Goal: Task Accomplishment & Management: Use online tool/utility

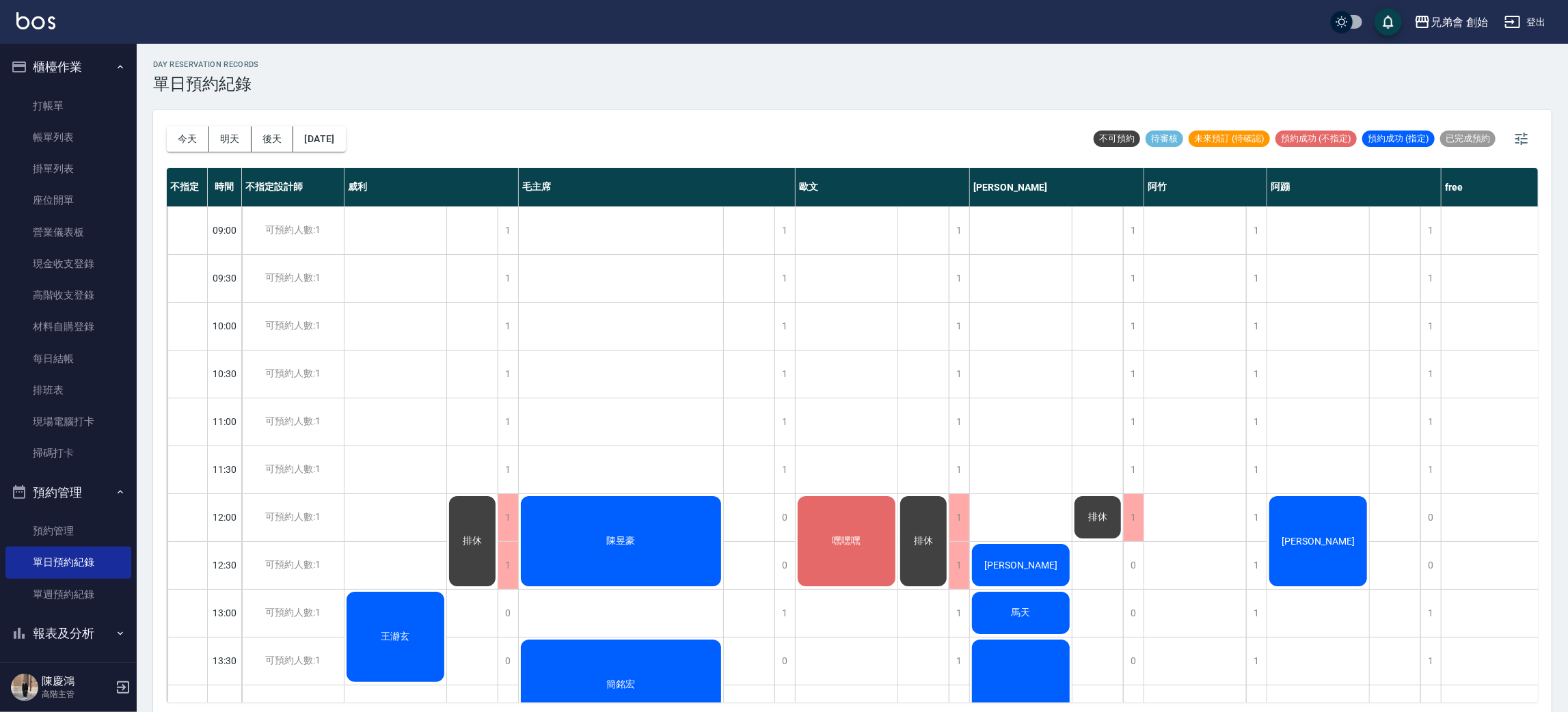
scroll to position [144, 0]
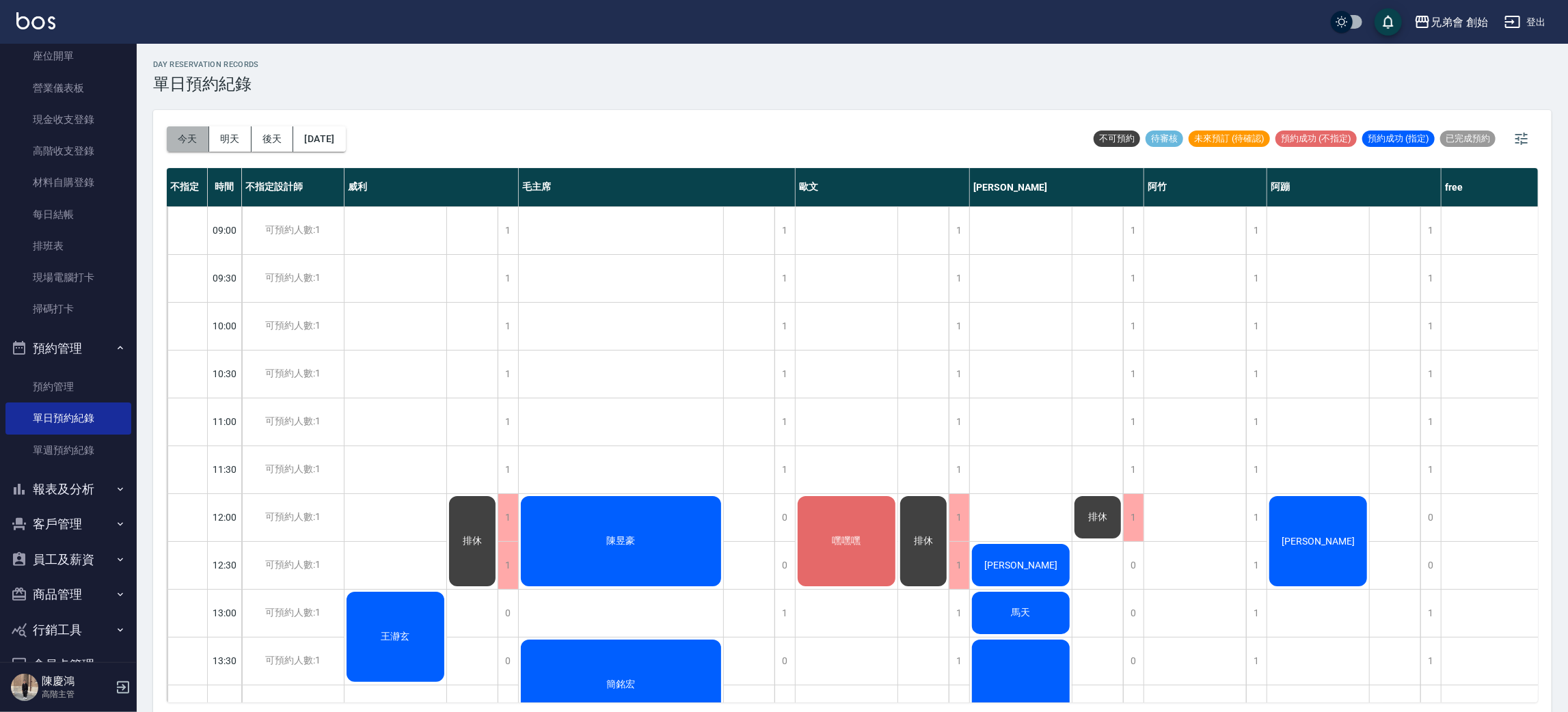
click at [167, 141] on button "今天" at bounding box center [188, 139] width 43 height 25
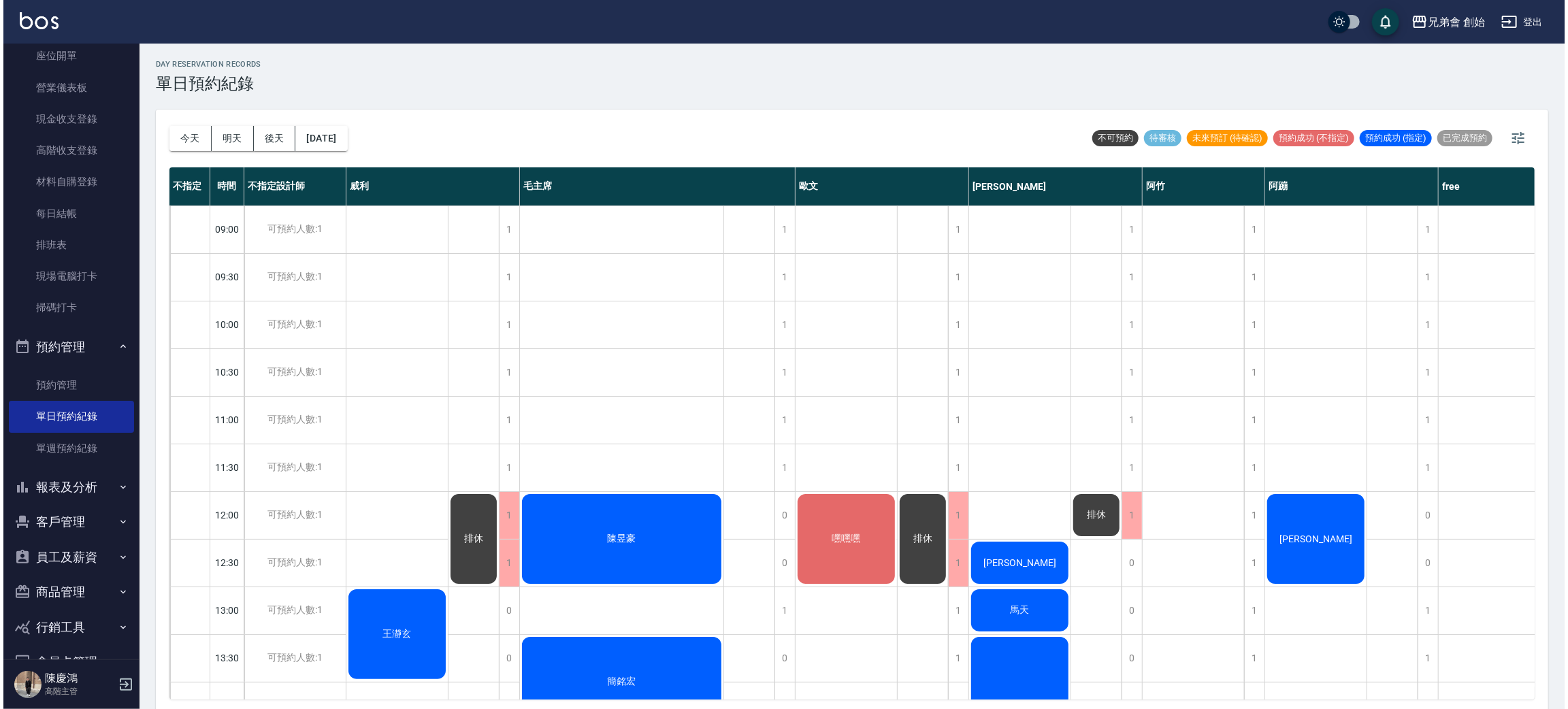
scroll to position [0, 0]
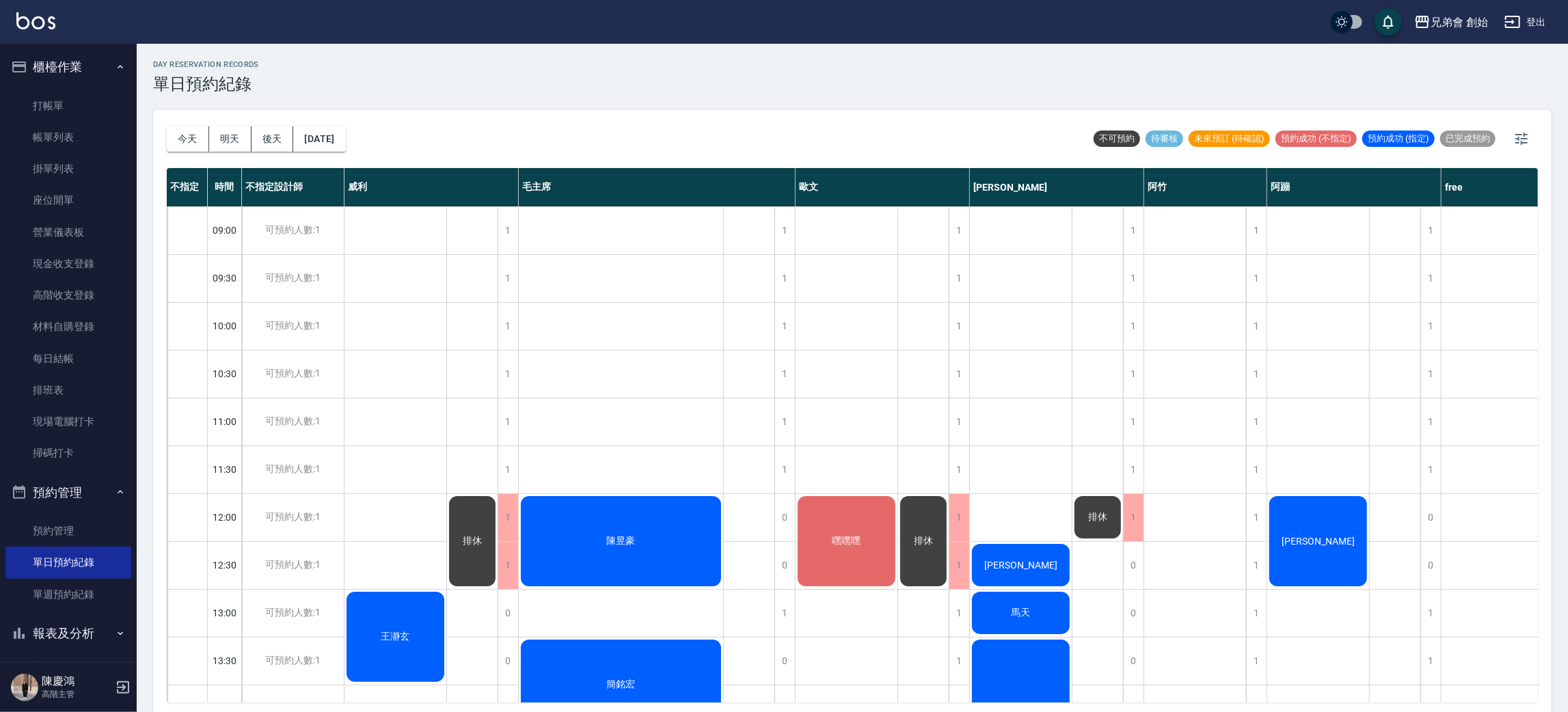
click at [73, 51] on button "櫃檯作業" at bounding box center [68, 67] width 126 height 36
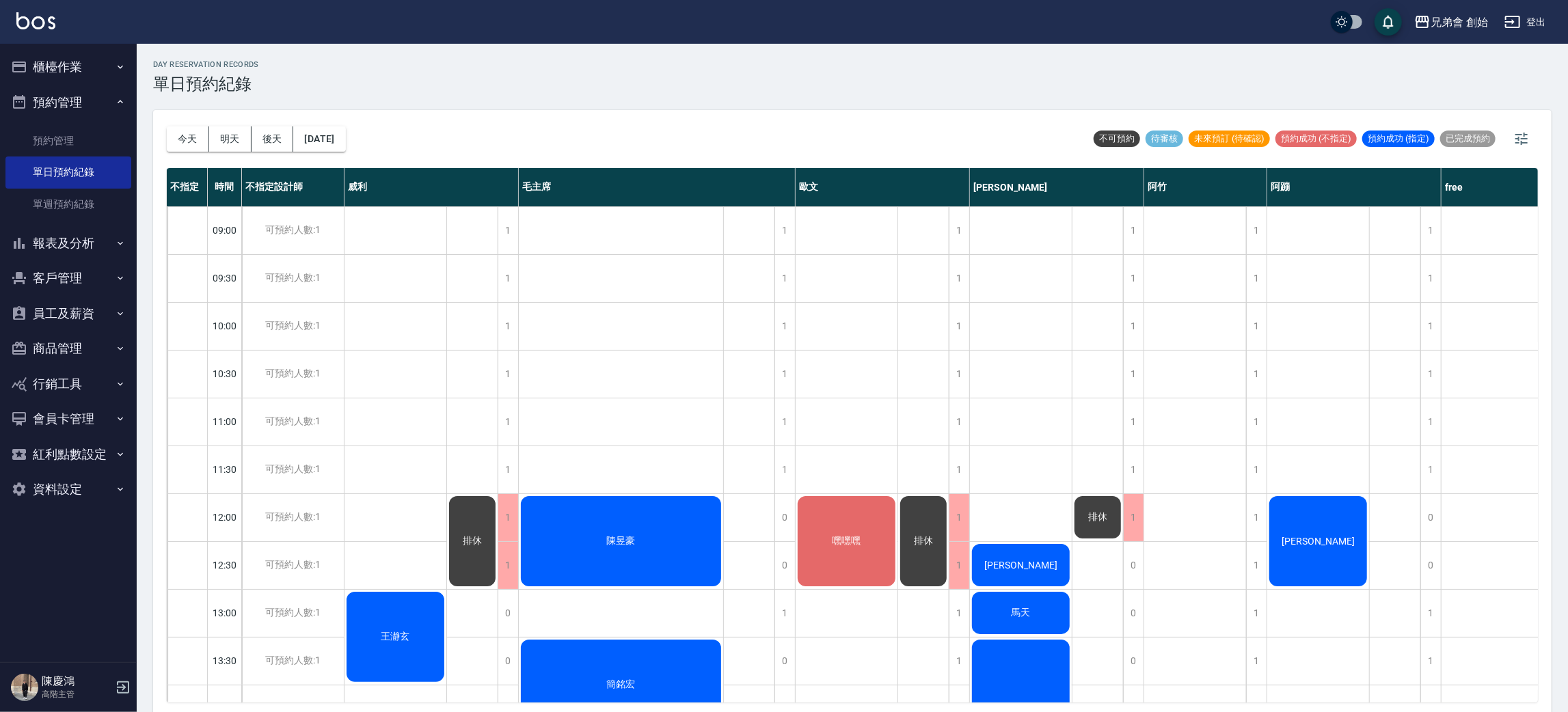
click at [109, 100] on button "預約管理" at bounding box center [68, 103] width 126 height 36
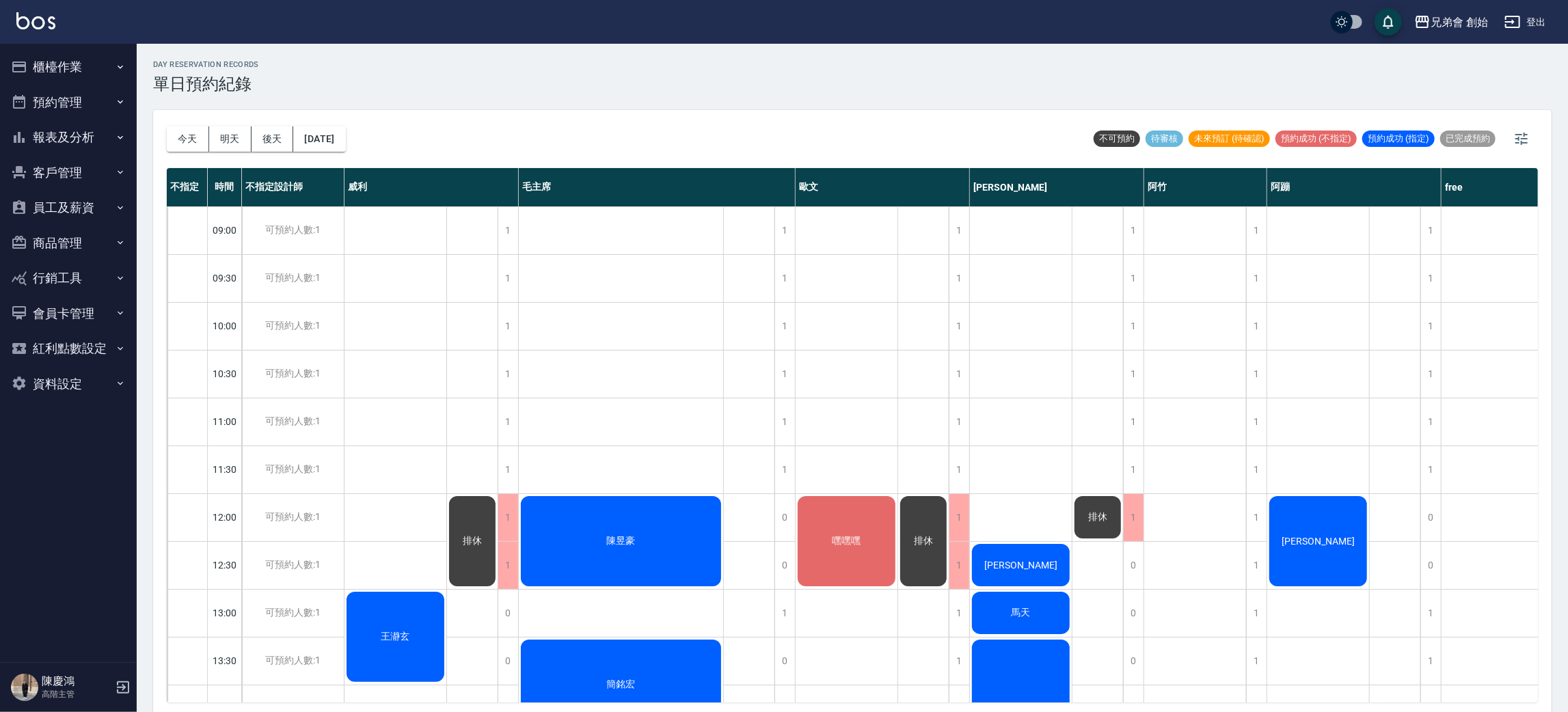
click at [90, 100] on button "預約管理" at bounding box center [68, 103] width 126 height 36
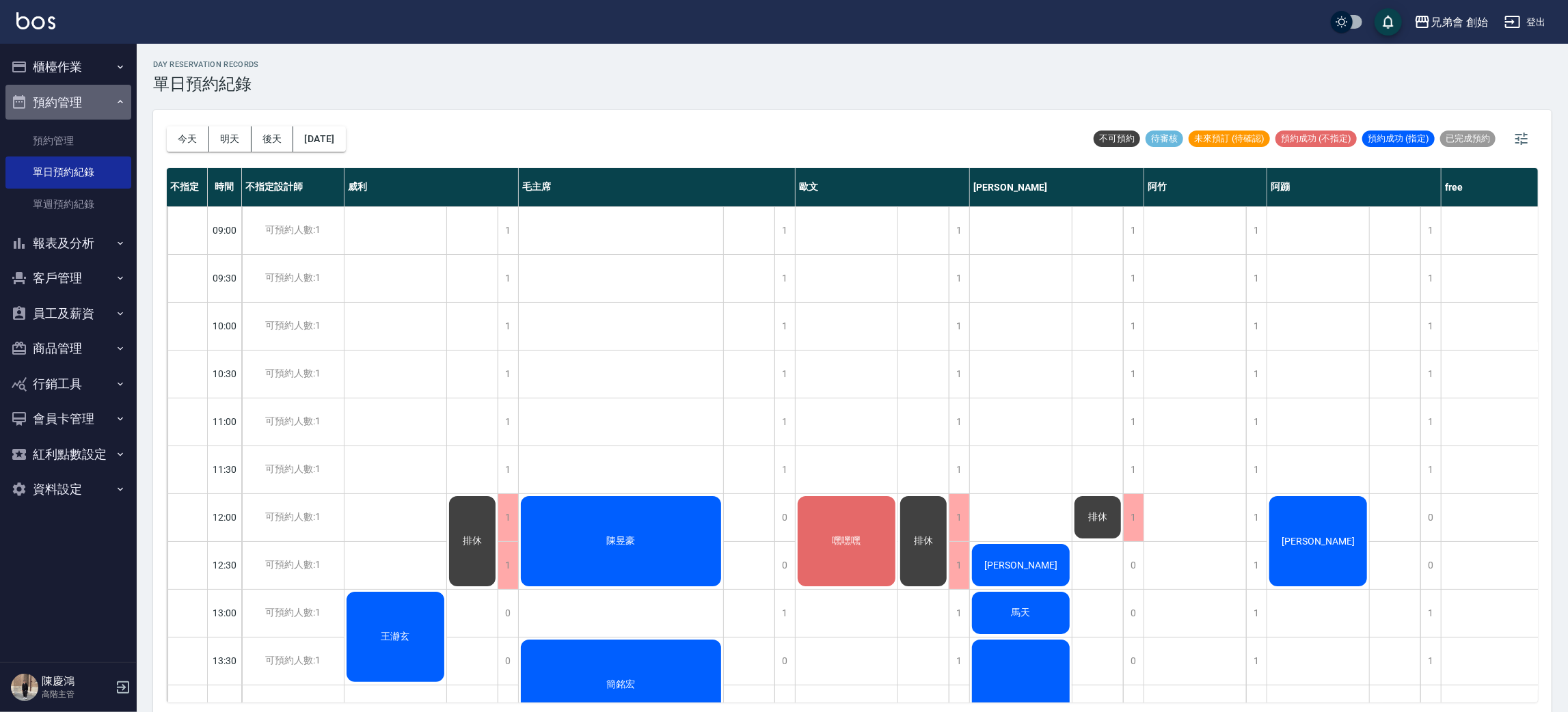
click at [91, 100] on button "預約管理" at bounding box center [68, 103] width 126 height 36
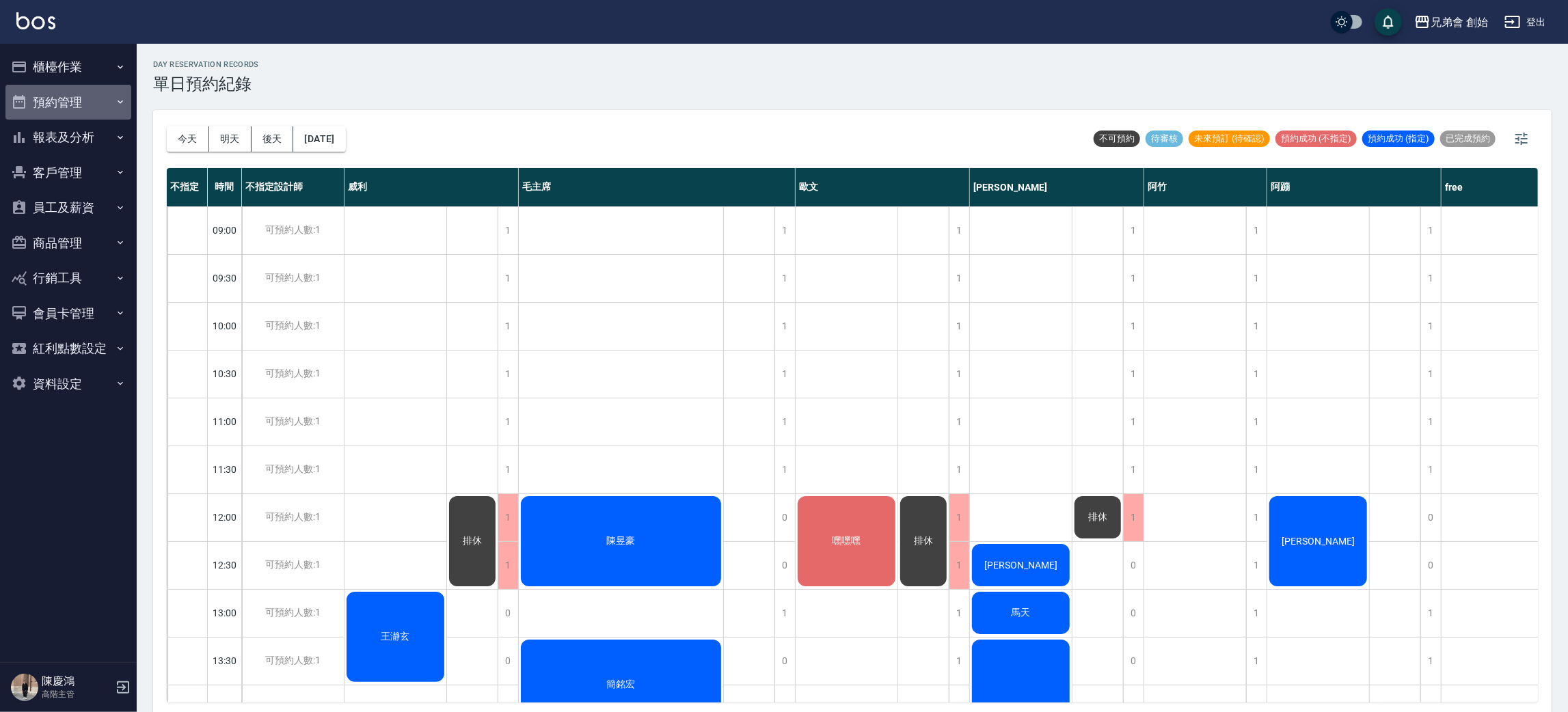
click at [91, 100] on button "預約管理" at bounding box center [68, 103] width 126 height 36
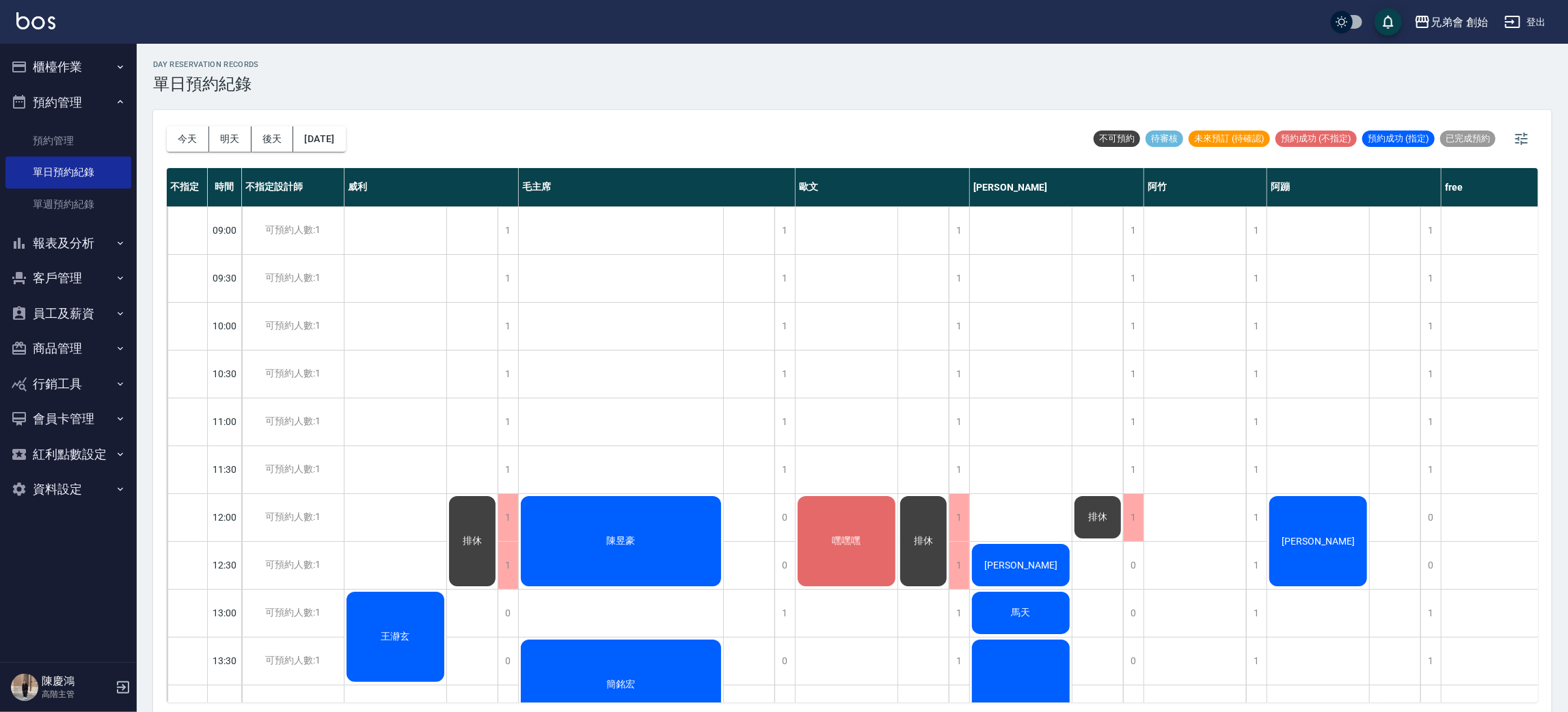
click at [93, 104] on button "預約管理" at bounding box center [68, 103] width 126 height 36
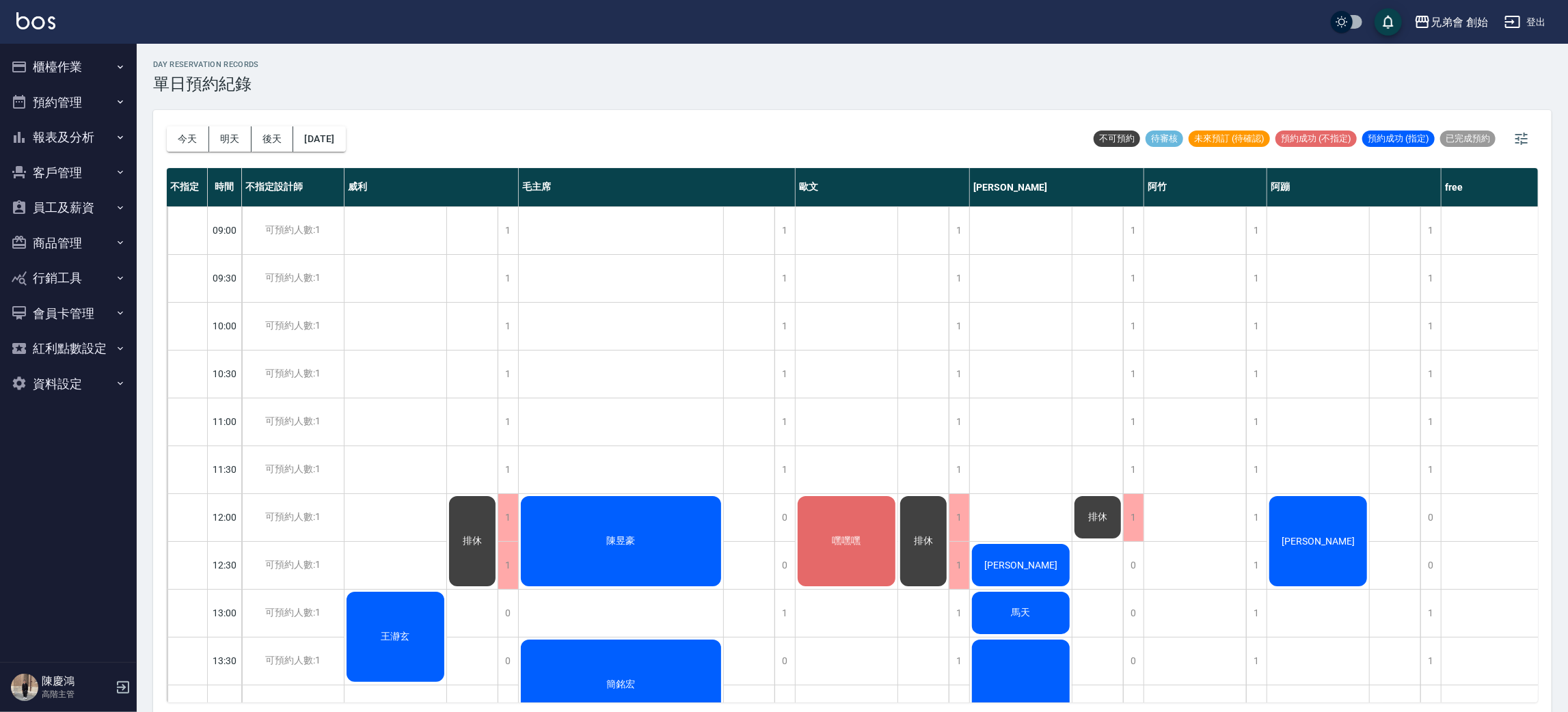
click at [93, 104] on button "預約管理" at bounding box center [68, 103] width 126 height 36
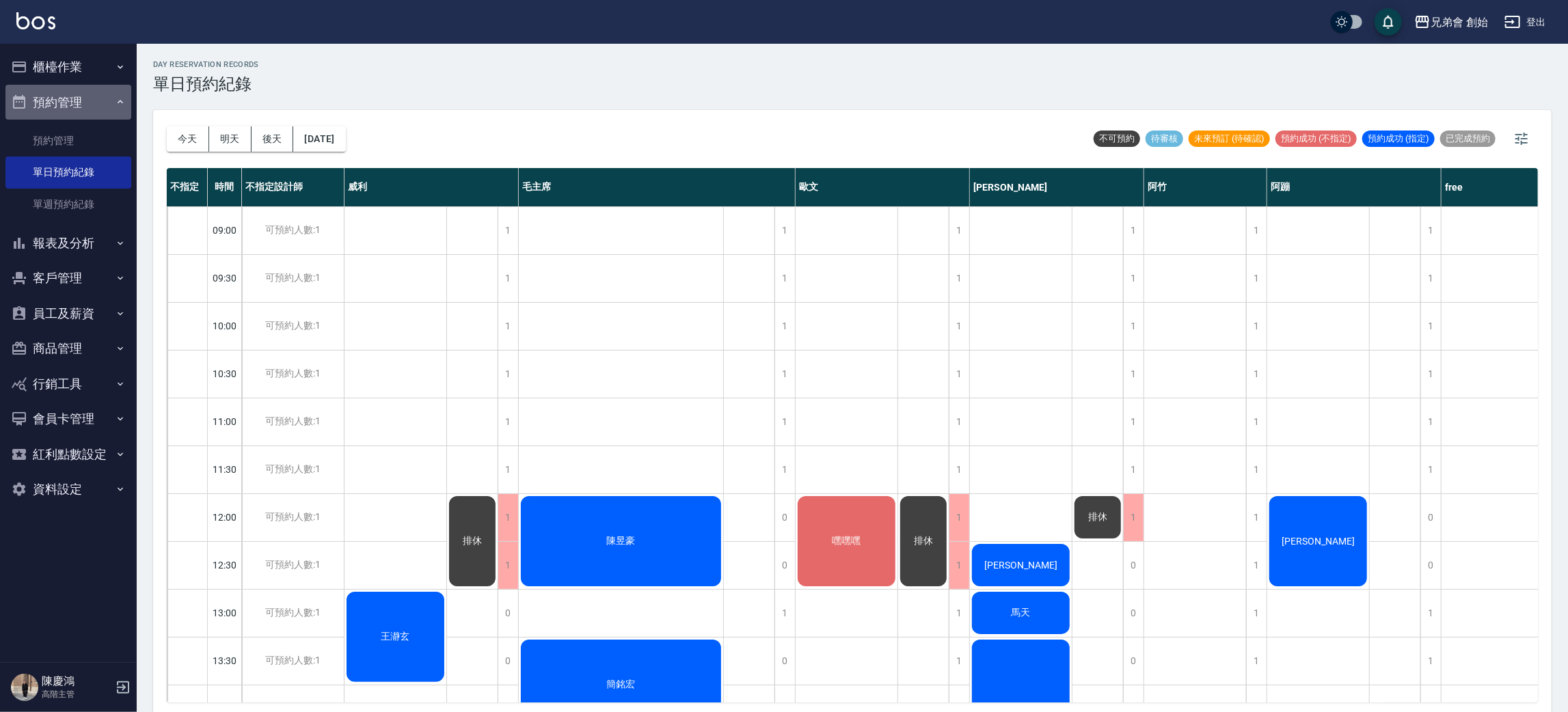
click at [90, 91] on button "預約管理" at bounding box center [68, 103] width 126 height 36
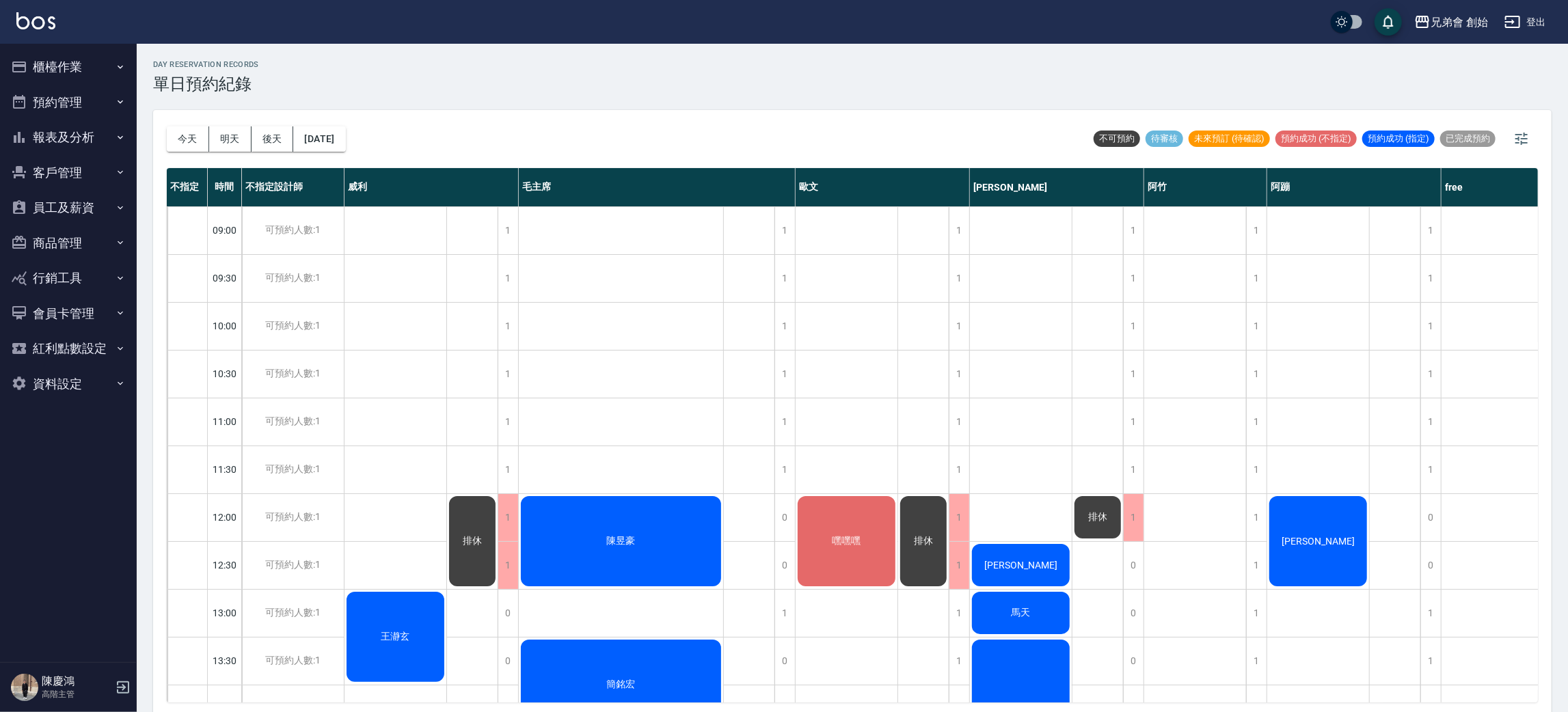
click at [69, 134] on button "報表及分析" at bounding box center [68, 138] width 126 height 36
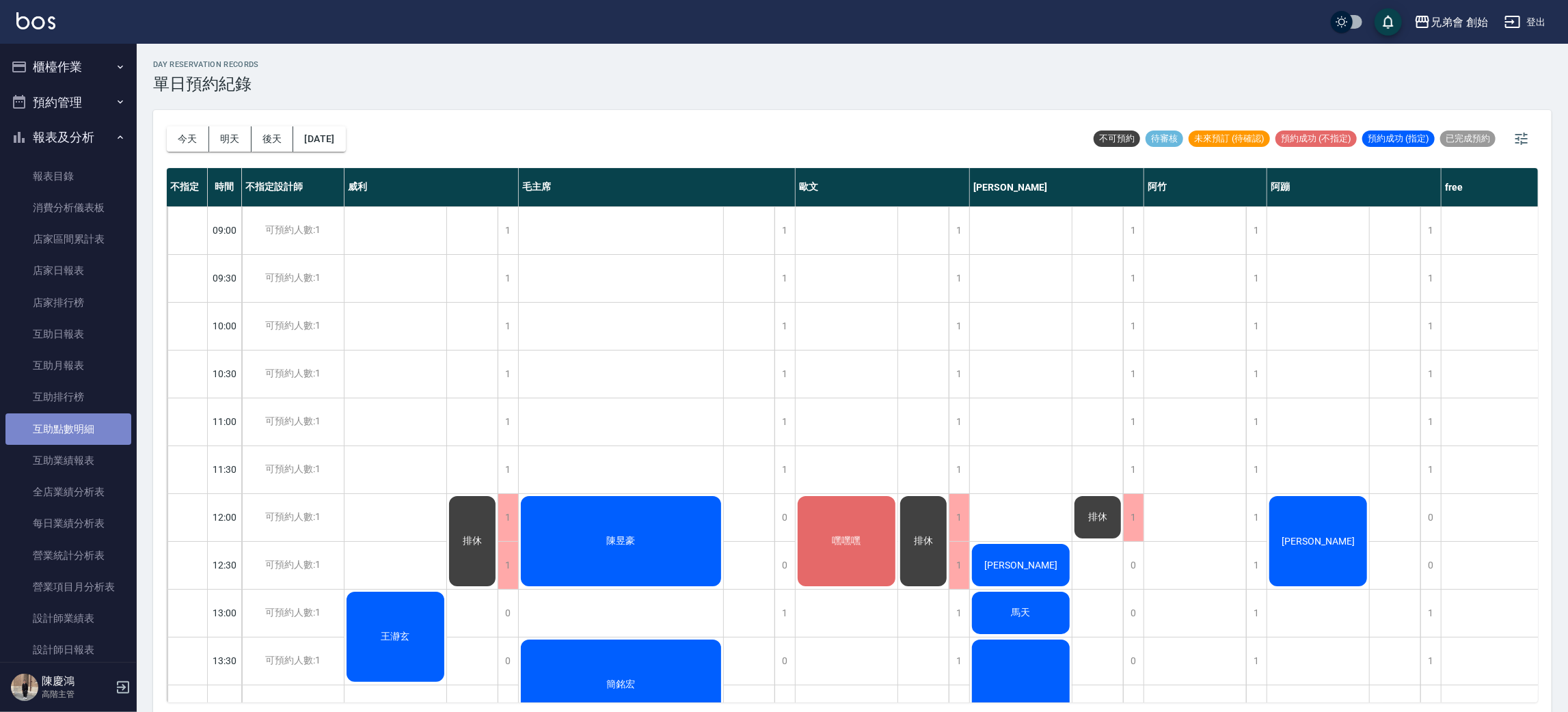
click at [100, 421] on link "互助點數明細" at bounding box center [68, 429] width 126 height 31
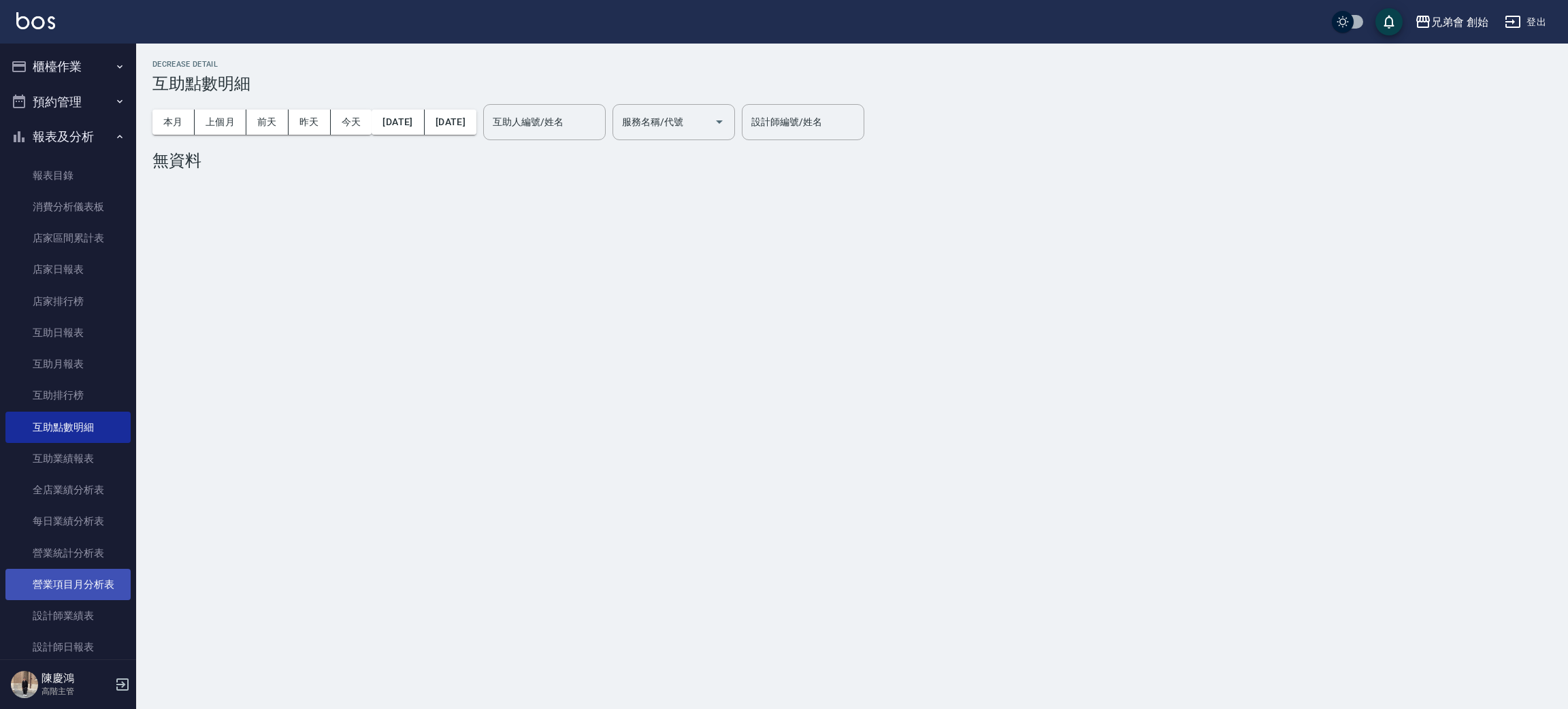
scroll to position [102, 0]
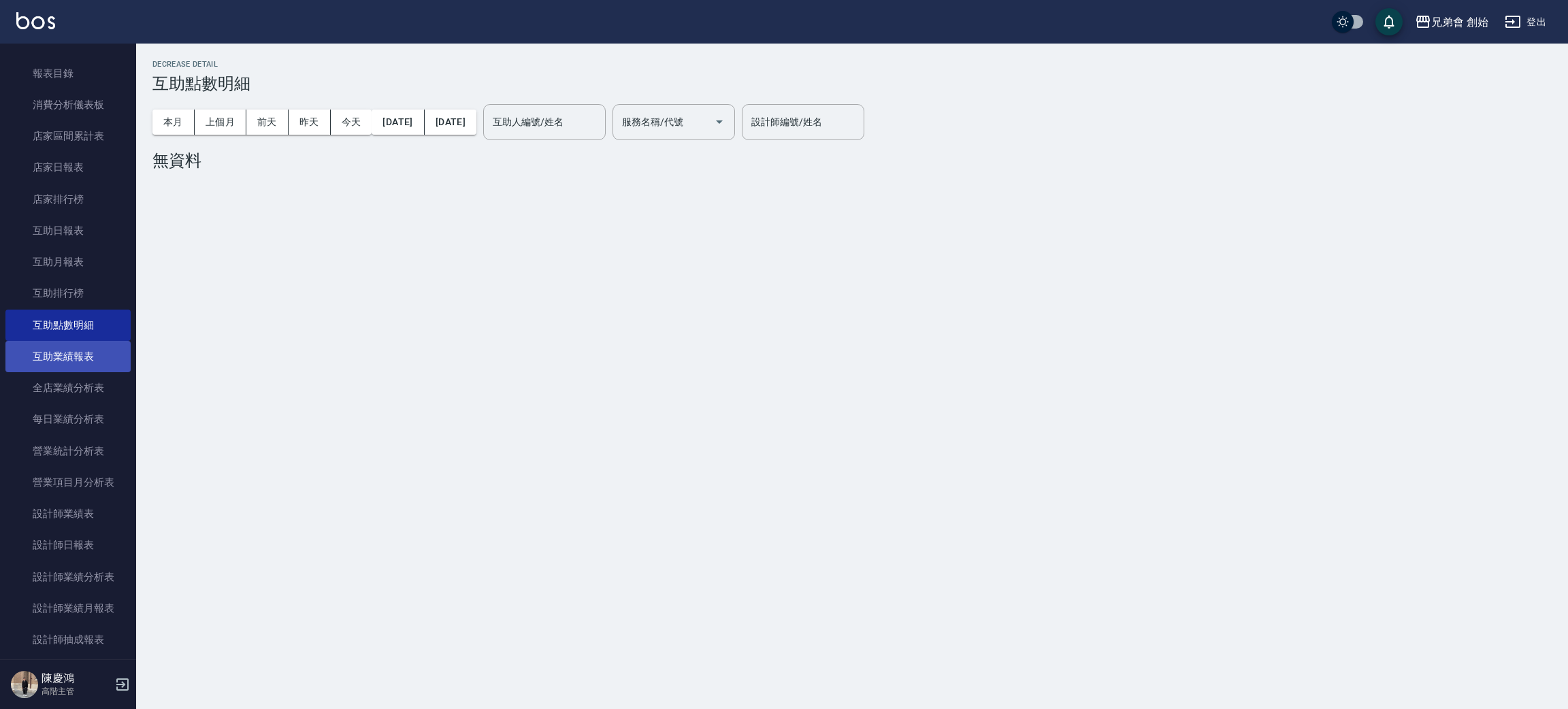
click at [118, 354] on link "互助業績報表" at bounding box center [68, 355] width 125 height 31
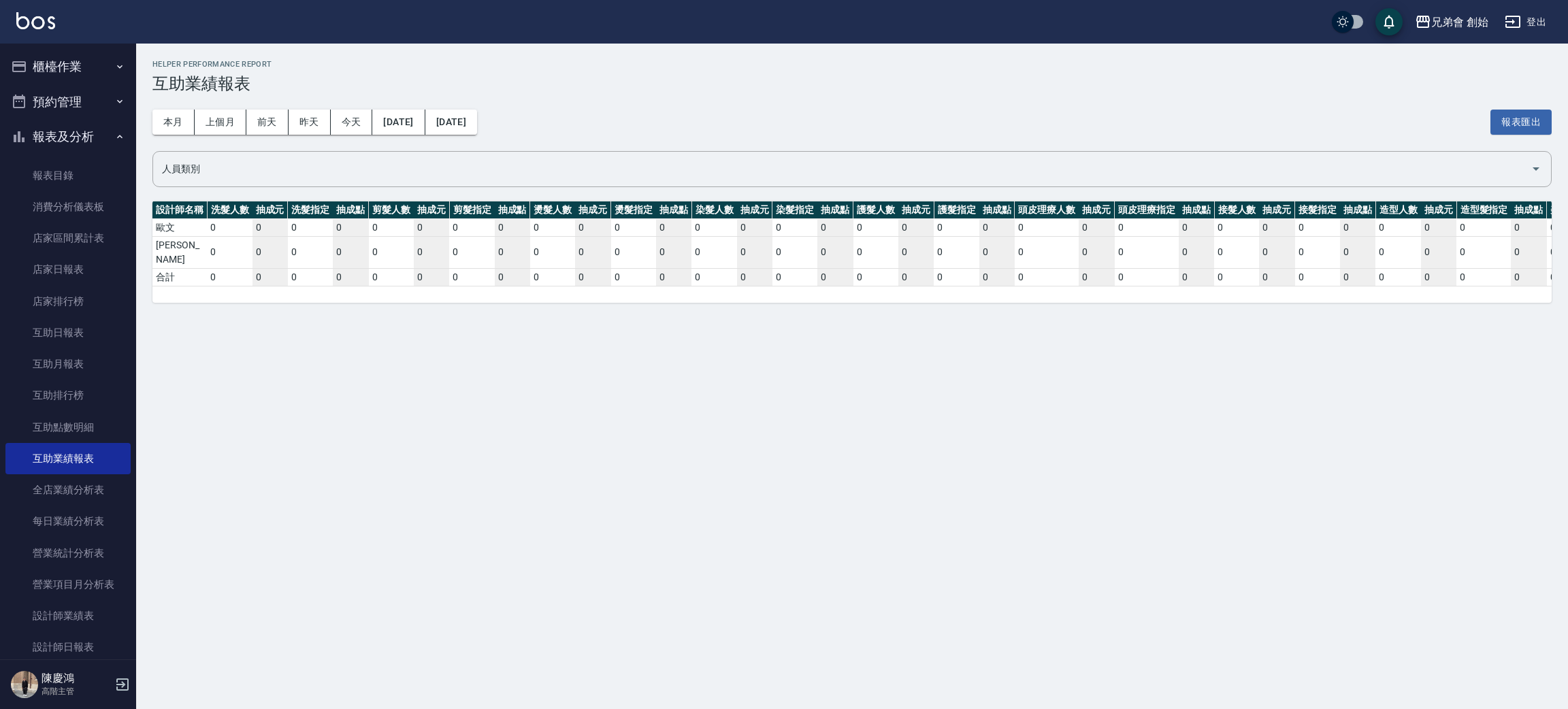
click at [100, 138] on button "報表及分析" at bounding box center [68, 137] width 125 height 36
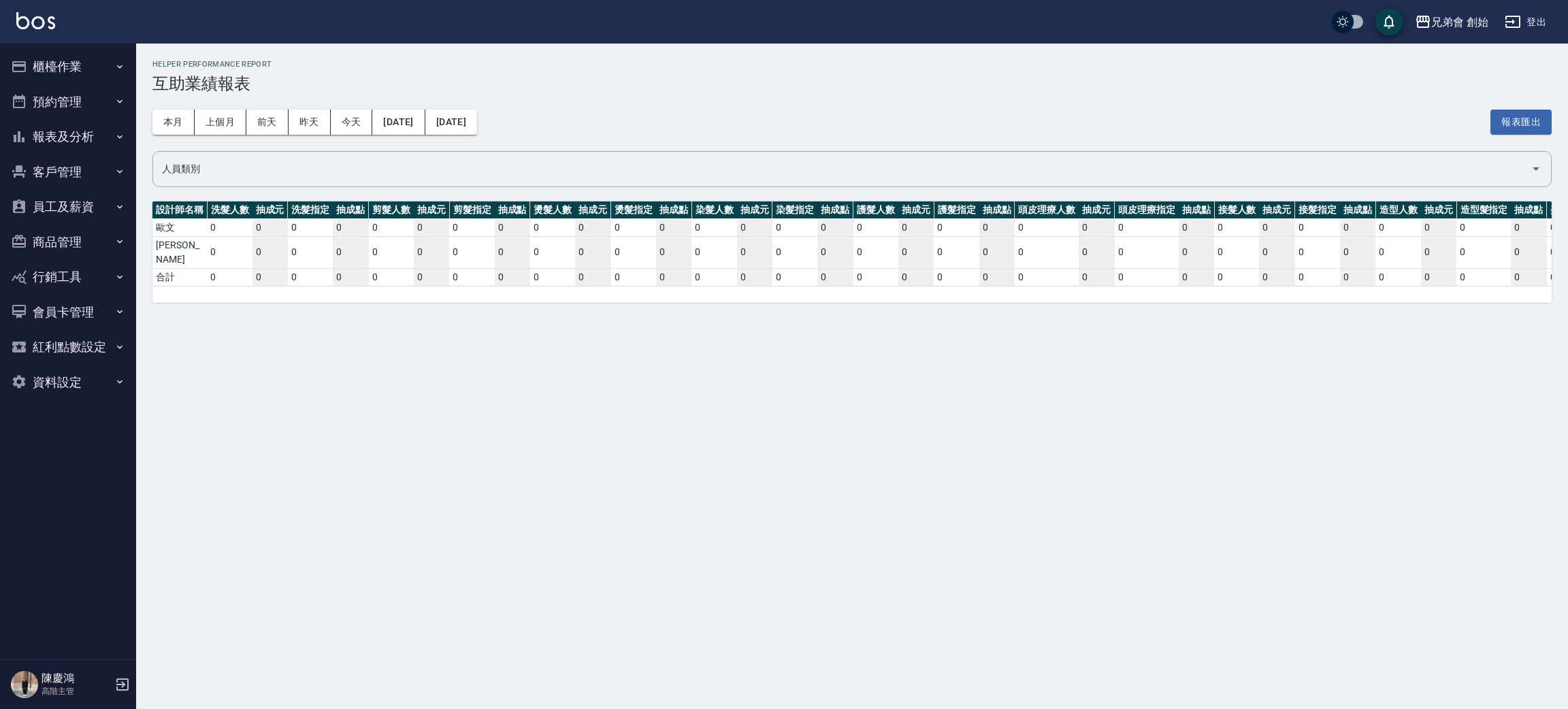
click at [88, 92] on button "預約管理" at bounding box center [68, 102] width 125 height 36
click at [87, 105] on button "預約管理" at bounding box center [68, 102] width 125 height 36
click at [92, 102] on button "預約管理" at bounding box center [68, 102] width 125 height 36
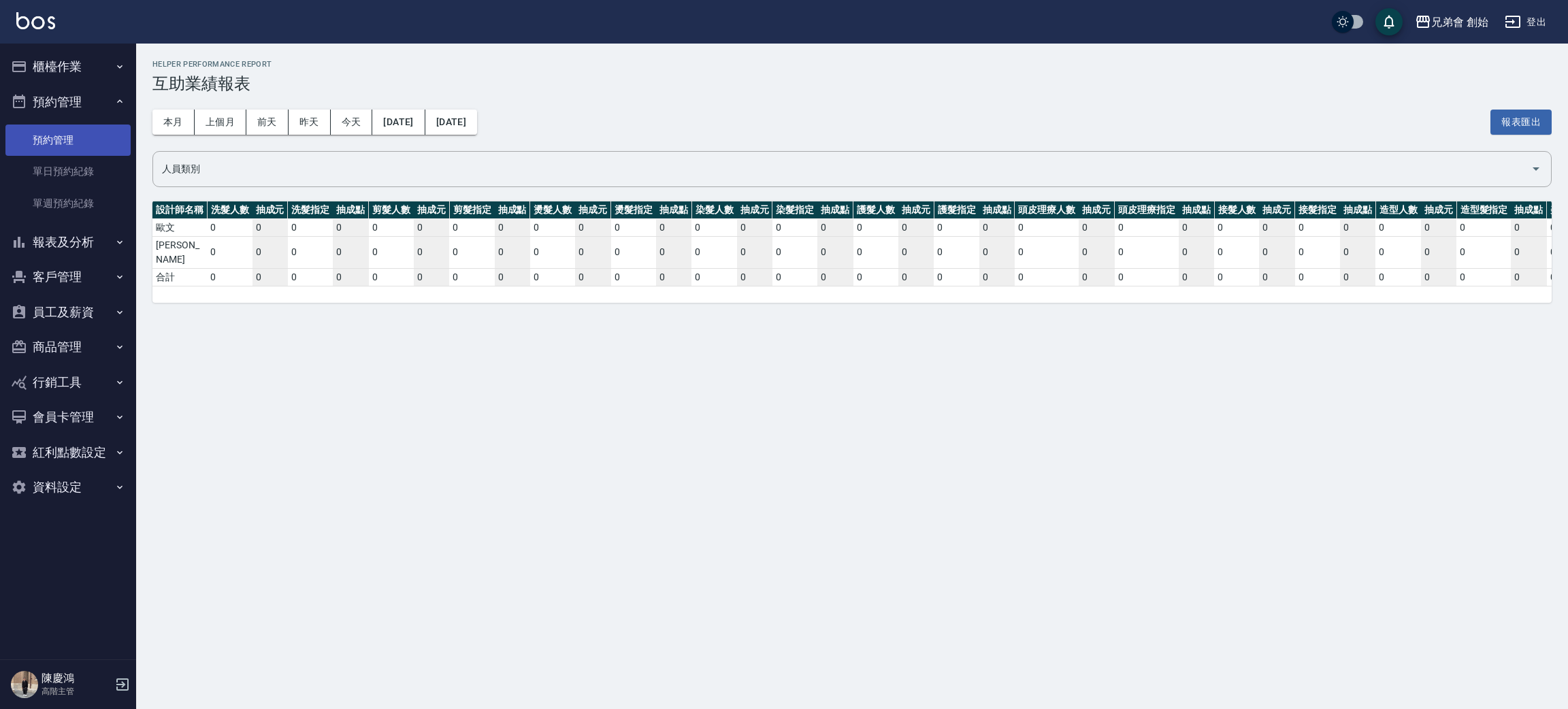
click at [91, 185] on link "單日預約紀錄" at bounding box center [68, 171] width 125 height 31
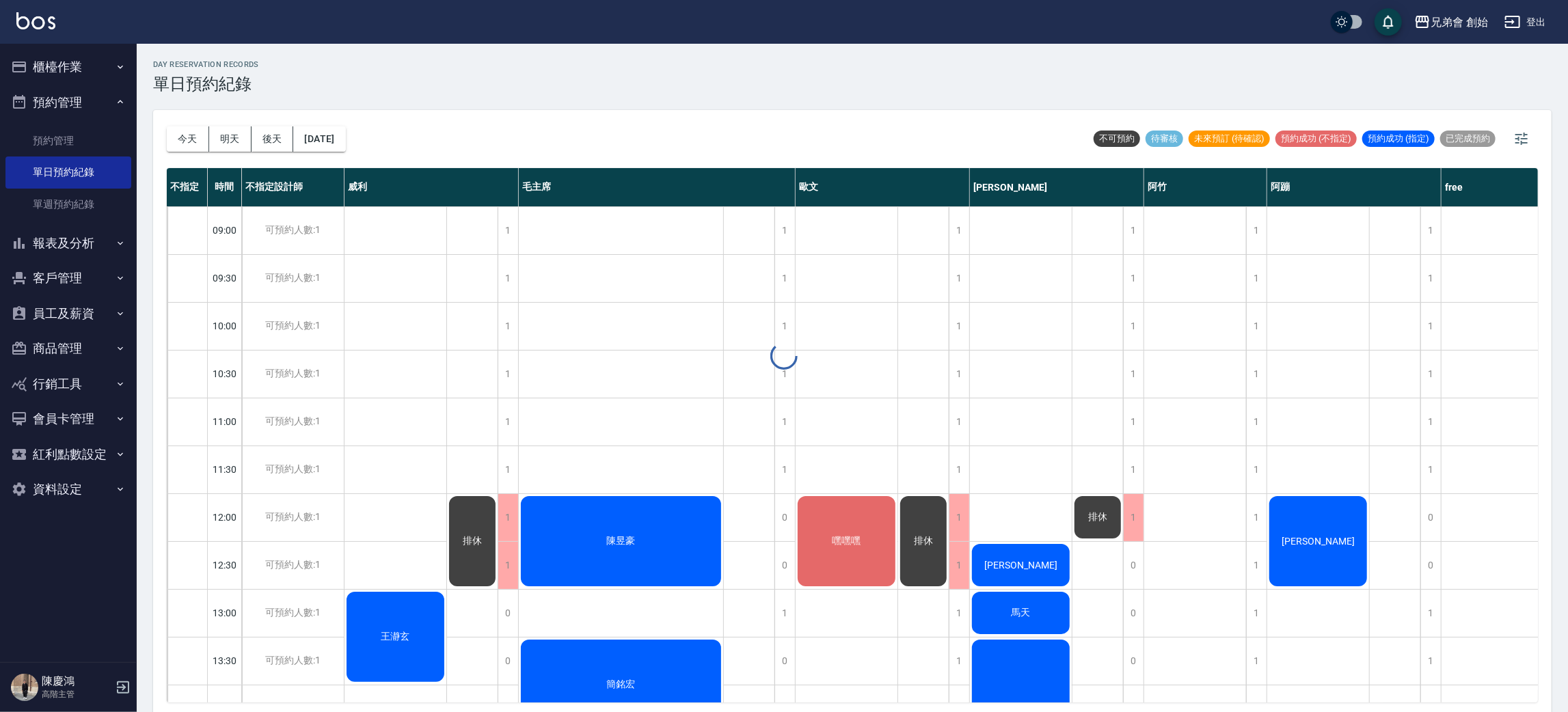
click at [177, 134] on div at bounding box center [784, 356] width 1568 height 712
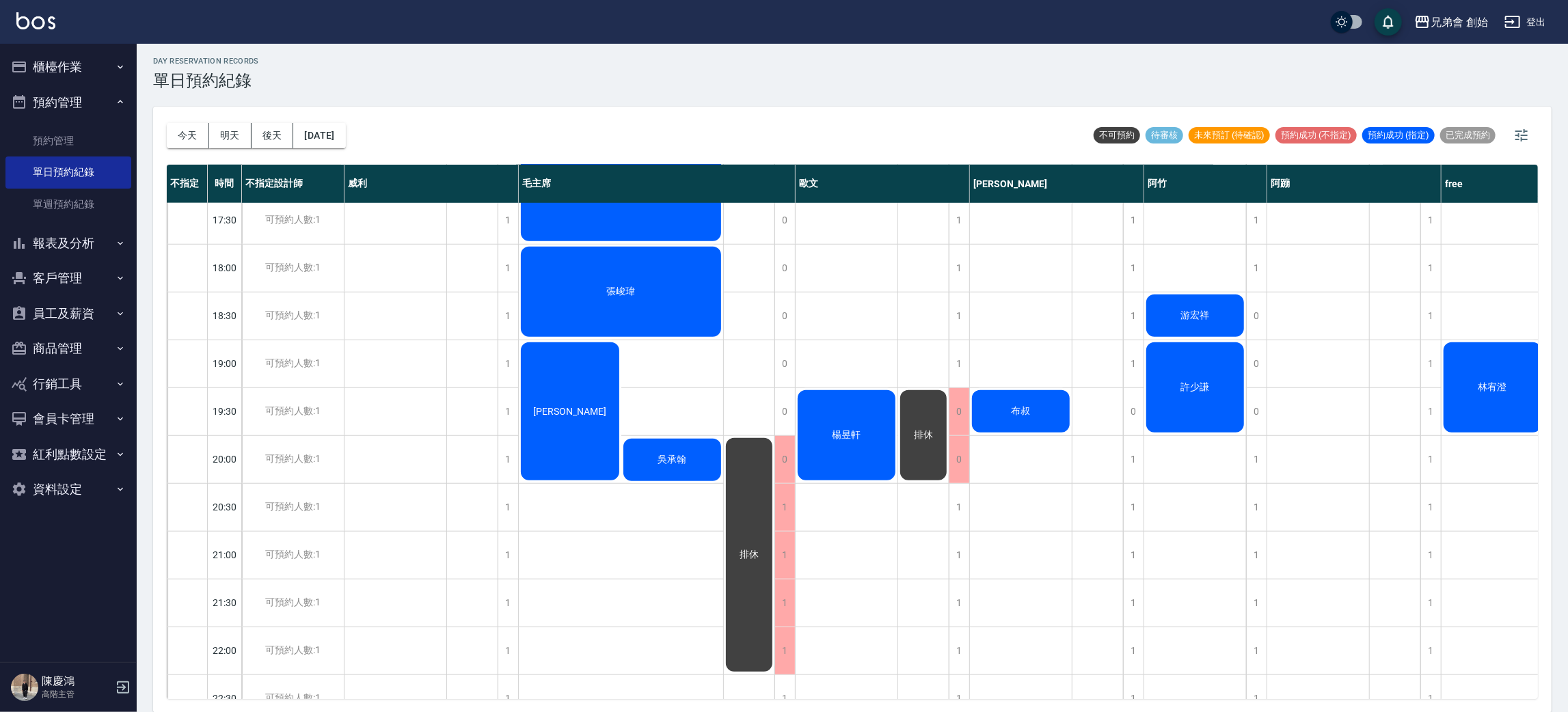
scroll to position [718, 0]
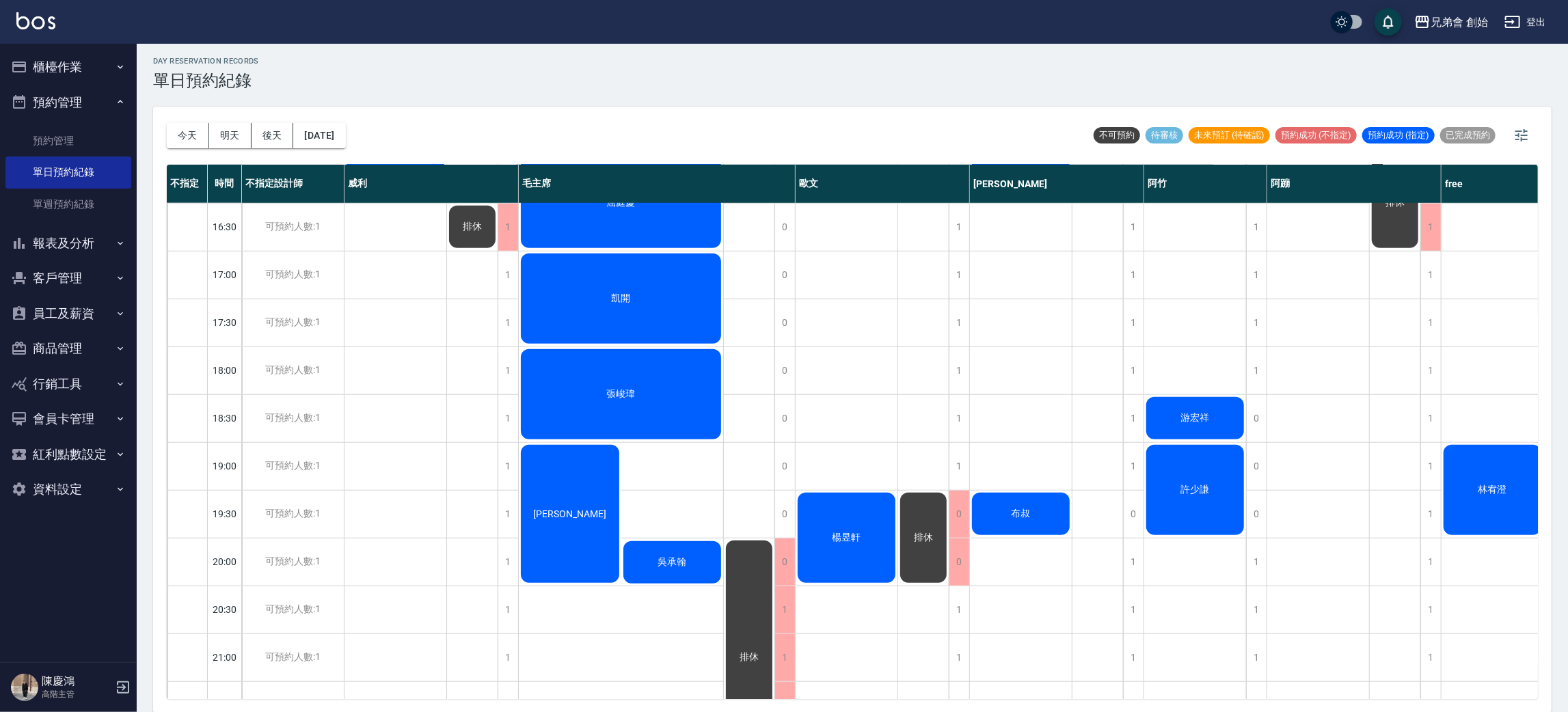
click at [686, 303] on div "凱開" at bounding box center [621, 298] width 204 height 94
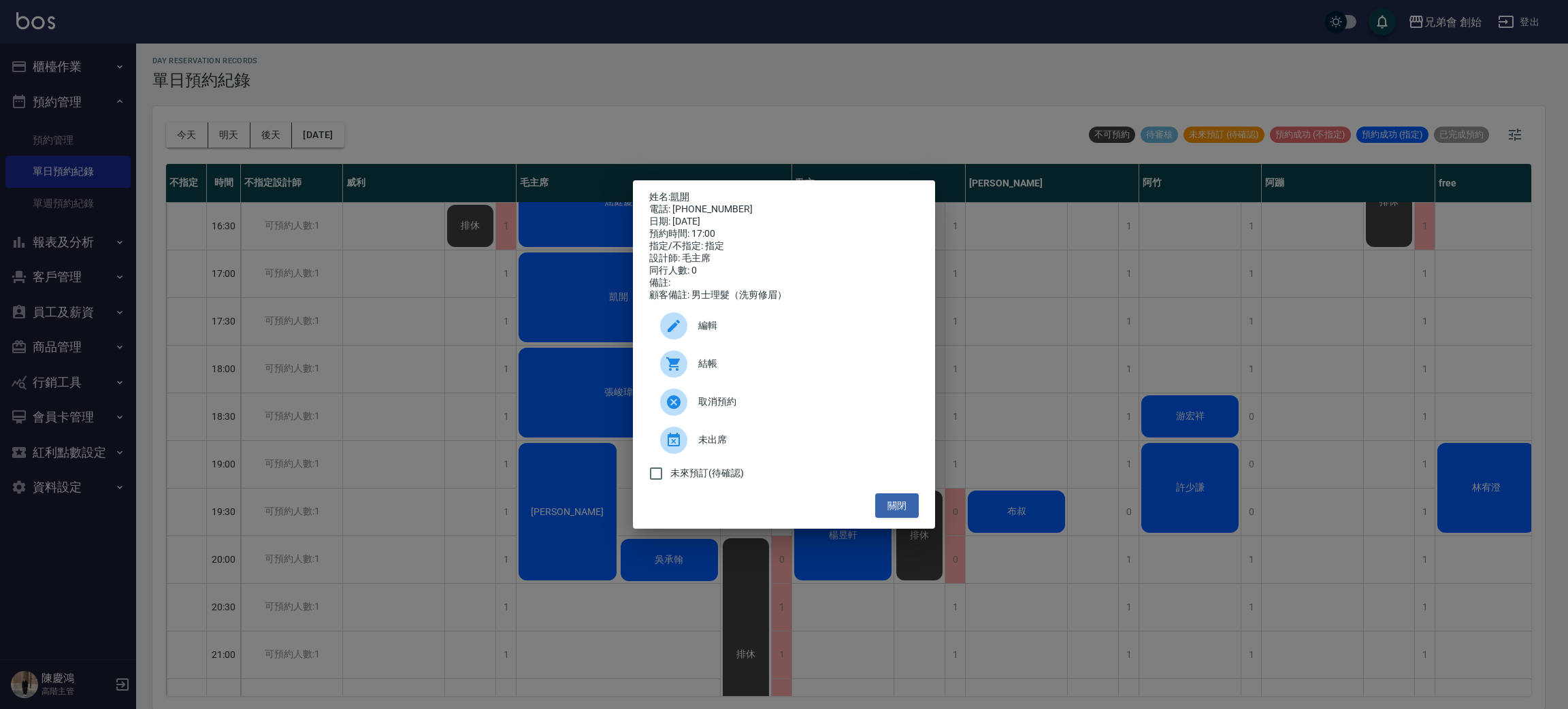
drag, startPoint x: 454, startPoint y: 57, endPoint x: 0, endPoint y: 56, distance: 454.0
click at [451, 57] on div "姓名: 凱開 電話: 0973279843 日期: 2025/09/05 預約時間: 17:00 指定/不指定: 指定 設計師: 毛主席 同行人數: 0 備註…" at bounding box center [784, 354] width 1568 height 709
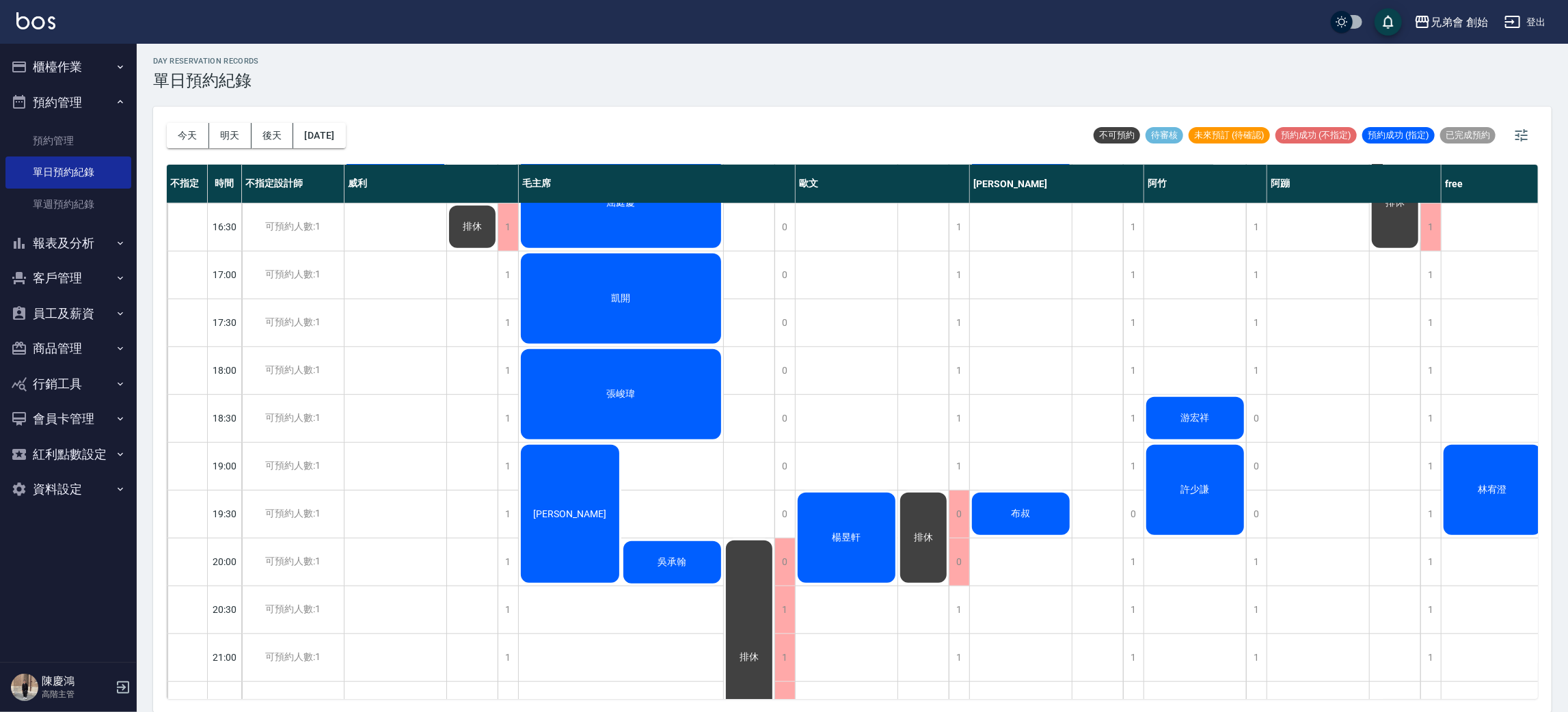
click at [108, 68] on button "櫃檯作業" at bounding box center [68, 67] width 126 height 36
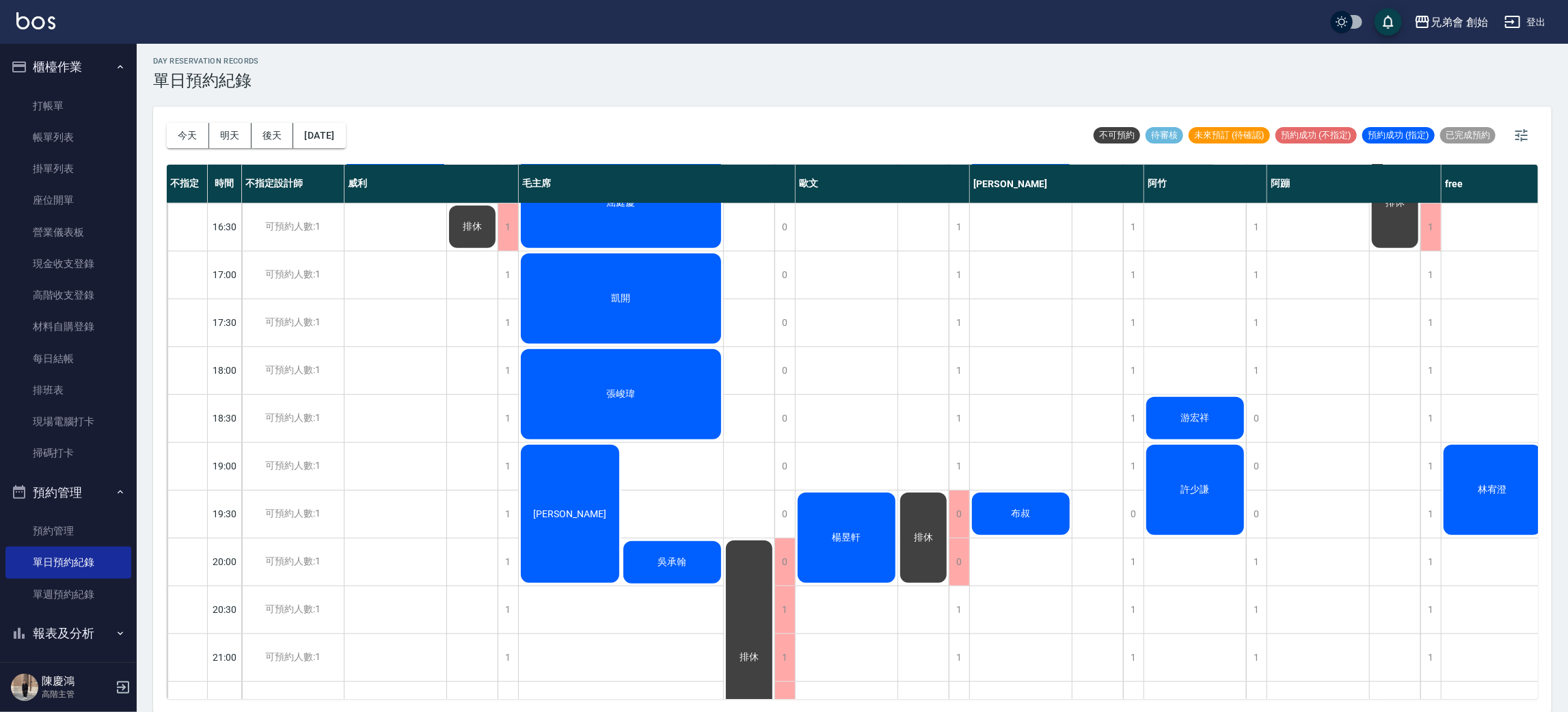
scroll to position [205, 0]
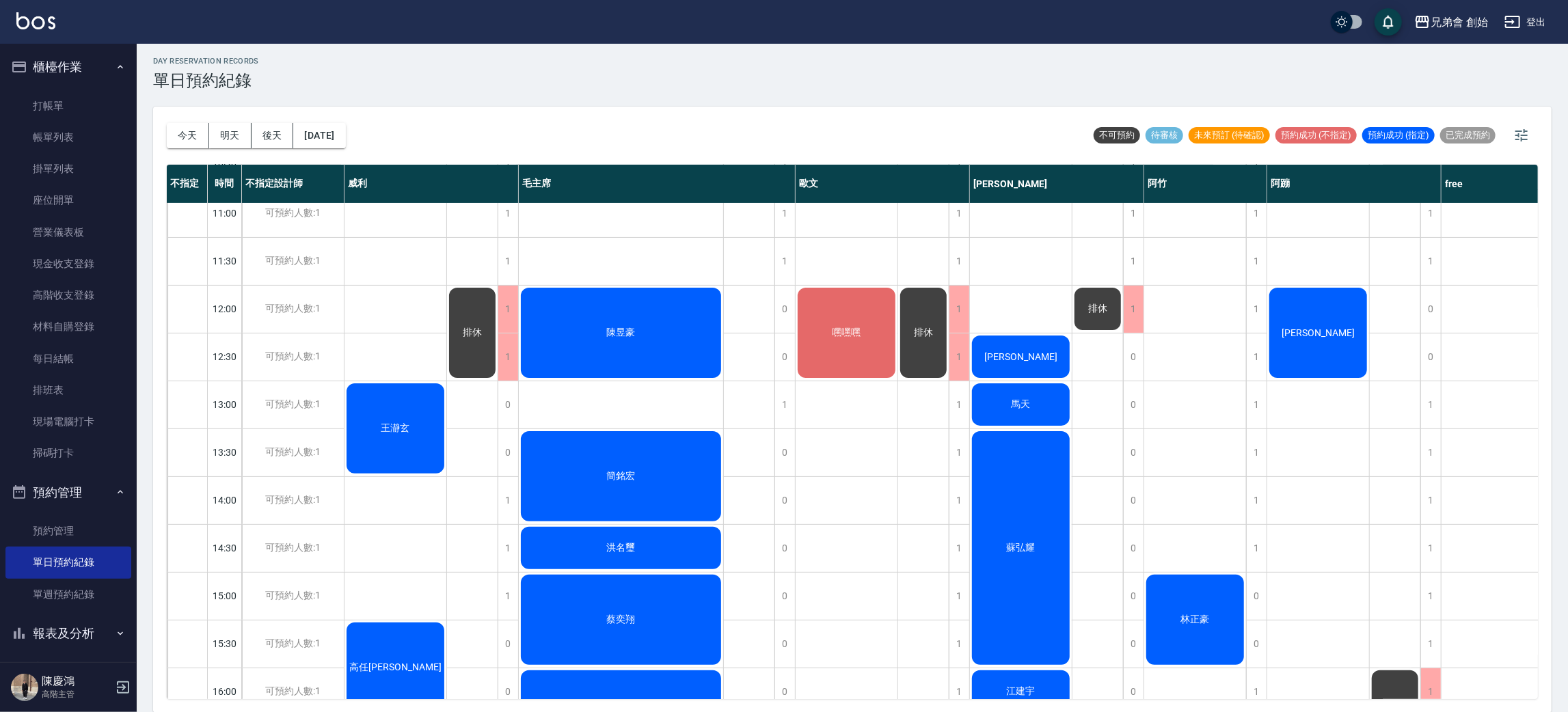
drag, startPoint x: 401, startPoint y: 355, endPoint x: 400, endPoint y: 414, distance: 59.0
click at [401, 355] on div "王瀞玄 高任康" at bounding box center [396, 691] width 103 height 1387
click at [401, 453] on div "王瀞玄" at bounding box center [396, 429] width 102 height 94
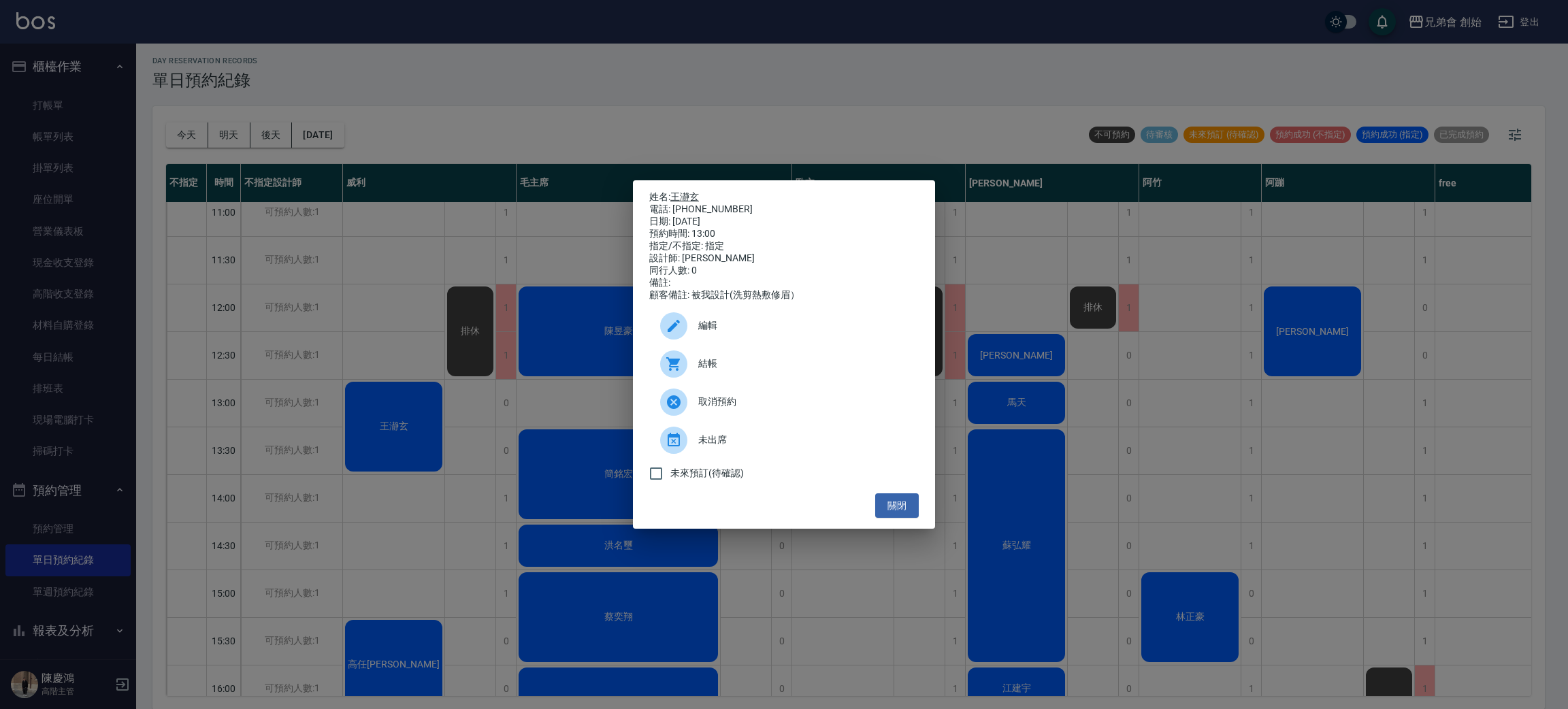
click at [696, 191] on link "王瀞玄" at bounding box center [685, 197] width 28 height 11
drag, startPoint x: 635, startPoint y: 32, endPoint x: 637, endPoint y: 40, distance: 8.2
click at [635, 33] on div "姓名: 王瀞玄 電話: 0956868614 日期: 2025/09/05 預約時間: 13:00 指定/不指定: 指定 設計師: 威利 同行人數: 0 備註…" at bounding box center [784, 354] width 1568 height 709
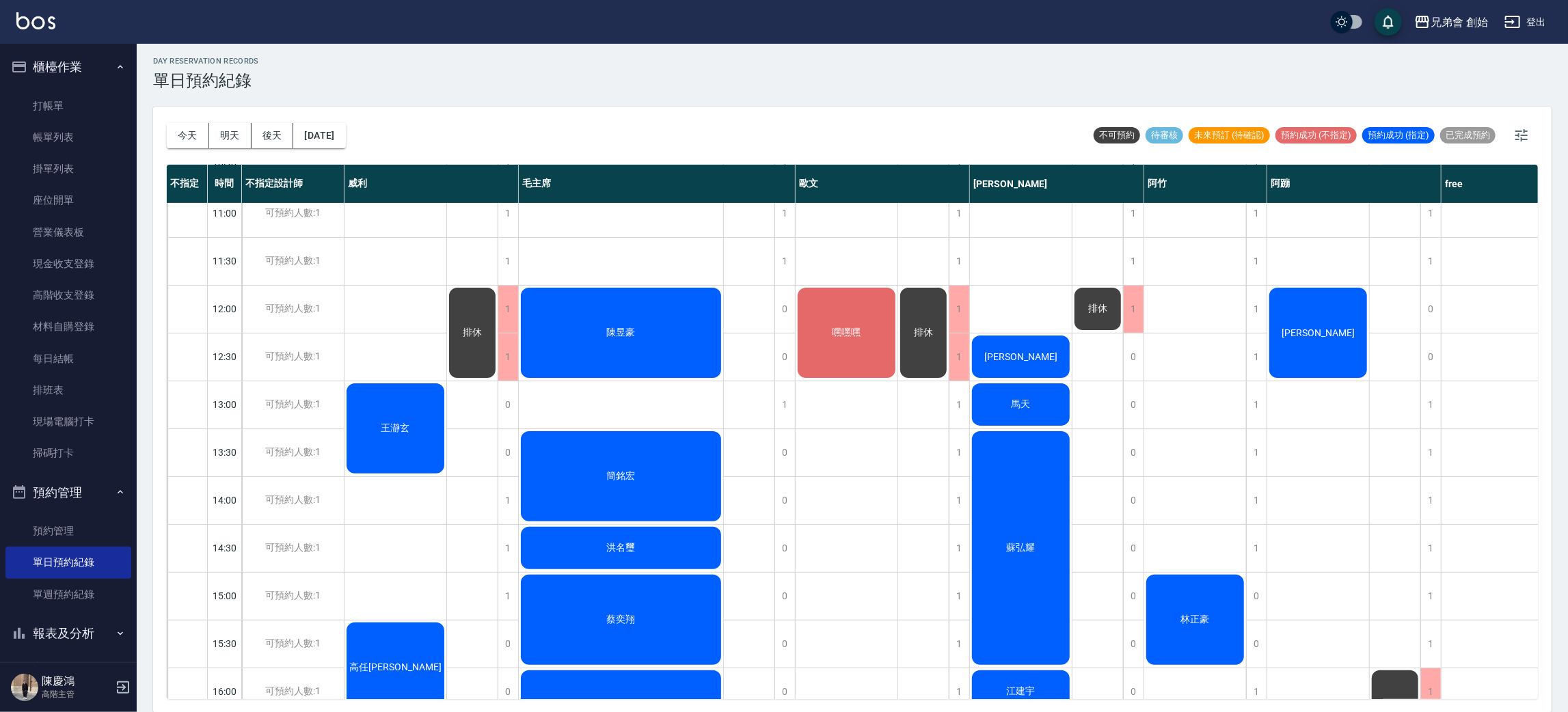
click at [394, 432] on span "王瀞玄" at bounding box center [396, 428] width 34 height 12
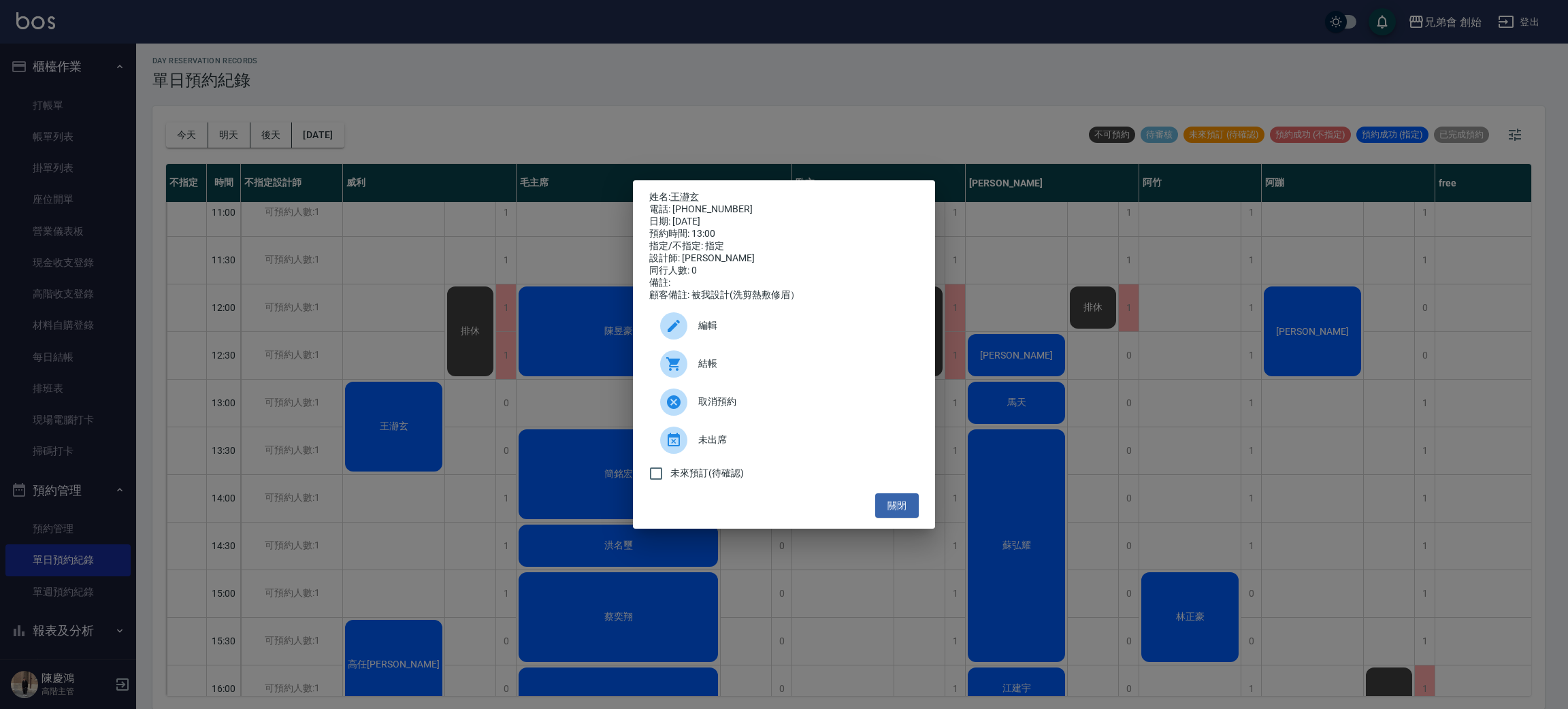
click at [689, 47] on div "姓名: 王瀞玄 電話: 0956868614 日期: 2025/09/05 預約時間: 13:00 指定/不指定: 指定 設計師: 威利 同行人數: 0 備註…" at bounding box center [784, 354] width 1568 height 709
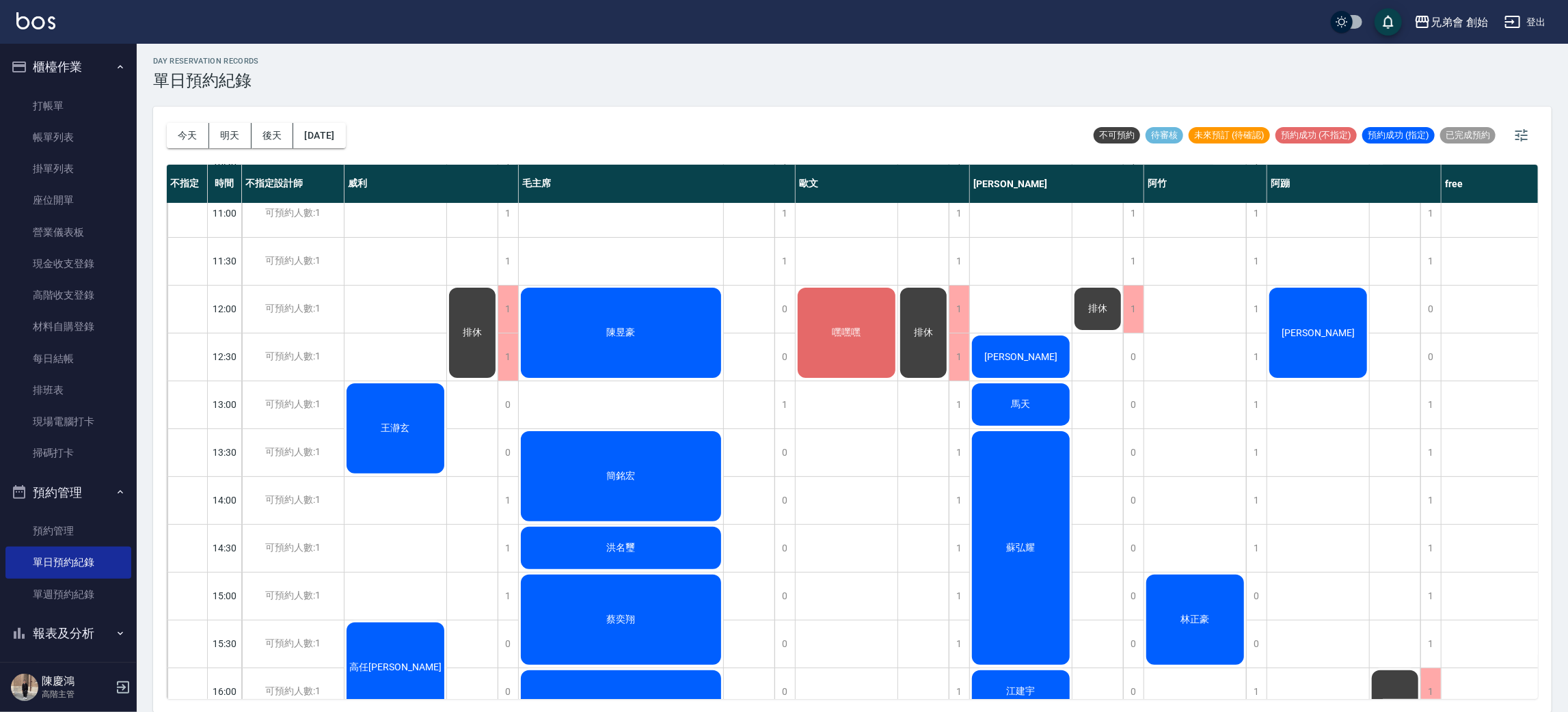
click at [384, 326] on div "王瀞玄 高任康" at bounding box center [396, 691] width 103 height 1387
drag, startPoint x: 388, startPoint y: 336, endPoint x: 387, endPoint y: 355, distance: 19.0
click at [388, 337] on div "王瀞玄 高任康" at bounding box center [396, 691] width 103 height 1387
click at [388, 387] on div "王瀞玄" at bounding box center [396, 429] width 102 height 94
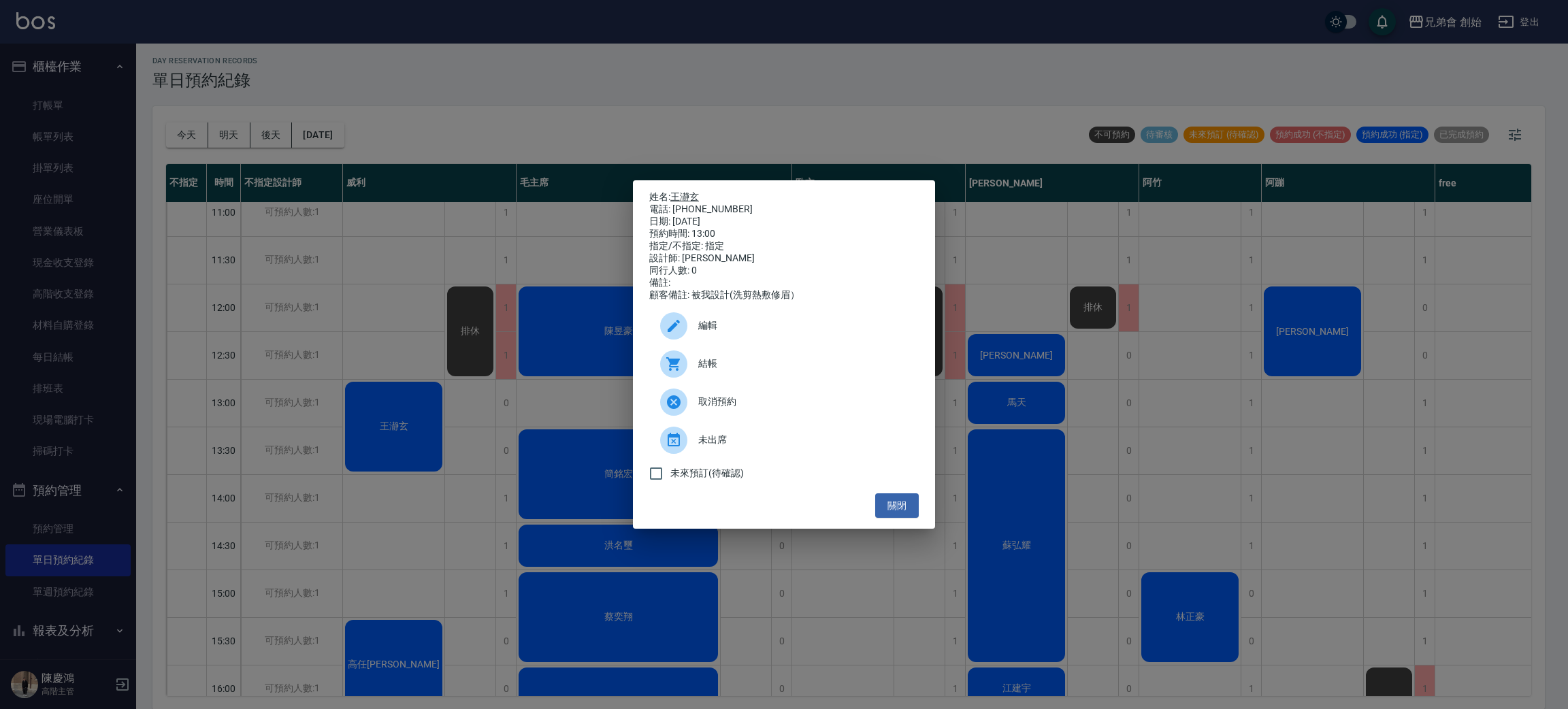
click at [684, 193] on link "王瀞玄" at bounding box center [685, 197] width 28 height 11
click at [1024, 383] on div "姓名: 王瀞玄 電話: 0956868614 日期: 2025/09/05 預約時間: 13:00 指定/不指定: 指定 設計師: 威利 同行人數: 0 備註…" at bounding box center [784, 354] width 1568 height 709
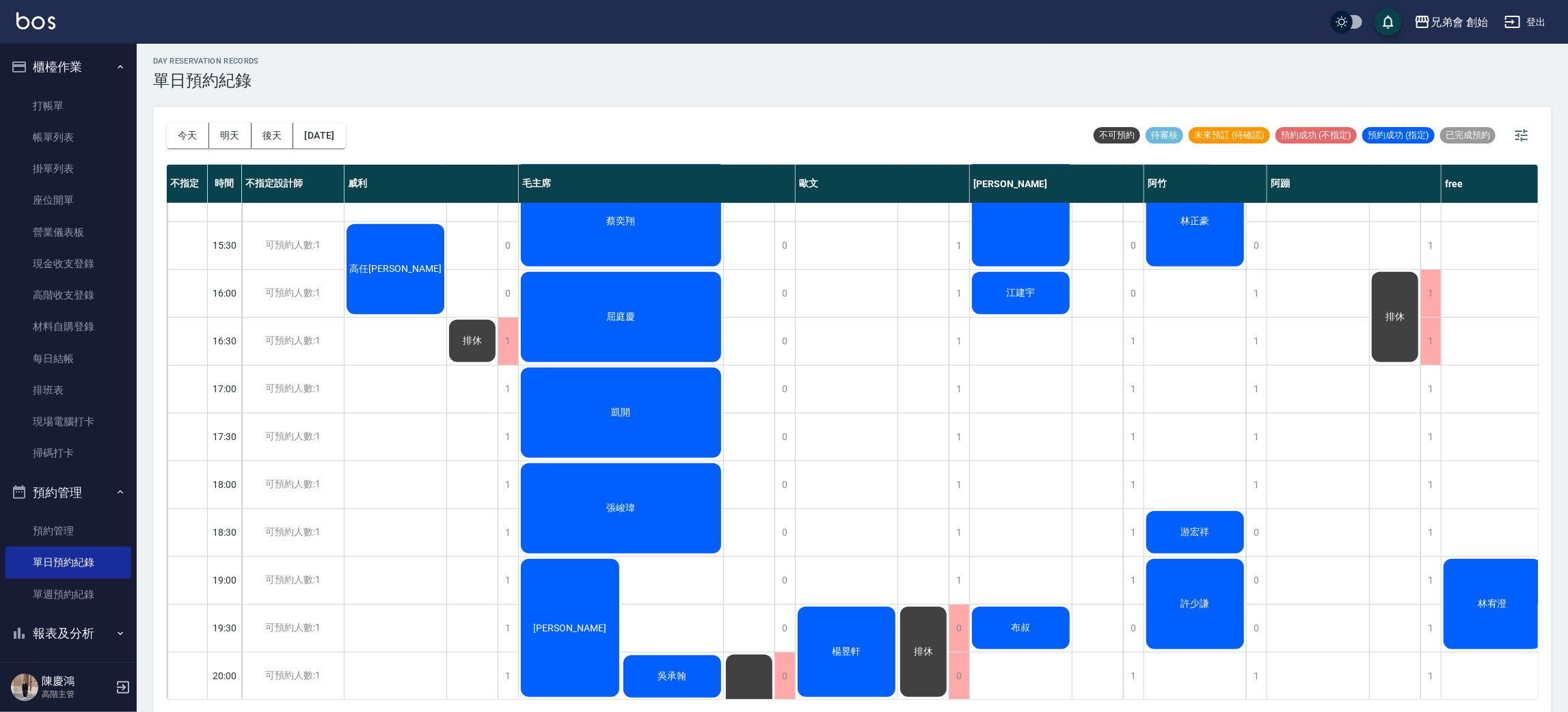
scroll to position [907, 0]
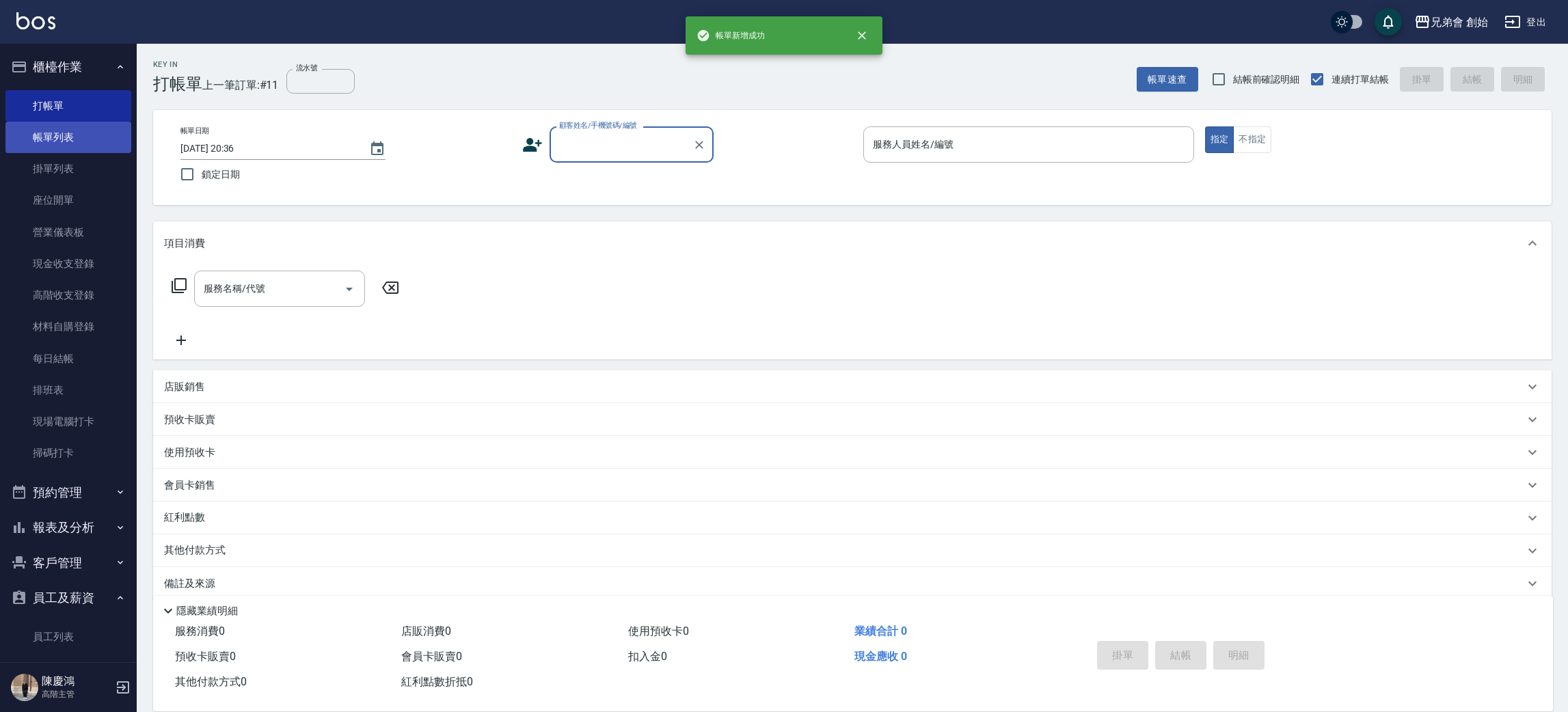
scroll to position [15, 0]
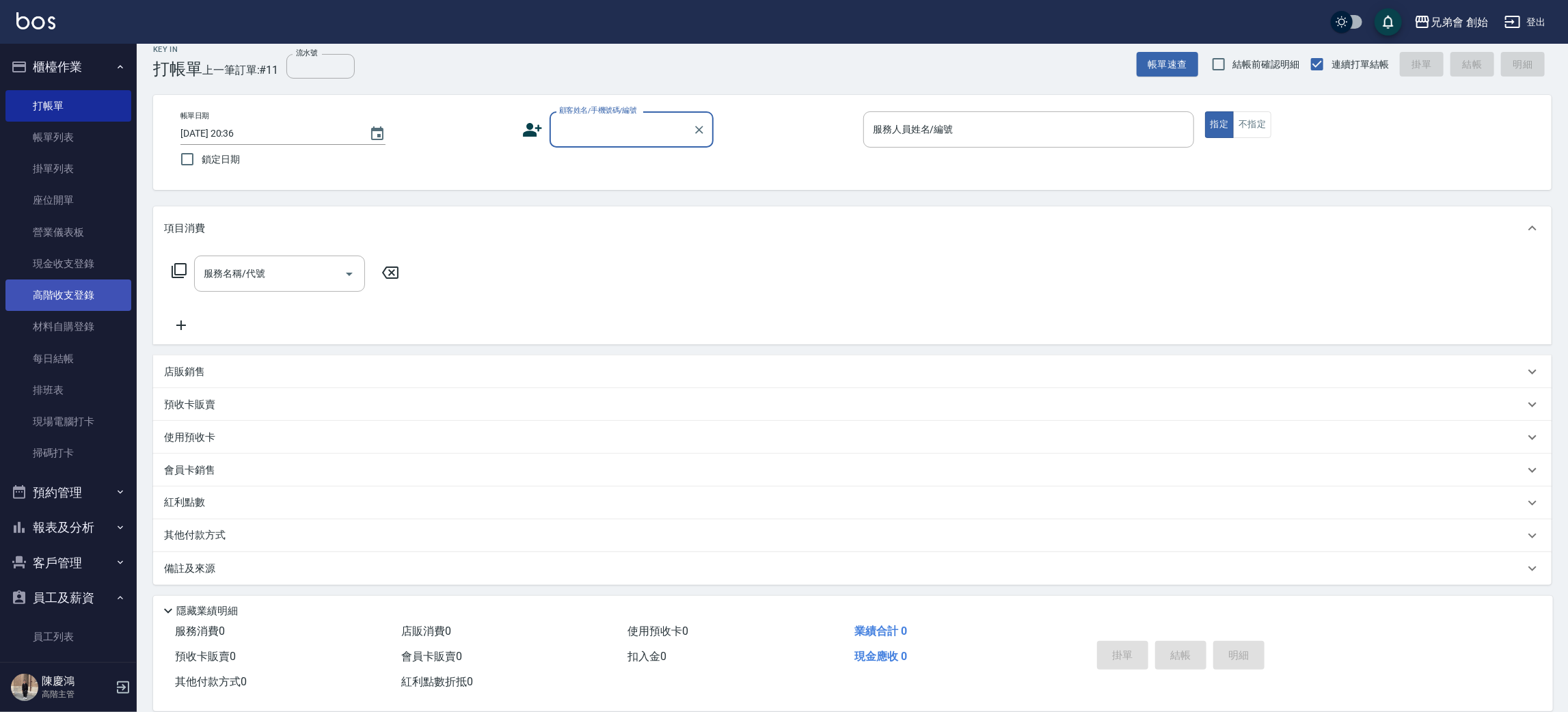
drag, startPoint x: 91, startPoint y: 321, endPoint x: 105, endPoint y: 303, distance: 22.8
click at [91, 321] on link "材料自購登錄" at bounding box center [68, 326] width 126 height 31
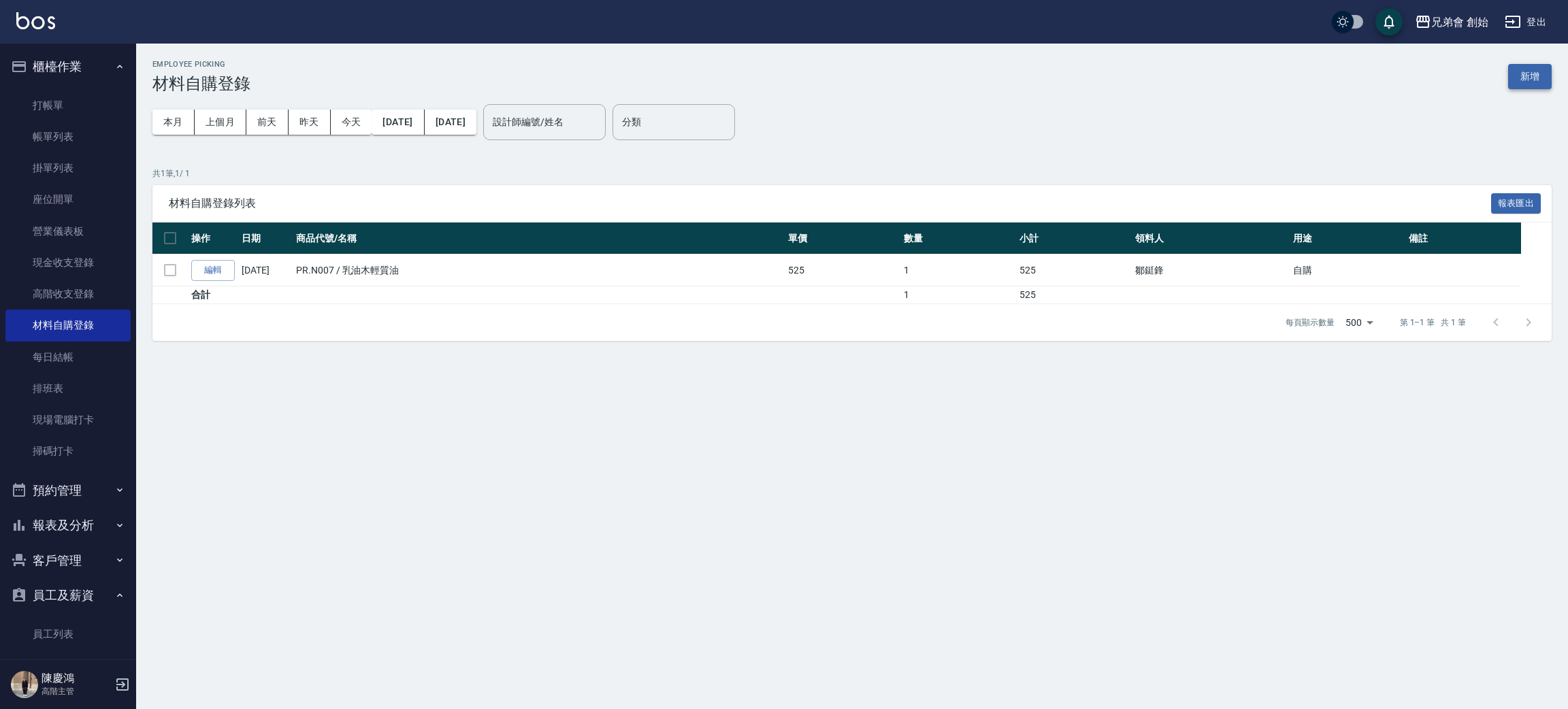
click at [1536, 75] on button "新增" at bounding box center [1529, 76] width 43 height 25
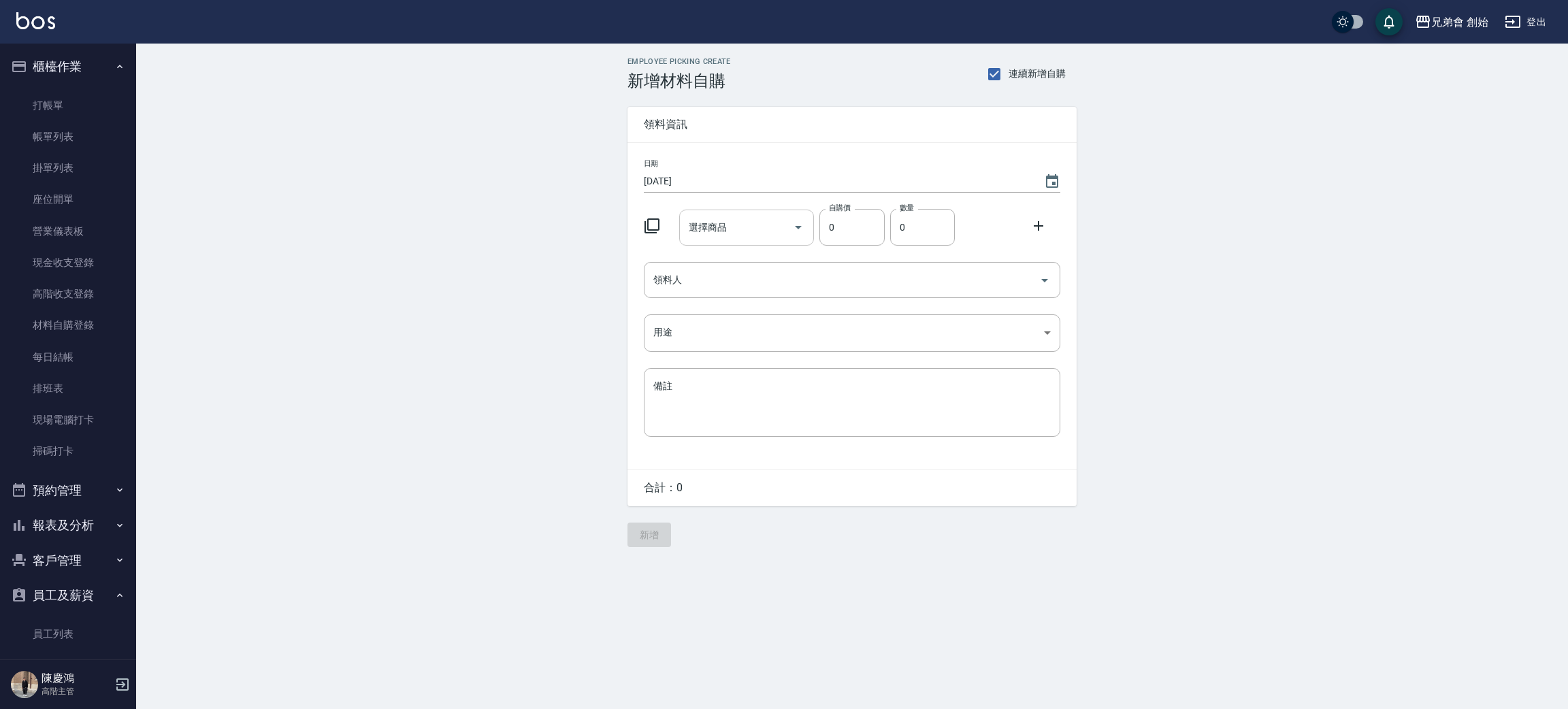
click at [742, 231] on input "選擇商品" at bounding box center [736, 227] width 103 height 24
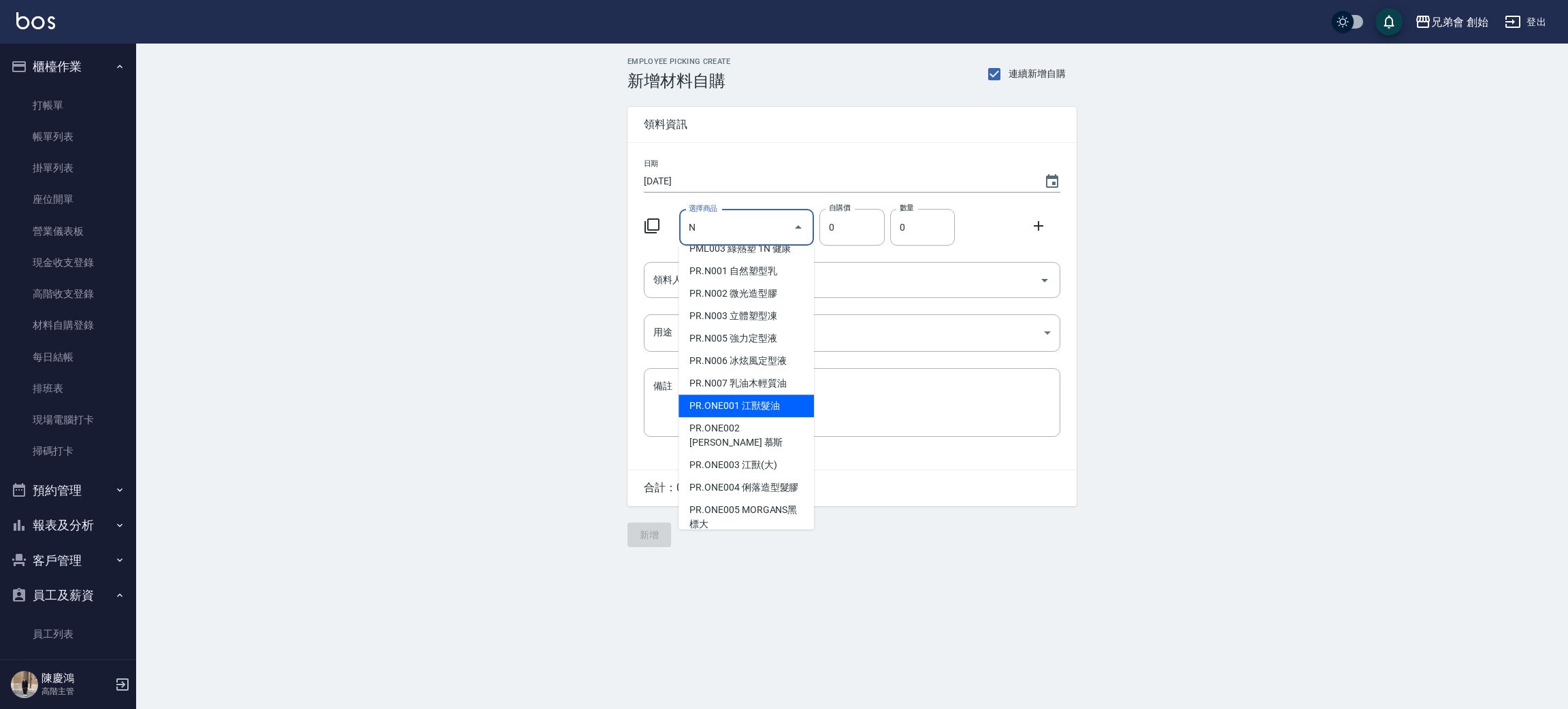
scroll to position [204, 0]
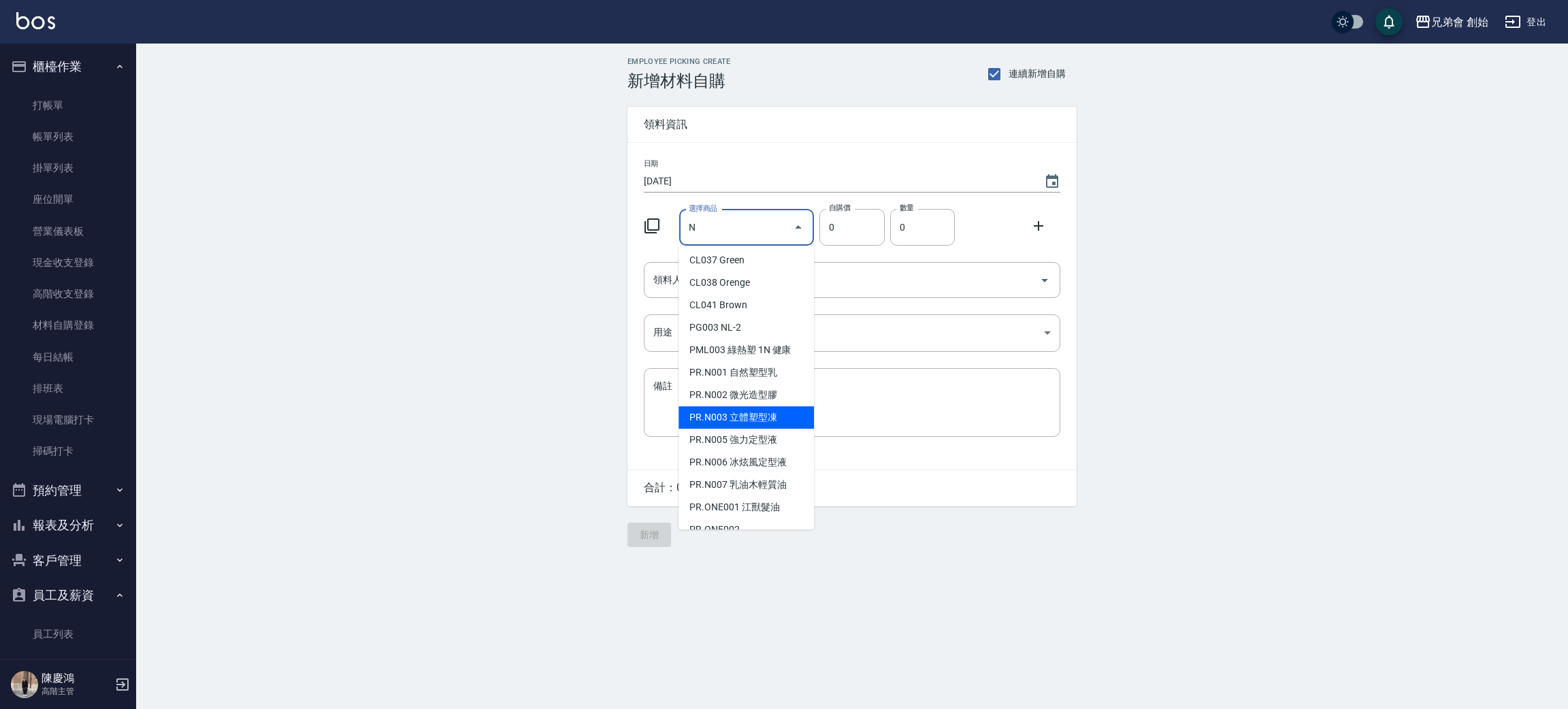
click at [768, 418] on li "PR.N003 立體塑型凍" at bounding box center [746, 418] width 135 height 23
type input "立體塑型凍"
type input "360"
type input "1"
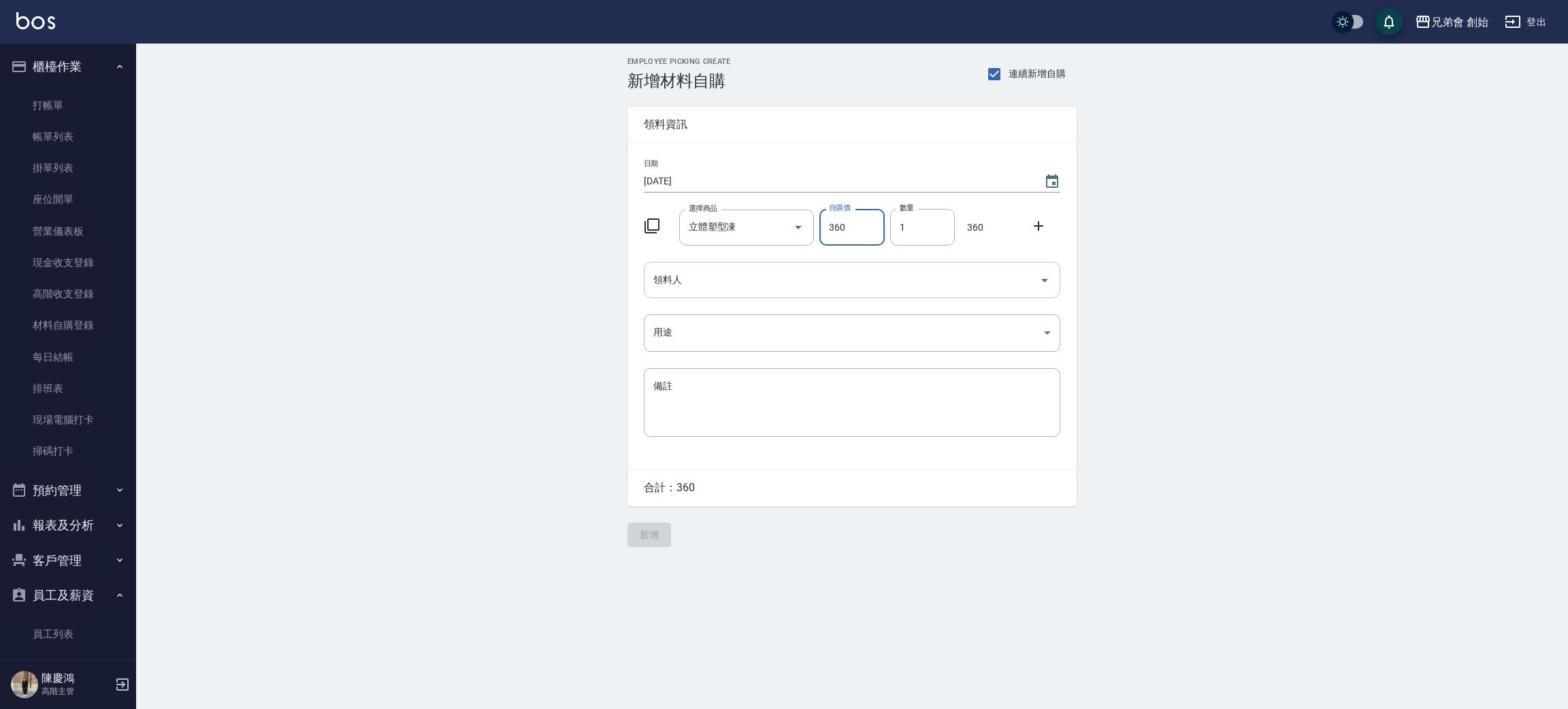
click at [705, 290] on input "領料人" at bounding box center [842, 279] width 384 height 24
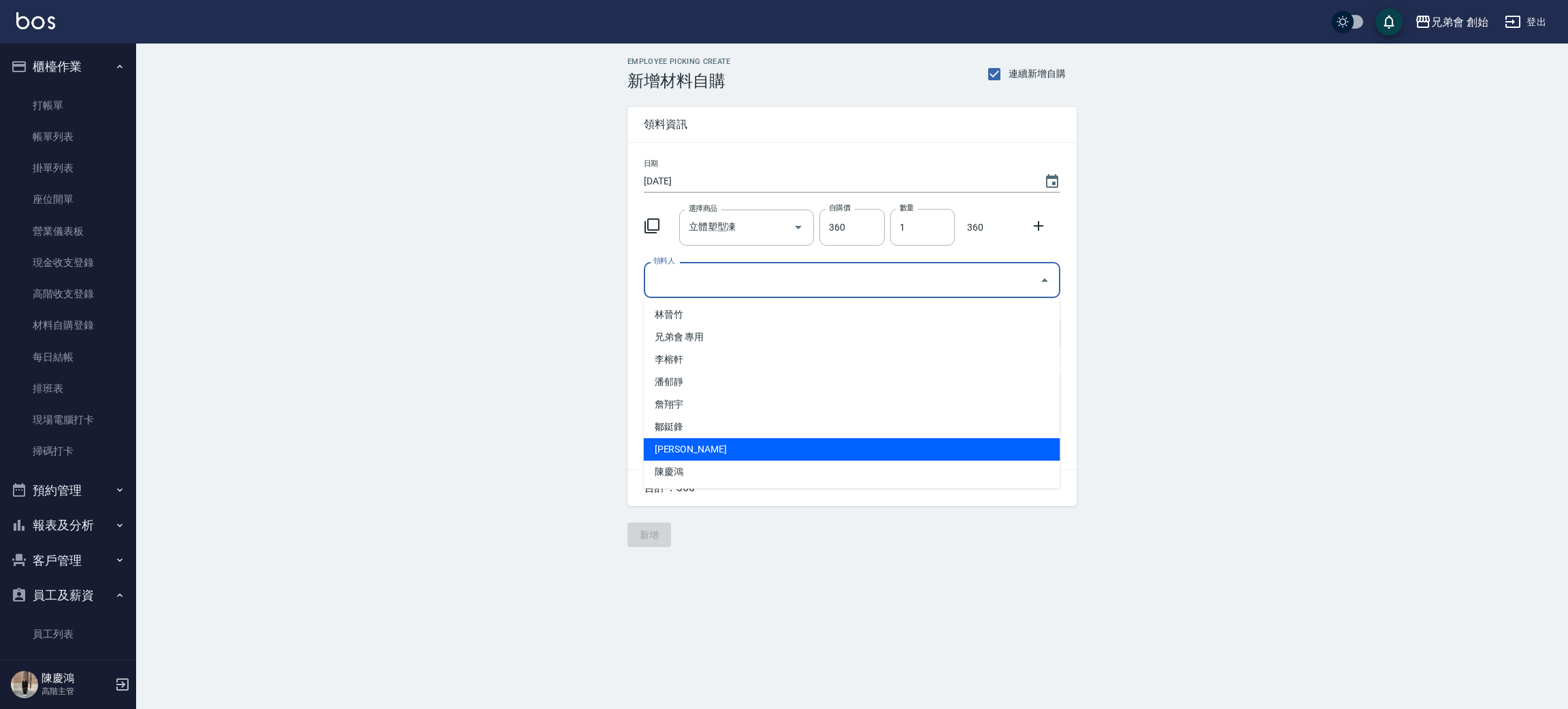
drag, startPoint x: 721, startPoint y: 442, endPoint x: 721, endPoint y: 432, distance: 10.0
click at [721, 442] on li "[PERSON_NAME]" at bounding box center [851, 449] width 417 height 23
type input "[PERSON_NAME]"
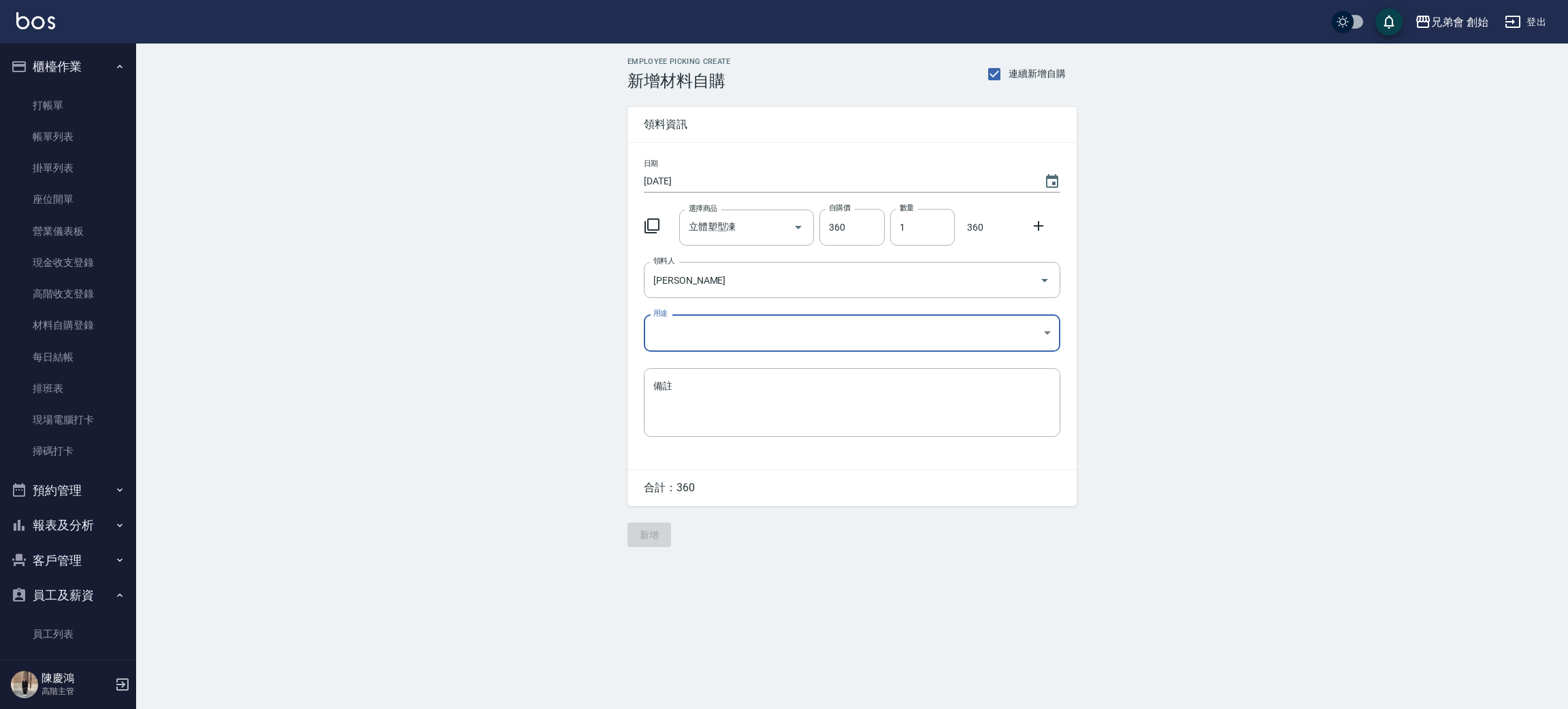
click at [700, 331] on body "兄弟會 創始 登出 櫃檯作業 打帳單 帳單列表 掛單列表 座位開單 營業儀表板 現金收支登錄 高階收支登錄 材料自購登錄 每日結帳 排班表 現場電腦打卡 掃碼…" at bounding box center [784, 354] width 1568 height 709
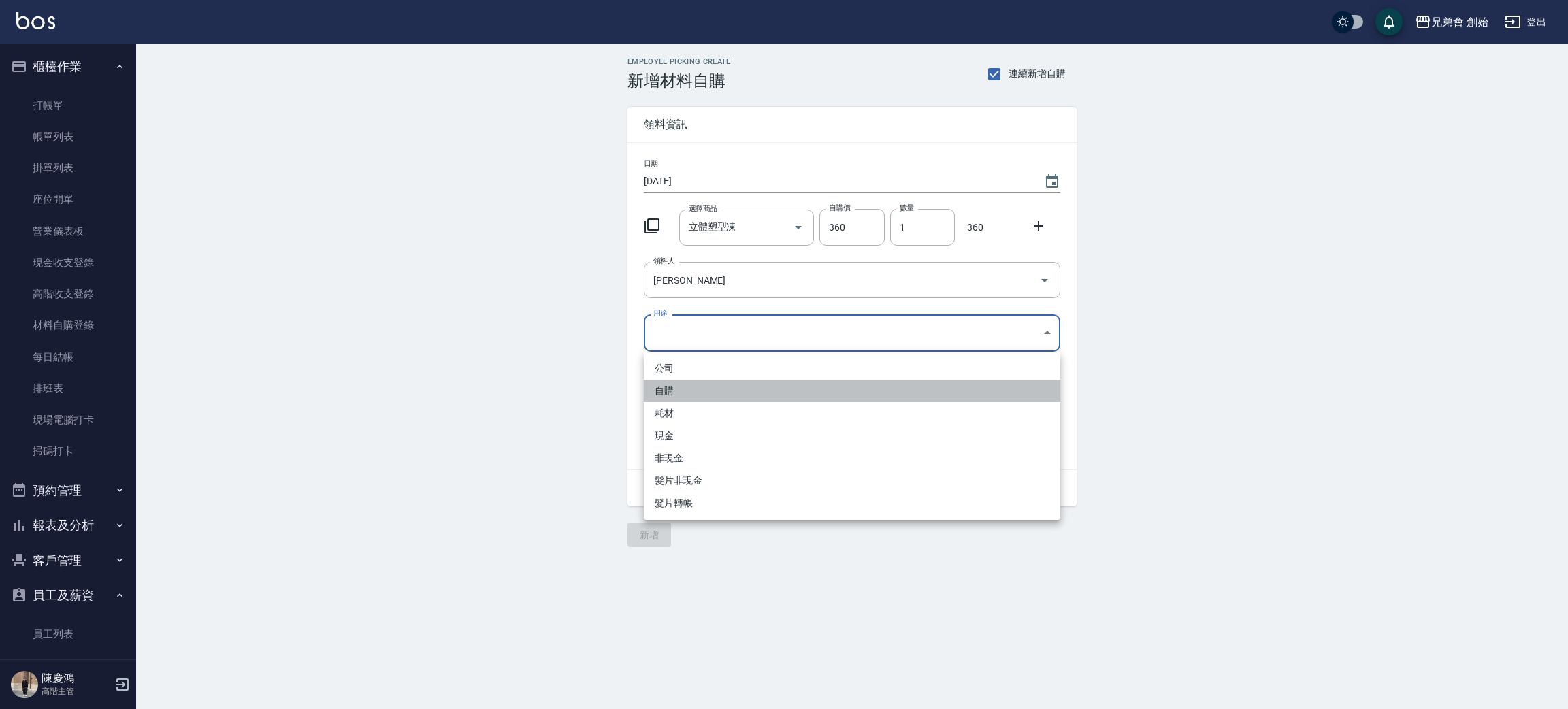
click at [695, 390] on li "自購" at bounding box center [851, 391] width 417 height 23
type input "自購"
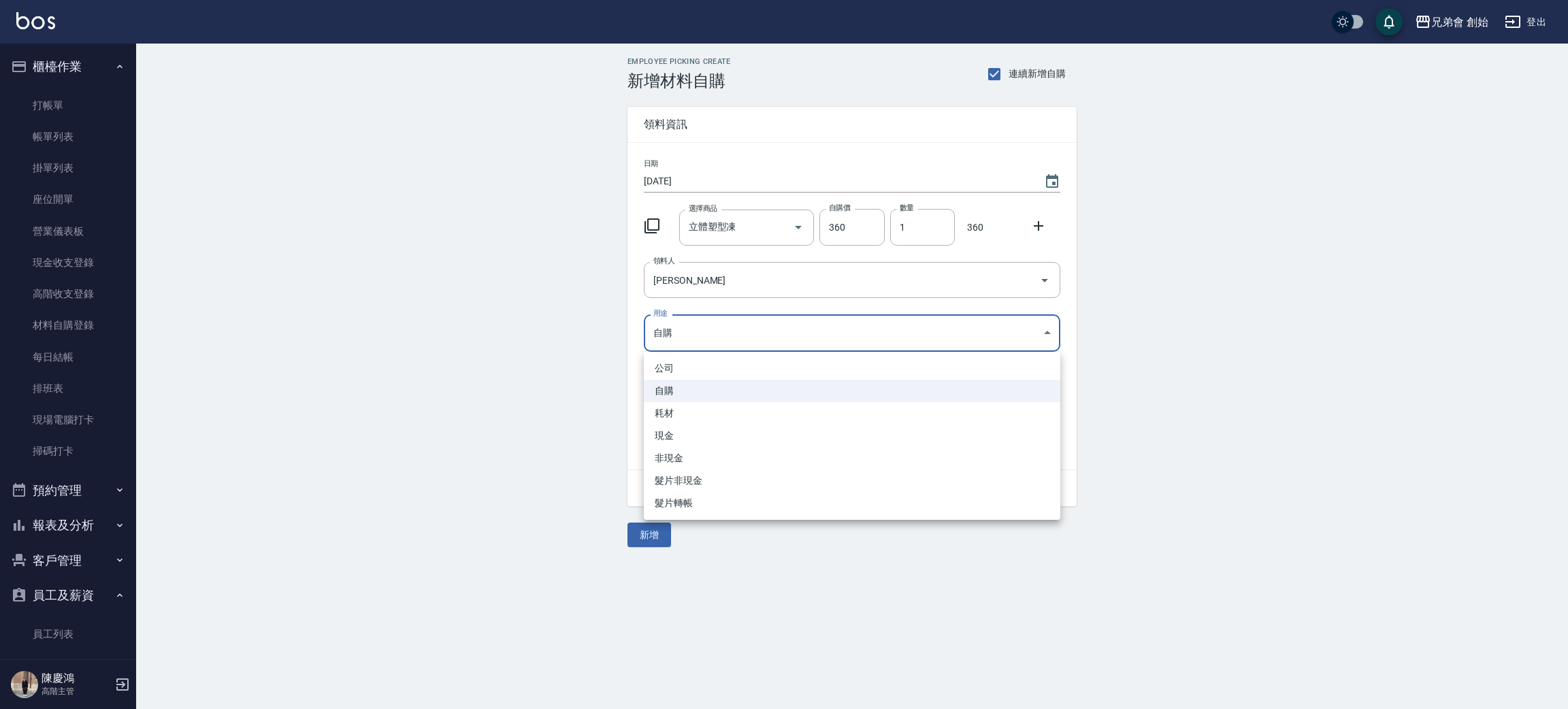
click at [707, 332] on body "兄弟會 創始 登出 櫃檯作業 打帳單 帳單列表 掛單列表 座位開單 營業儀表板 現金收支登錄 高階收支登錄 材料自購登錄 每日結帳 排班表 現場電腦打卡 掃碼…" at bounding box center [784, 354] width 1568 height 709
click at [701, 390] on li "自購" at bounding box center [851, 391] width 417 height 23
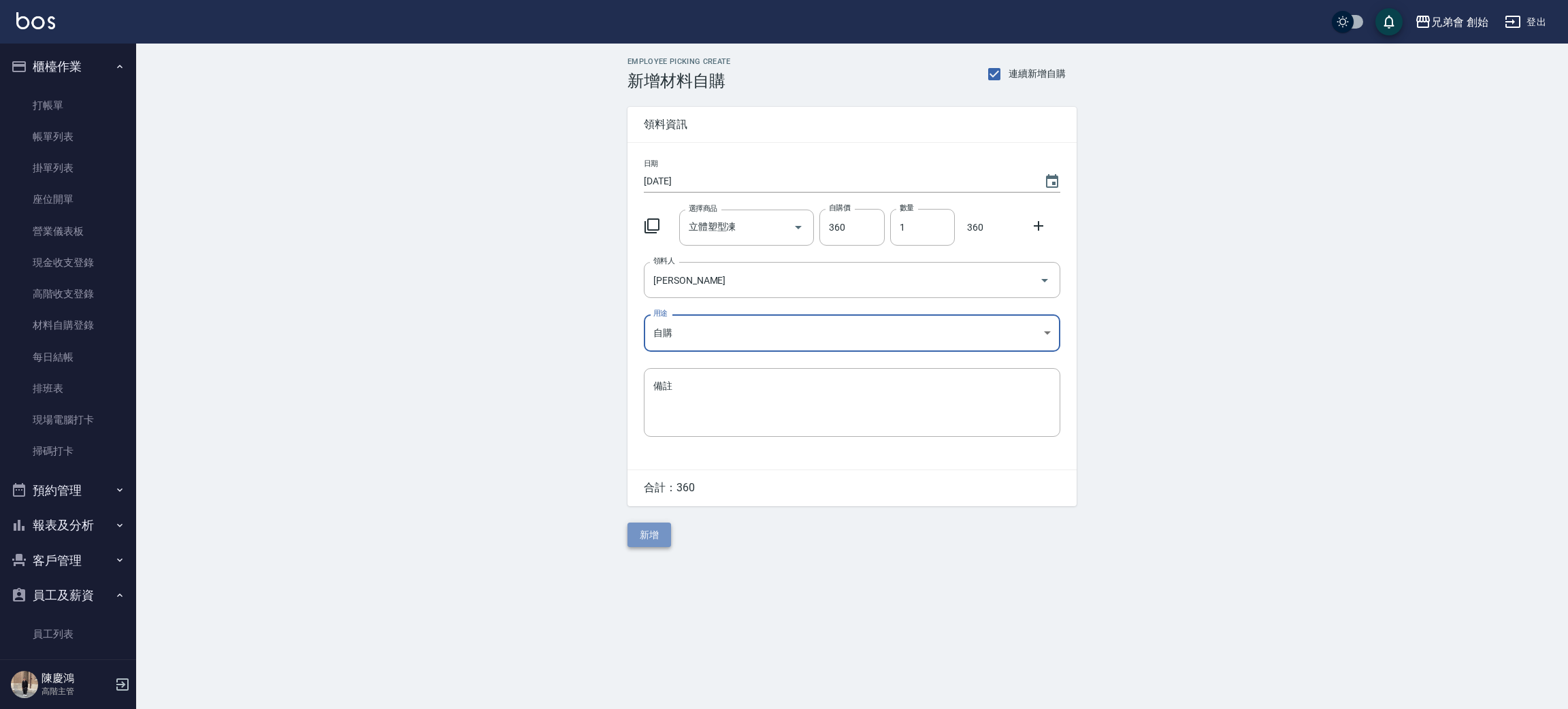
click at [653, 528] on button "新增" at bounding box center [649, 535] width 43 height 25
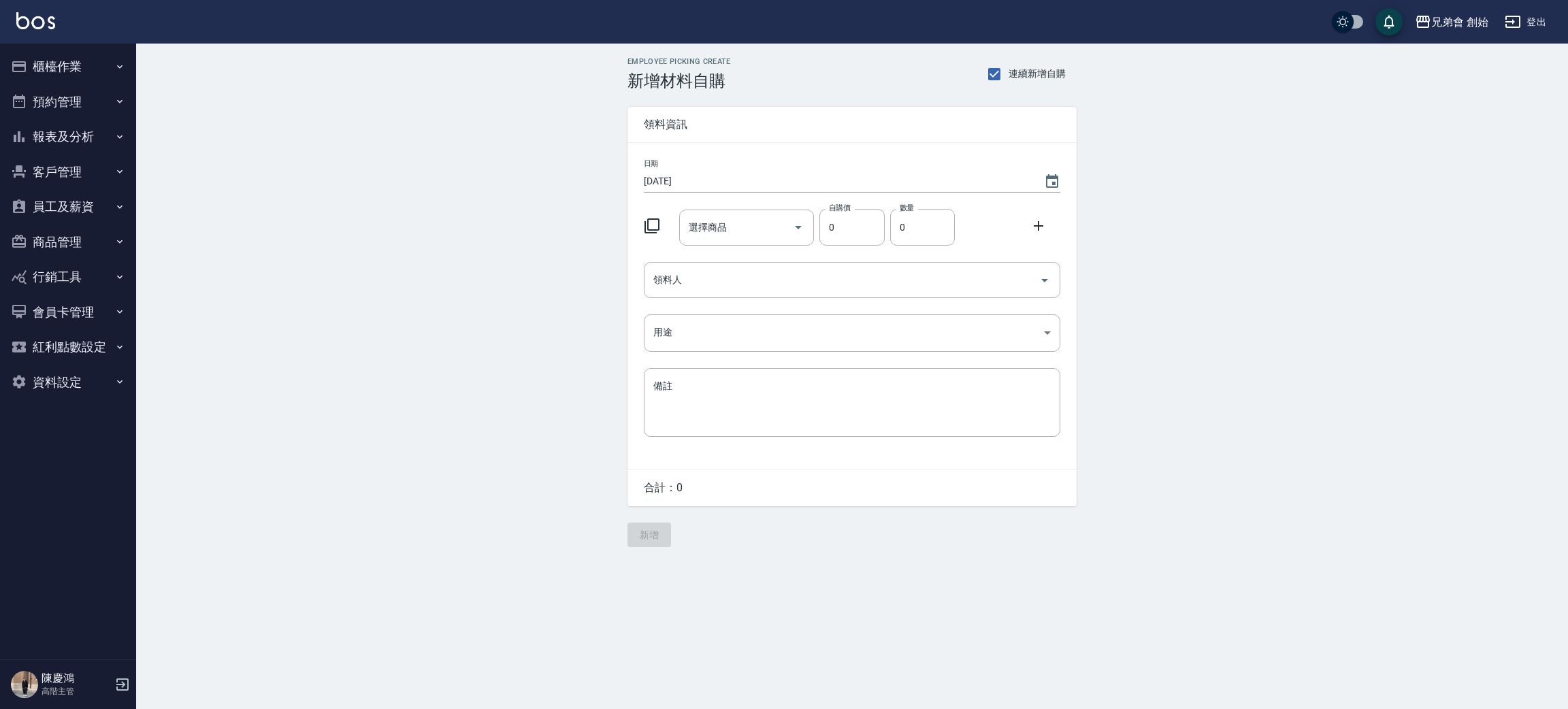
click at [53, 45] on ul "櫃檯作業 打帳單 帳單列表 掛單列表 座位開單 營業儀表板 現金收支登錄 高階收支登錄 材料自購登錄 每日結帳 排班表 現場電腦打卡 掃碼打卡 預約管理 預約…" at bounding box center [68, 224] width 125 height 361
click at [53, 63] on button "櫃檯作業" at bounding box center [68, 67] width 125 height 36
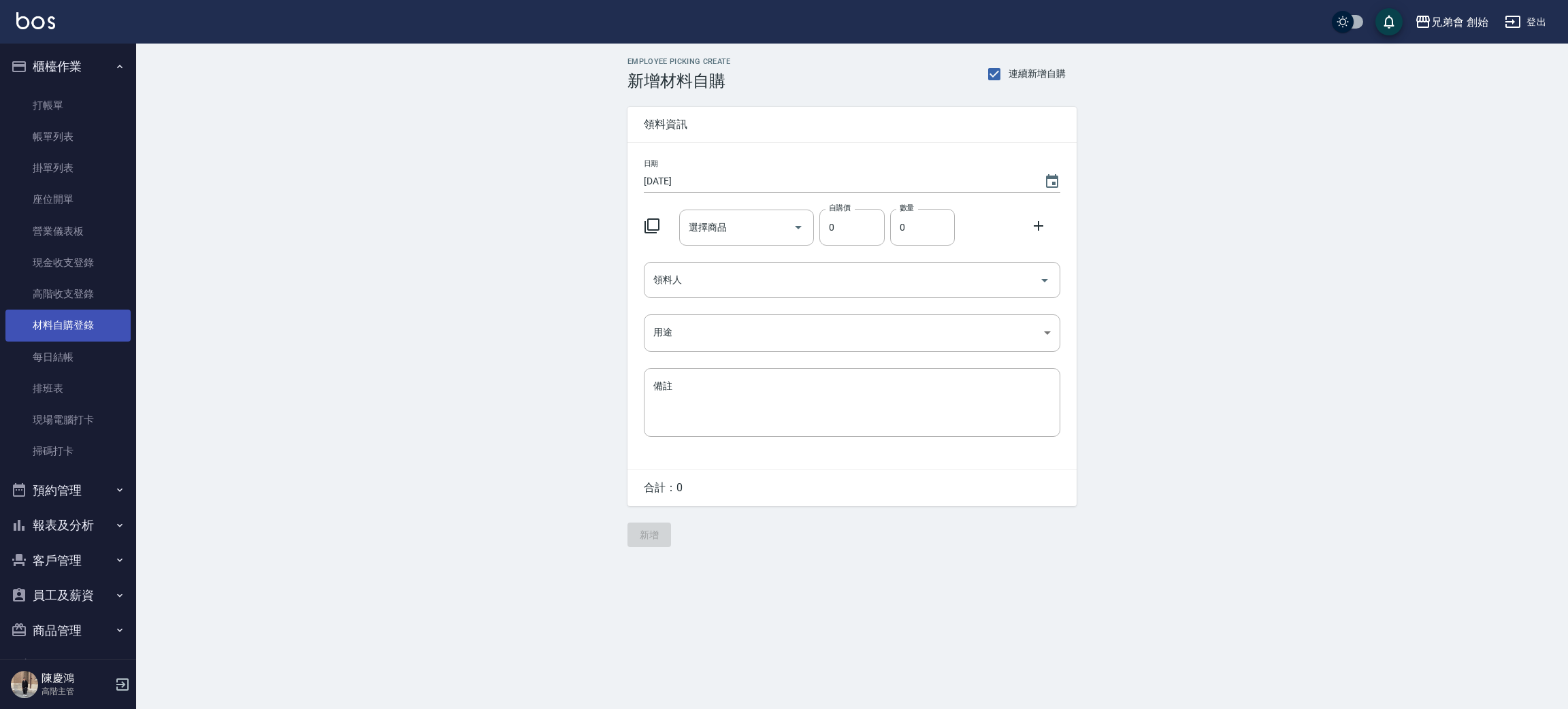
click at [87, 329] on link "材料自購登錄" at bounding box center [68, 324] width 125 height 31
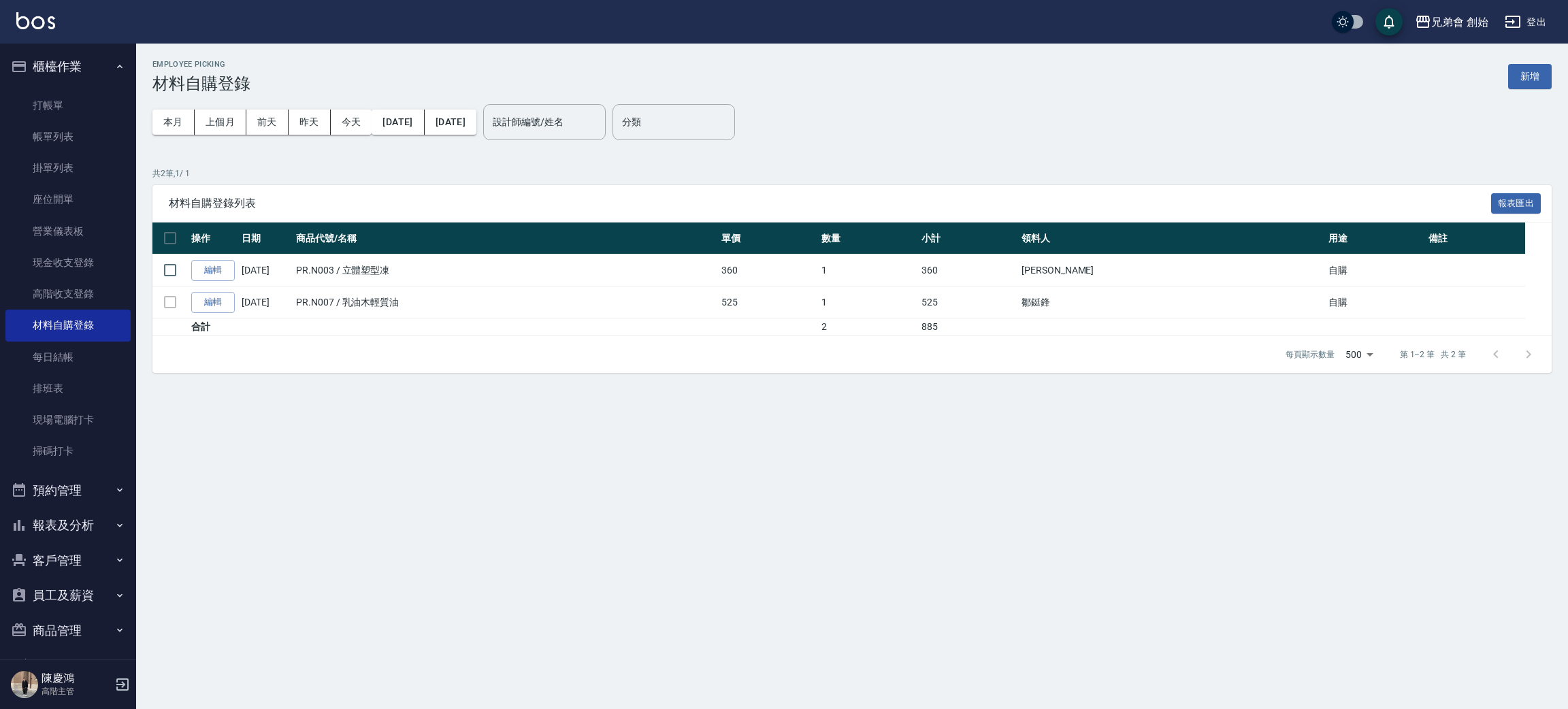
drag, startPoint x: 657, startPoint y: 479, endPoint x: 664, endPoint y: 465, distance: 15.7
click at [657, 479] on div "Employee Picking 材料自購登錄 新增 本月 上個月 前天 昨天 今天 2025/09/01 2025/09/05 設計師編號/姓名 設計師編號…" at bounding box center [784, 354] width 1568 height 709
click at [988, 176] on p "共 2 筆, 1 / 1" at bounding box center [852, 173] width 1400 height 12
click at [87, 115] on link "打帳單" at bounding box center [68, 105] width 125 height 31
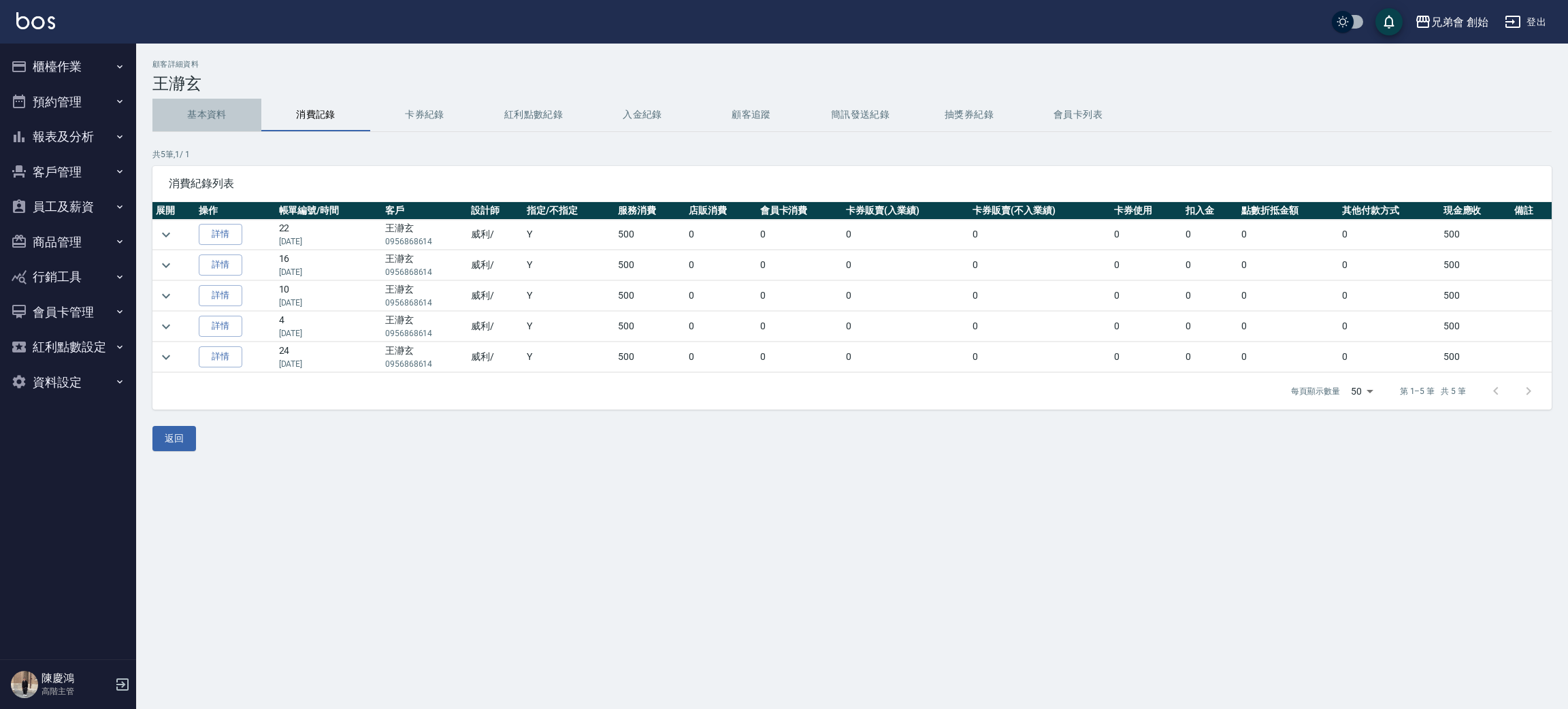
click at [196, 112] on button "基本資料" at bounding box center [207, 115] width 109 height 33
drag, startPoint x: 309, startPoint y: 71, endPoint x: 292, endPoint y: 82, distance: 20.2
click at [300, 77] on div "顧客詳細資料 [PERSON_NAME]" at bounding box center [852, 76] width 1400 height 33
click at [183, 128] on button "基本資料" at bounding box center [207, 115] width 109 height 33
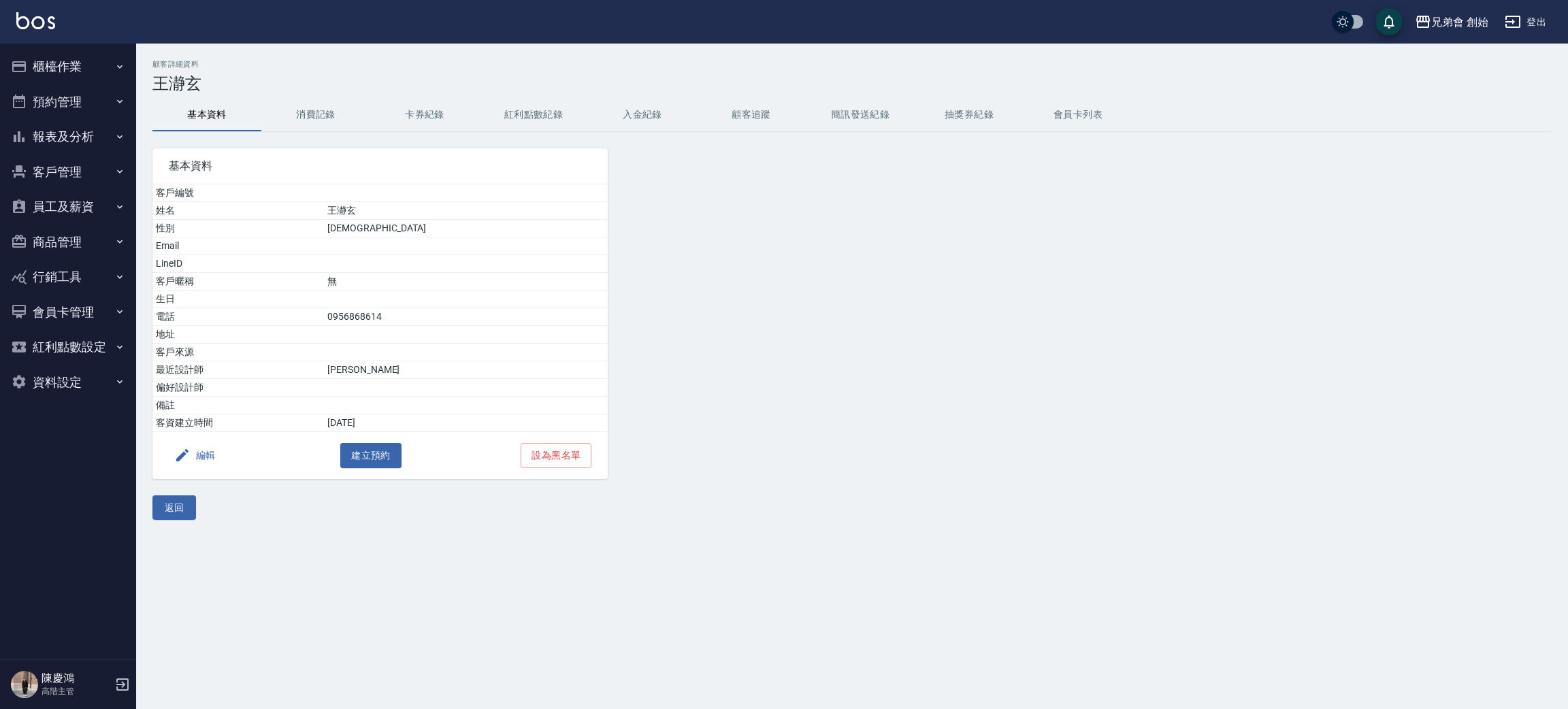
click at [318, 108] on button "消費記錄" at bounding box center [316, 115] width 109 height 33
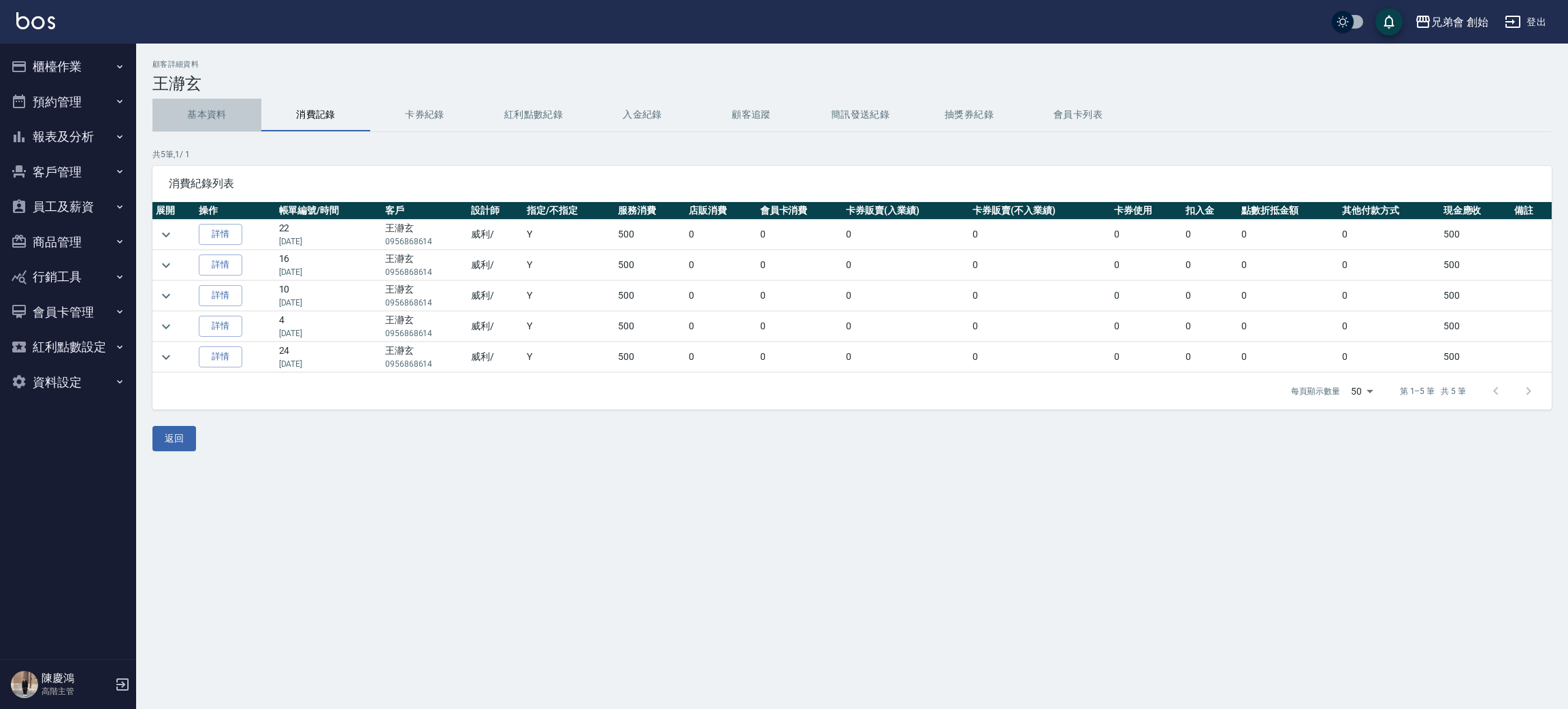
click at [224, 104] on button "基本資料" at bounding box center [207, 115] width 109 height 33
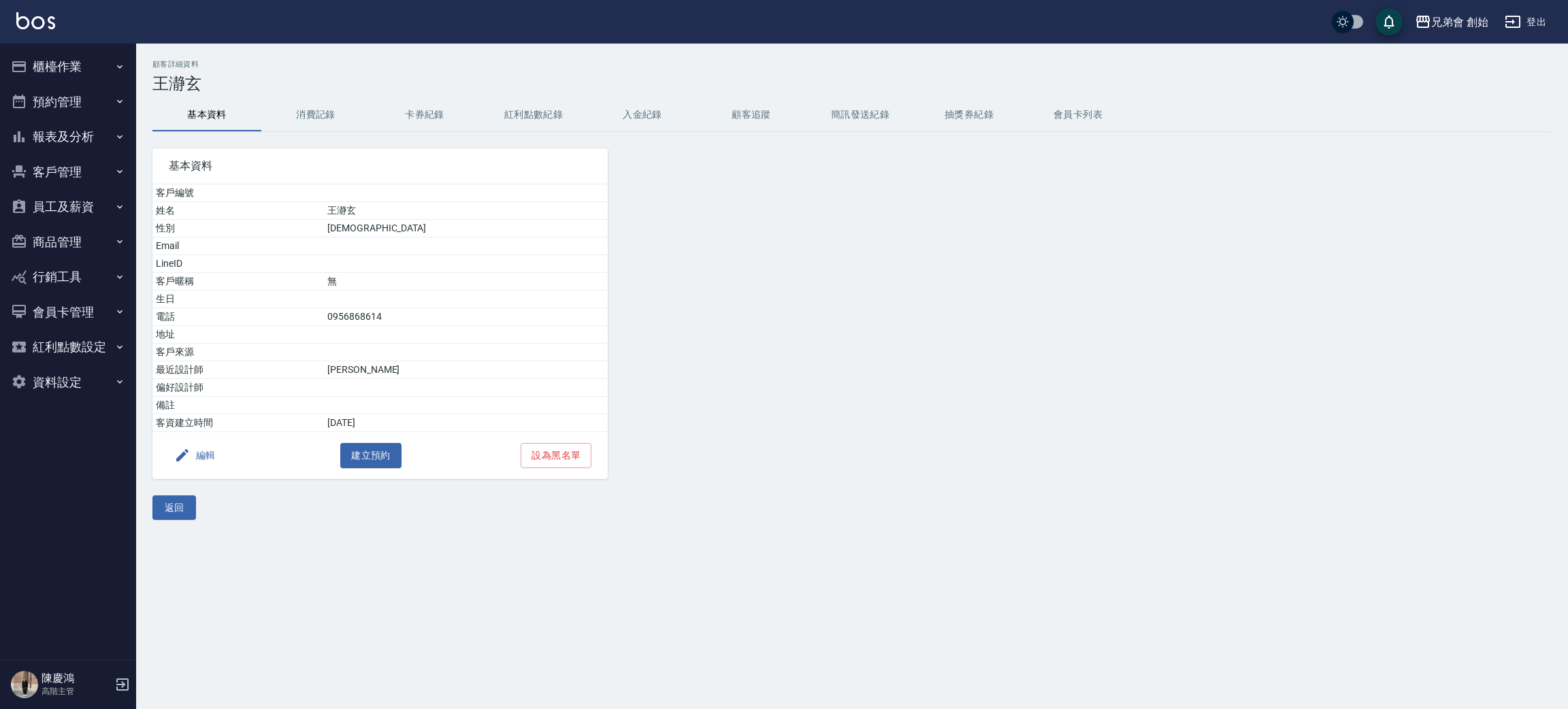
click at [303, 117] on button "消費記錄" at bounding box center [316, 115] width 109 height 33
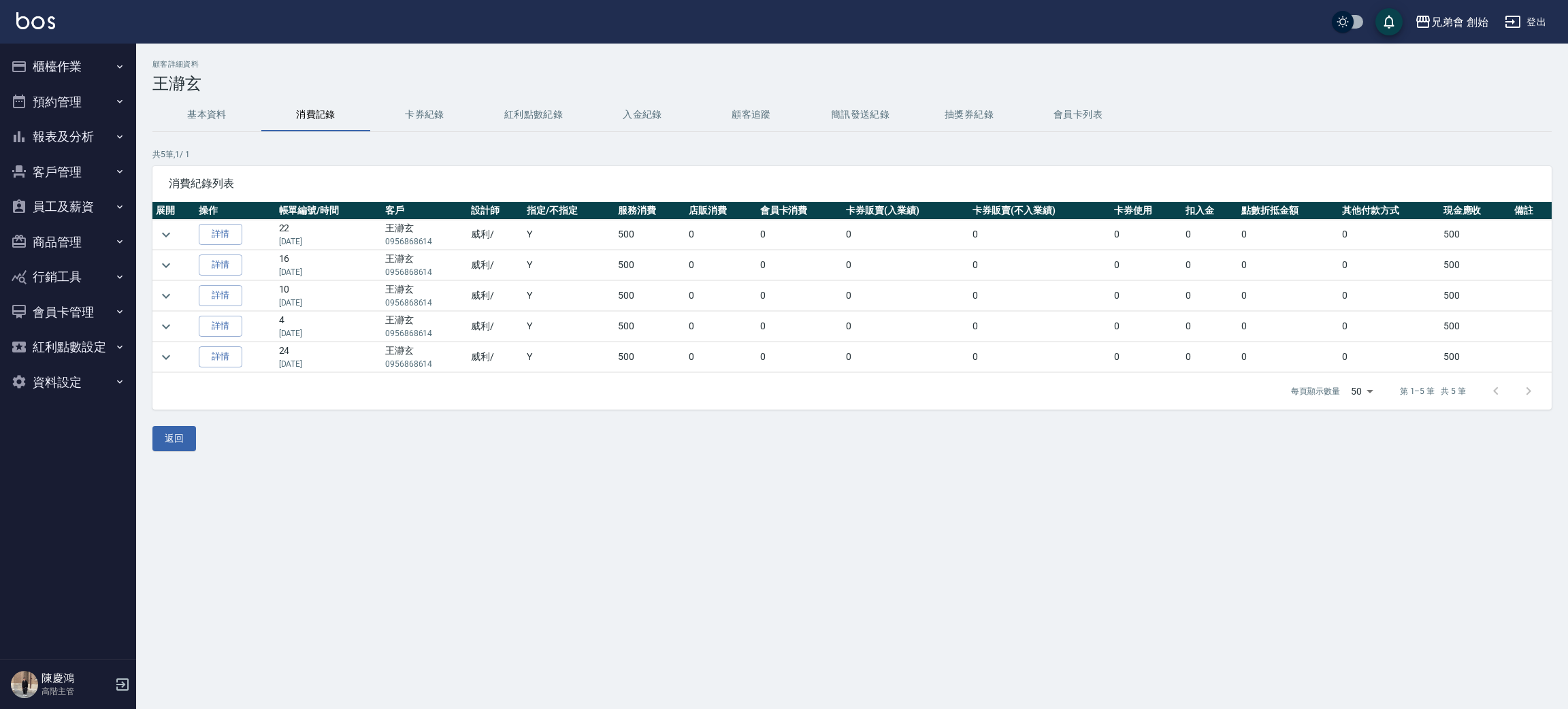
click at [197, 104] on button "基本資料" at bounding box center [207, 115] width 109 height 33
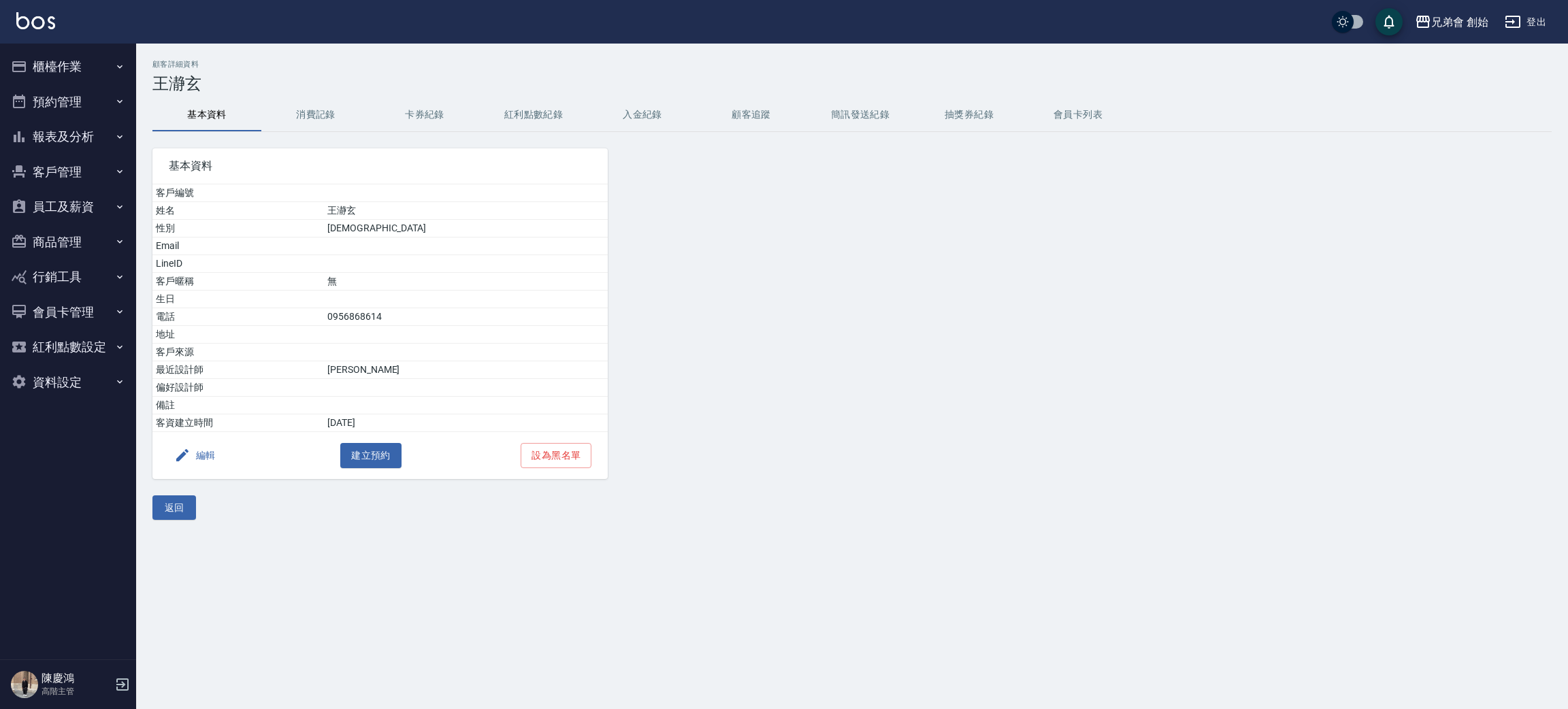
click at [321, 108] on button "消費記錄" at bounding box center [316, 115] width 109 height 33
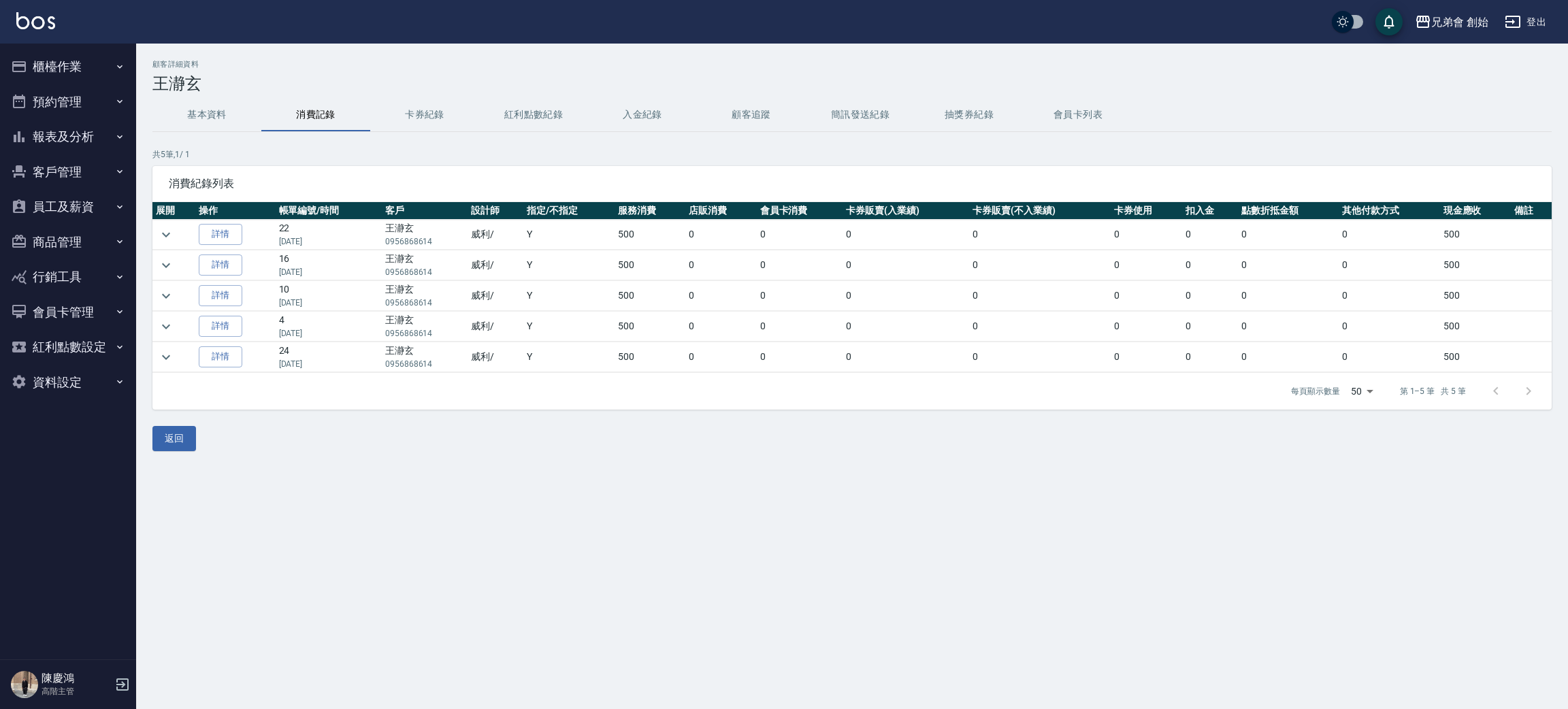
click at [236, 112] on button "基本資料" at bounding box center [207, 115] width 109 height 33
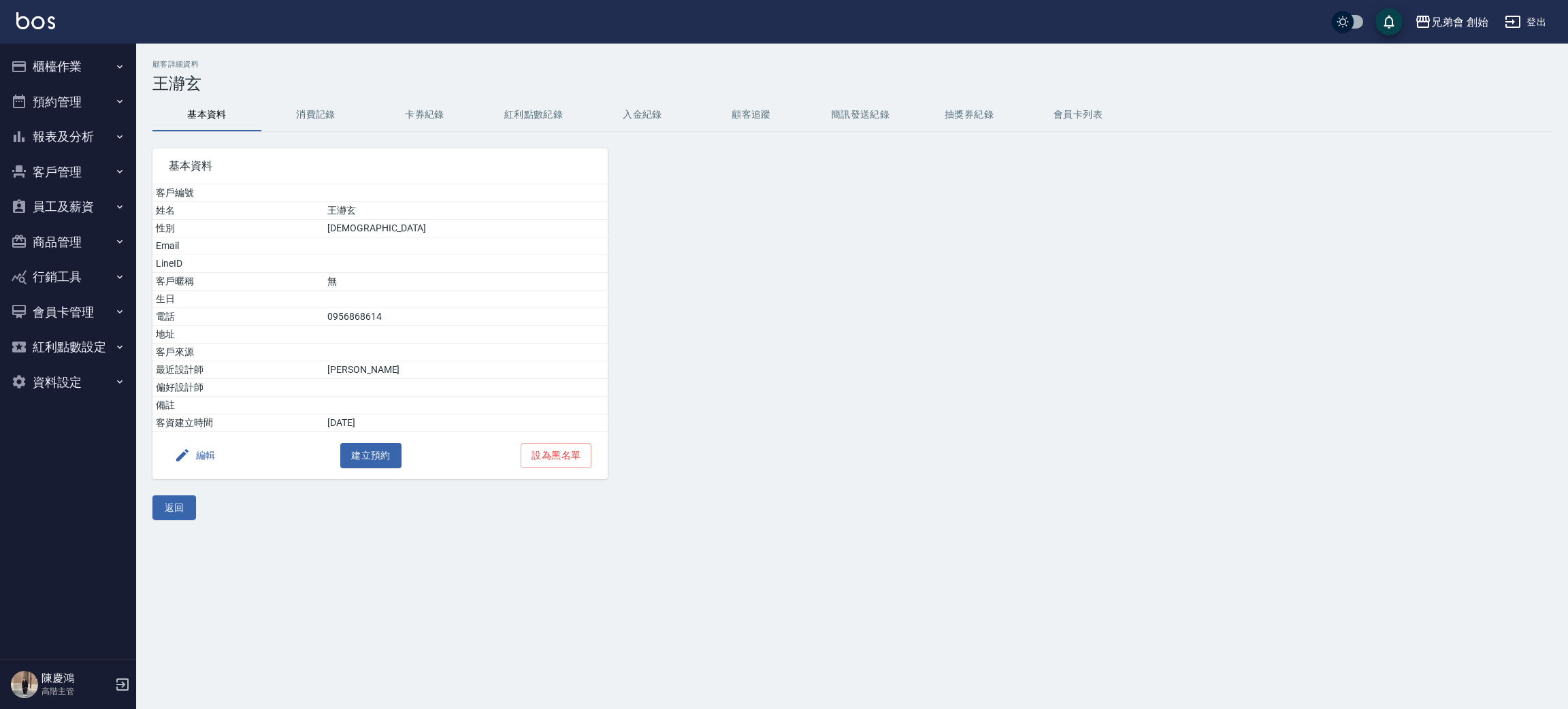
click at [318, 107] on button "消費記錄" at bounding box center [316, 115] width 109 height 33
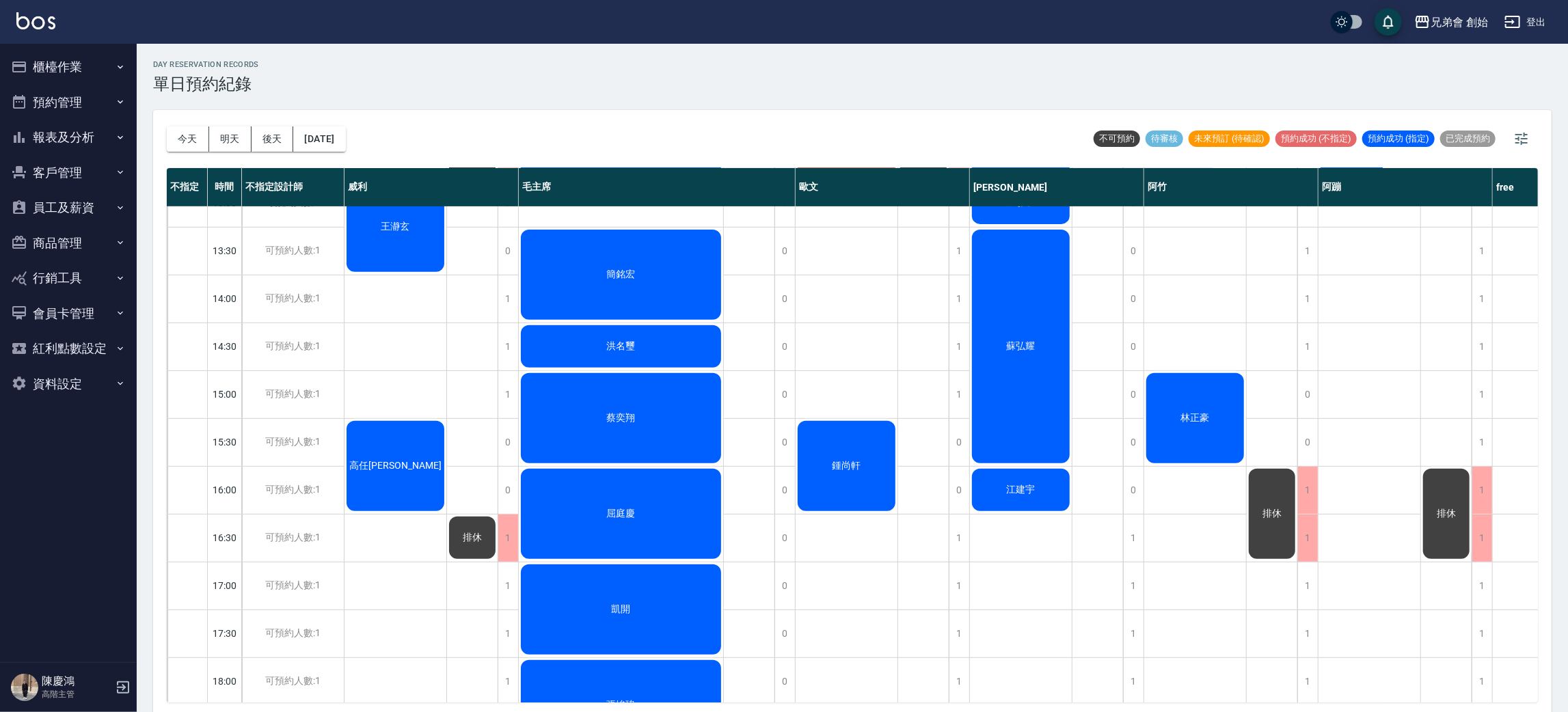
scroll to position [307, 0]
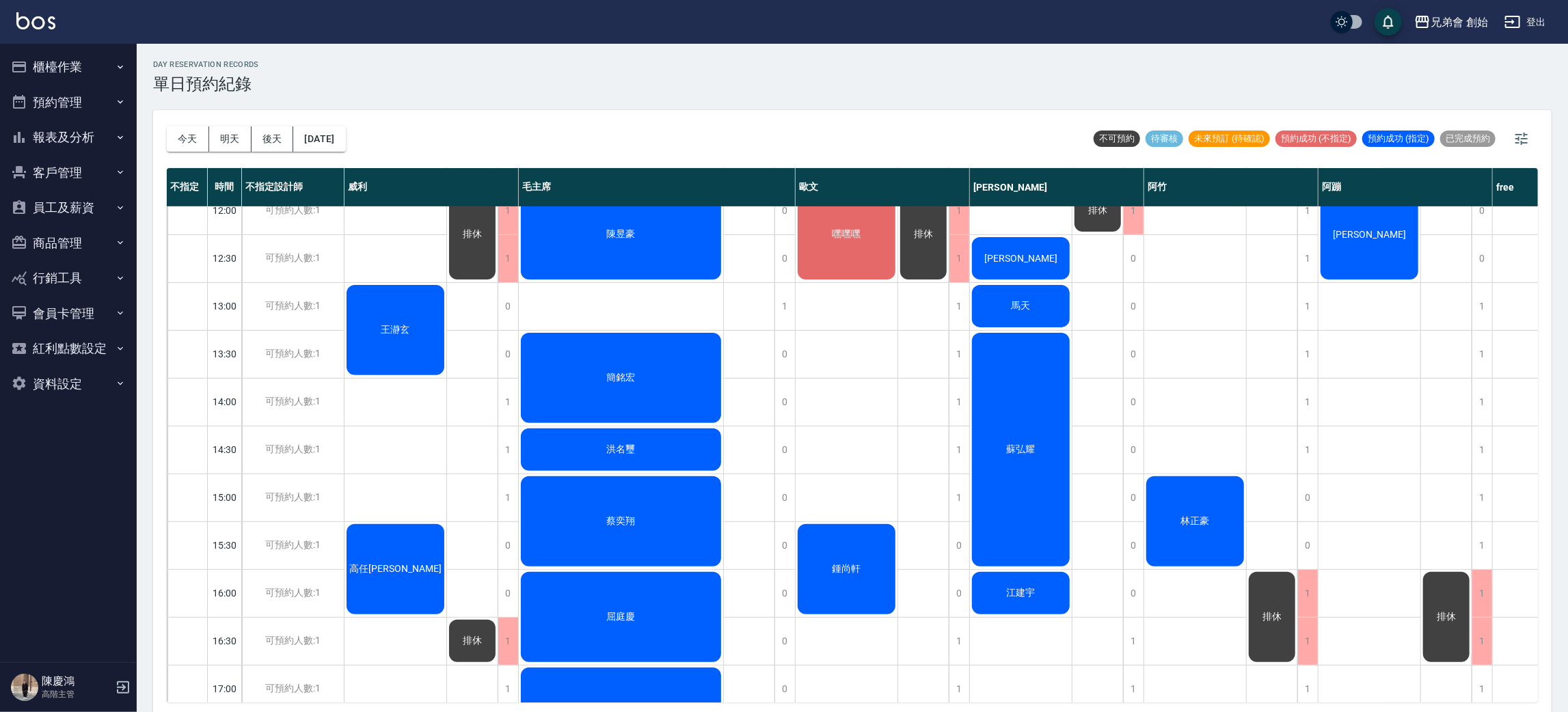
click at [866, 564] on div "鍾尚軒" at bounding box center [846, 569] width 102 height 94
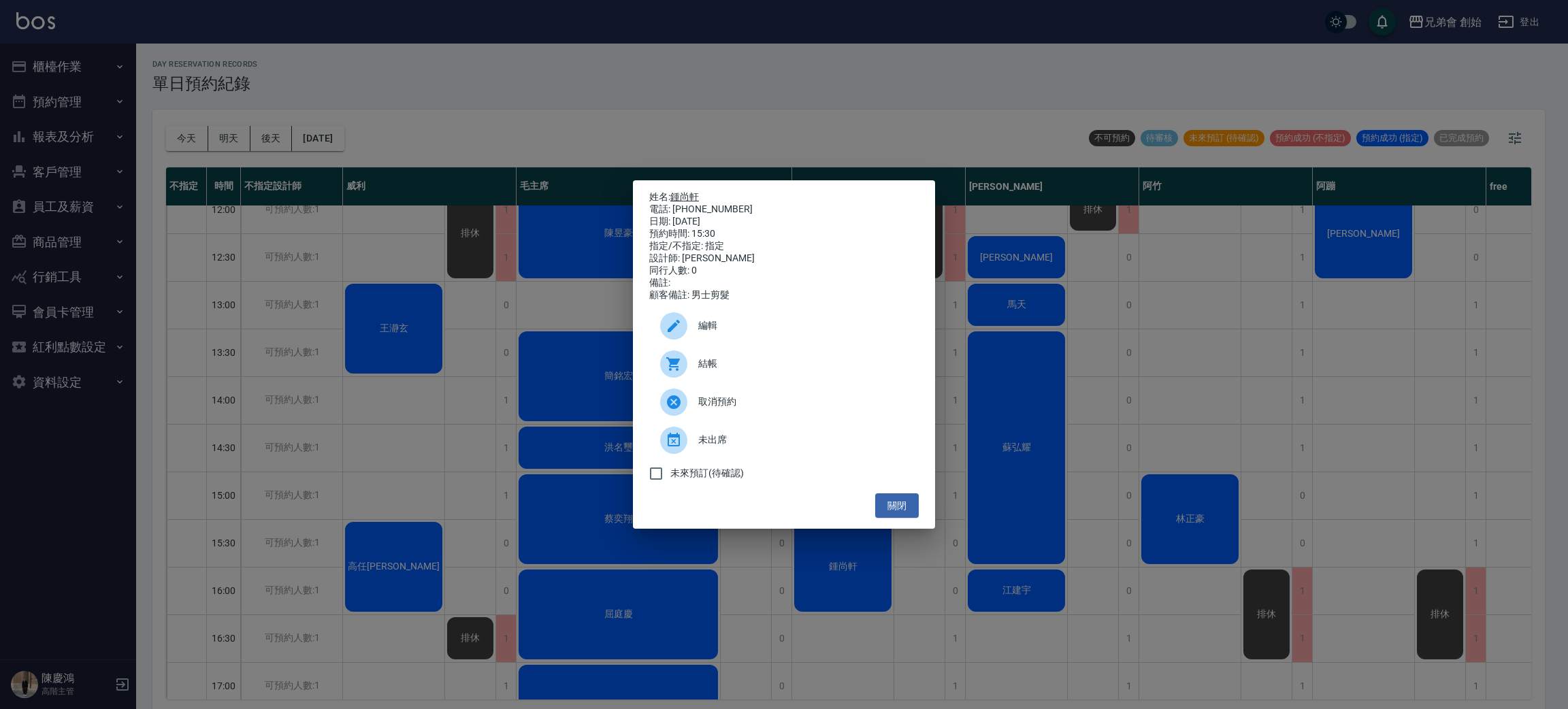
click at [678, 192] on link "鍾尚軒" at bounding box center [685, 197] width 28 height 11
click at [997, 100] on div "姓名: 鍾尚軒 電話: 0983117717 日期: 2025/09/05 預約時間: 15:30 指定/不指定: 指定 設計師: 歐文 同行人數: 0 備註…" at bounding box center [784, 354] width 1568 height 709
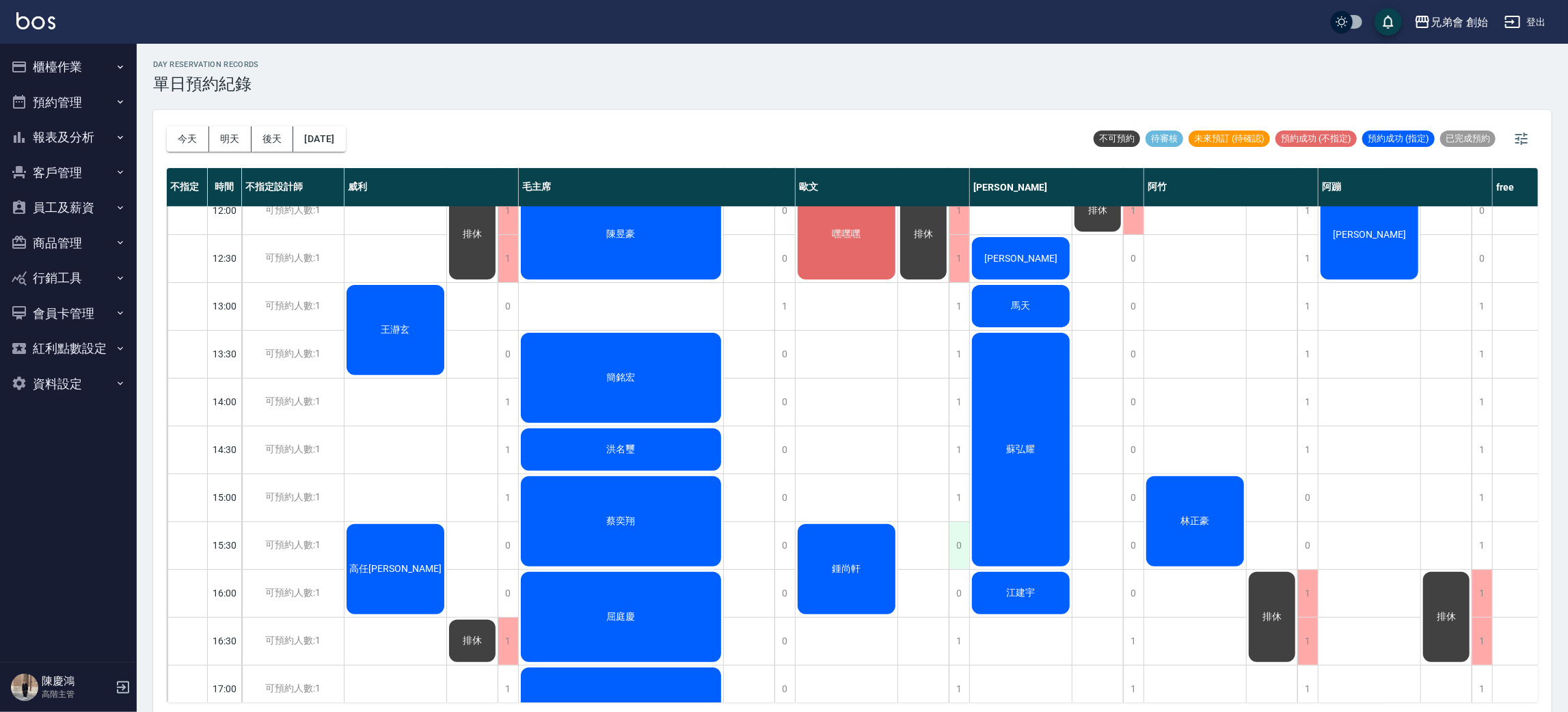
click at [967, 548] on div "0" at bounding box center [959, 546] width 21 height 47
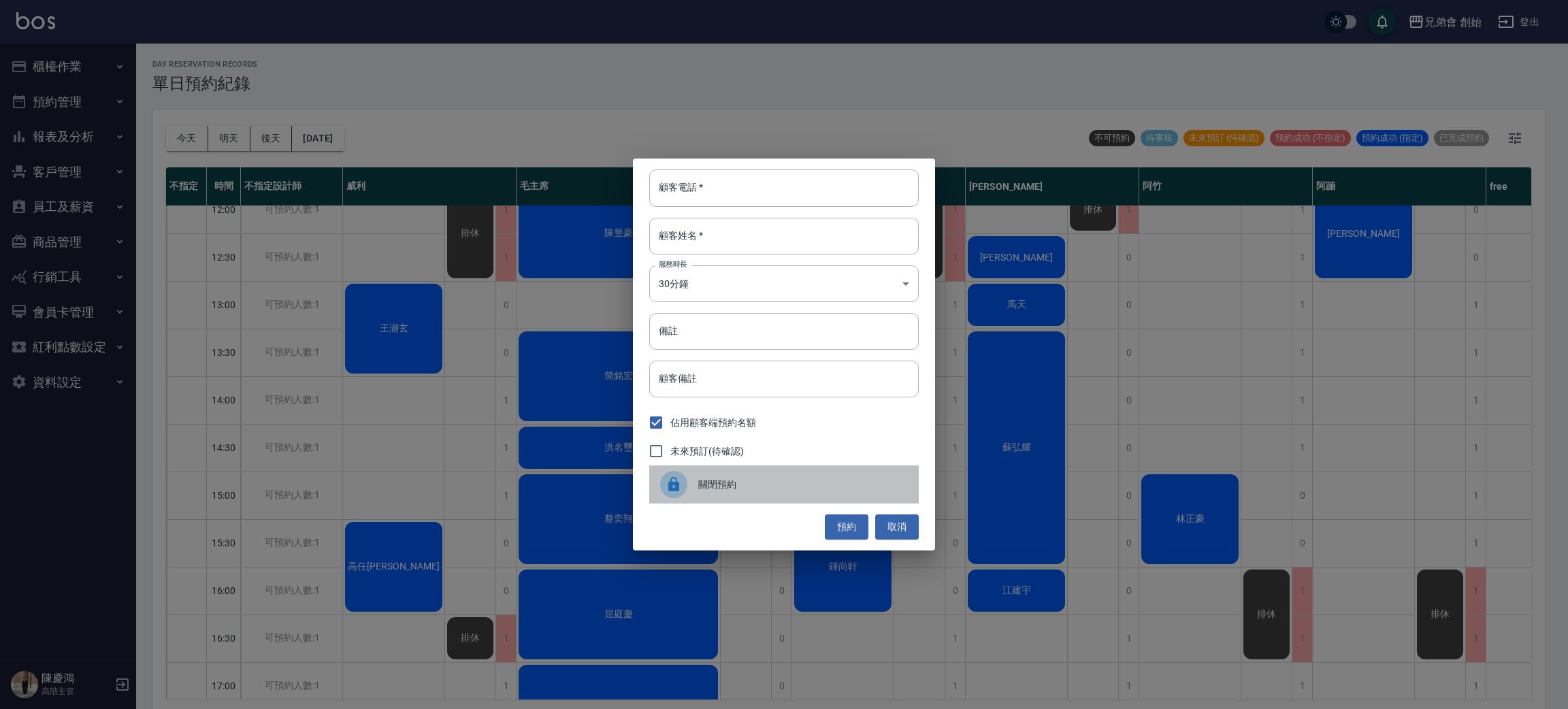
click at [701, 484] on span "關閉預約" at bounding box center [802, 484] width 210 height 14
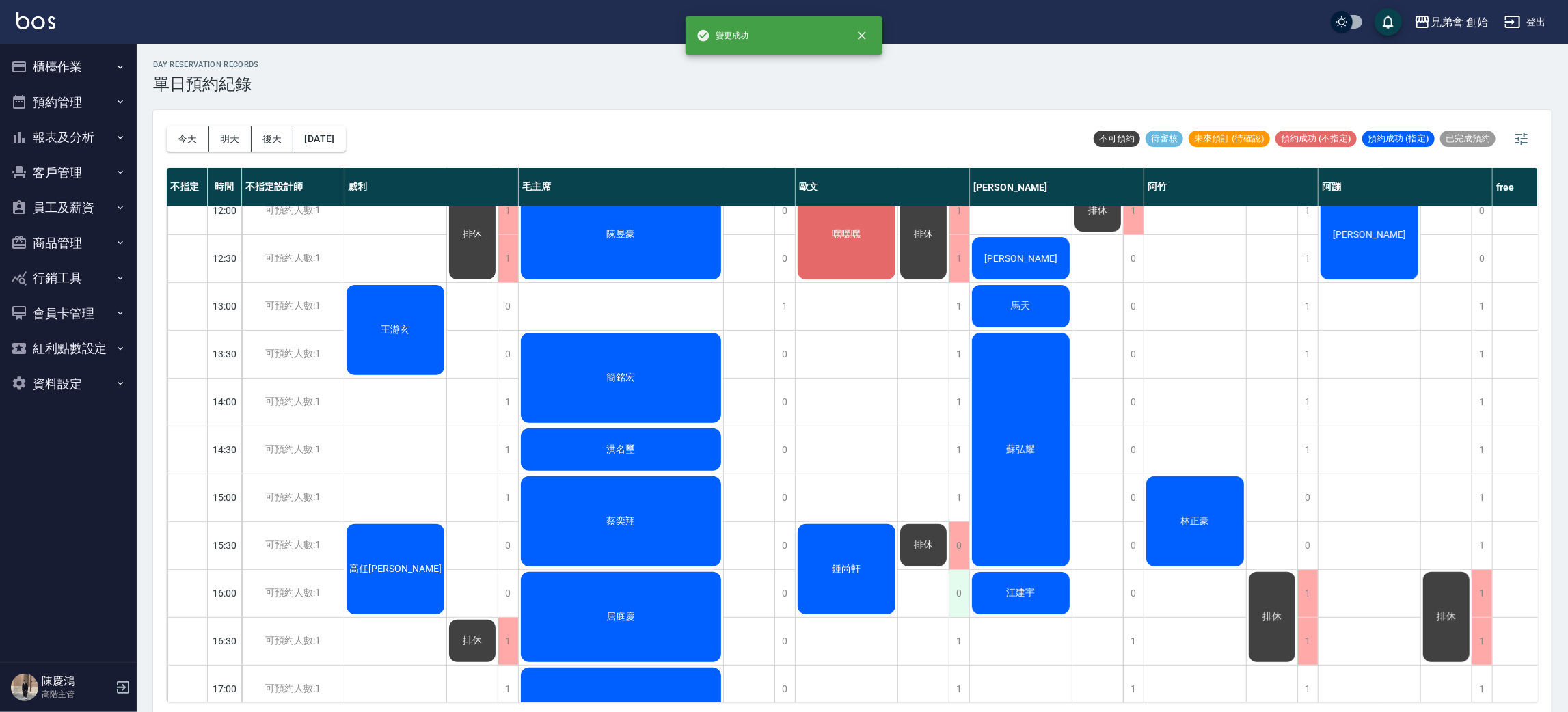
click at [964, 599] on div "0" at bounding box center [959, 593] width 21 height 47
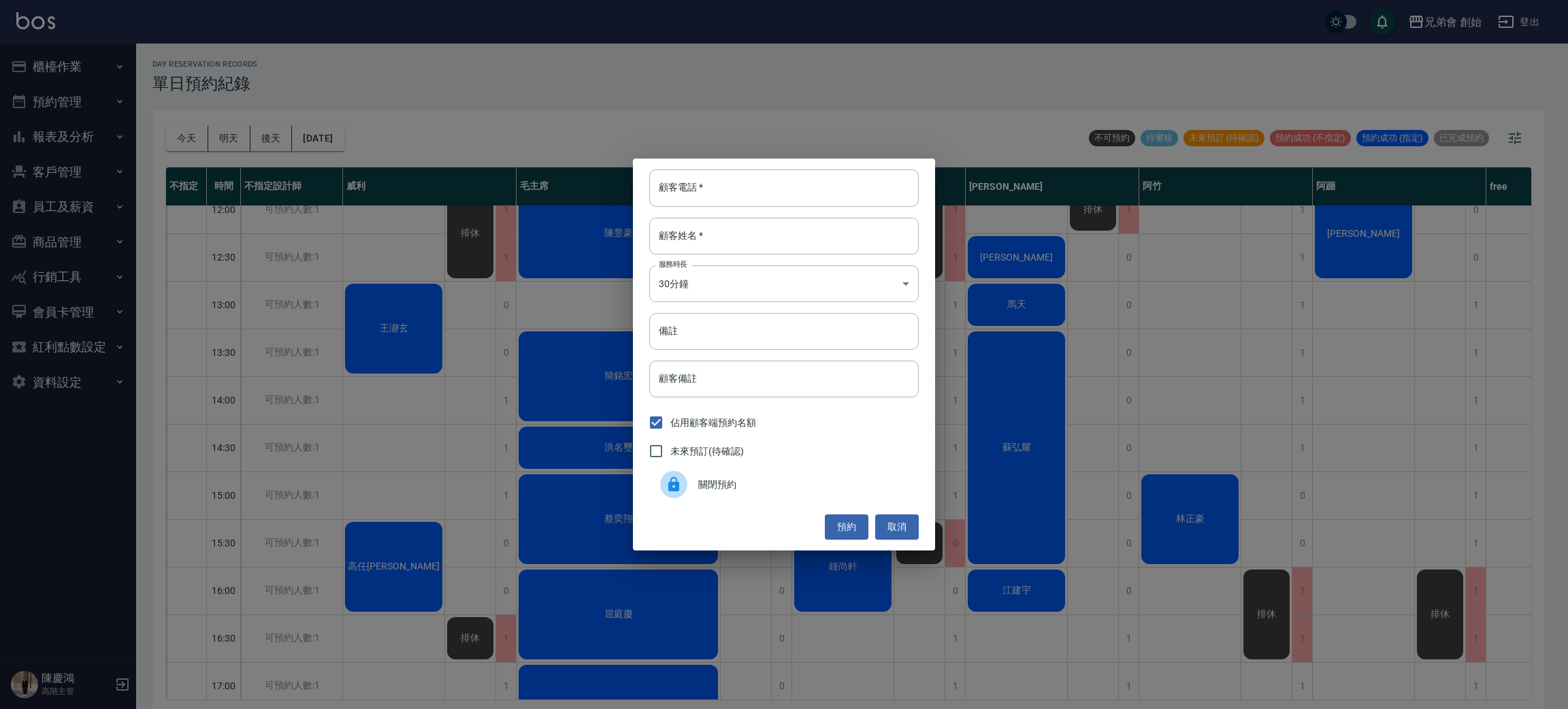
click at [709, 478] on span "關閉預約" at bounding box center [802, 484] width 210 height 14
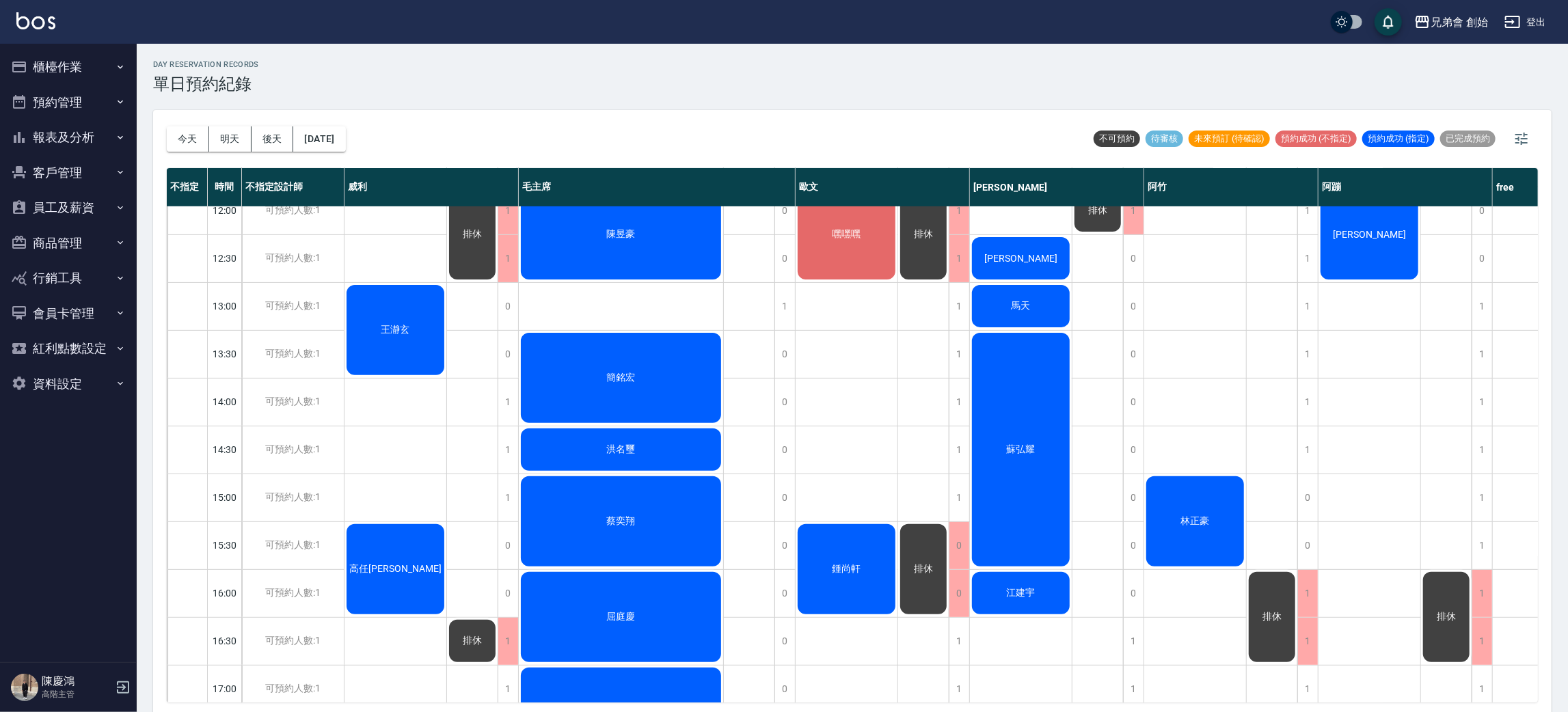
click at [916, 580] on div "排休" at bounding box center [924, 569] width 51 height 94
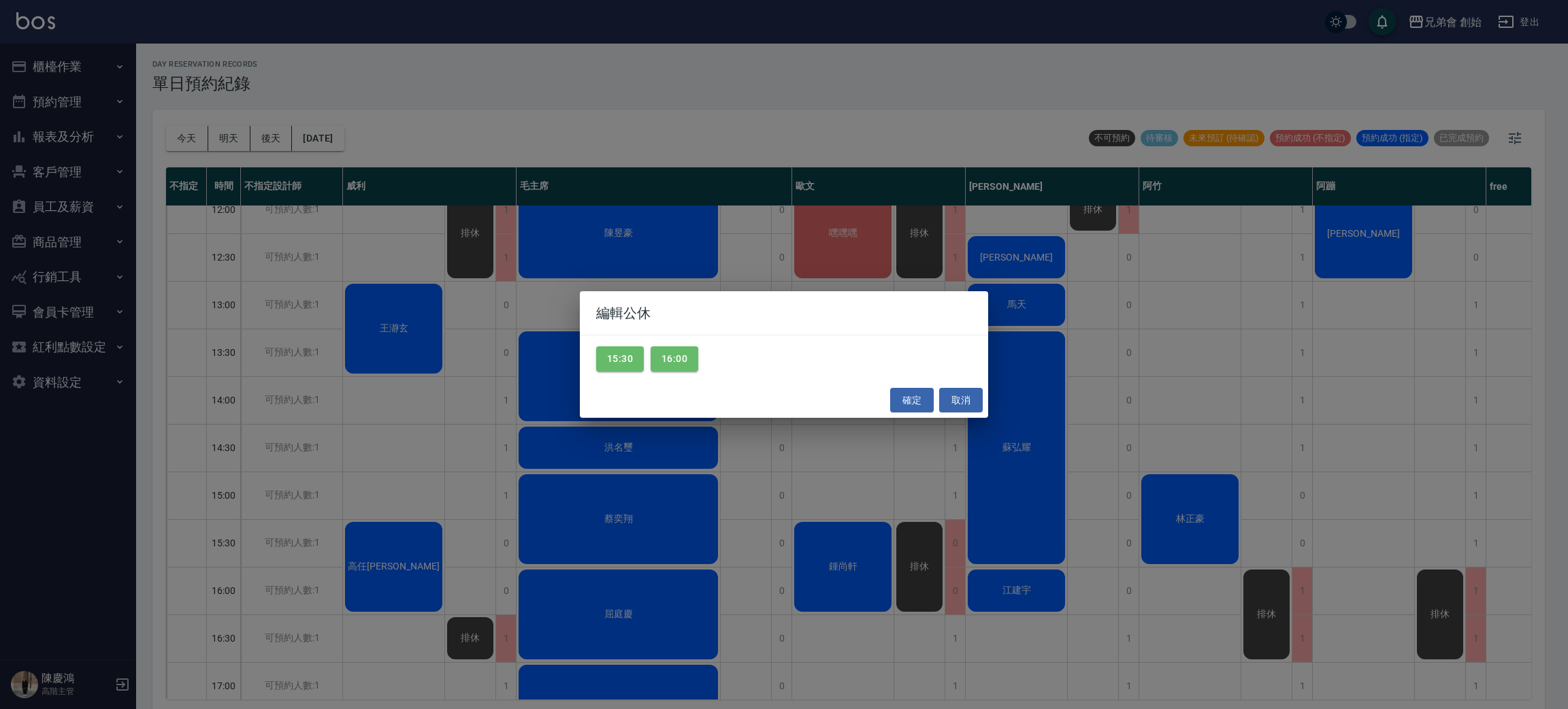
click at [533, 487] on div "編輯公休 15:30 16:00 確定 取消" at bounding box center [784, 354] width 1568 height 709
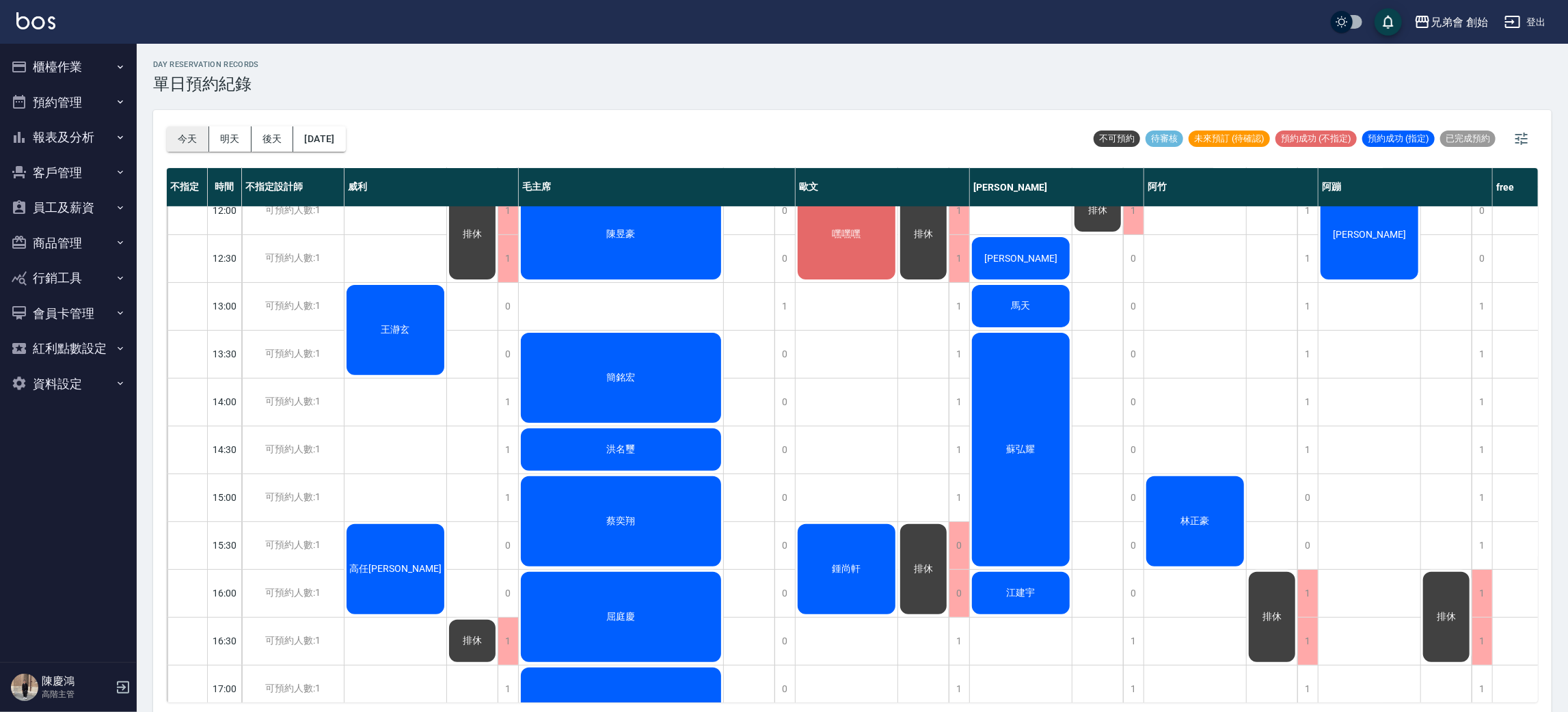
click at [185, 150] on button "今天" at bounding box center [188, 139] width 43 height 25
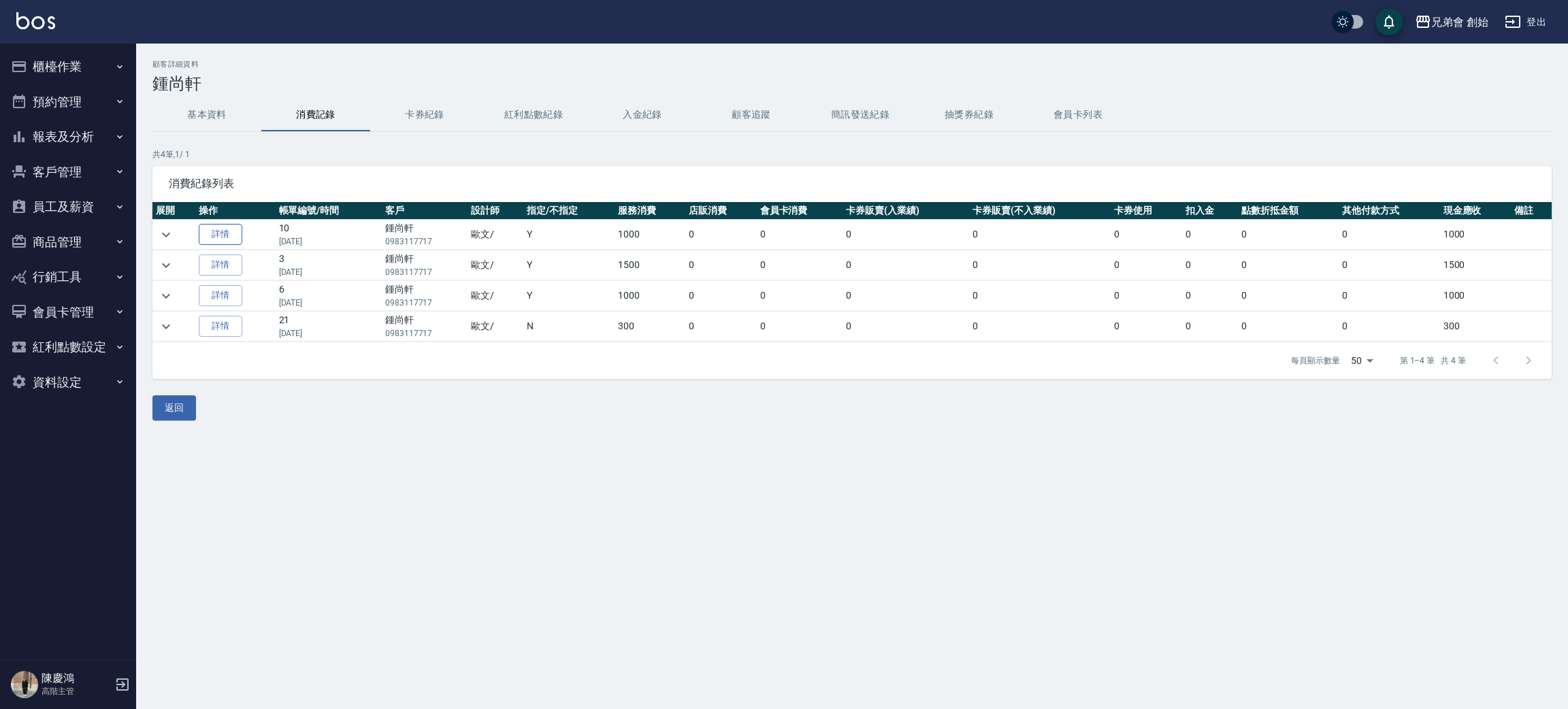
click at [234, 238] on link "詳情" at bounding box center [220, 234] width 43 height 21
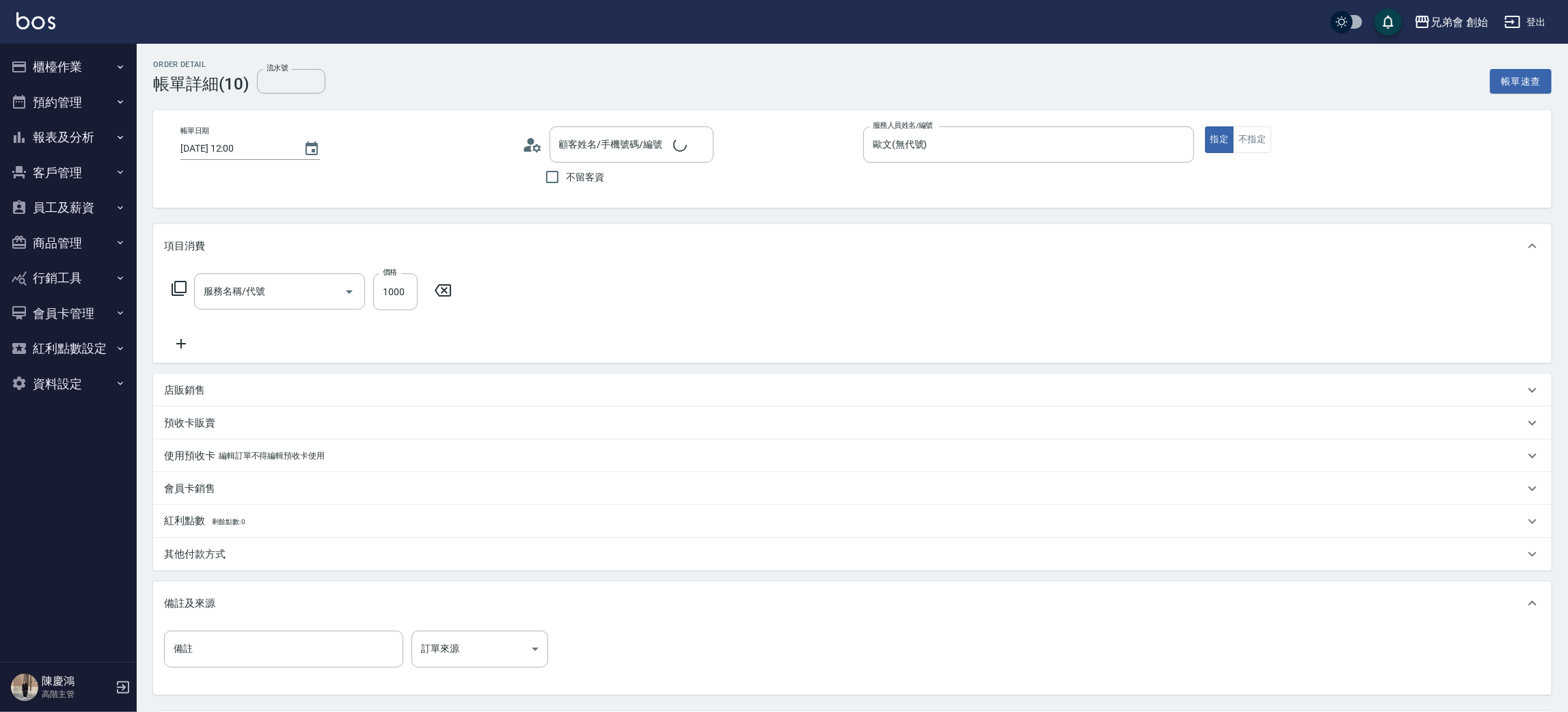
type input "[DATE] 12:00"
type input "歐文(無代號)"
type input "剪髮(A01)"
type input "[PERSON_NAME]/0983117717/null"
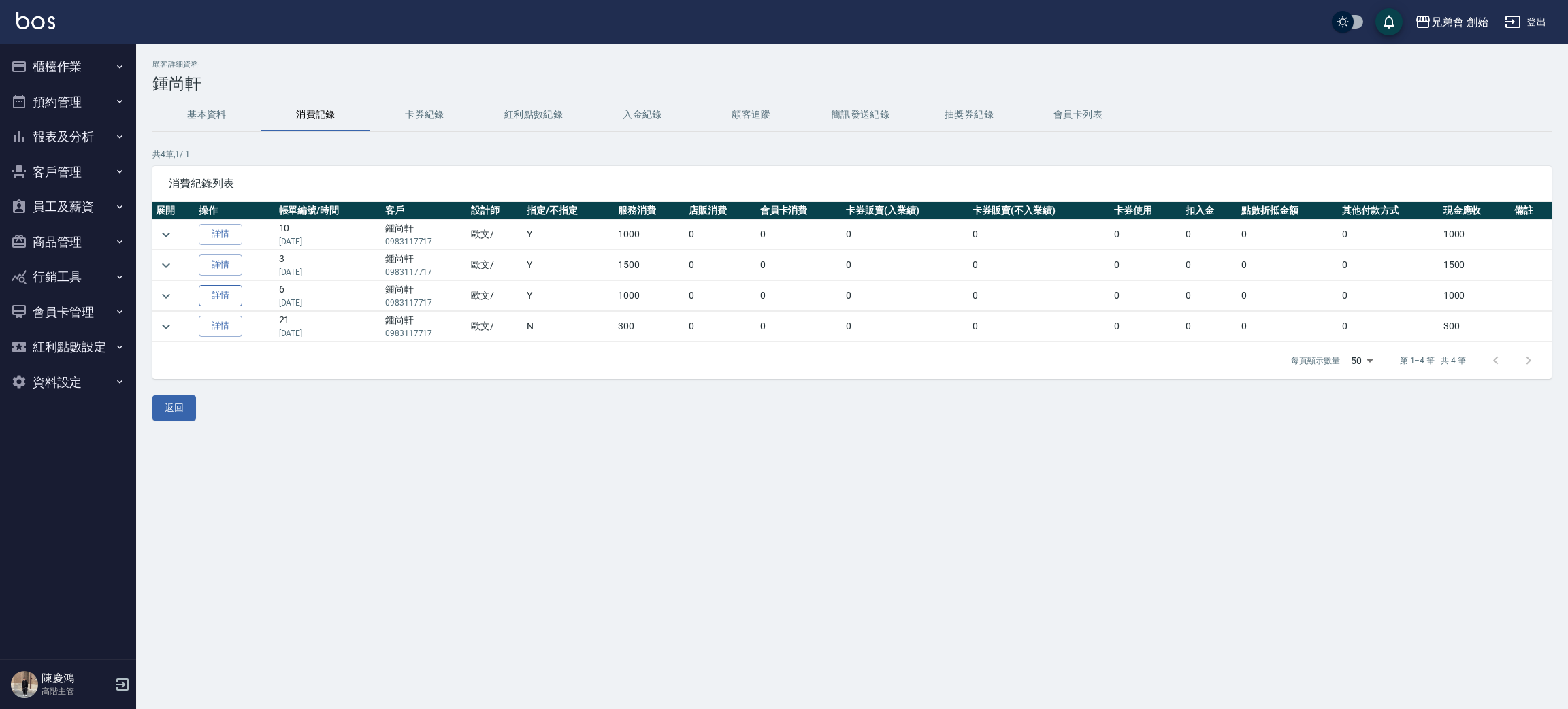
click at [214, 296] on link "詳情" at bounding box center [220, 295] width 43 height 21
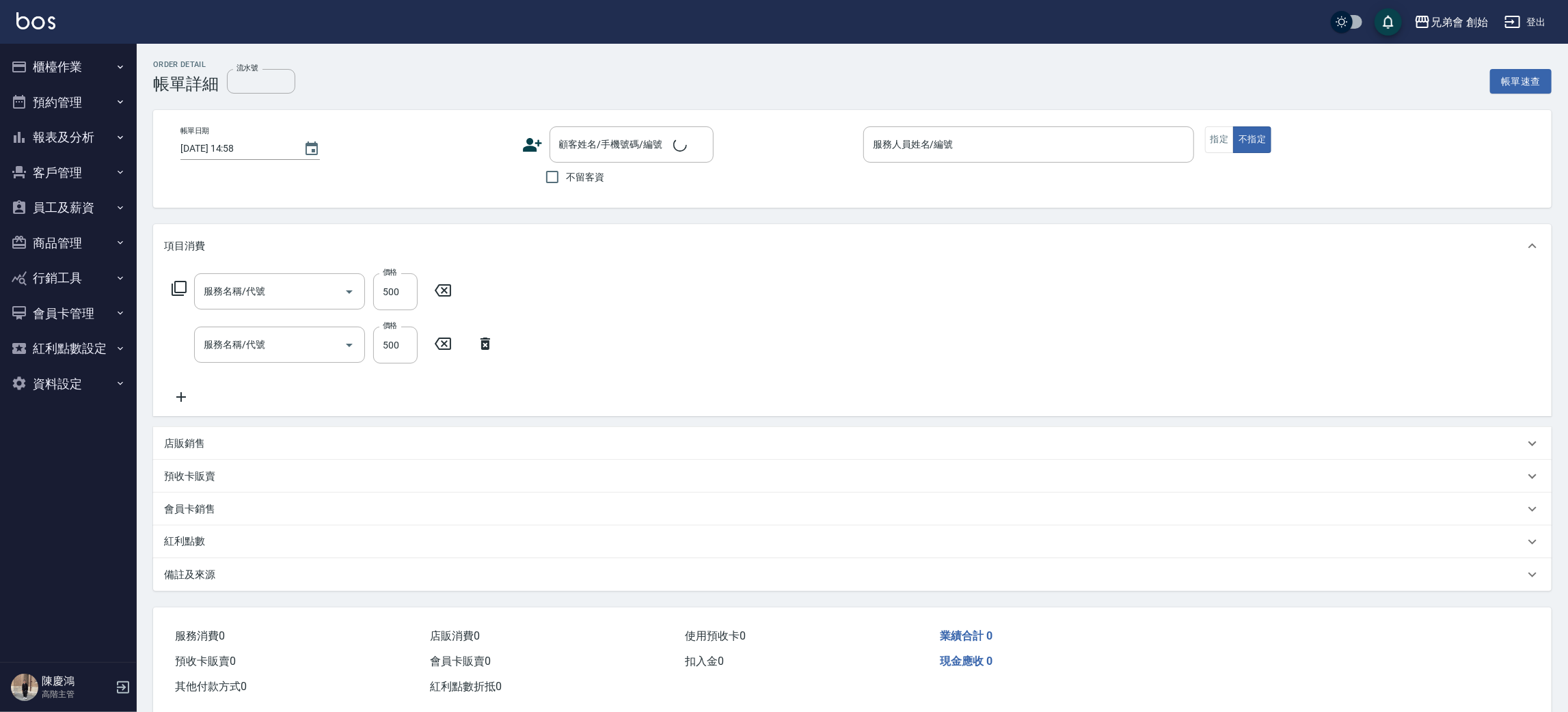
type input "[DATE] 14:00"
type input "歐文(無代號)"
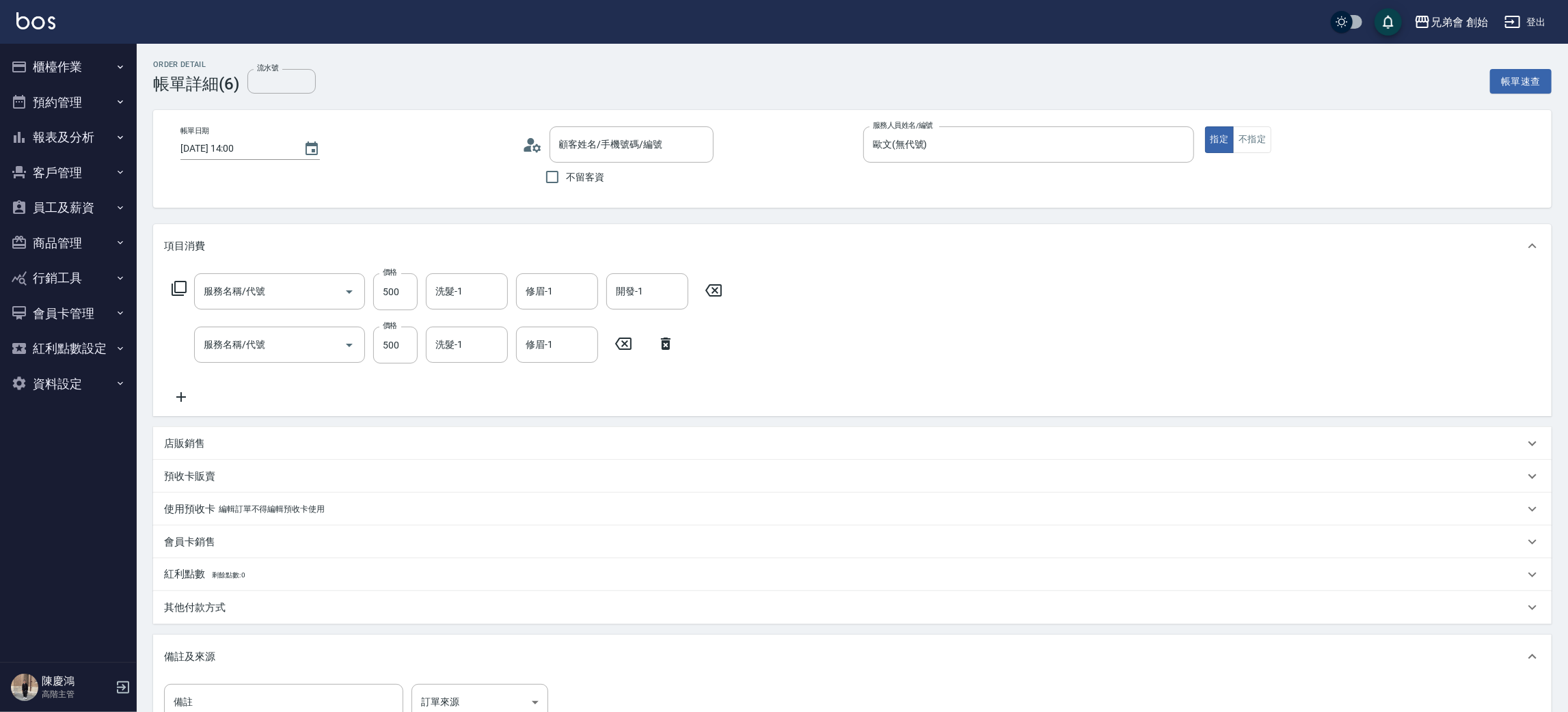
type input "深層髮浴(B01)"
type input "剪髮(A01)"
type input "鍾尚軒/0983117717/null"
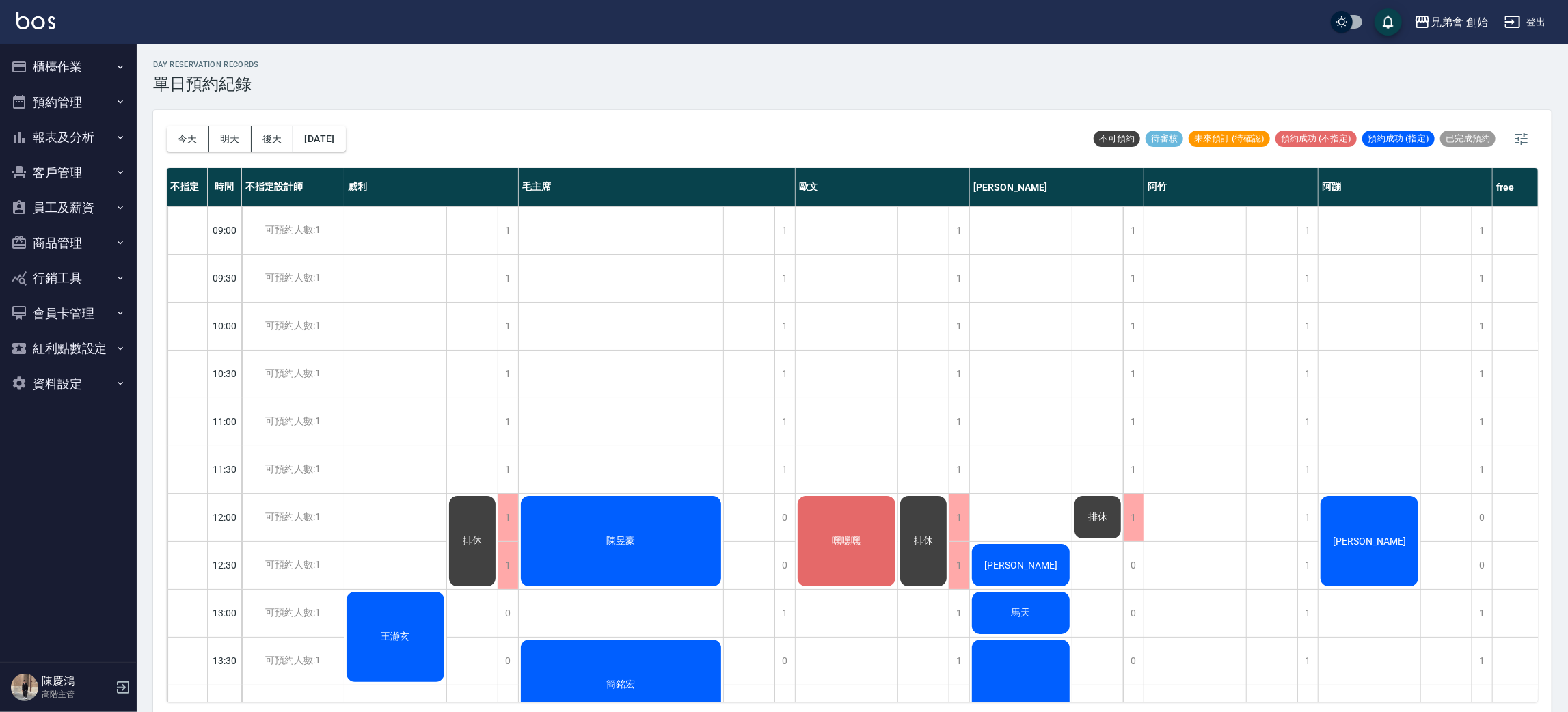
scroll to position [512, 0]
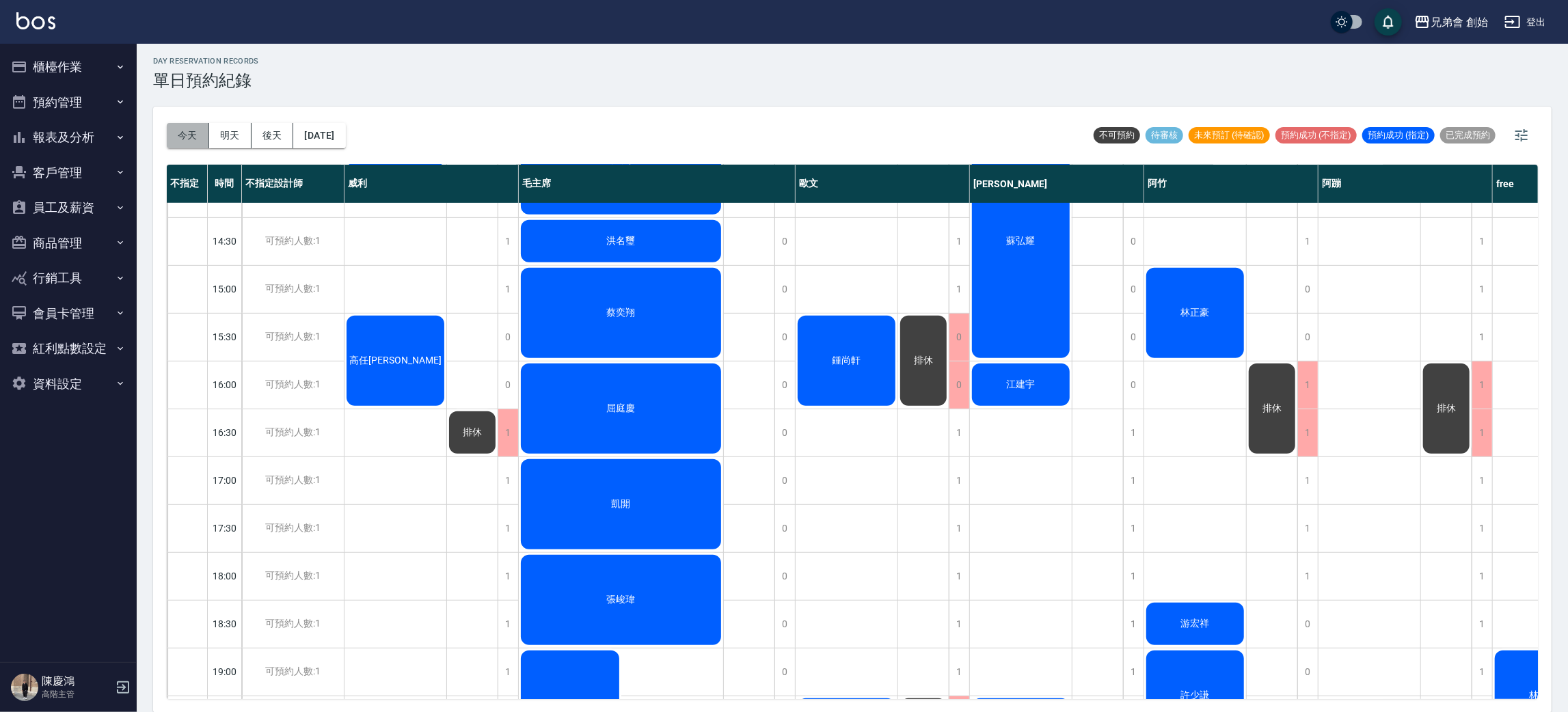
click at [186, 126] on button "今天" at bounding box center [188, 135] width 43 height 25
click at [227, 142] on button "明天" at bounding box center [230, 135] width 43 height 25
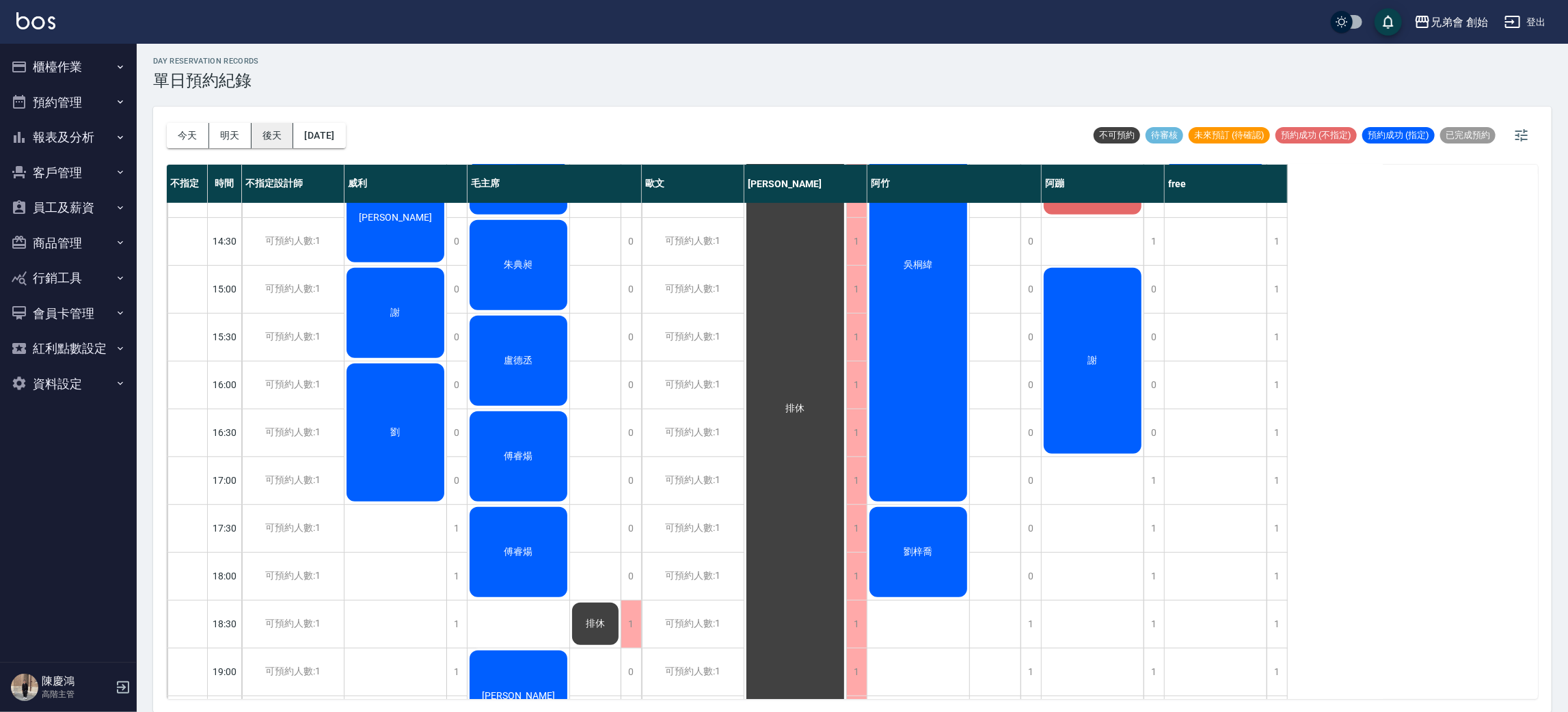
click at [288, 131] on button "後天" at bounding box center [272, 135] width 43 height 25
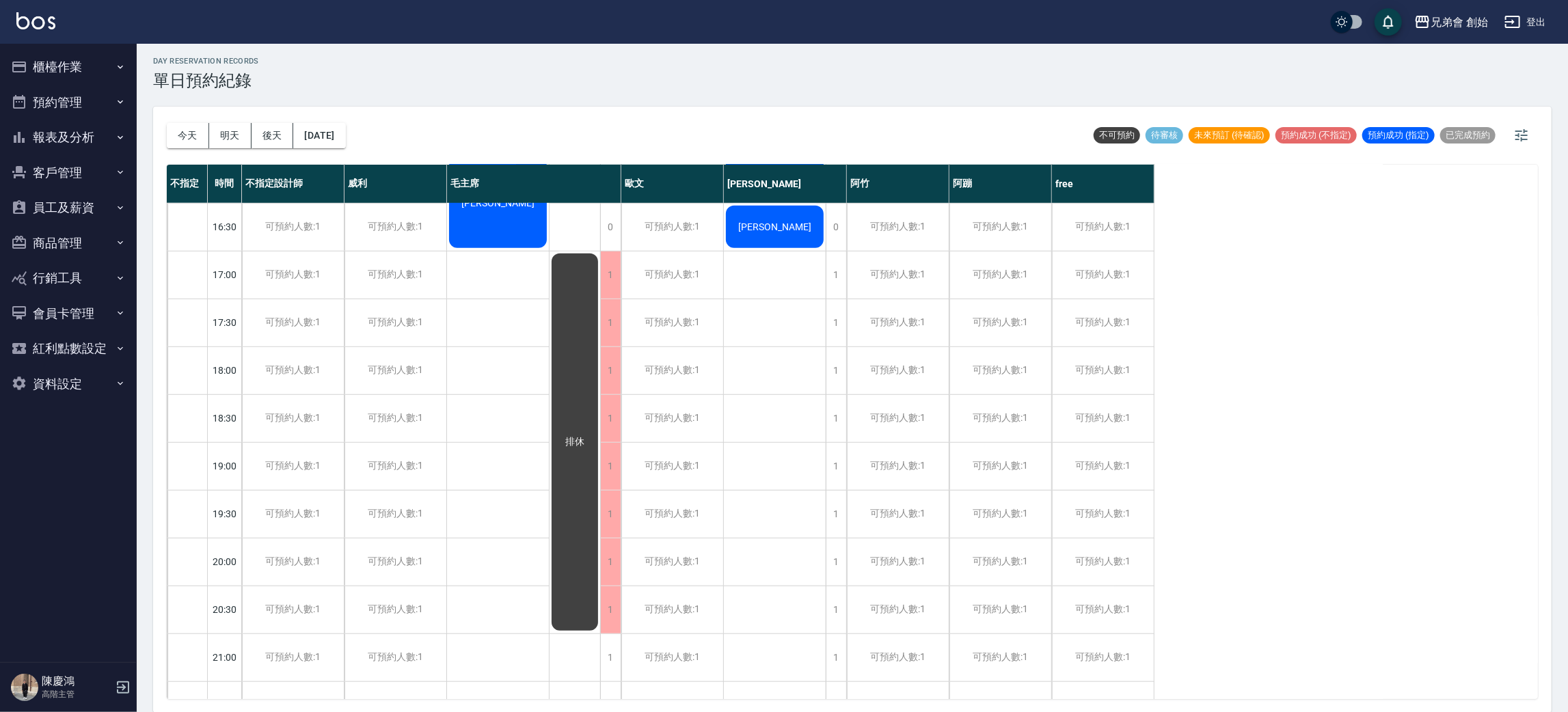
scroll to position [205, 0]
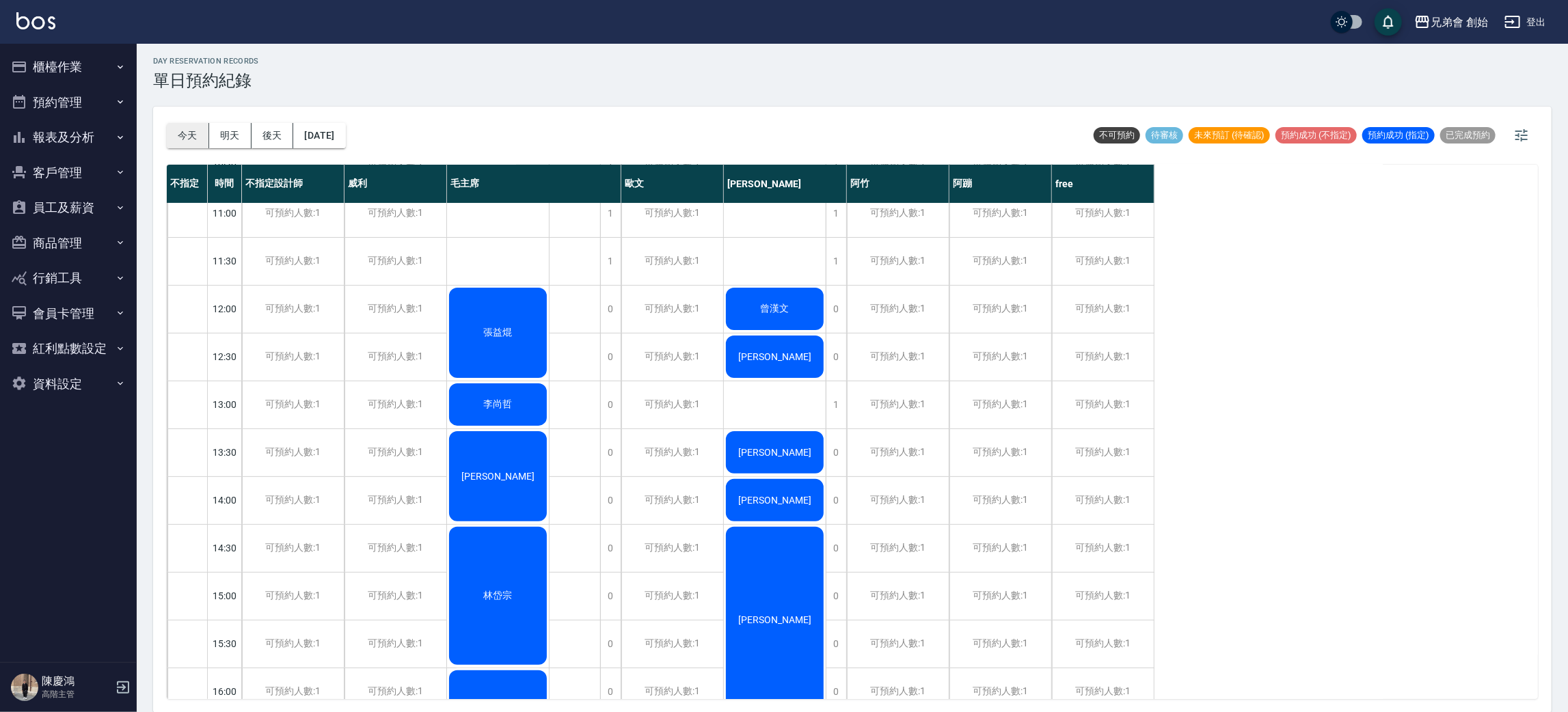
click at [174, 143] on button "今天" at bounding box center [188, 135] width 43 height 25
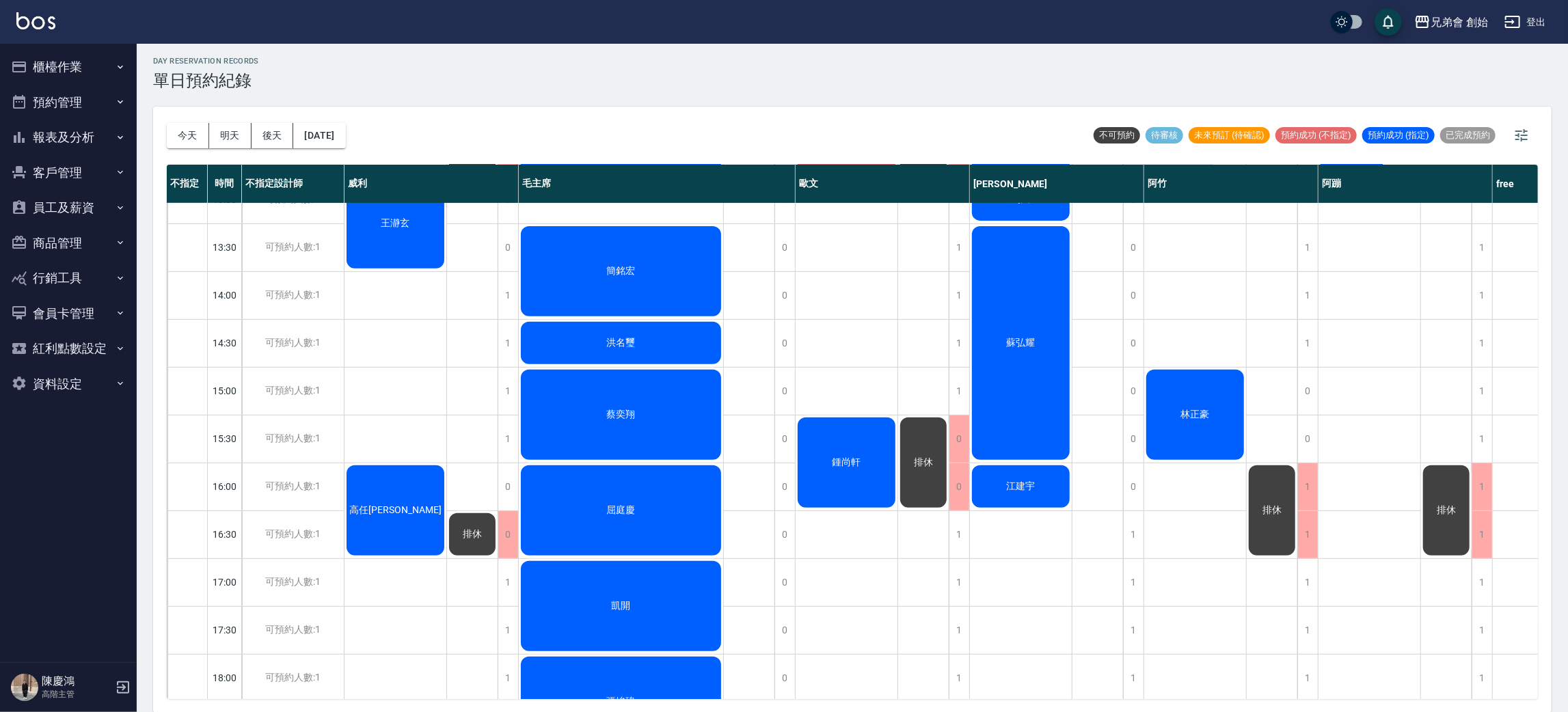
scroll to position [512, 0]
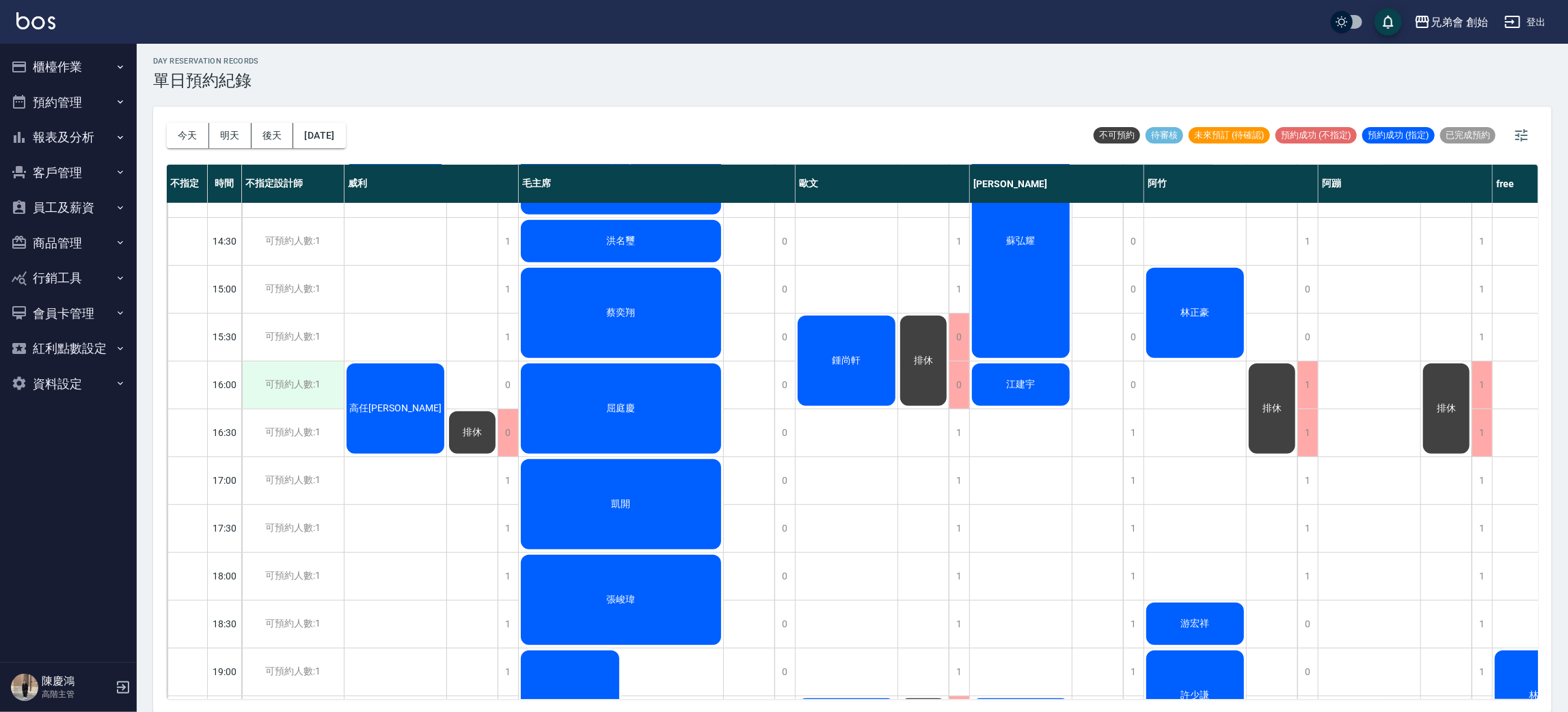
click at [277, 381] on div "可預約人數:1" at bounding box center [293, 385] width 102 height 47
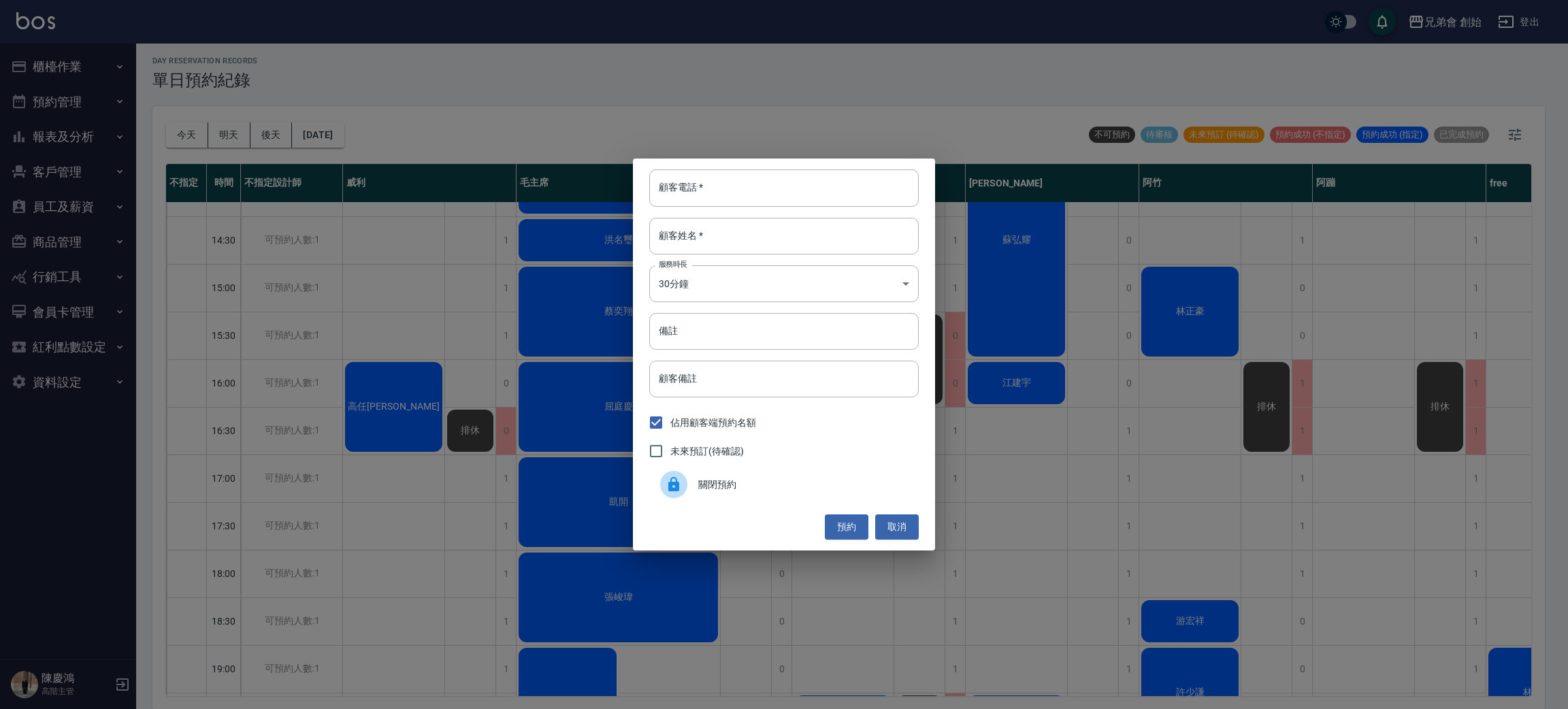
click at [734, 481] on span "關閉預約" at bounding box center [802, 484] width 210 height 14
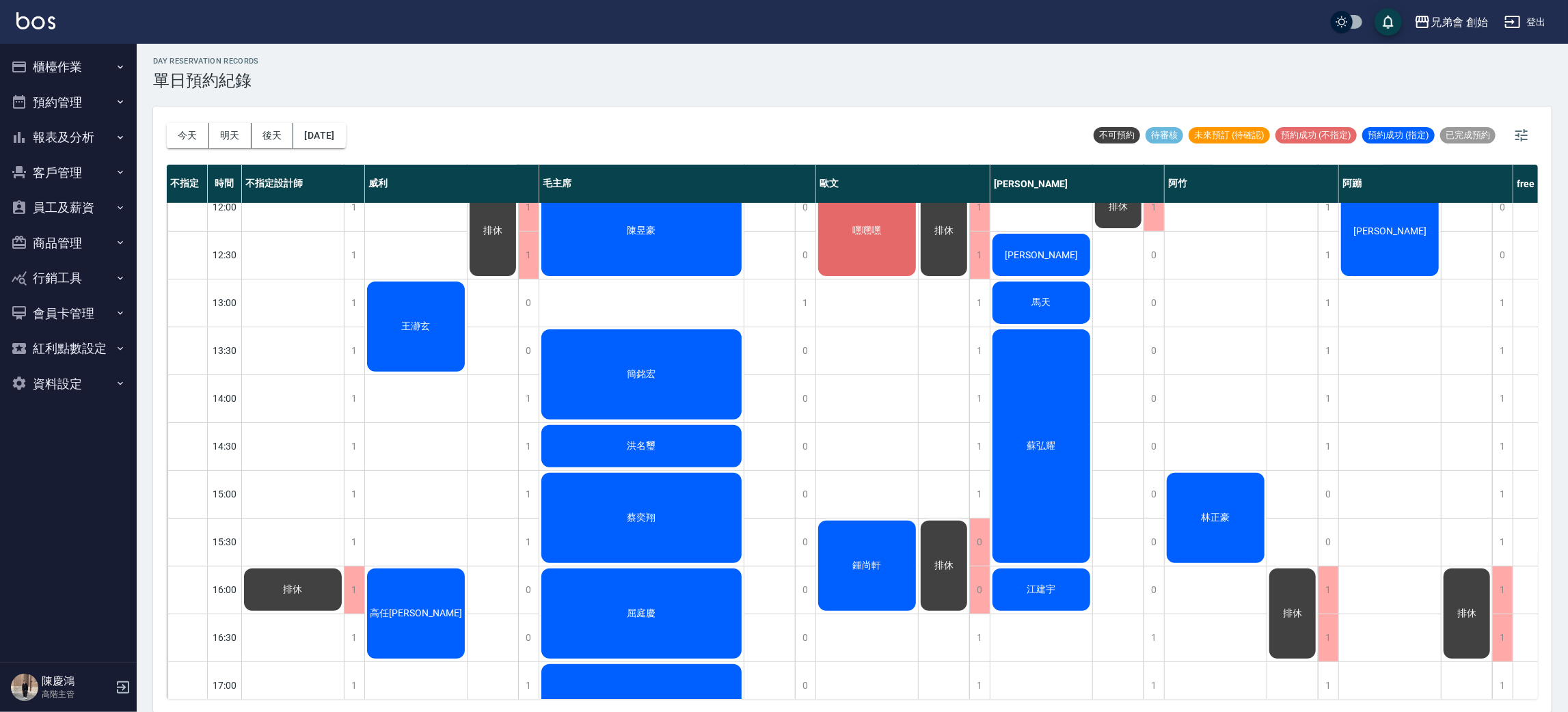
scroll to position [410, 0]
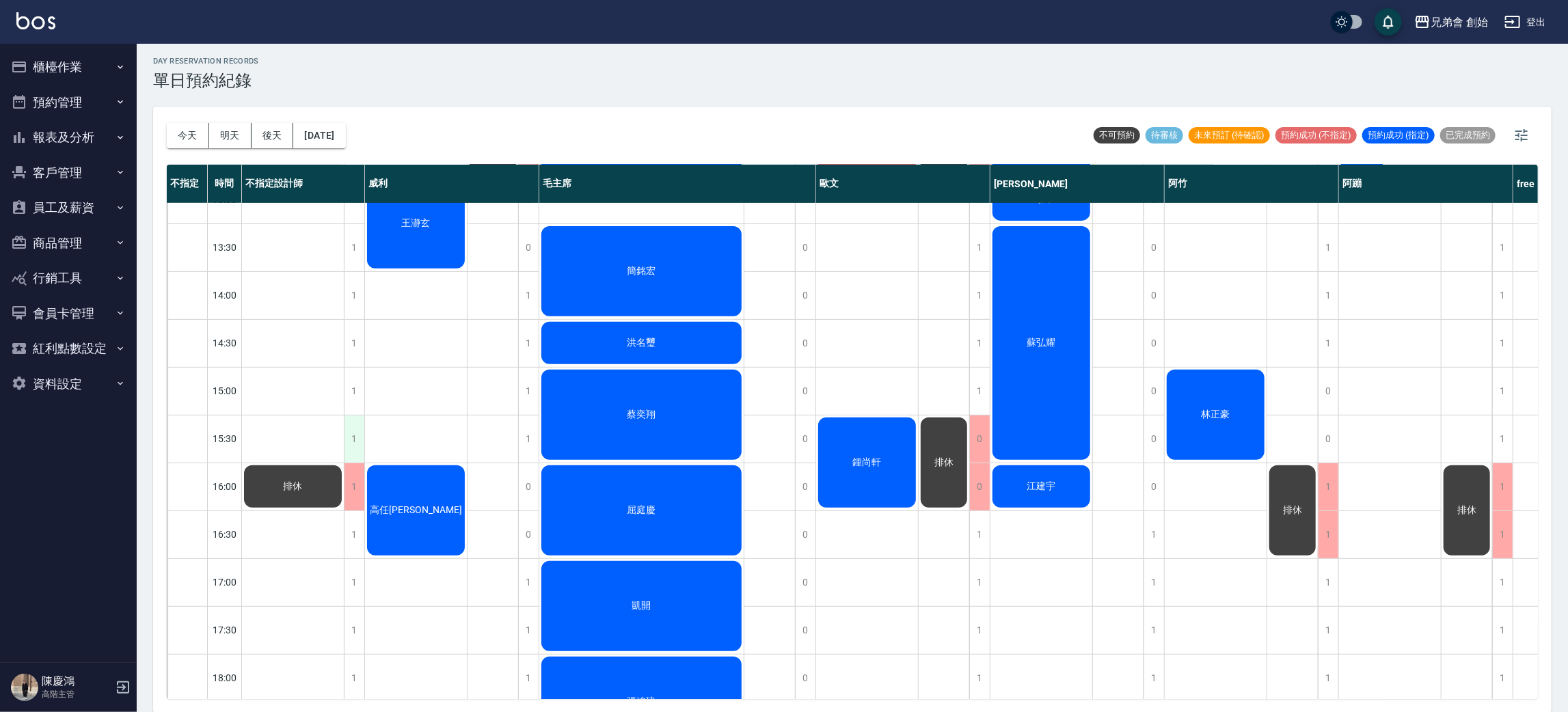
click at [358, 433] on div "1" at bounding box center [354, 439] width 21 height 47
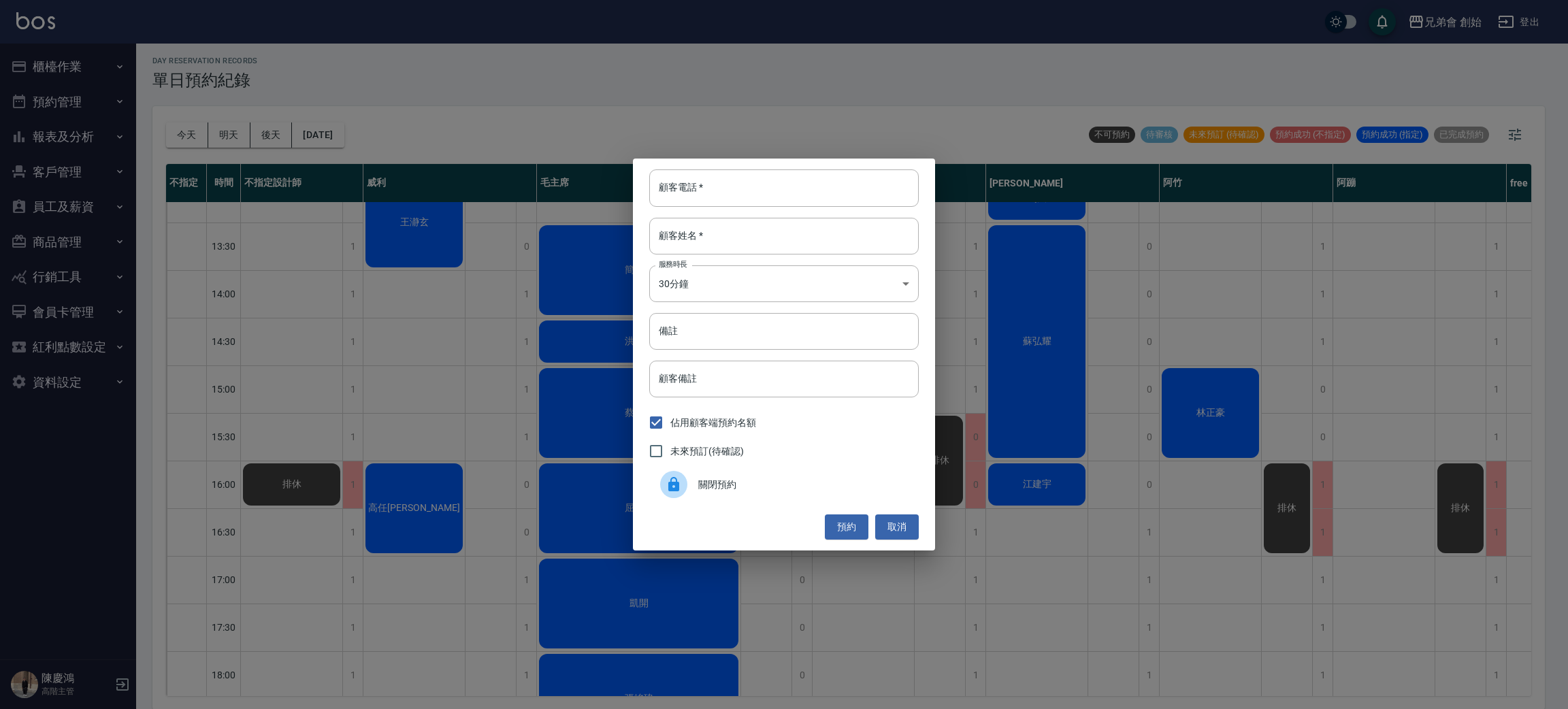
click at [774, 473] on div "關閉預約" at bounding box center [784, 484] width 270 height 39
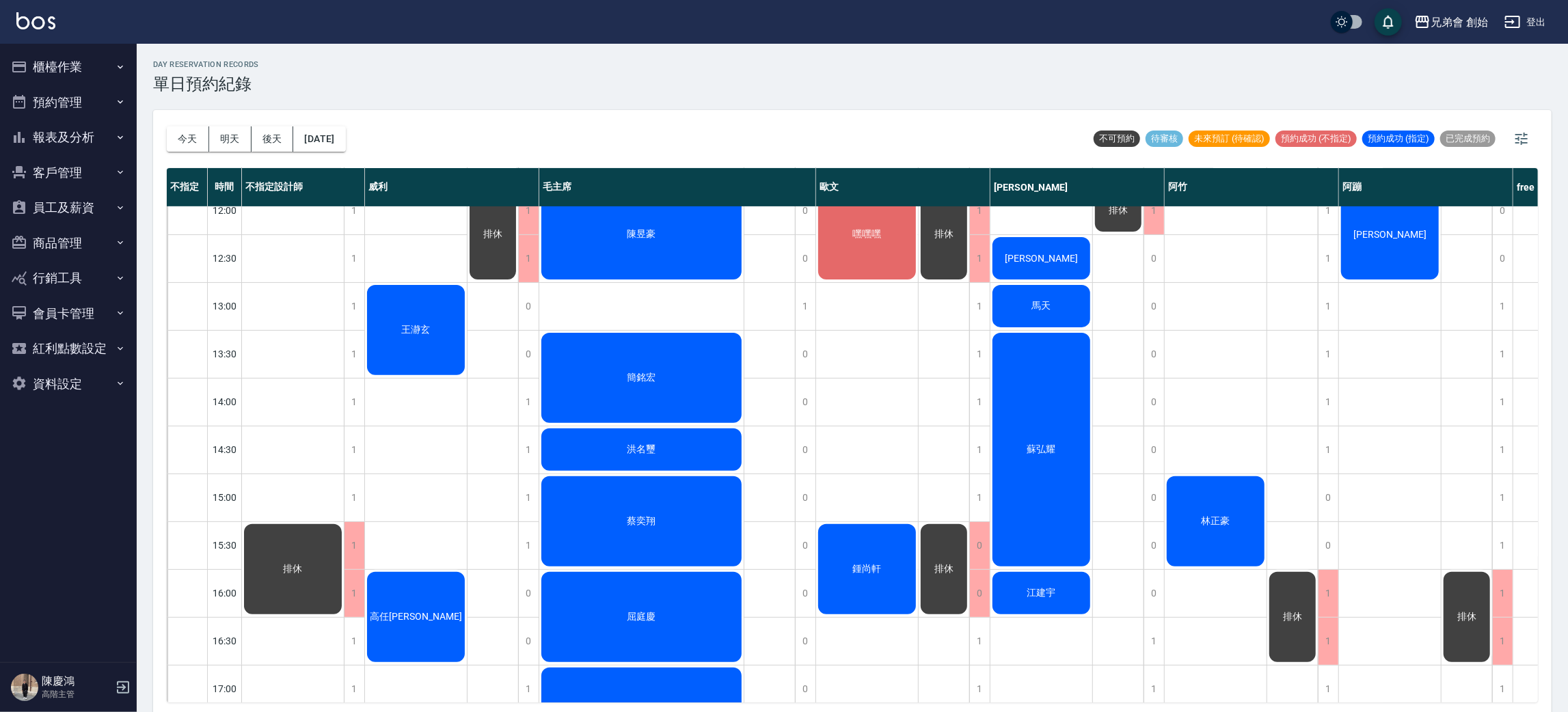
scroll to position [410, 0]
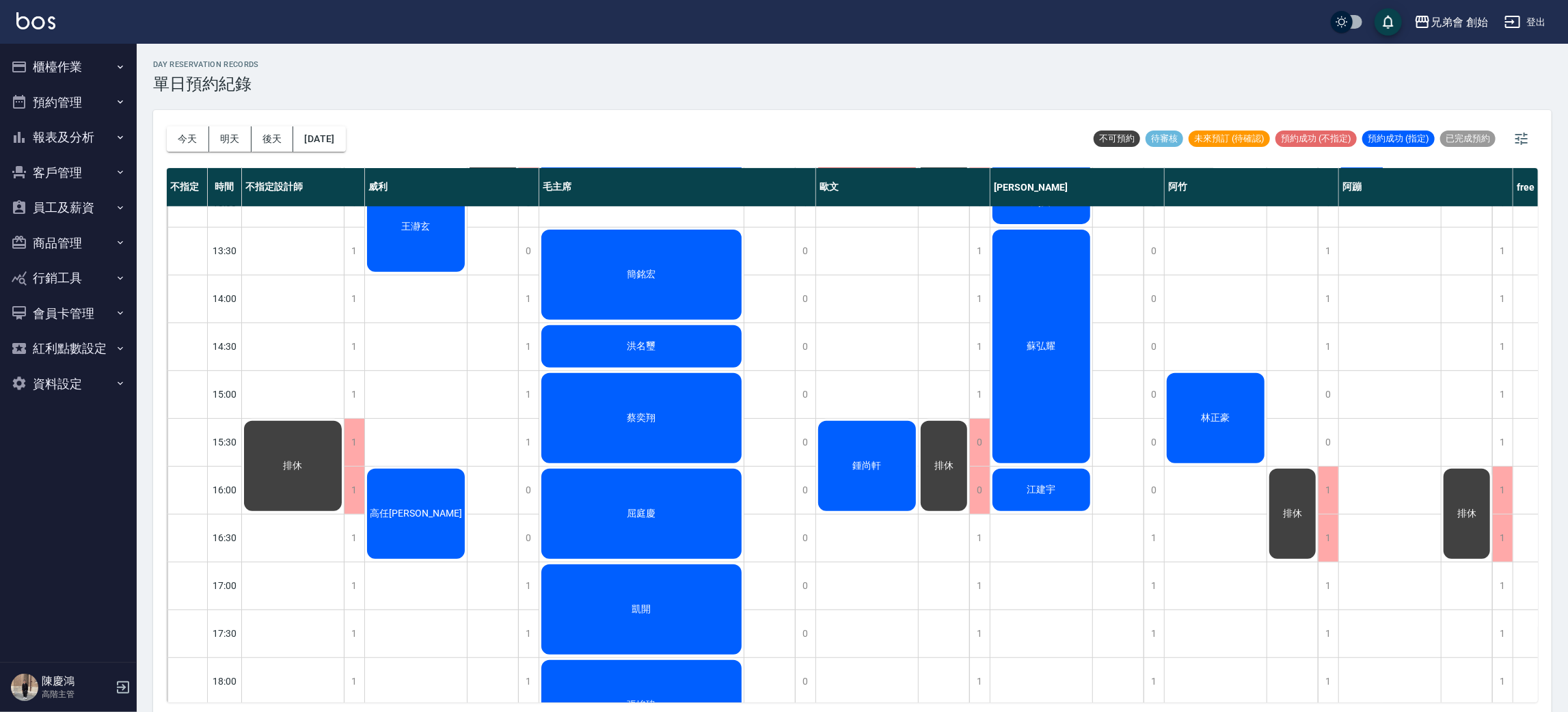
click at [860, 460] on span "鍾尚軒" at bounding box center [867, 466] width 34 height 12
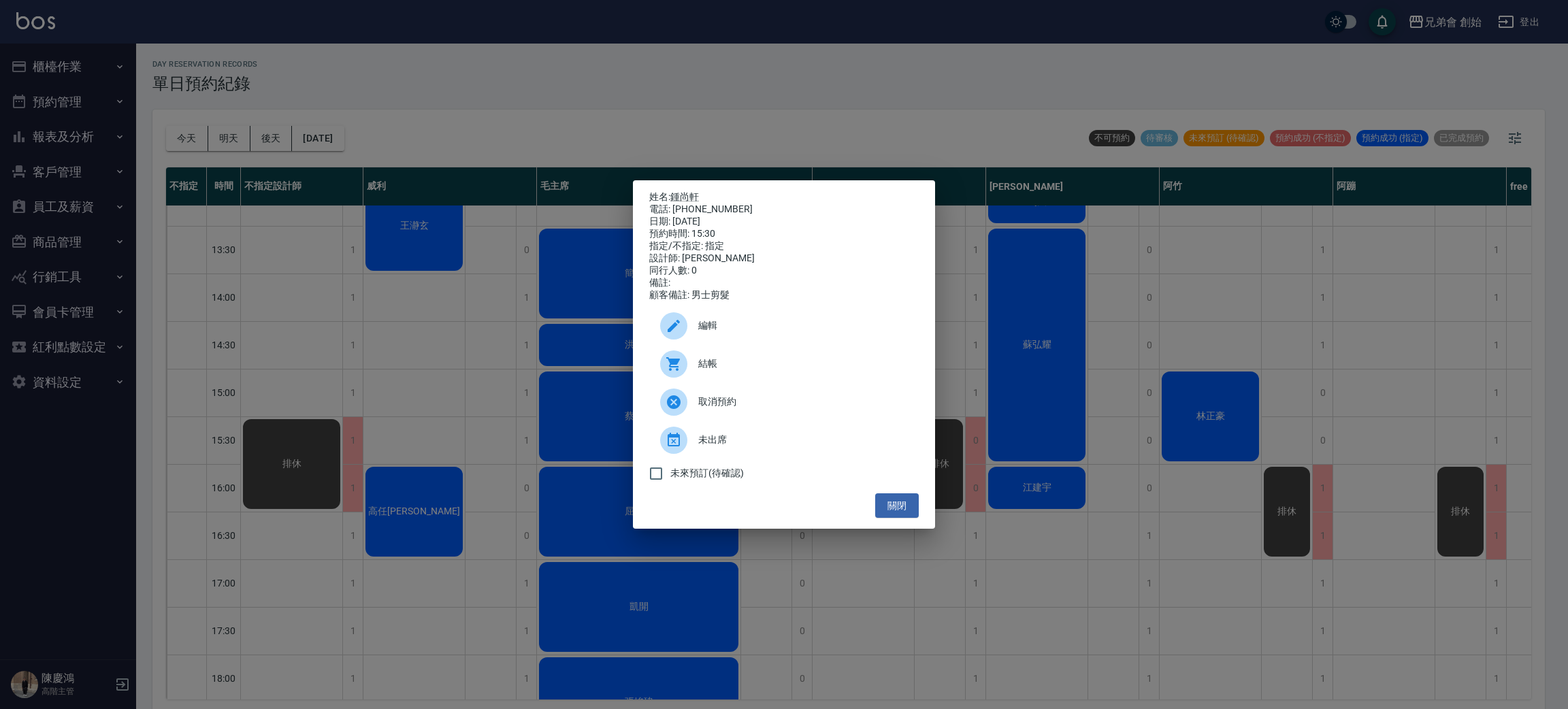
click at [395, 334] on div "姓名: 鍾尚軒 電話: 0983117717 日期: 2025/09/05 預約時間: 15:30 指定/不指定: 指定 設計師: 歐文 同行人數: 0 備註…" at bounding box center [784, 354] width 1568 height 709
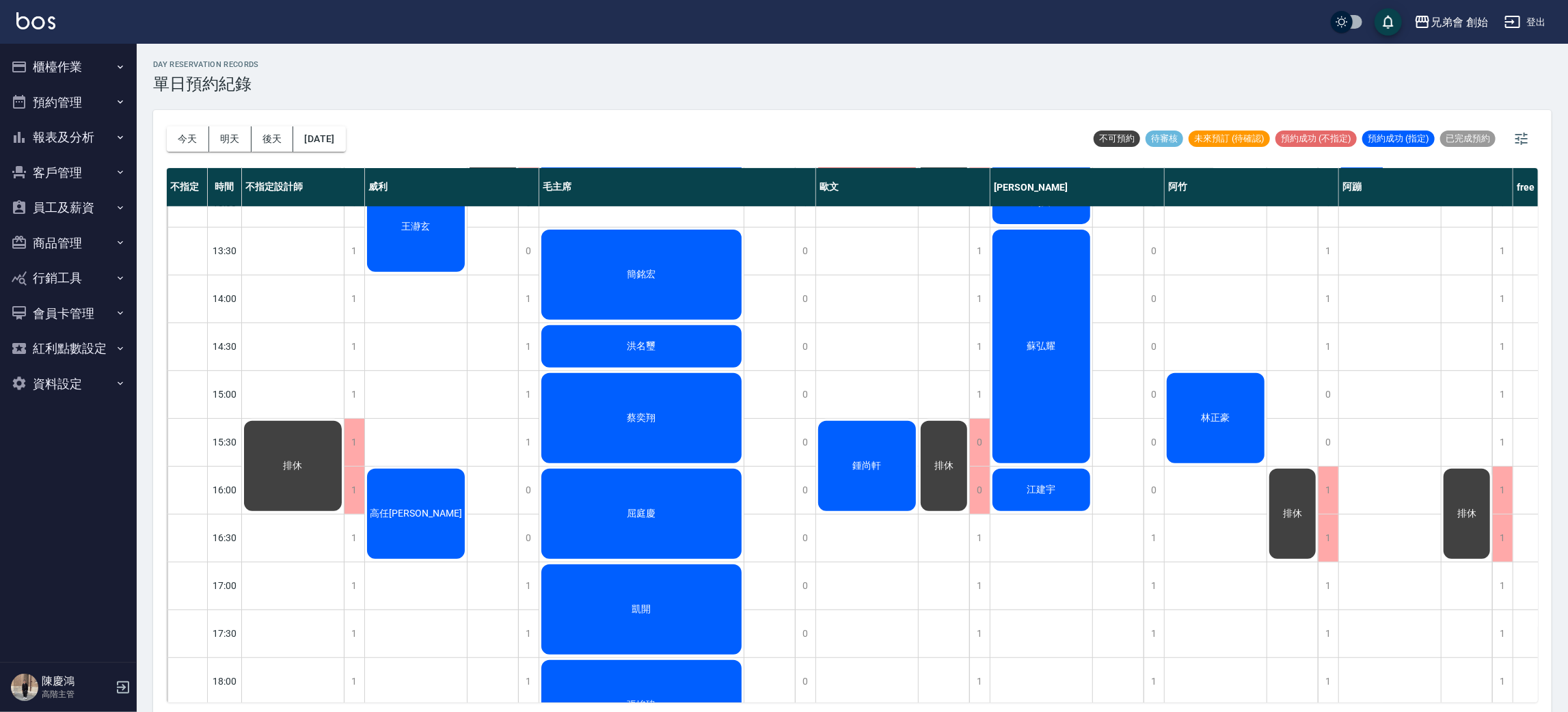
click at [268, 466] on div "排休" at bounding box center [293, 466] width 102 height 94
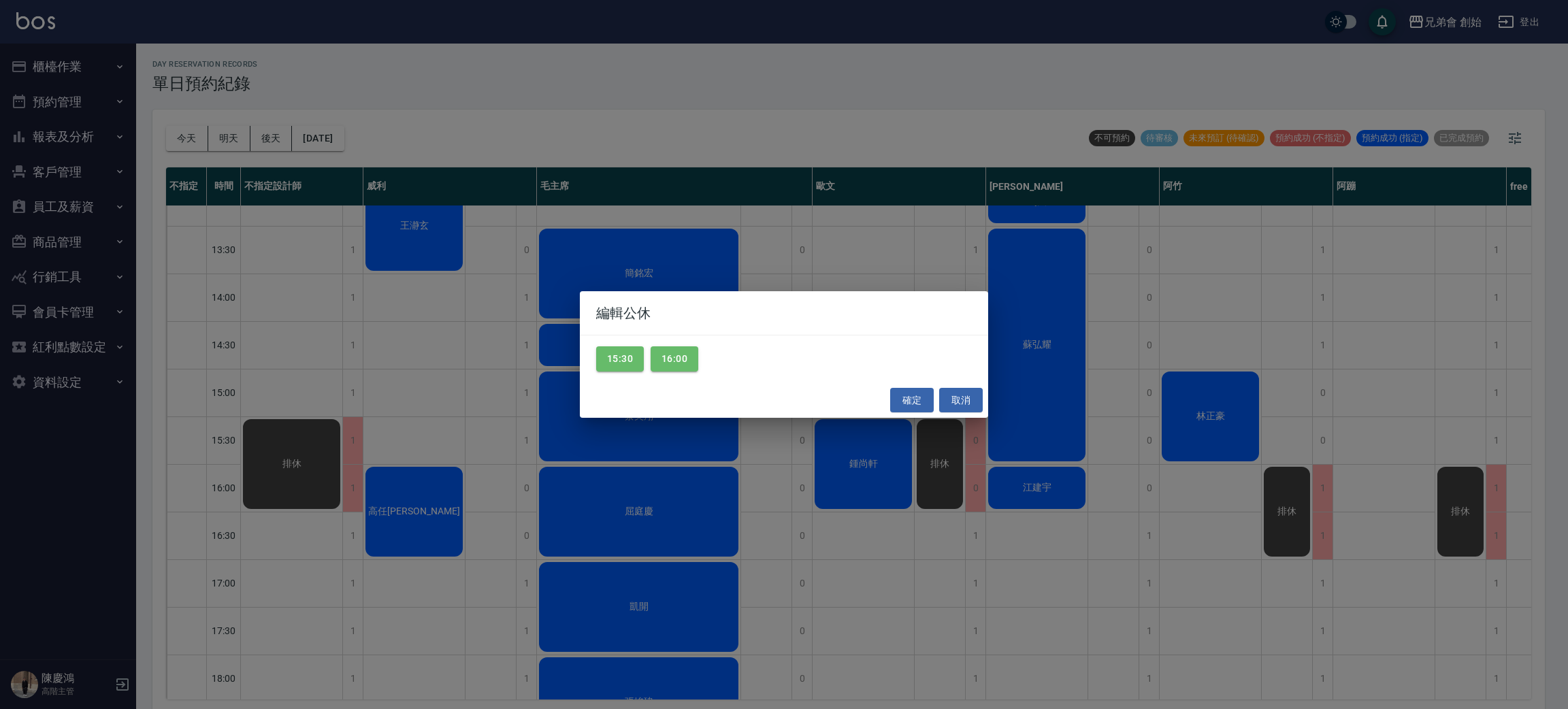
click at [427, 402] on div "編輯公休 15:30 16:00 確定 取消" at bounding box center [784, 354] width 1568 height 709
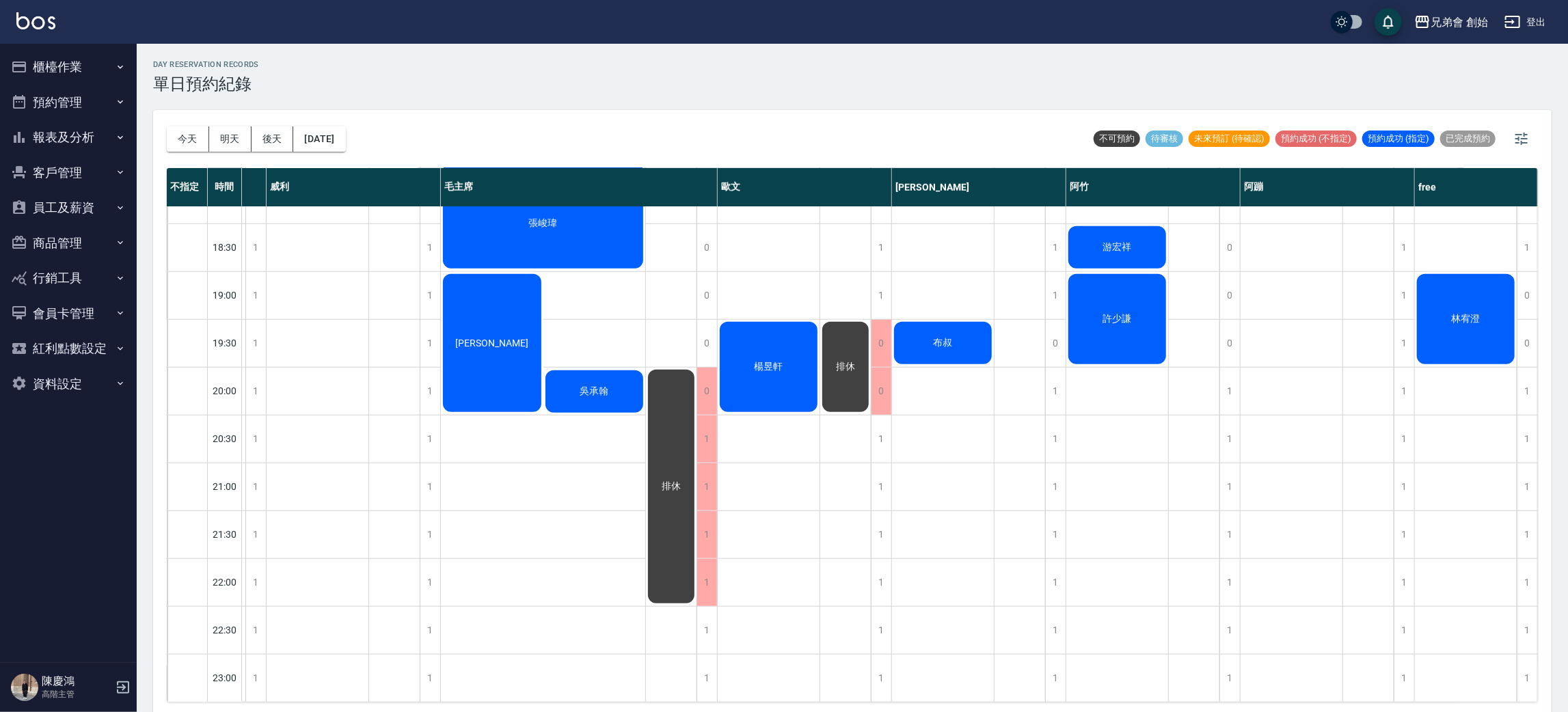
scroll to position [907, 0]
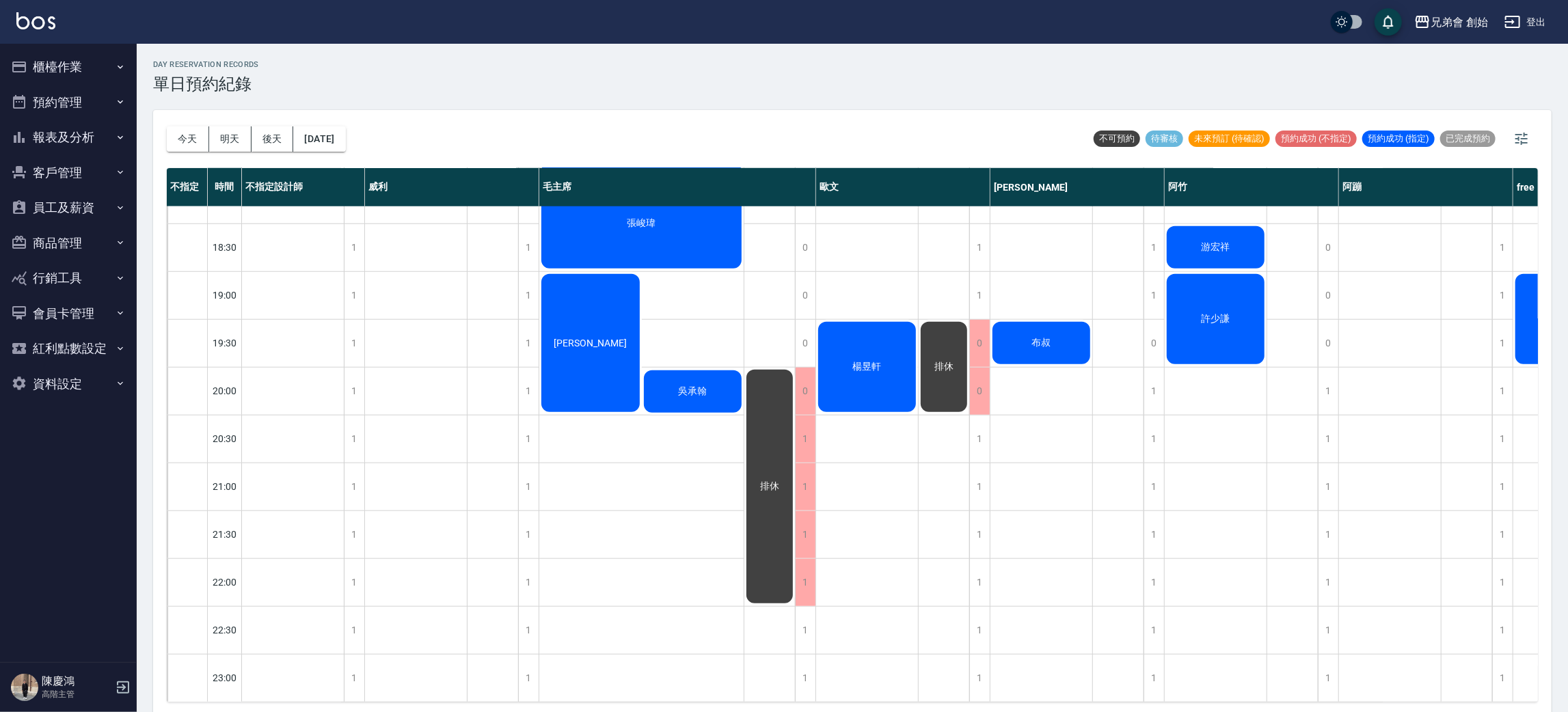
click at [1235, 298] on div "許少謙" at bounding box center [1216, 319] width 102 height 94
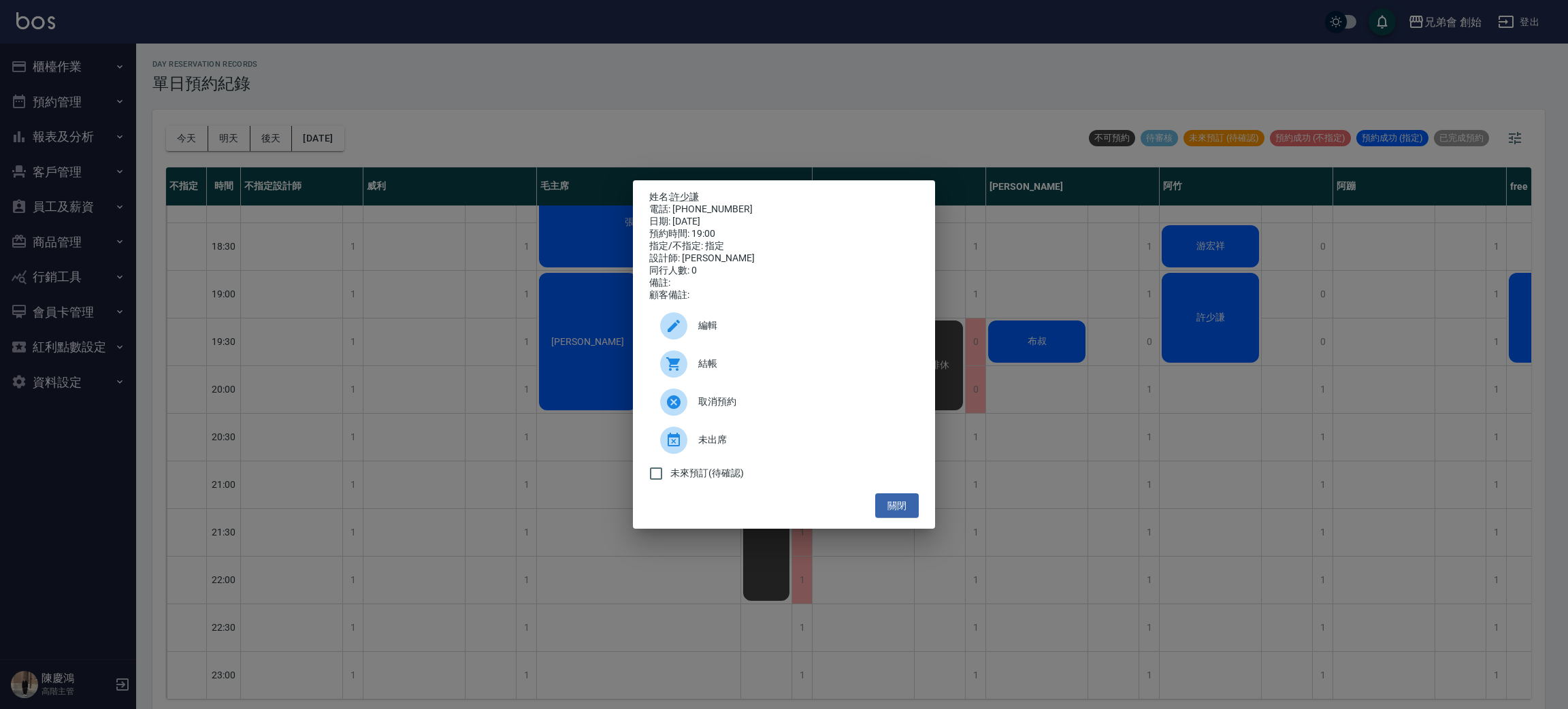
click at [1360, 283] on div "姓名: 許少謙 電話: 0916883858 日期: 2025/09/05 預約時間: 19:00 指定/不指定: 指定 設計師: 阿竹 同行人數: 0 備註…" at bounding box center [784, 354] width 1568 height 709
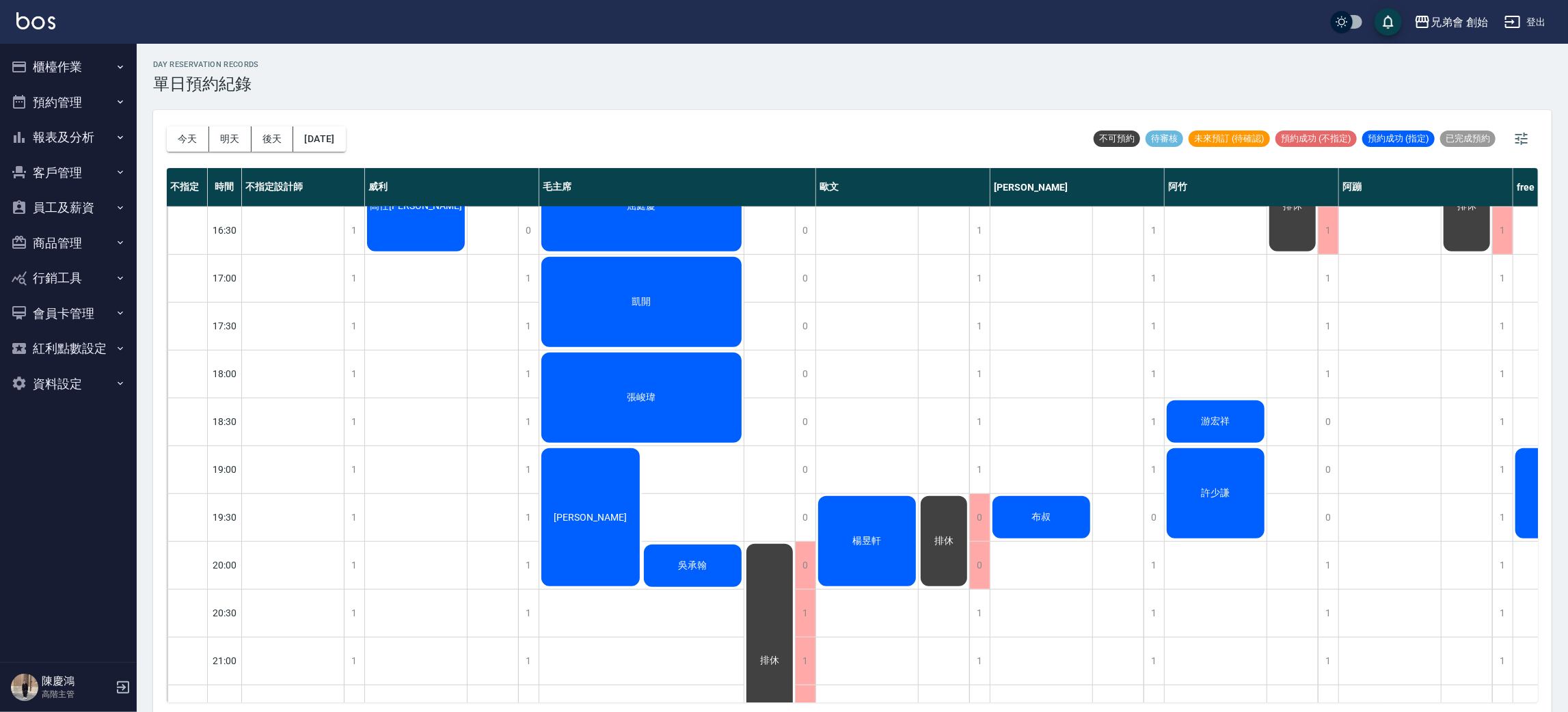
scroll to position [512, 0]
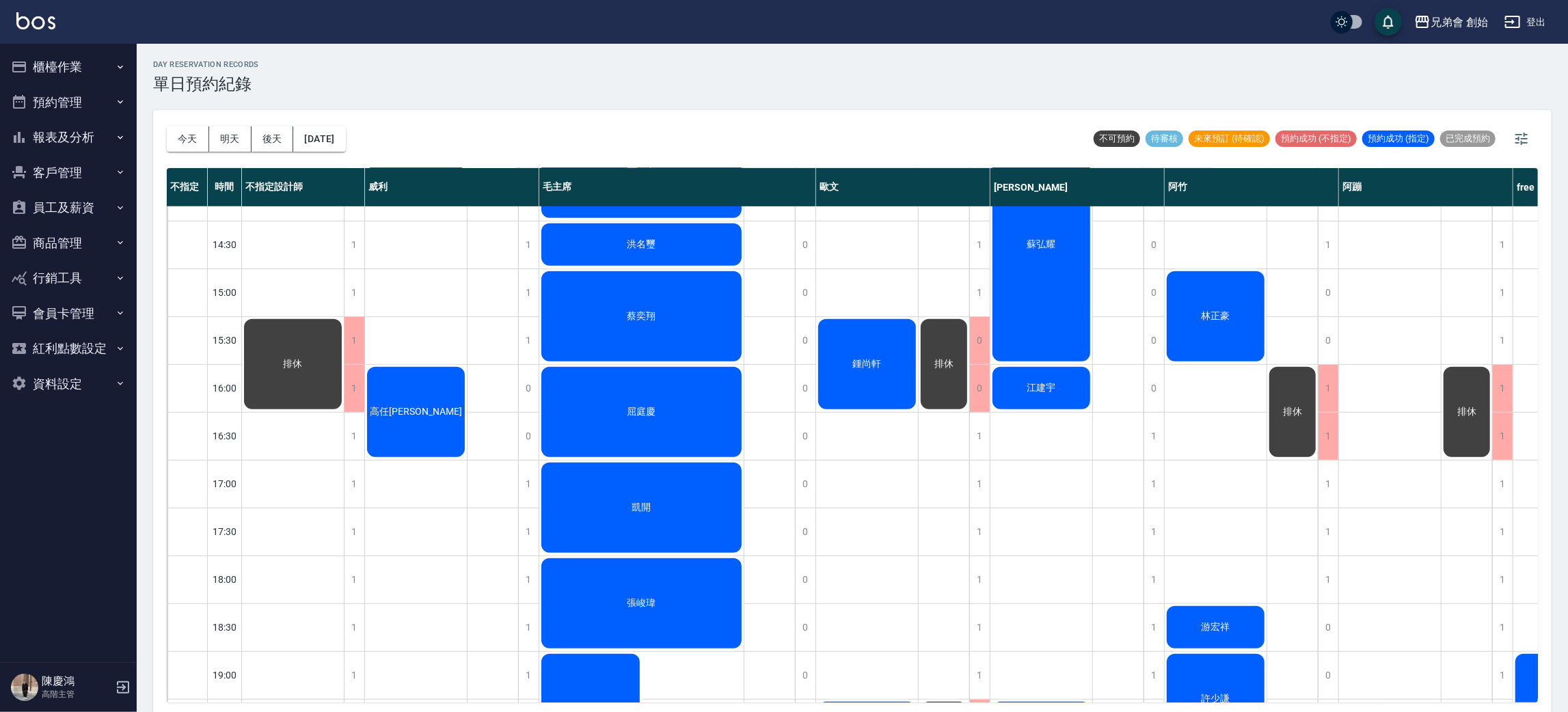
click at [630, 216] on div "簡銘宏" at bounding box center [641, 173] width 204 height 94
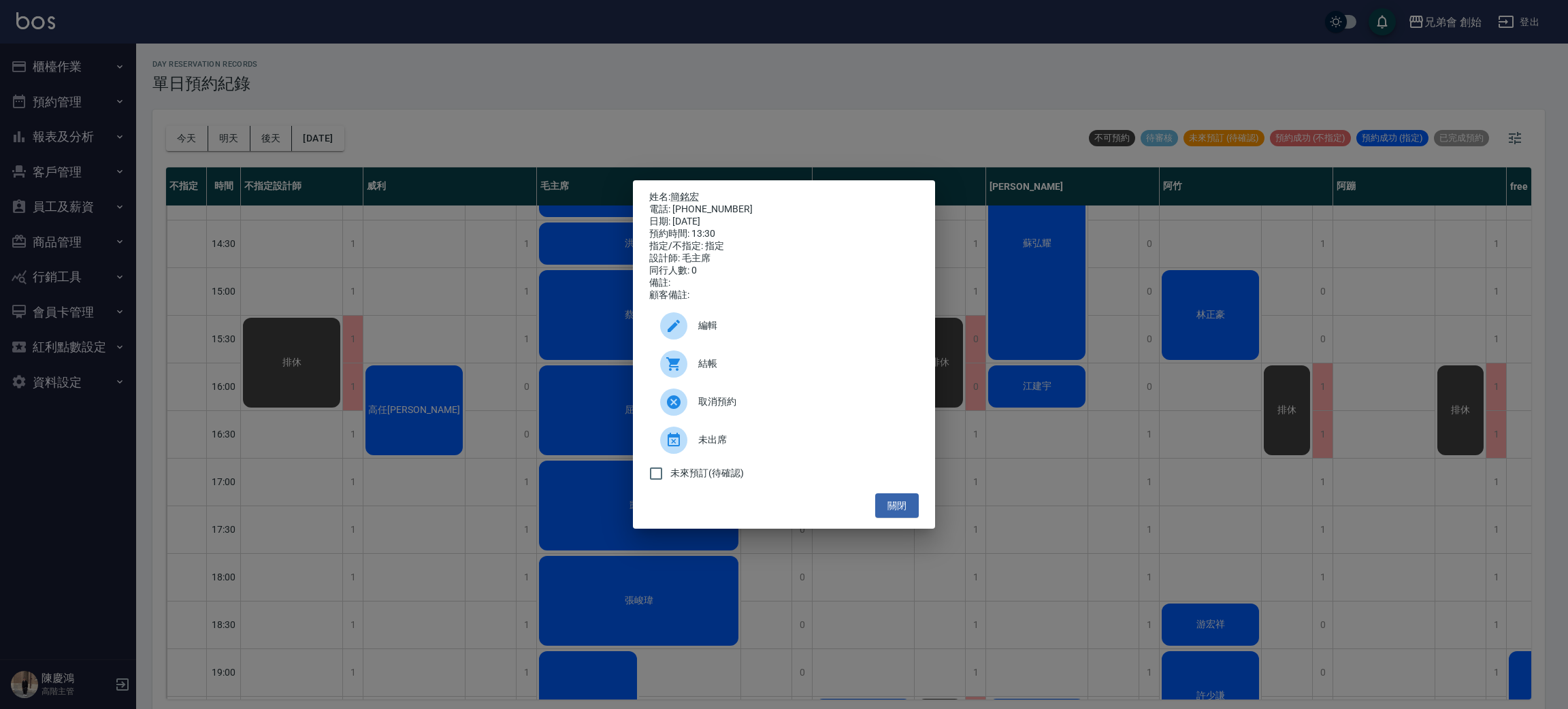
click at [847, 105] on div "姓名: 簡銘宏 電話: 0925352157 日期: 2025/09/05 預約時間: 13:30 指定/不指定: 指定 設計師: 毛主席 同行人數: 0 備…" at bounding box center [784, 354] width 1568 height 709
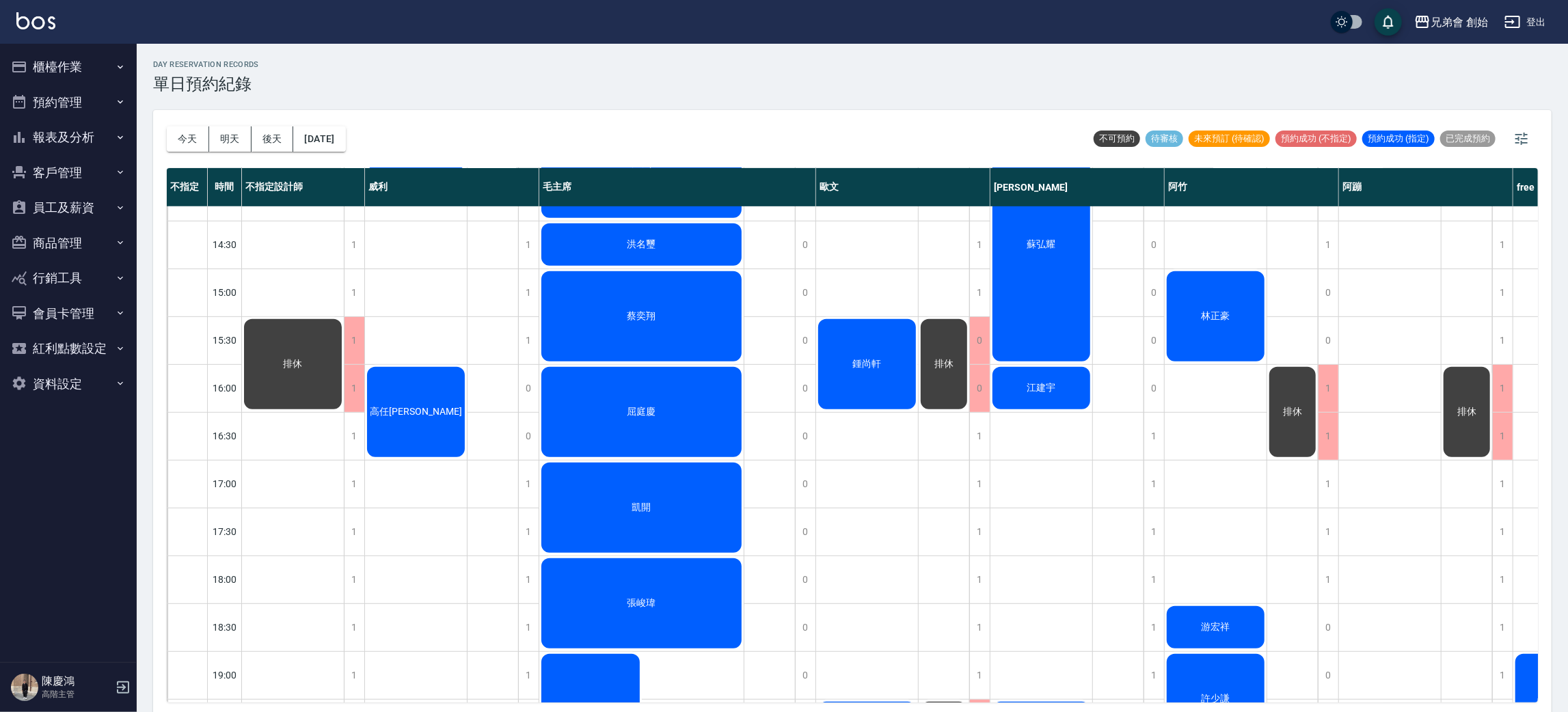
click at [654, 227] on div "洪名璽" at bounding box center [641, 244] width 204 height 46
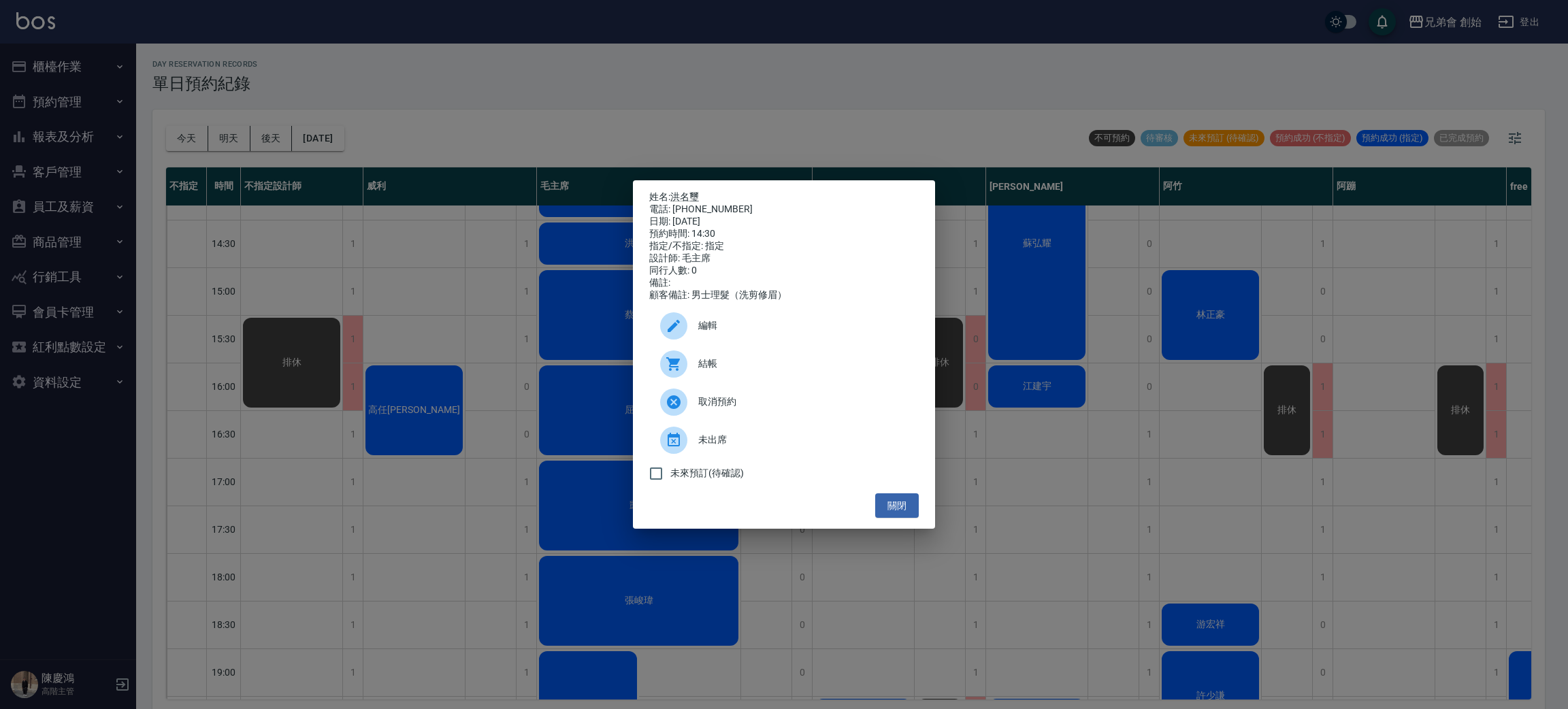
click at [689, 378] on div at bounding box center [679, 364] width 39 height 27
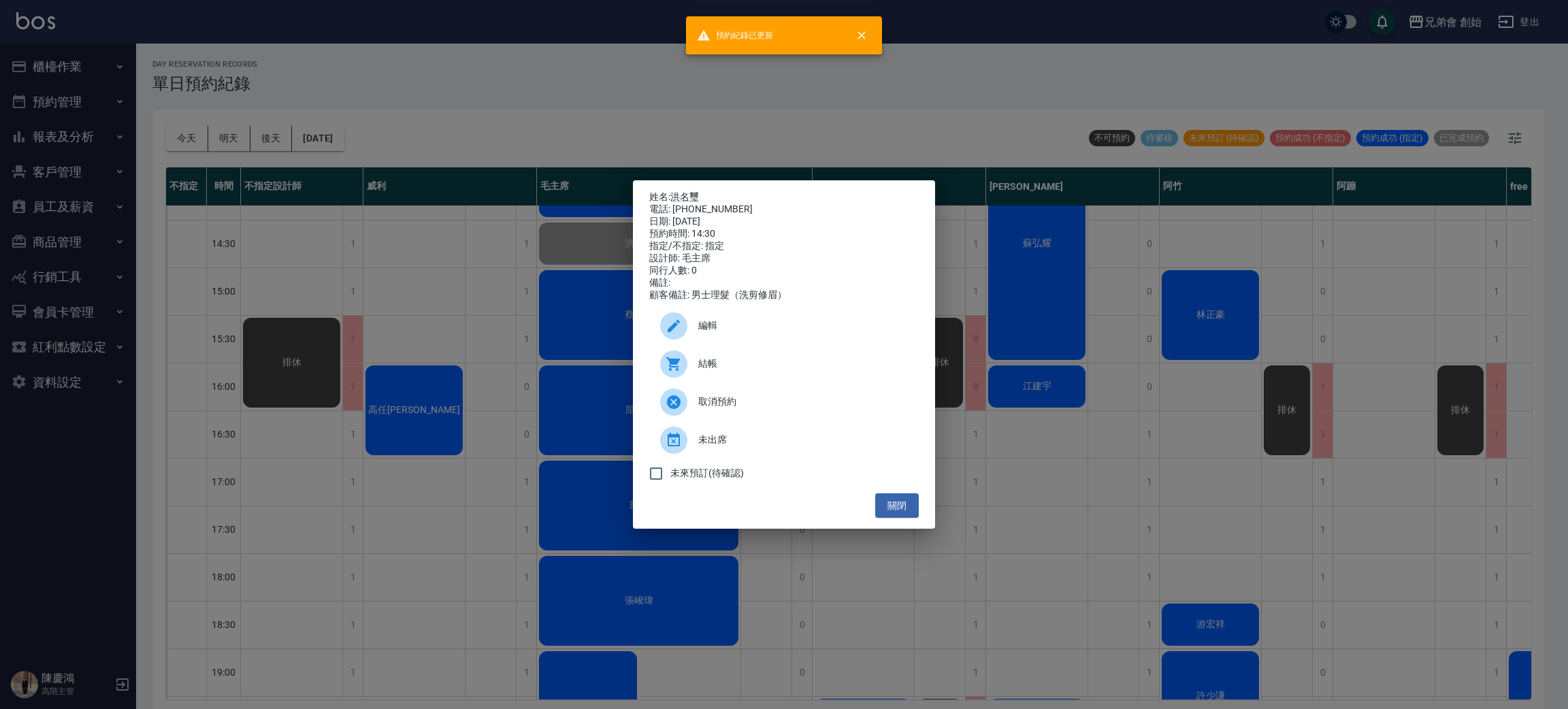
drag, startPoint x: 594, startPoint y: 77, endPoint x: 594, endPoint y: 100, distance: 23.0
click at [594, 80] on div "姓名: 洪名璽 電話: 0972006587 日期: 2025/09/05 預約時間: 14:30 指定/不指定: 指定 設計師: 毛主席 同行人數: 0 備…" at bounding box center [784, 354] width 1568 height 709
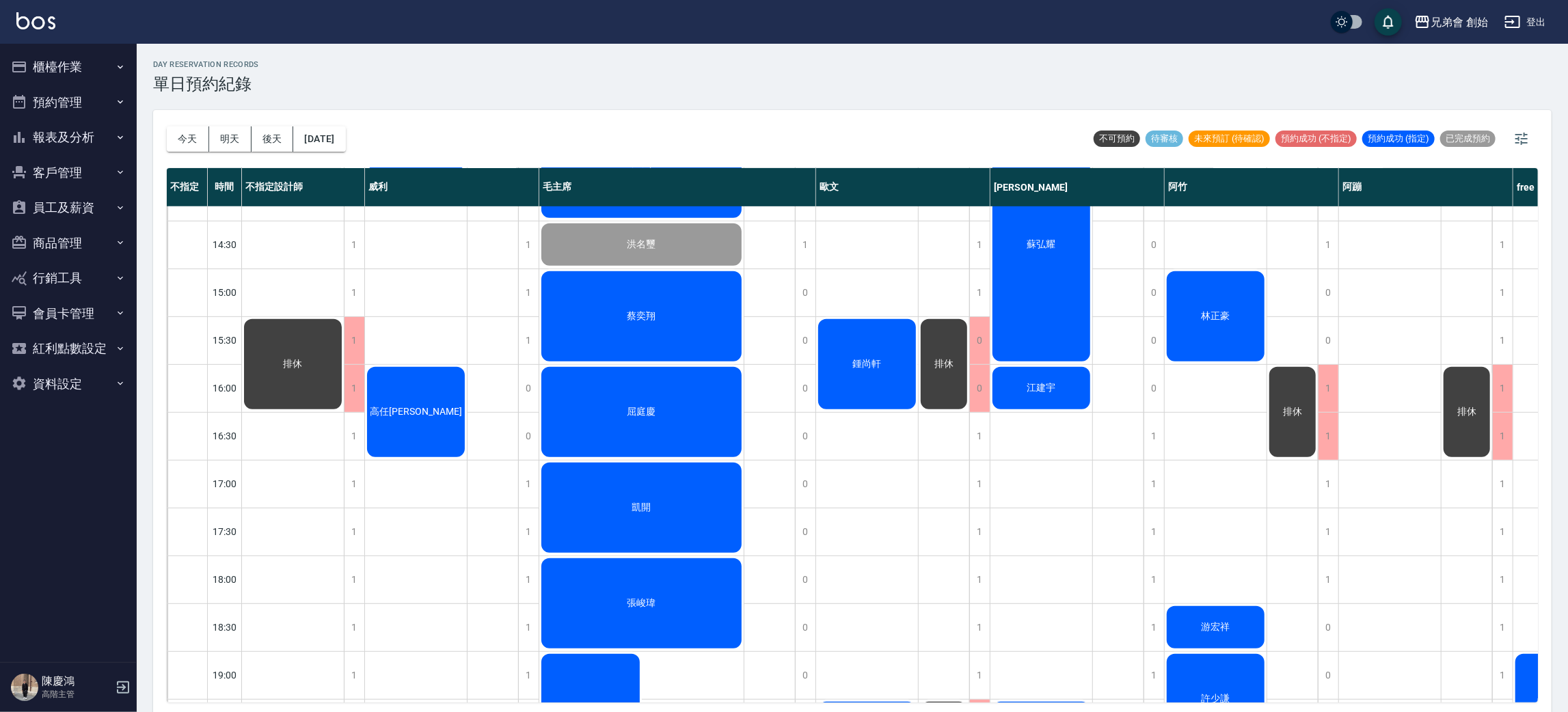
scroll to position [410, 0]
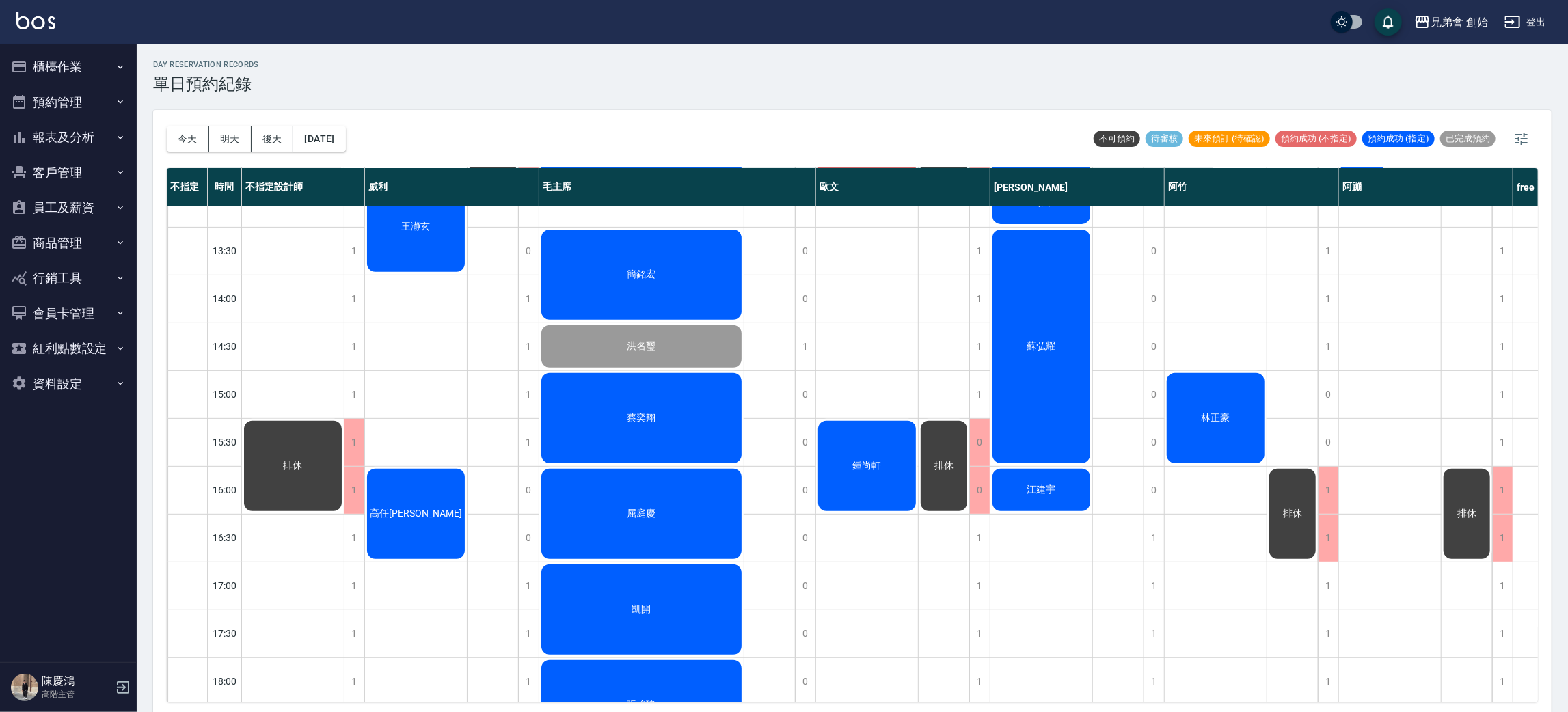
click at [621, 295] on div "簡銘宏" at bounding box center [641, 275] width 204 height 94
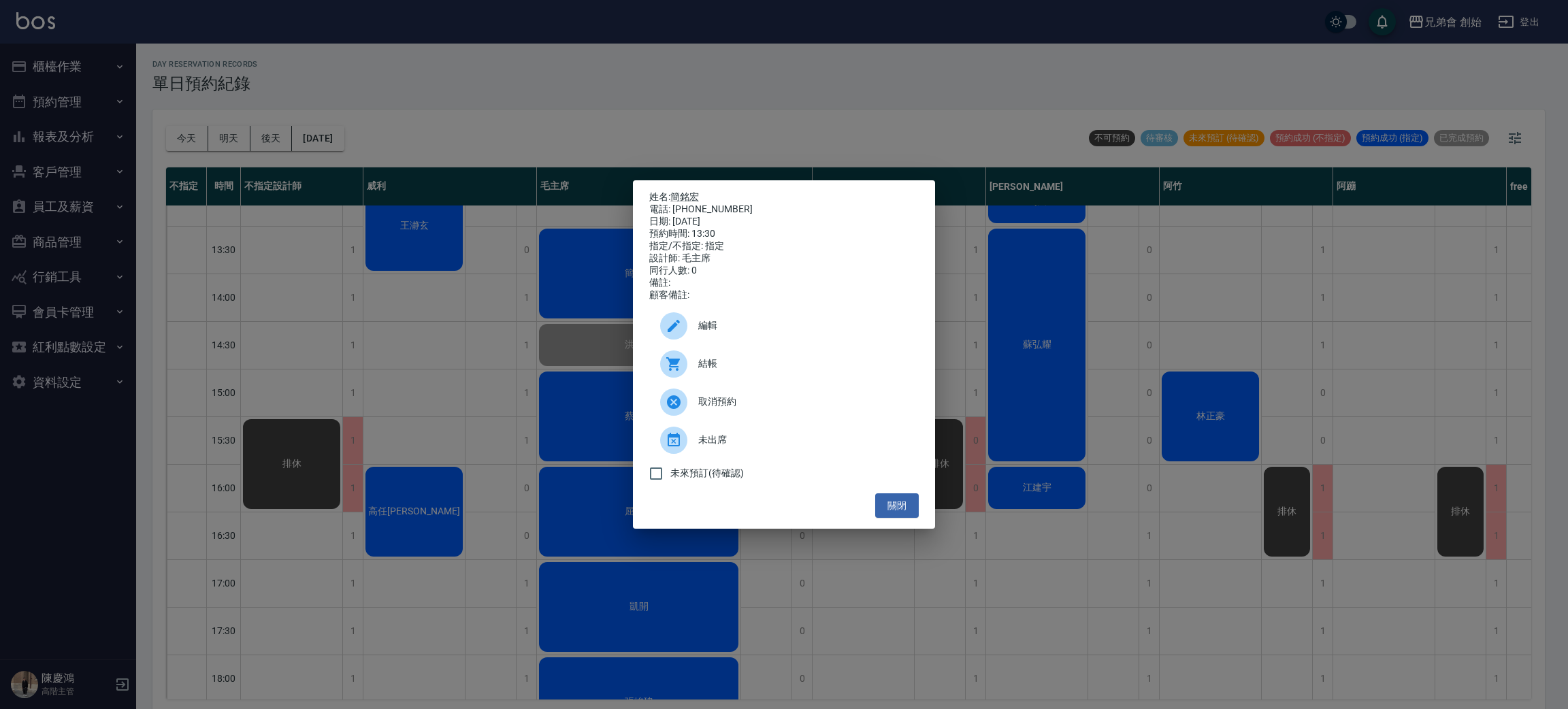
click at [692, 370] on div at bounding box center [679, 364] width 39 height 27
click at [627, 130] on div "姓名: 簡銘宏 電話: 0925352157 日期: 2025/09/05 預約時間: 13:30 指定/不指定: 指定 設計師: 毛主席 同行人數: 0 備…" at bounding box center [784, 354] width 1568 height 709
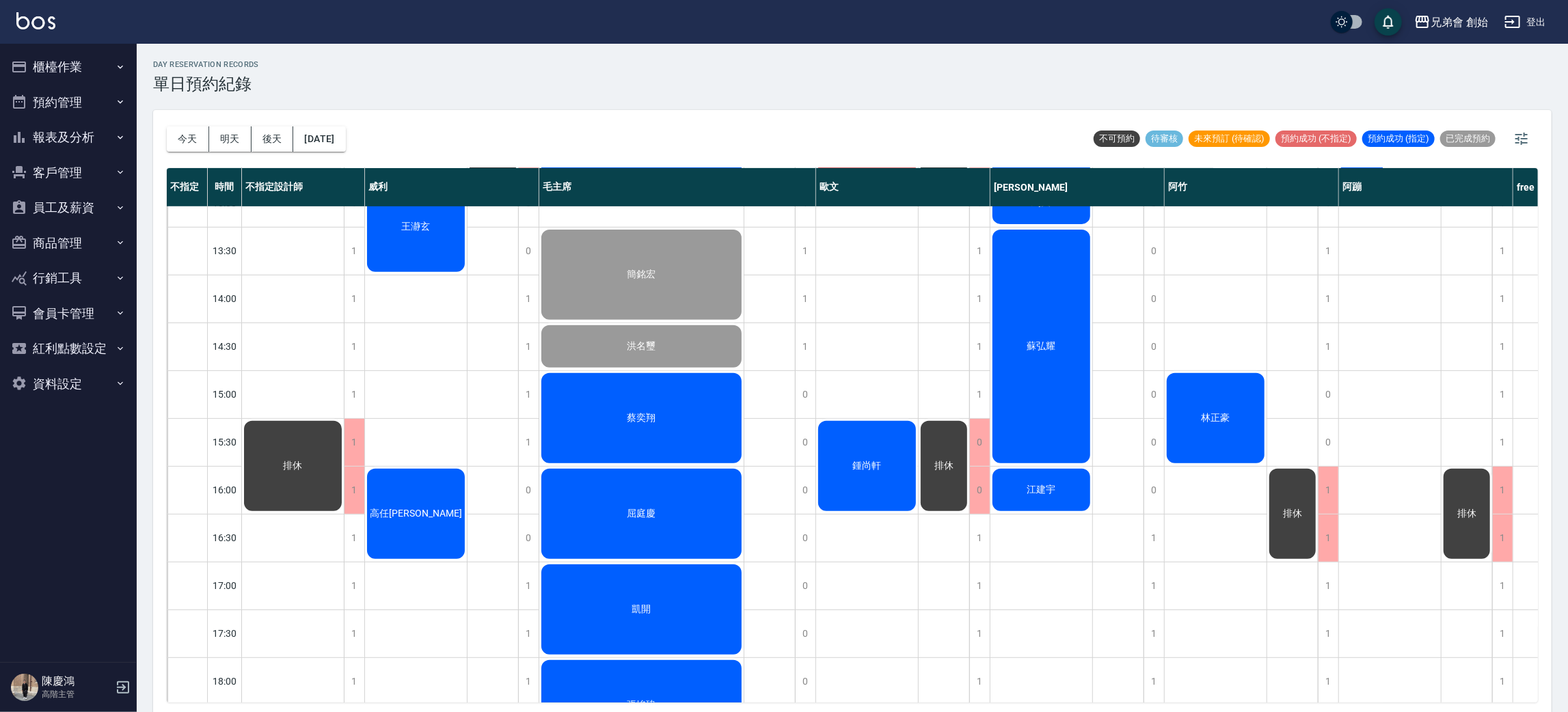
click at [609, 409] on div "蔡奕翔" at bounding box center [641, 418] width 204 height 94
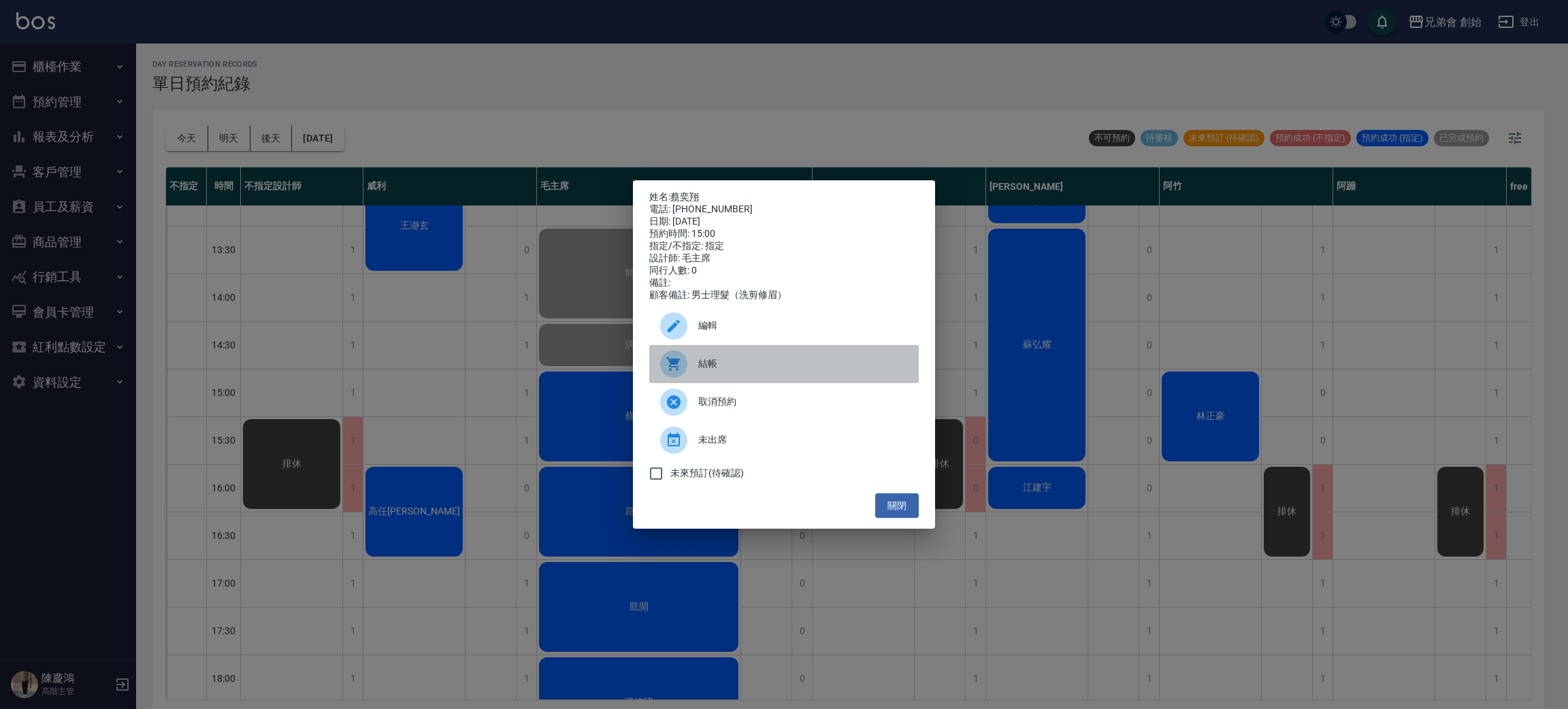
click at [701, 370] on span "結帳" at bounding box center [802, 363] width 210 height 14
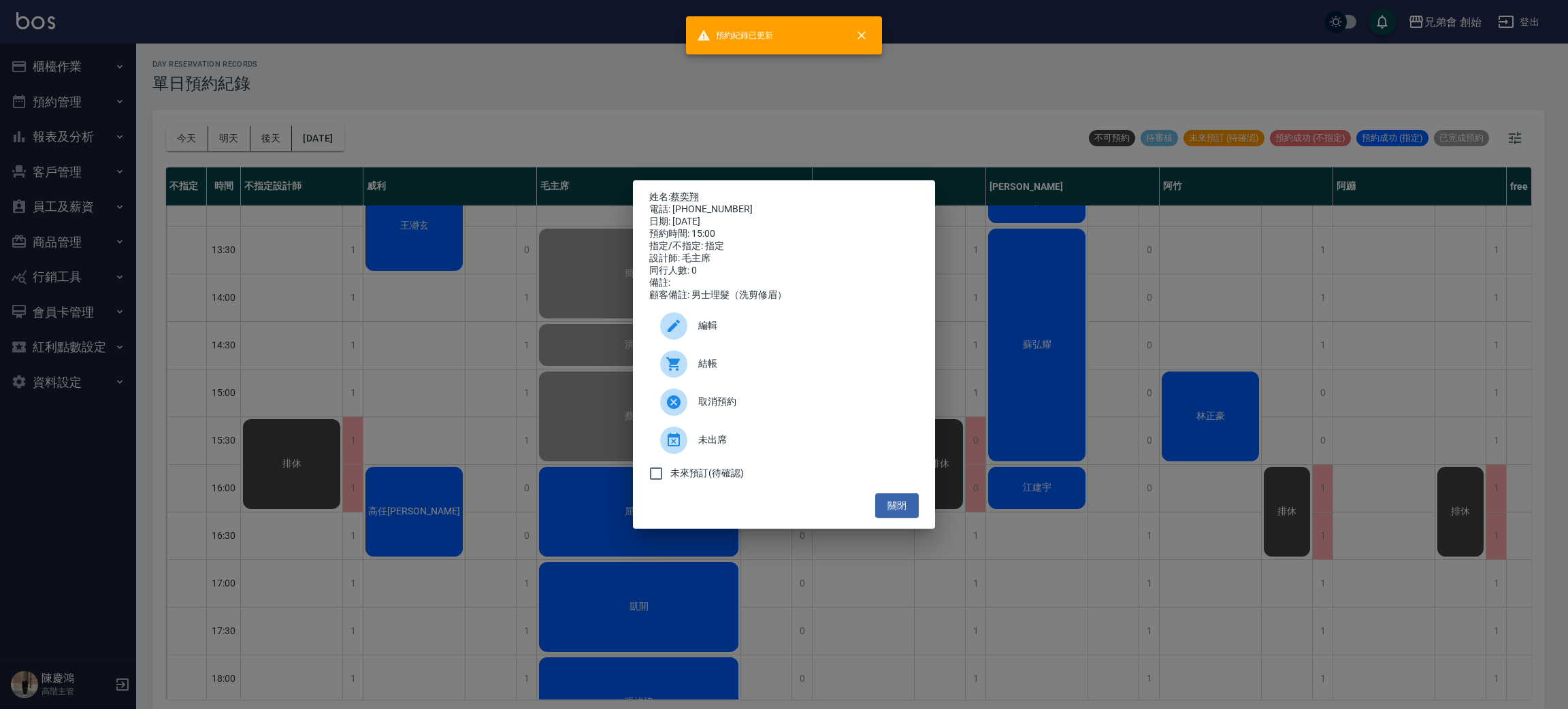
drag, startPoint x: 628, startPoint y: 110, endPoint x: 604, endPoint y: 116, distance: 24.7
click at [615, 112] on div "姓名: 蔡奕翔 電話: 0976127620 日期: 2025/09/05 預約時間: 15:00 指定/不指定: 指定 設計師: 毛主席 同行人數: 0 備…" at bounding box center [784, 354] width 1568 height 709
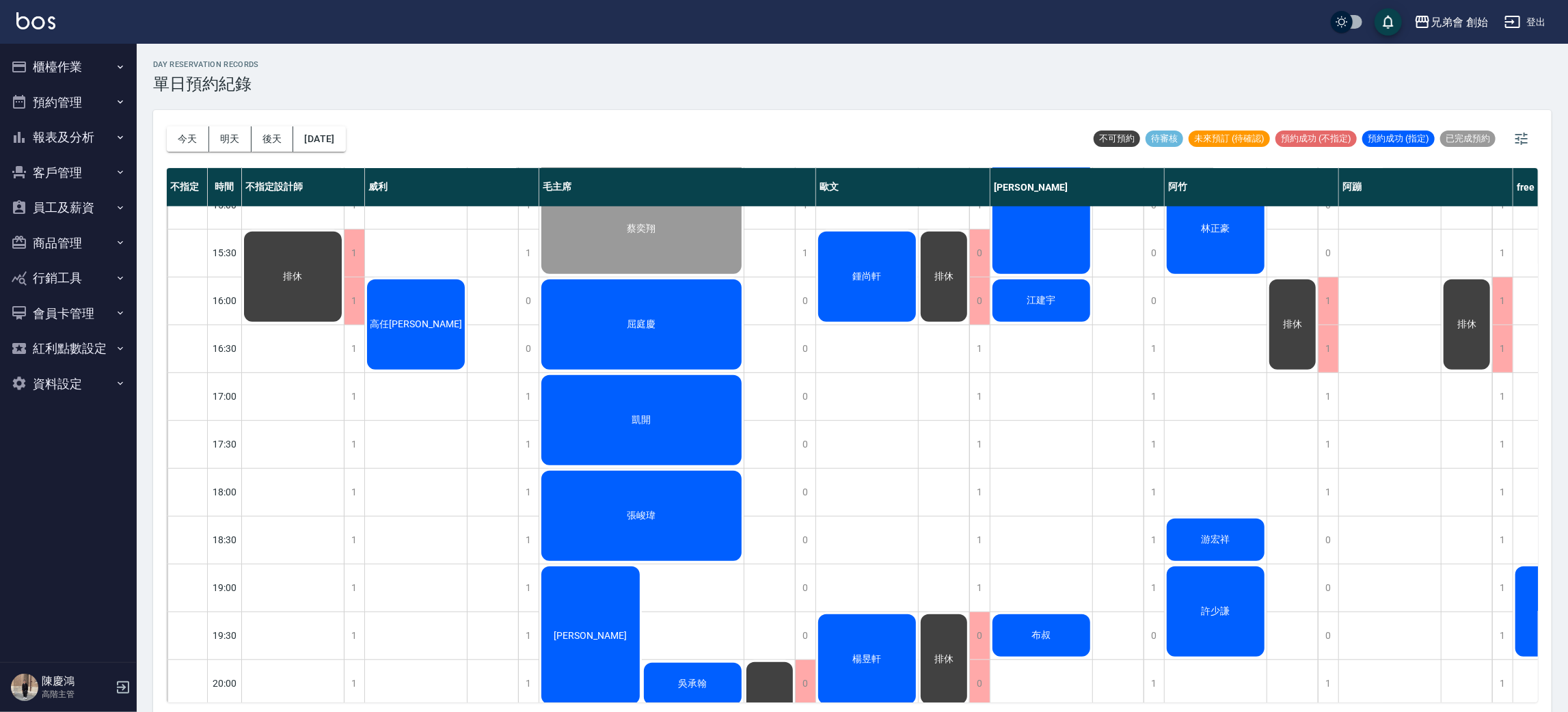
scroll to position [394, 0]
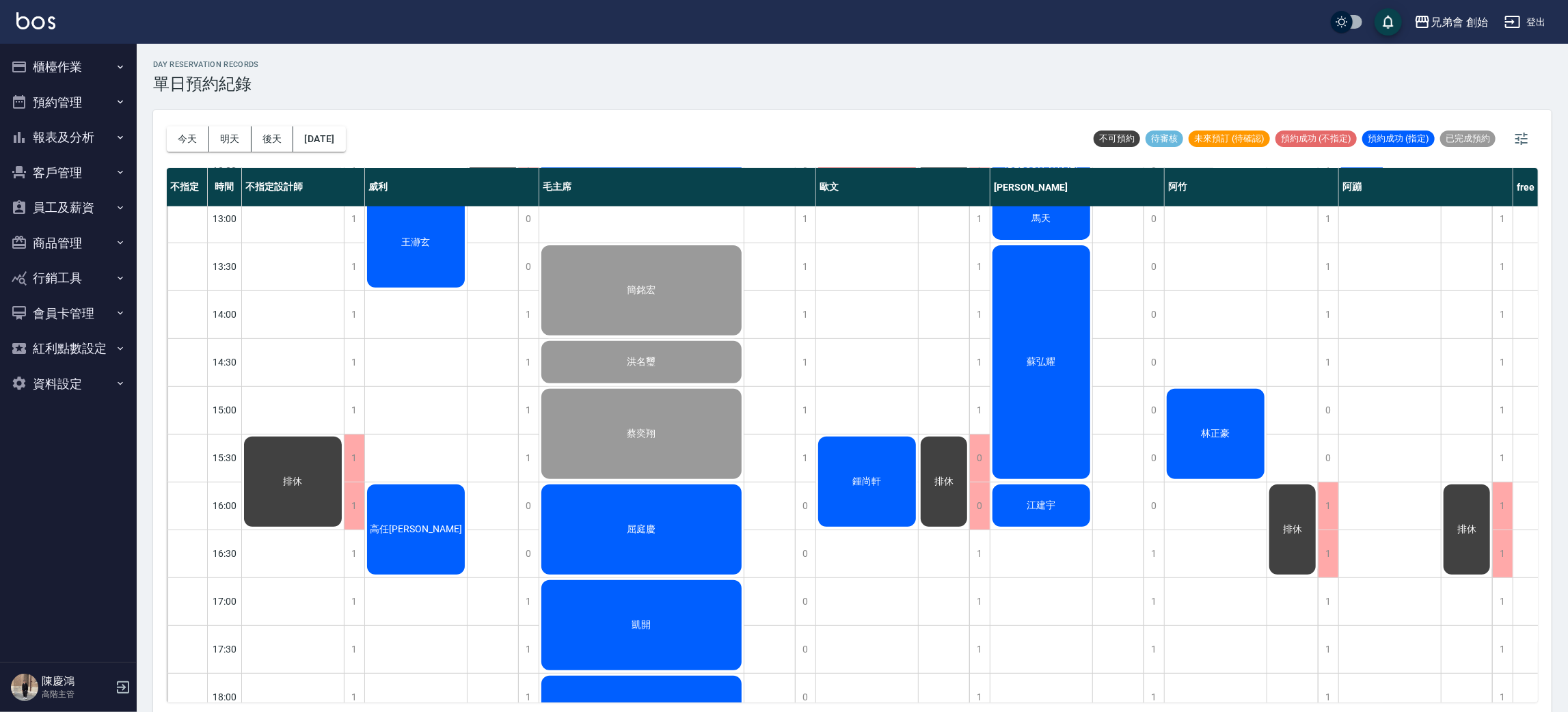
click at [376, 459] on div "王瀞玄 高任康" at bounding box center [416, 505] width 103 height 1387
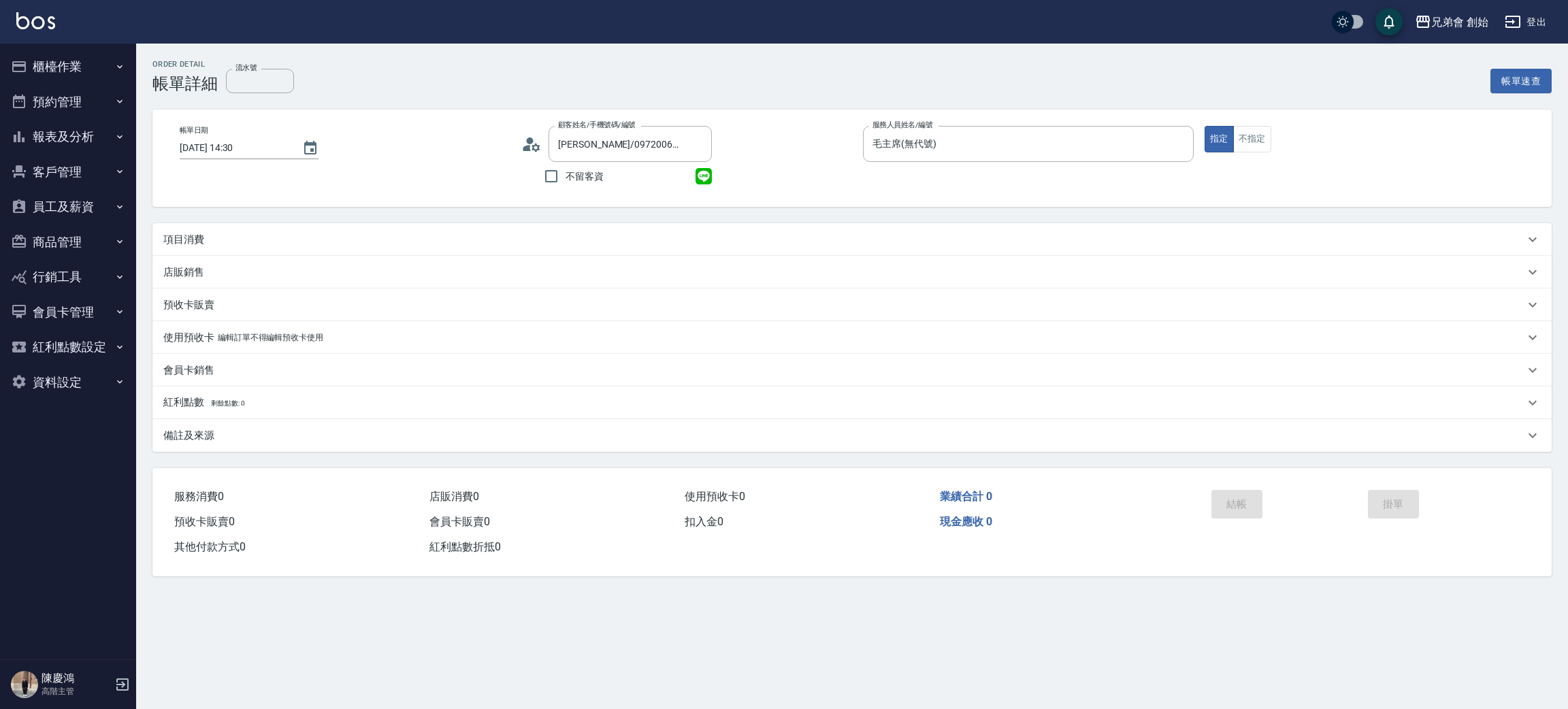
click at [174, 241] on p "項目消費" at bounding box center [183, 239] width 40 height 14
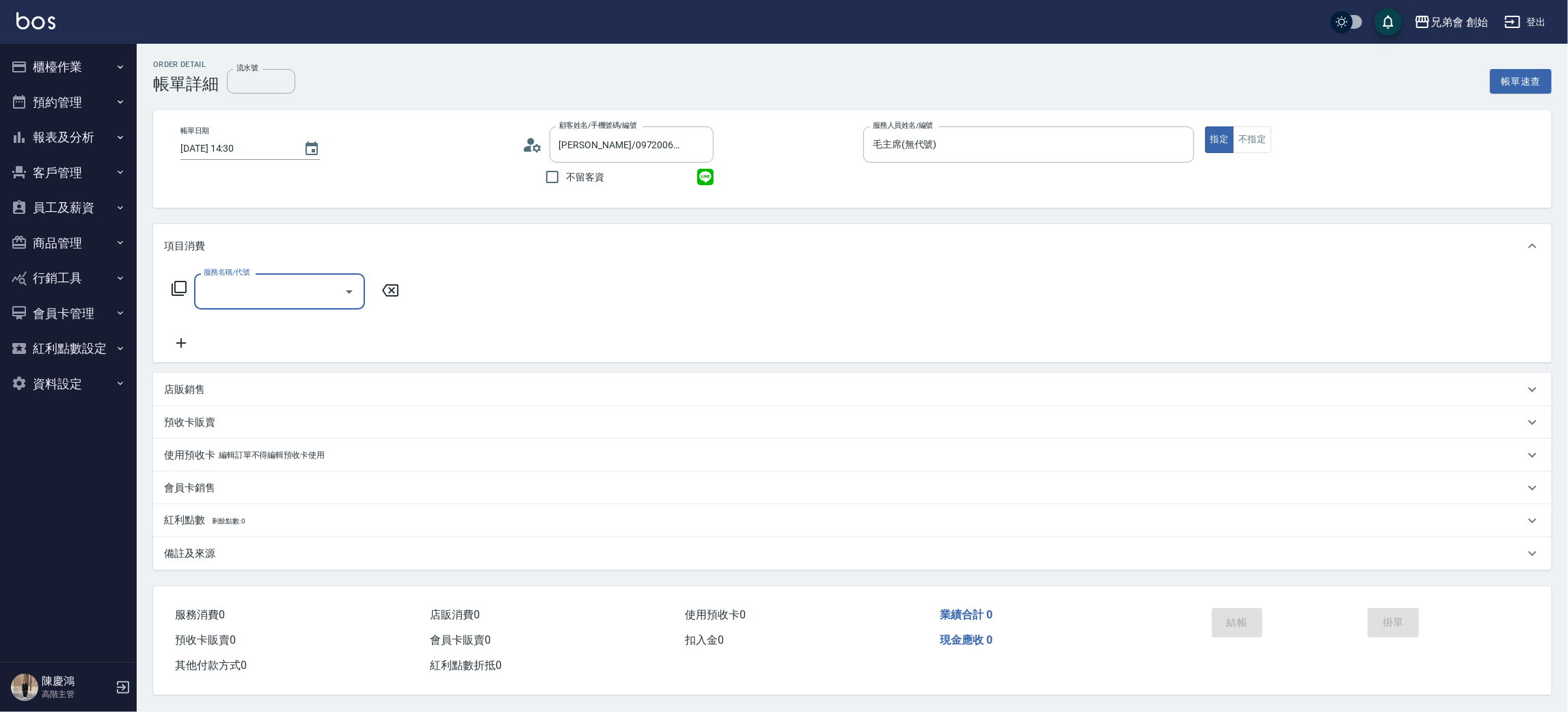
click at [247, 296] on input "服務名稱/代號" at bounding box center [269, 291] width 138 height 24
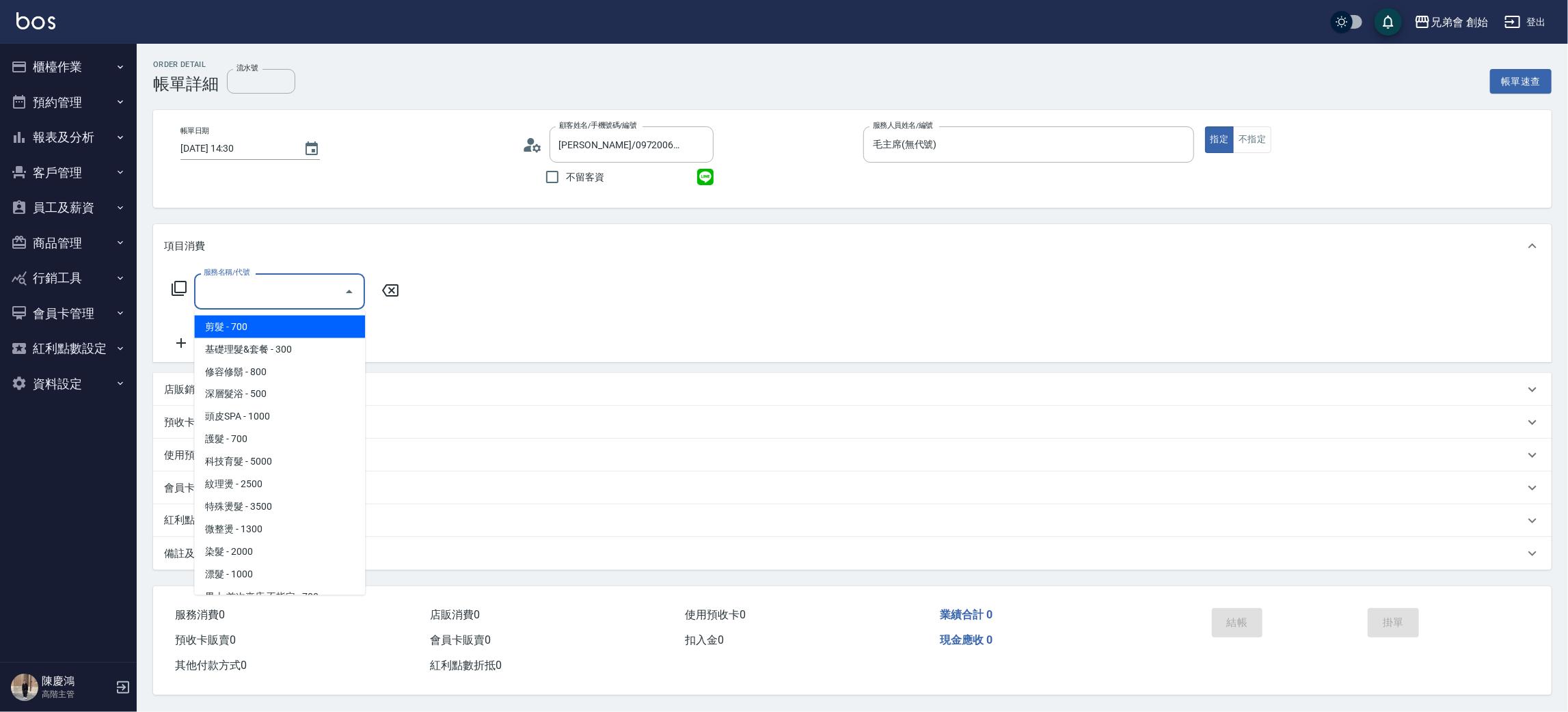
click at [252, 323] on span "剪髮 - 700" at bounding box center [279, 327] width 171 height 23
type input "剪髮(A01)"
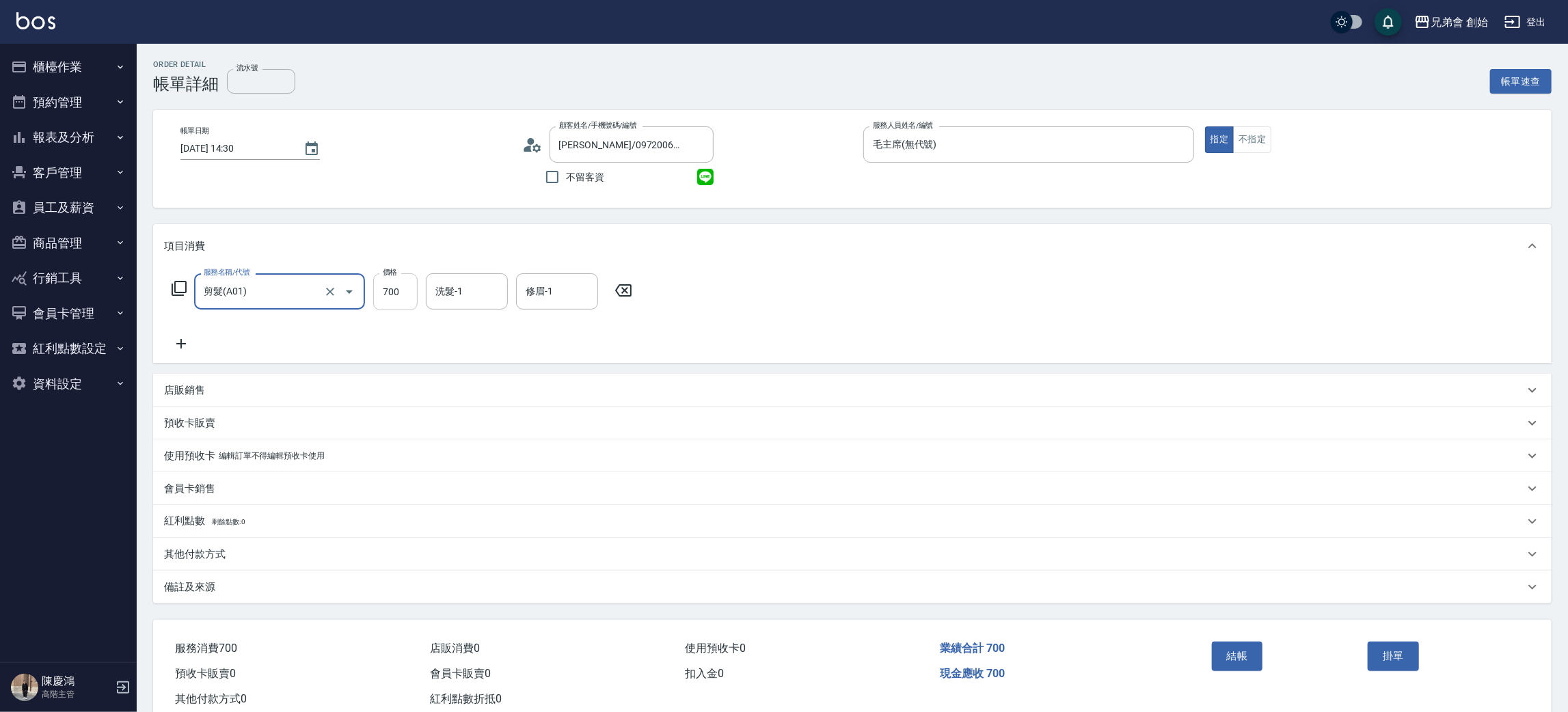
click at [391, 291] on input "700" at bounding box center [395, 291] width 44 height 37
type input "1000"
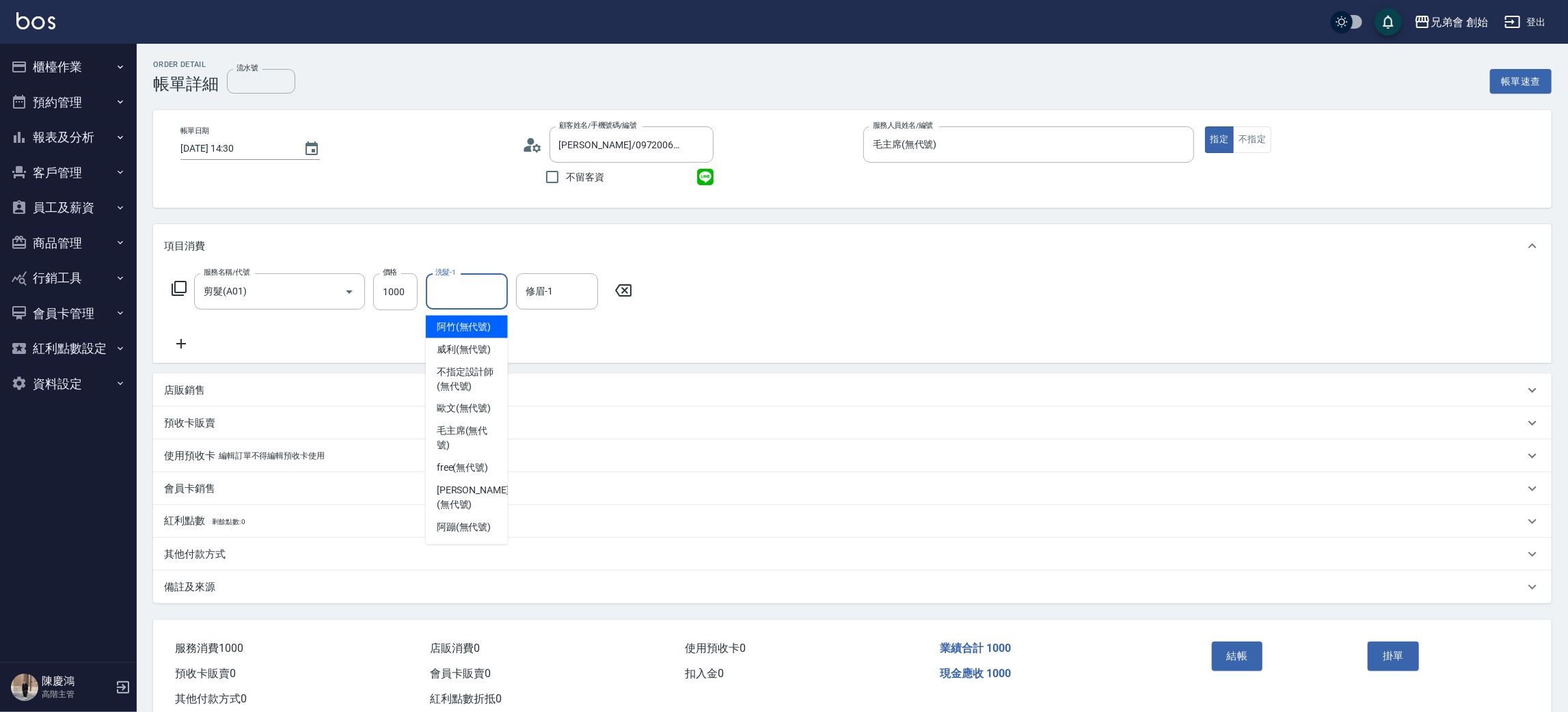
click at [483, 280] on input "洗髮-1" at bounding box center [467, 291] width 70 height 24
click at [462, 455] on div "毛主席 (無代號)" at bounding box center [467, 438] width 82 height 37
click at [458, 283] on input "毛主席(無代號)" at bounding box center [456, 291] width 49 height 24
click at [456, 453] on div "毛主席 (無代號)" at bounding box center [467, 438] width 82 height 37
drag, startPoint x: 464, startPoint y: 294, endPoint x: 453, endPoint y: 419, distance: 125.5
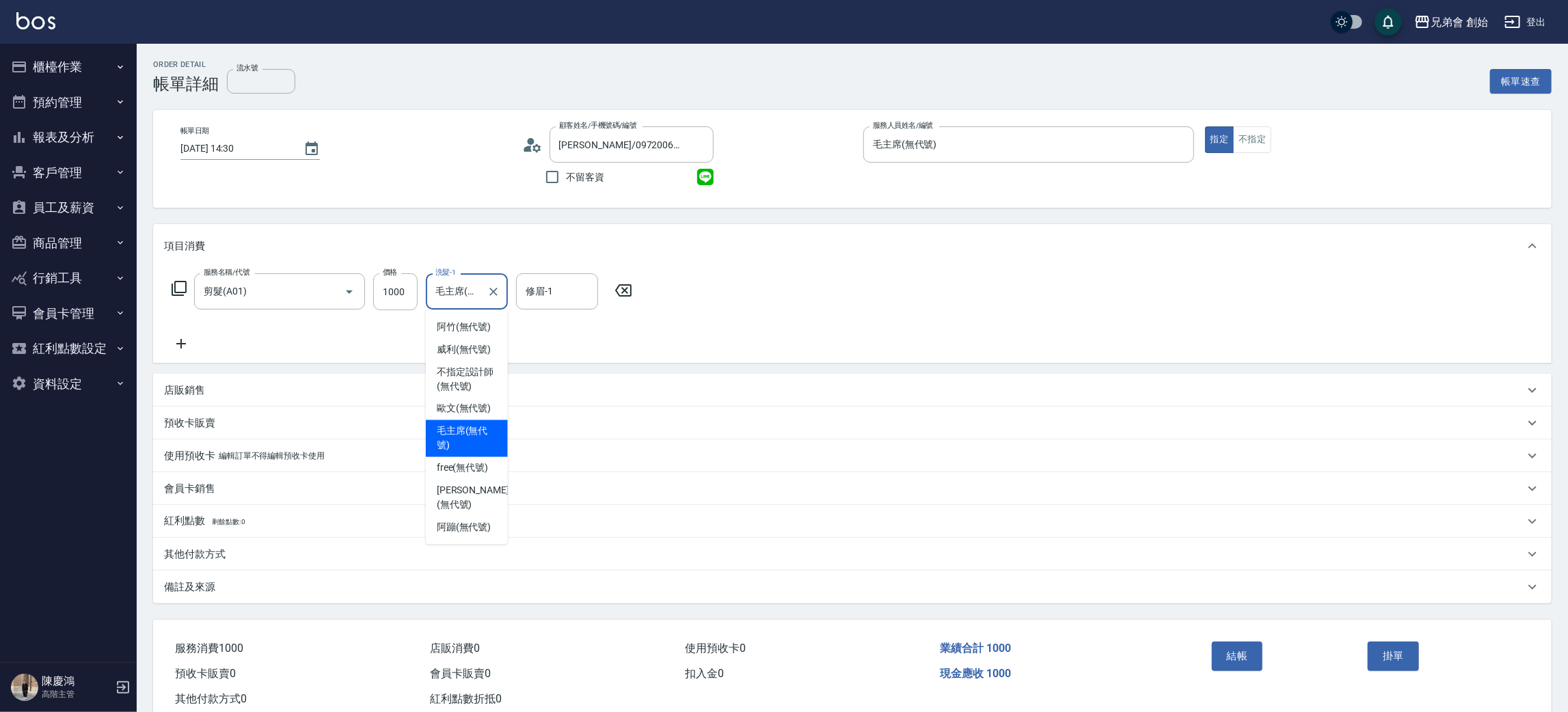
click at [462, 294] on input "毛主席(無代號)" at bounding box center [456, 291] width 49 height 24
drag, startPoint x: 461, startPoint y: 469, endPoint x: 505, endPoint y: 387, distance: 93.1
click at [462, 467] on span "free (無代號)" at bounding box center [462, 467] width 52 height 14
type input "free(無代號)"
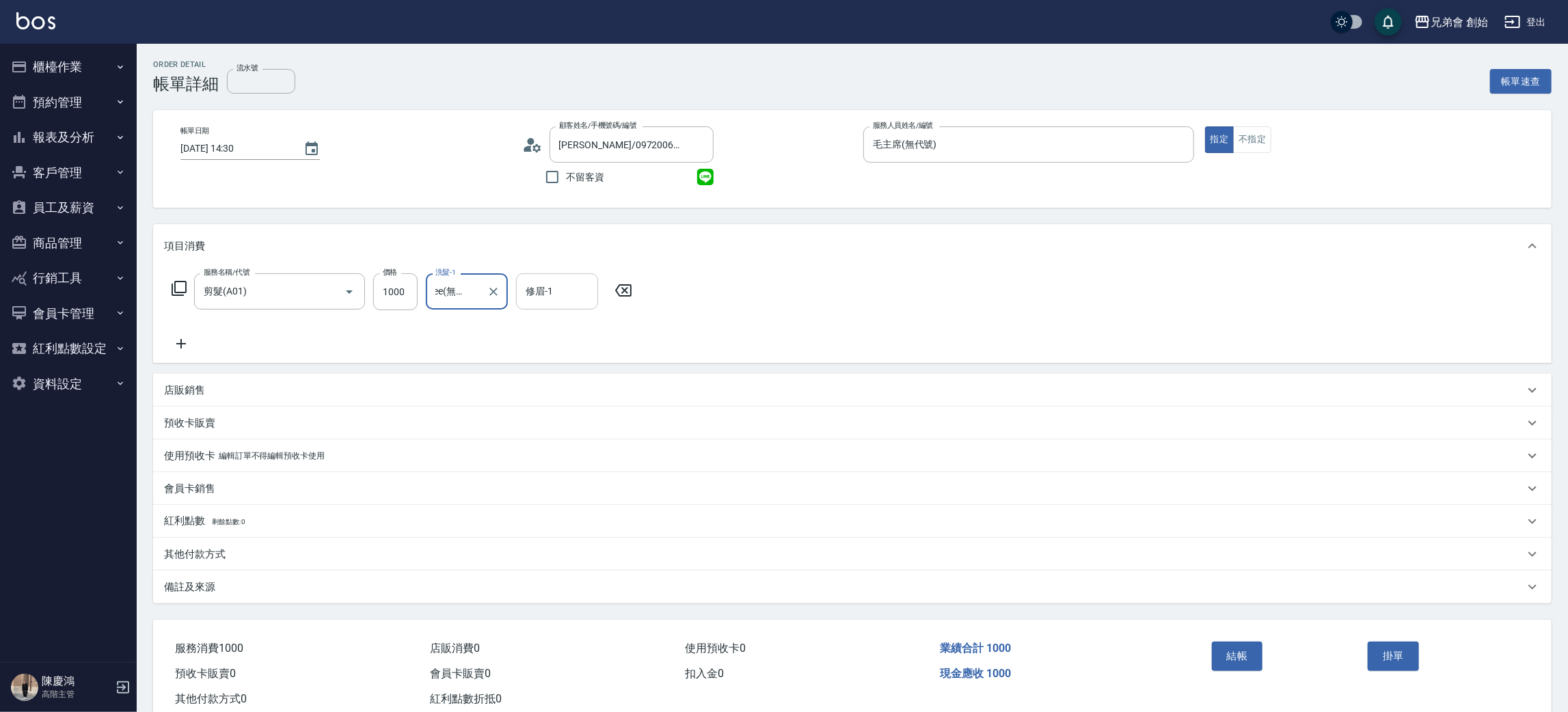
click at [560, 293] on input "修眉-1" at bounding box center [557, 291] width 70 height 24
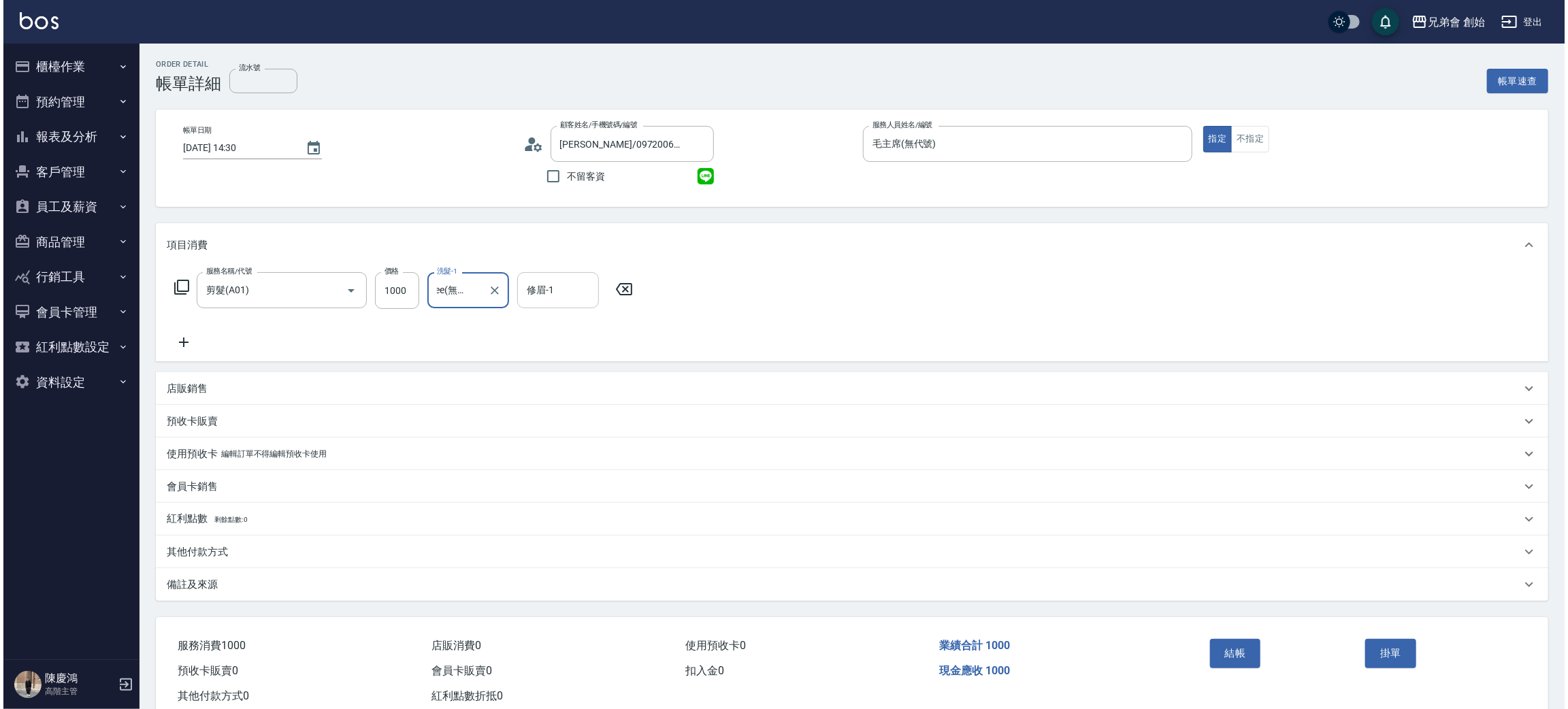
scroll to position [0, 0]
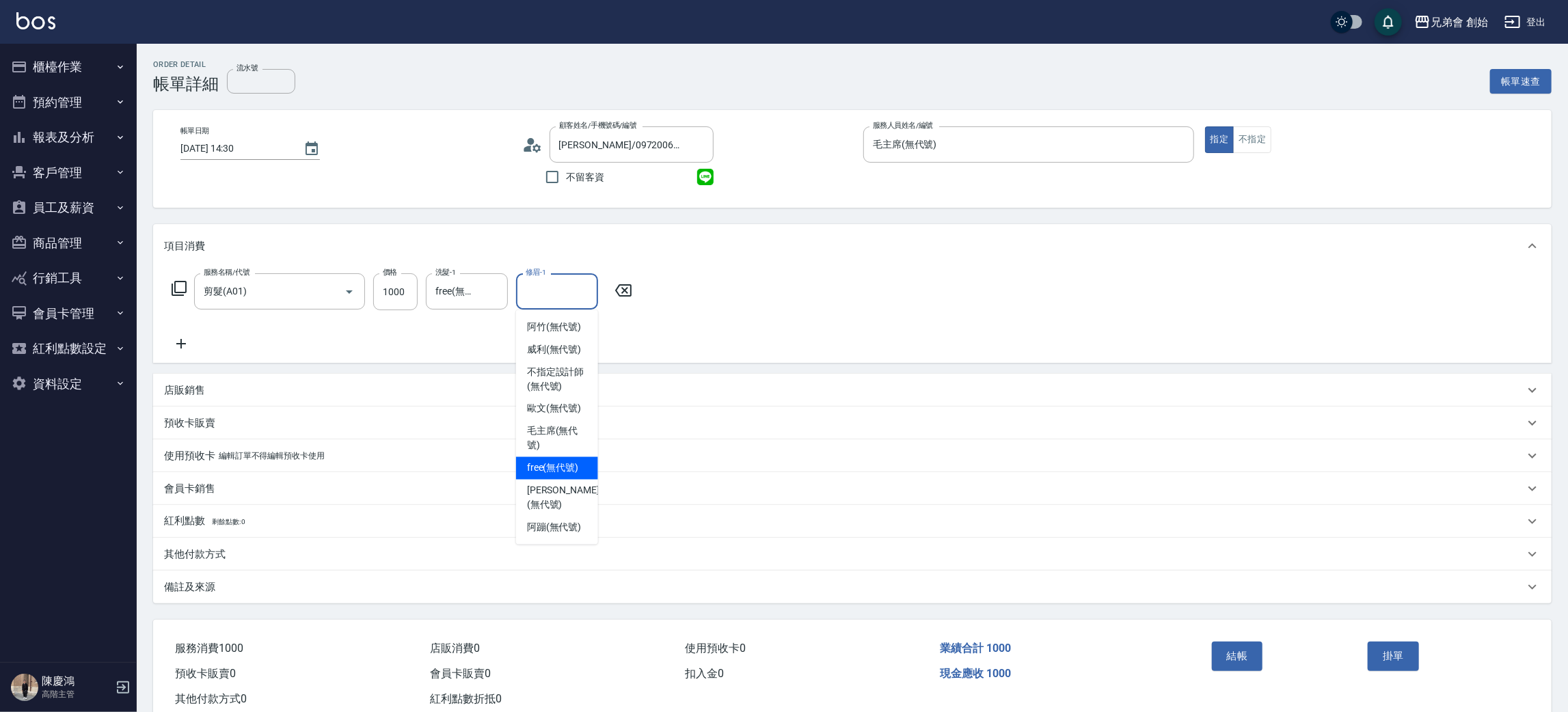
click at [542, 461] on span "free (無代號)" at bounding box center [553, 467] width 52 height 14
type input "free(無代號)"
click at [1243, 662] on button "結帳" at bounding box center [1237, 655] width 51 height 28
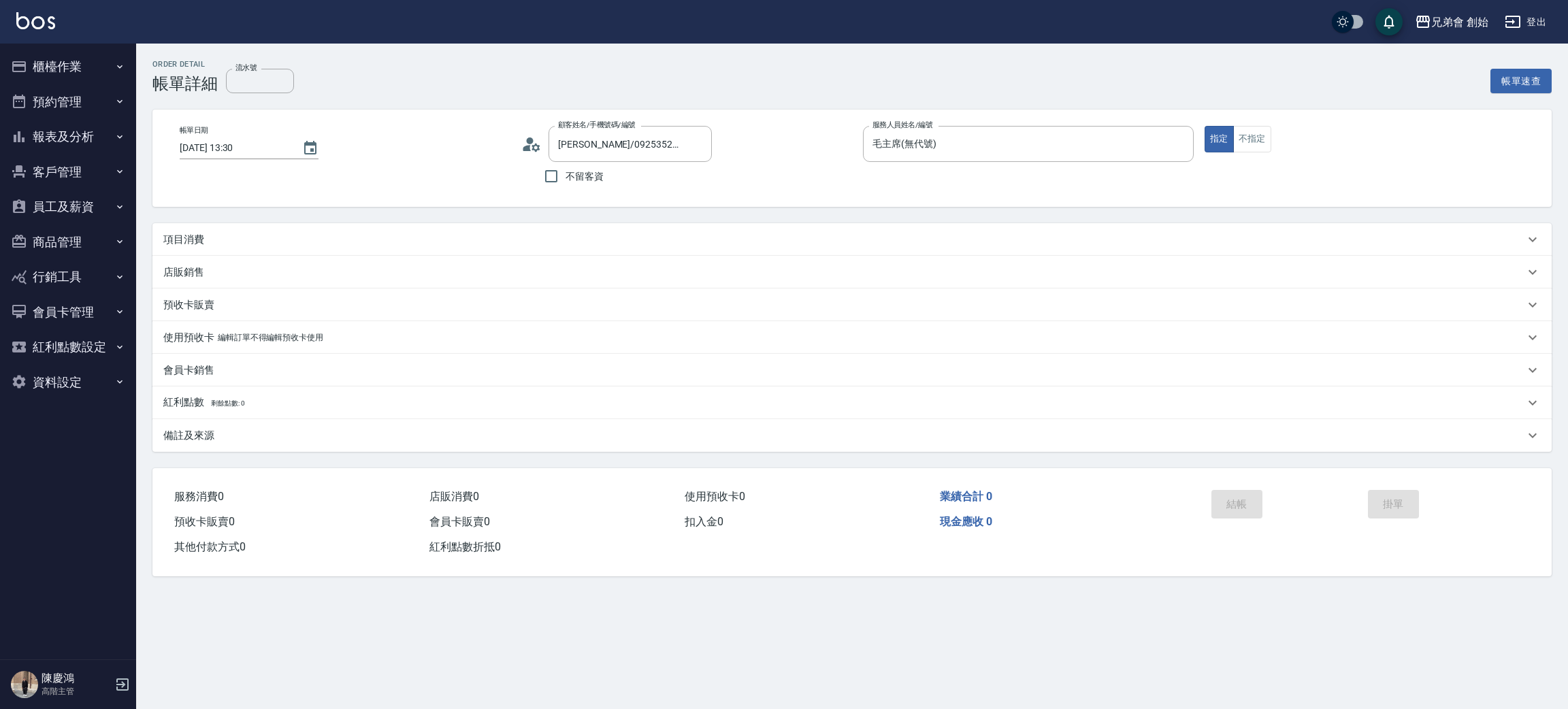
click at [193, 240] on p "項目消費" at bounding box center [183, 239] width 40 height 14
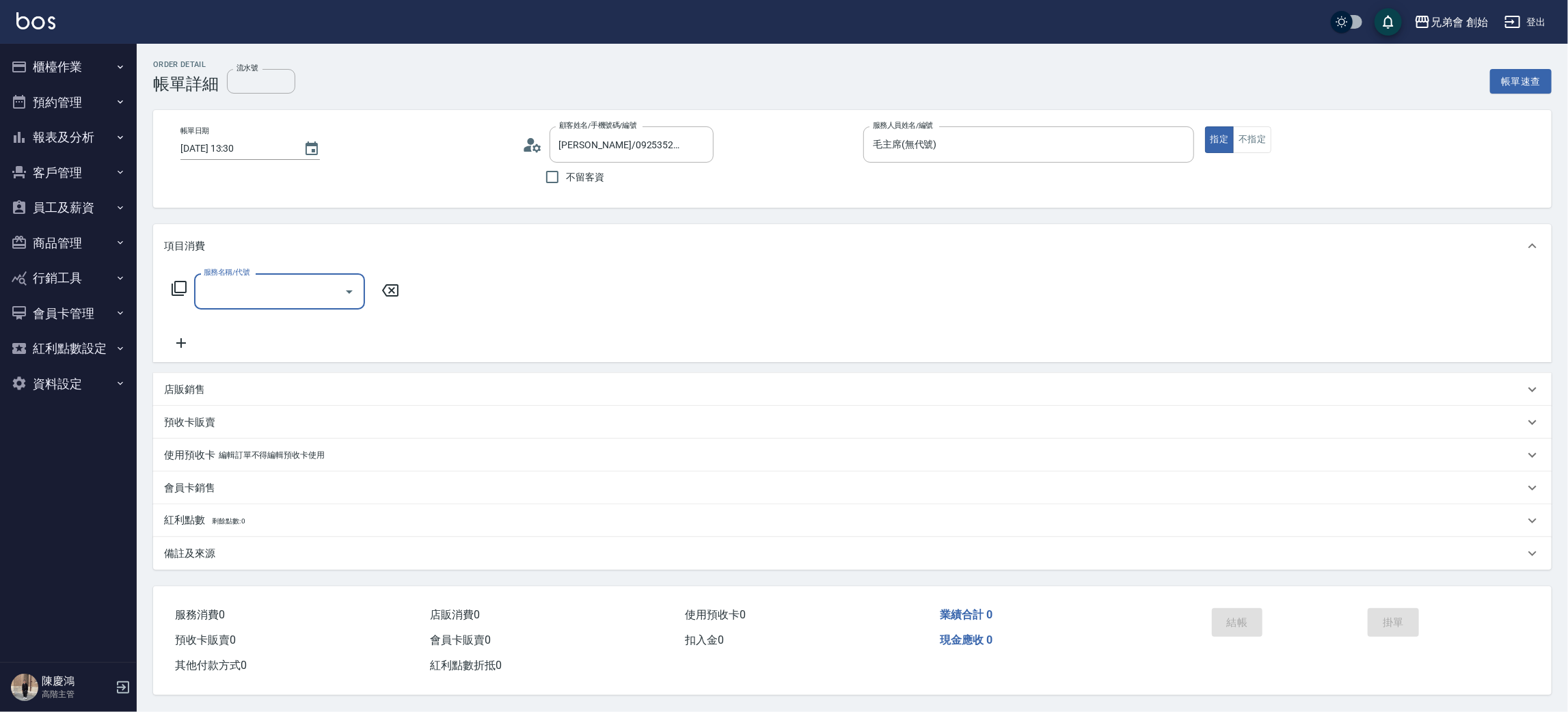
click at [241, 297] on input "服務名稱/代號" at bounding box center [269, 291] width 138 height 24
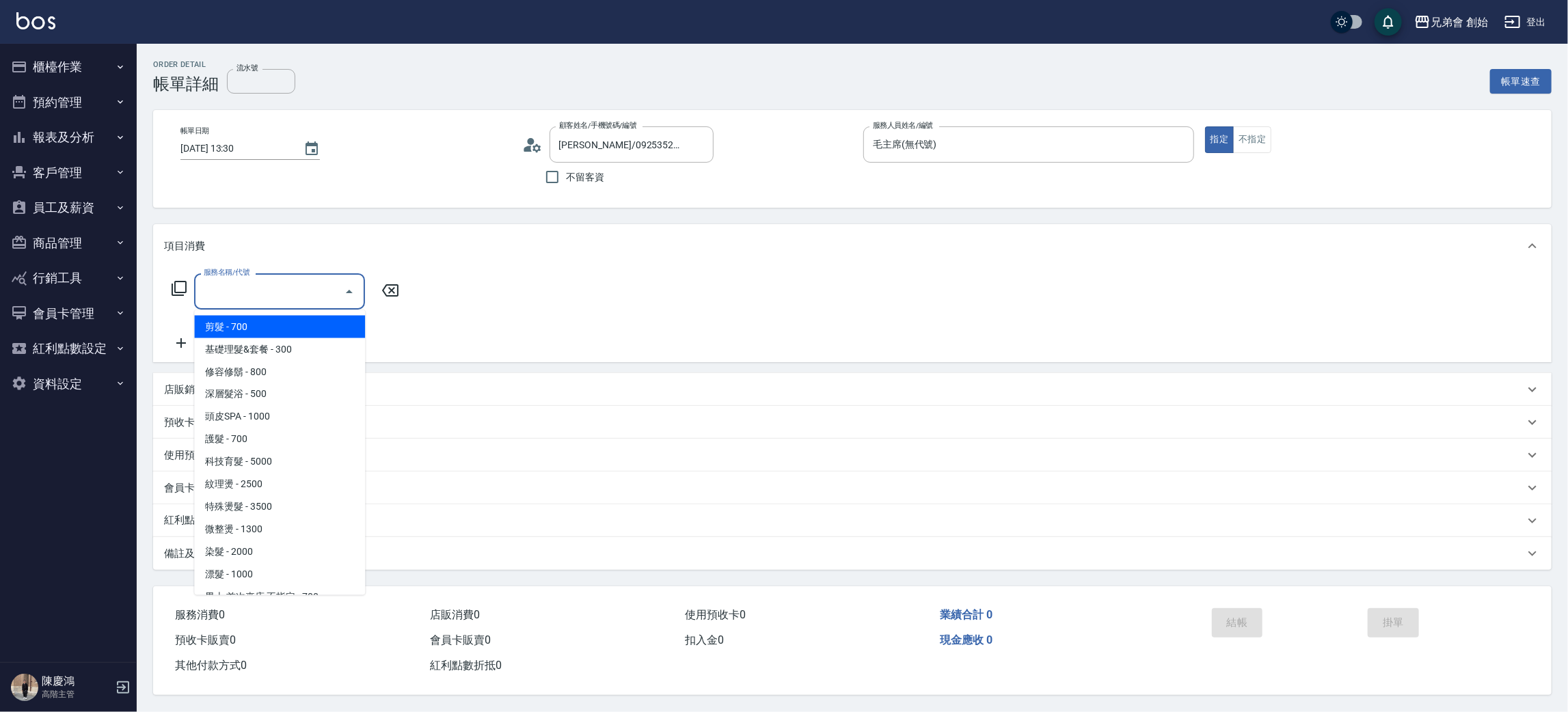
drag, startPoint x: 255, startPoint y: 317, endPoint x: 268, endPoint y: 323, distance: 14.3
click at [253, 317] on span "剪髮 - 700" at bounding box center [279, 327] width 171 height 23
type input "剪髮(A01)"
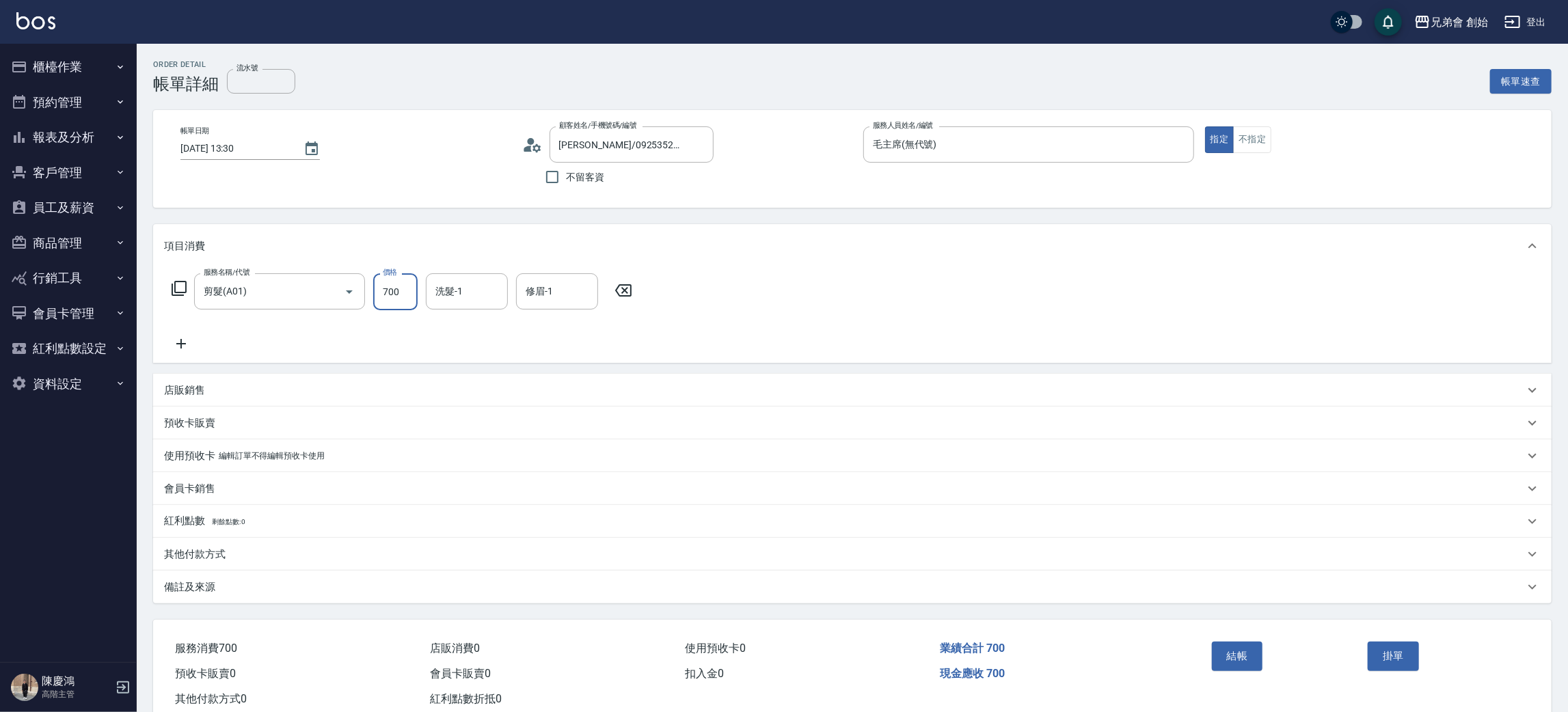
drag, startPoint x: 380, startPoint y: 296, endPoint x: 378, endPoint y: 286, distance: 10.2
click at [380, 297] on input "700" at bounding box center [395, 291] width 44 height 37
type input "1000"
drag, startPoint x: 1247, startPoint y: 652, endPoint x: 1215, endPoint y: 647, distance: 32.4
click at [1245, 652] on button "結帳" at bounding box center [1237, 655] width 51 height 28
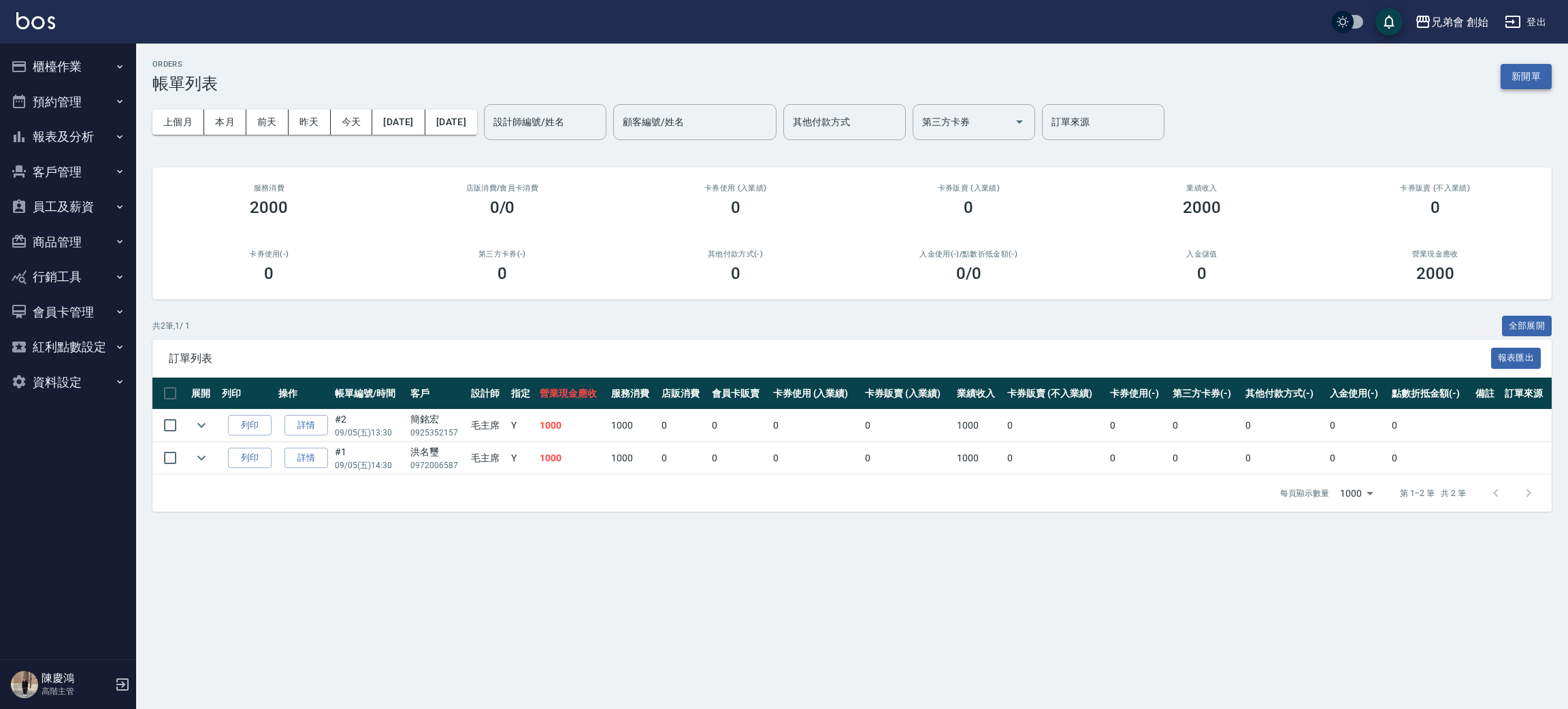
click at [1500, 76] on button "新開單" at bounding box center [1526, 76] width 51 height 25
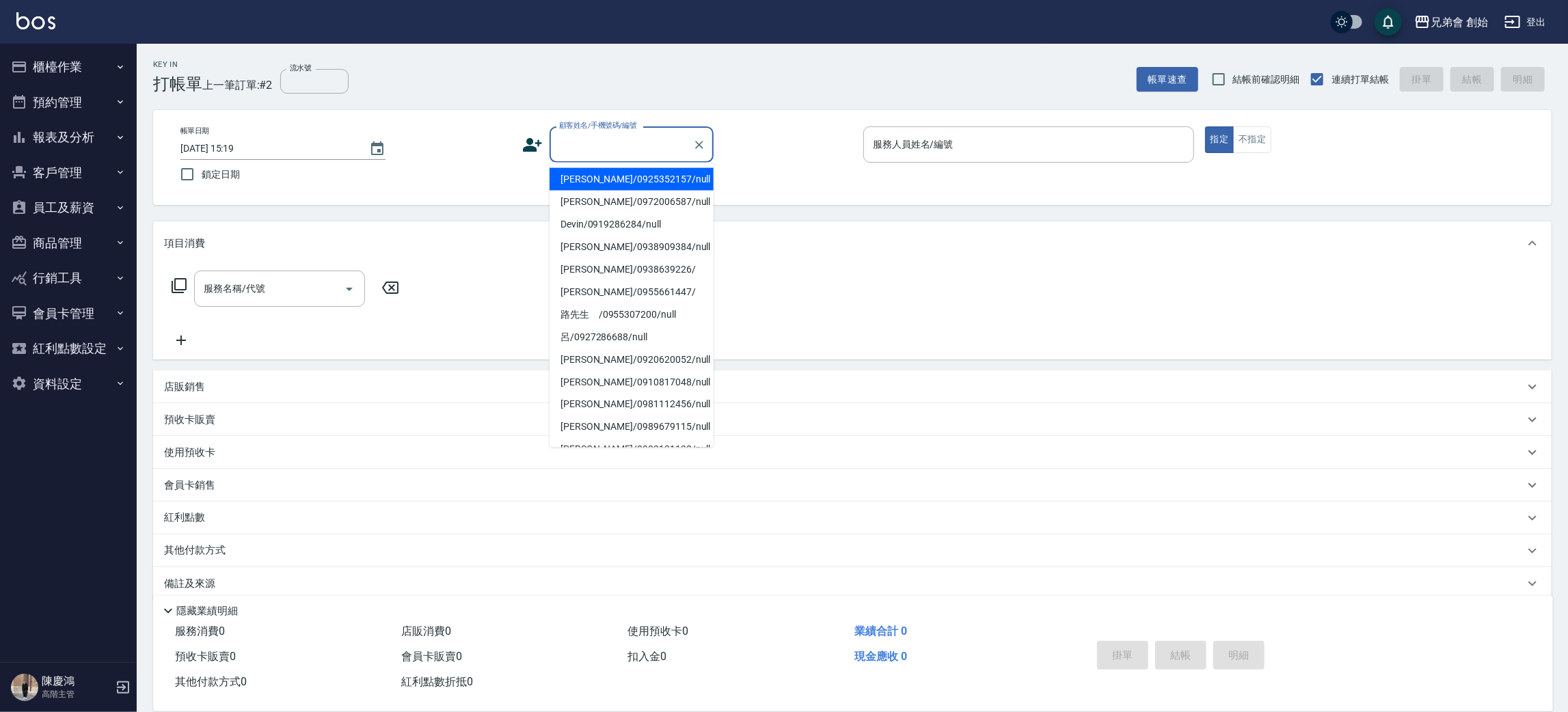
click at [620, 141] on input "顧客姓名/手機號碼/編號" at bounding box center [621, 144] width 131 height 24
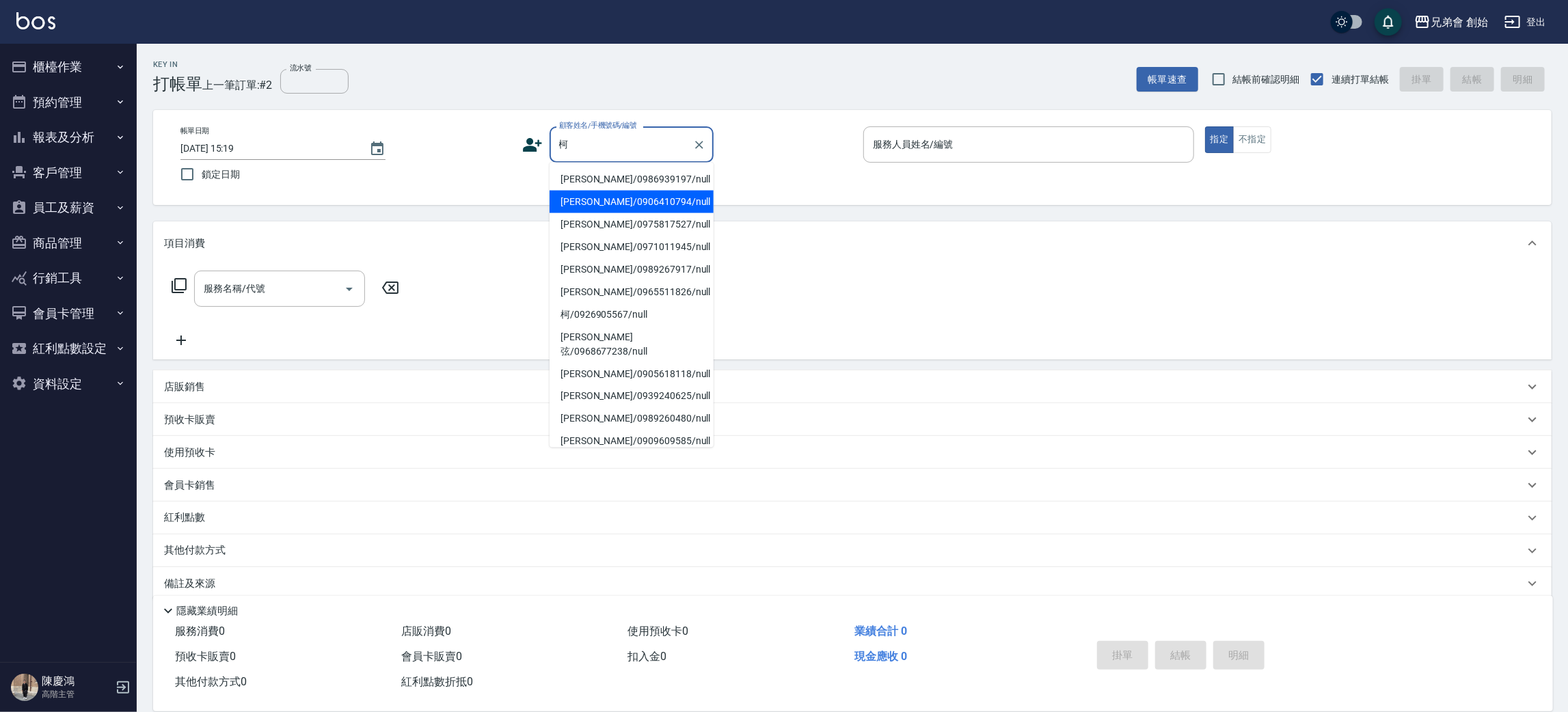
drag, startPoint x: 565, startPoint y: 217, endPoint x: 672, endPoint y: 147, distance: 127.9
click at [564, 219] on li "柯/0975817527/null" at bounding box center [632, 225] width 164 height 23
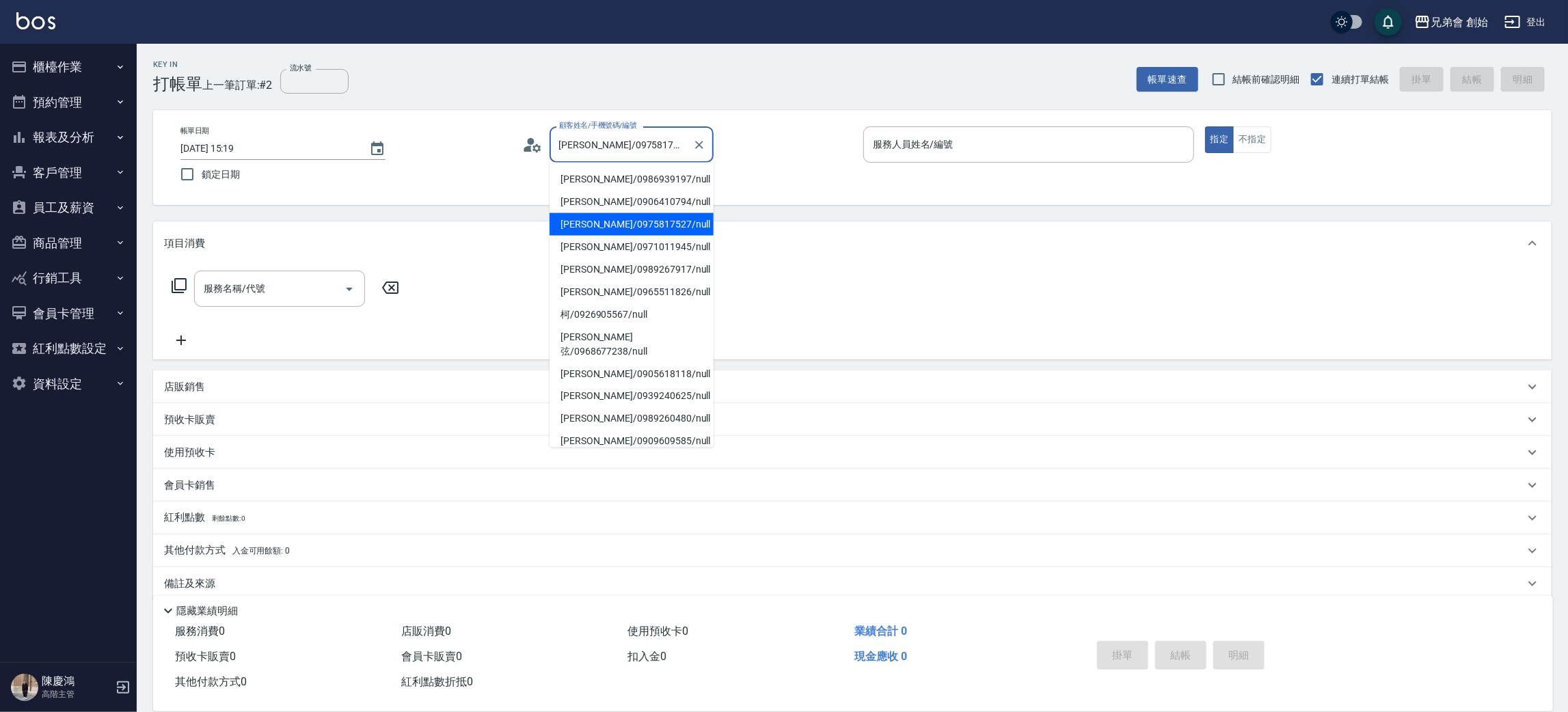
click at [624, 155] on input "柯/0975817527/null" at bounding box center [621, 144] width 131 height 24
click at [605, 200] on li "[PERSON_NAME]/0906410794/null" at bounding box center [632, 202] width 164 height 23
type input "[PERSON_NAME]/0906410794/null"
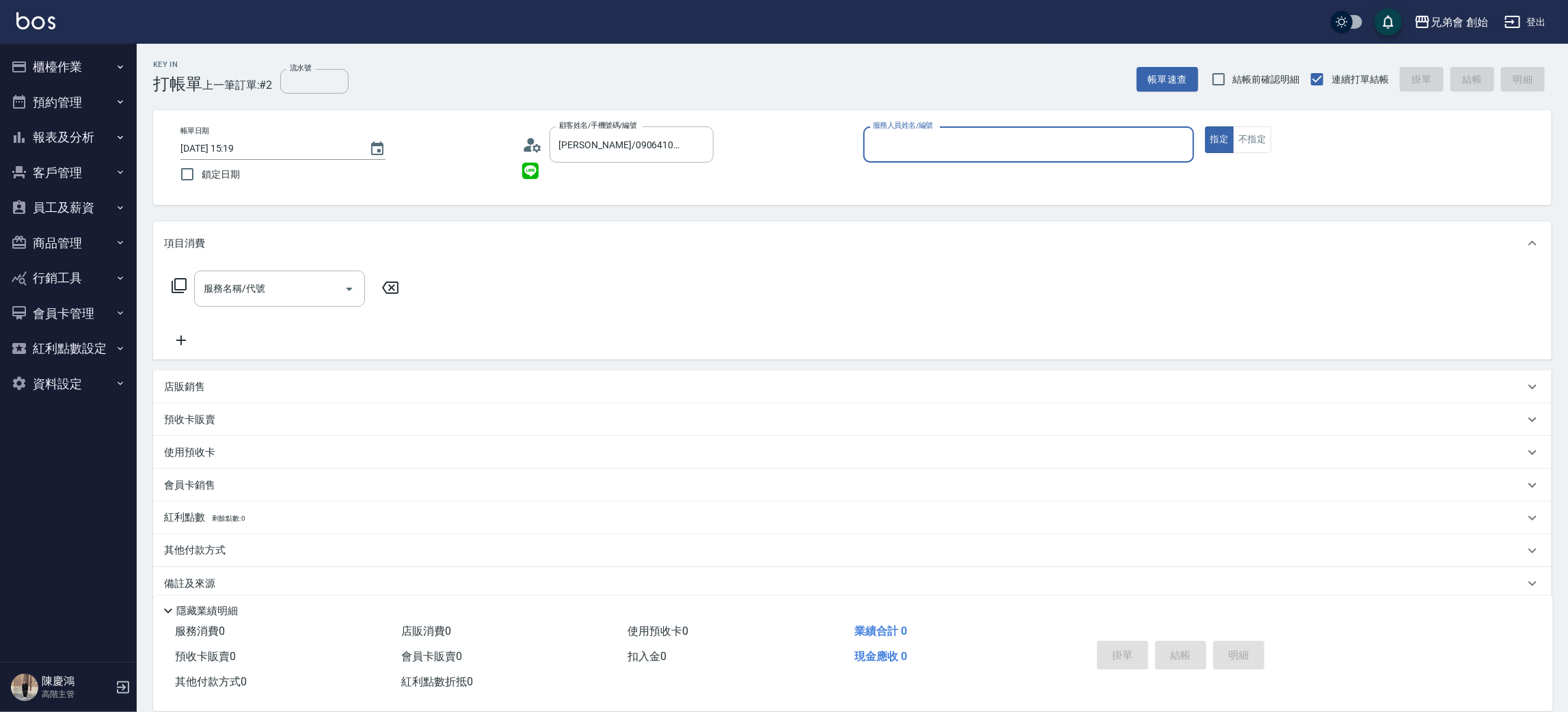
click at [920, 131] on div "服務人員姓名/編號" at bounding box center [1029, 144] width 331 height 36
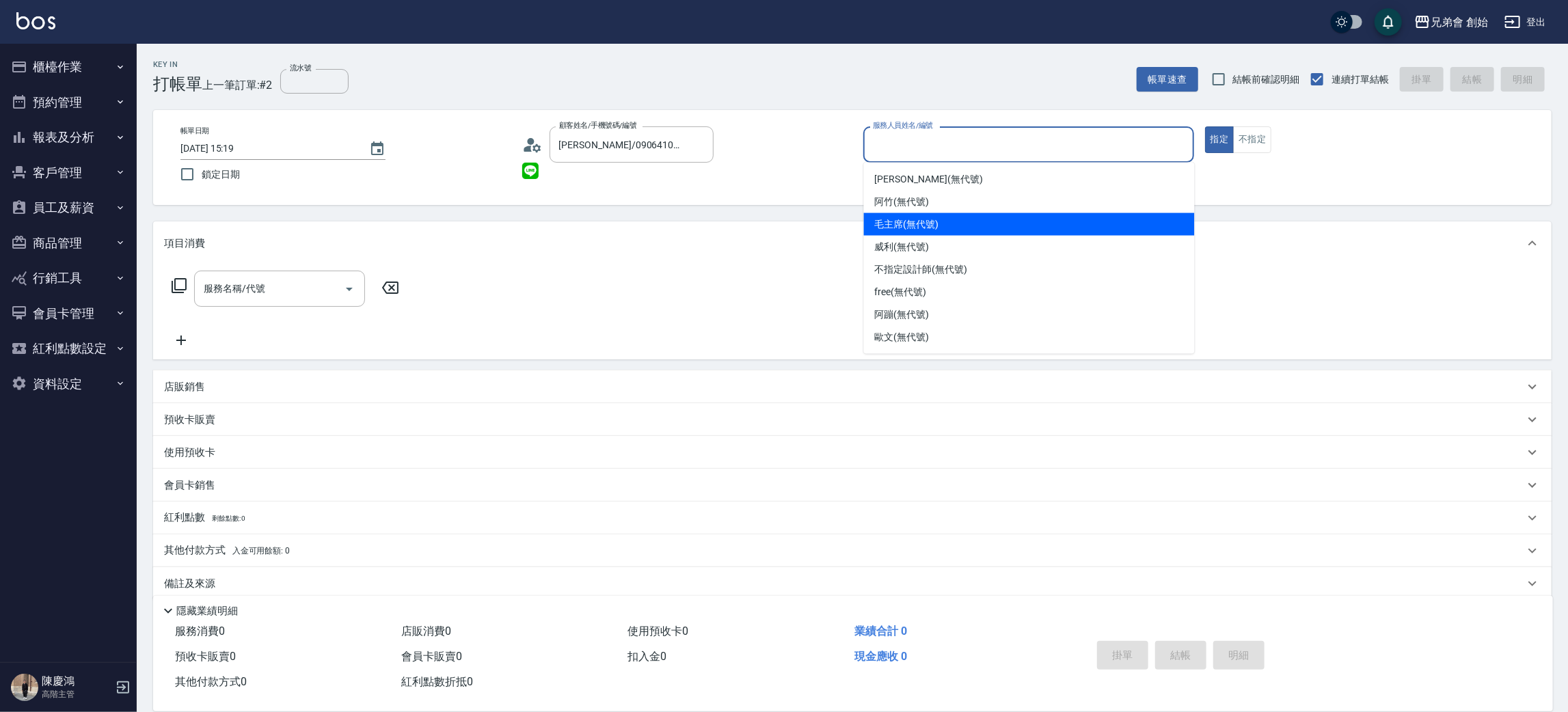
drag, startPoint x: 891, startPoint y: 228, endPoint x: 518, endPoint y: 358, distance: 395.0
click at [882, 228] on span "毛主席 (無代號)" at bounding box center [907, 224] width 64 height 14
type input "毛主席(無代號)"
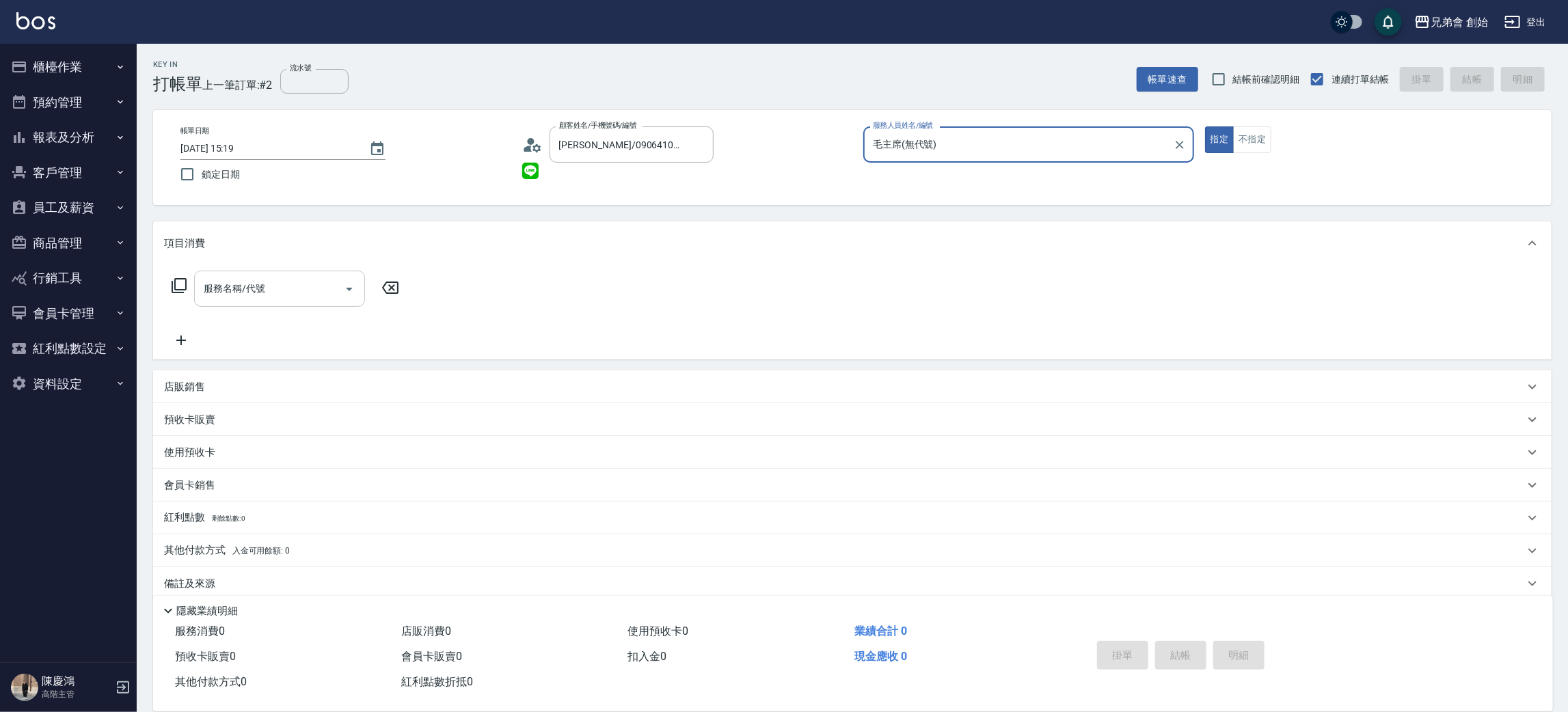
click at [288, 278] on input "服務名稱/代號" at bounding box center [269, 288] width 138 height 24
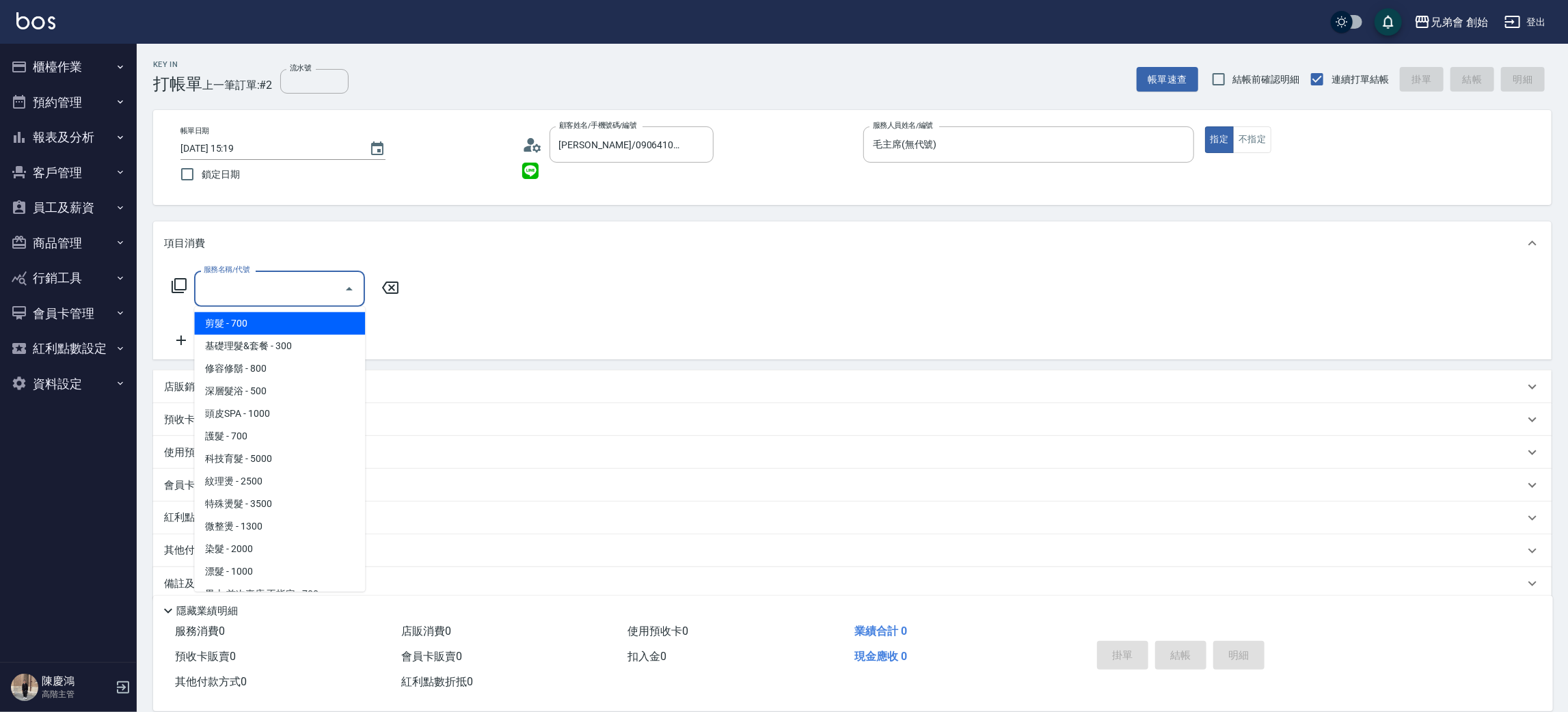
click at [306, 318] on span "剪髮 - 700" at bounding box center [279, 324] width 171 height 23
type input "剪髮(A01)"
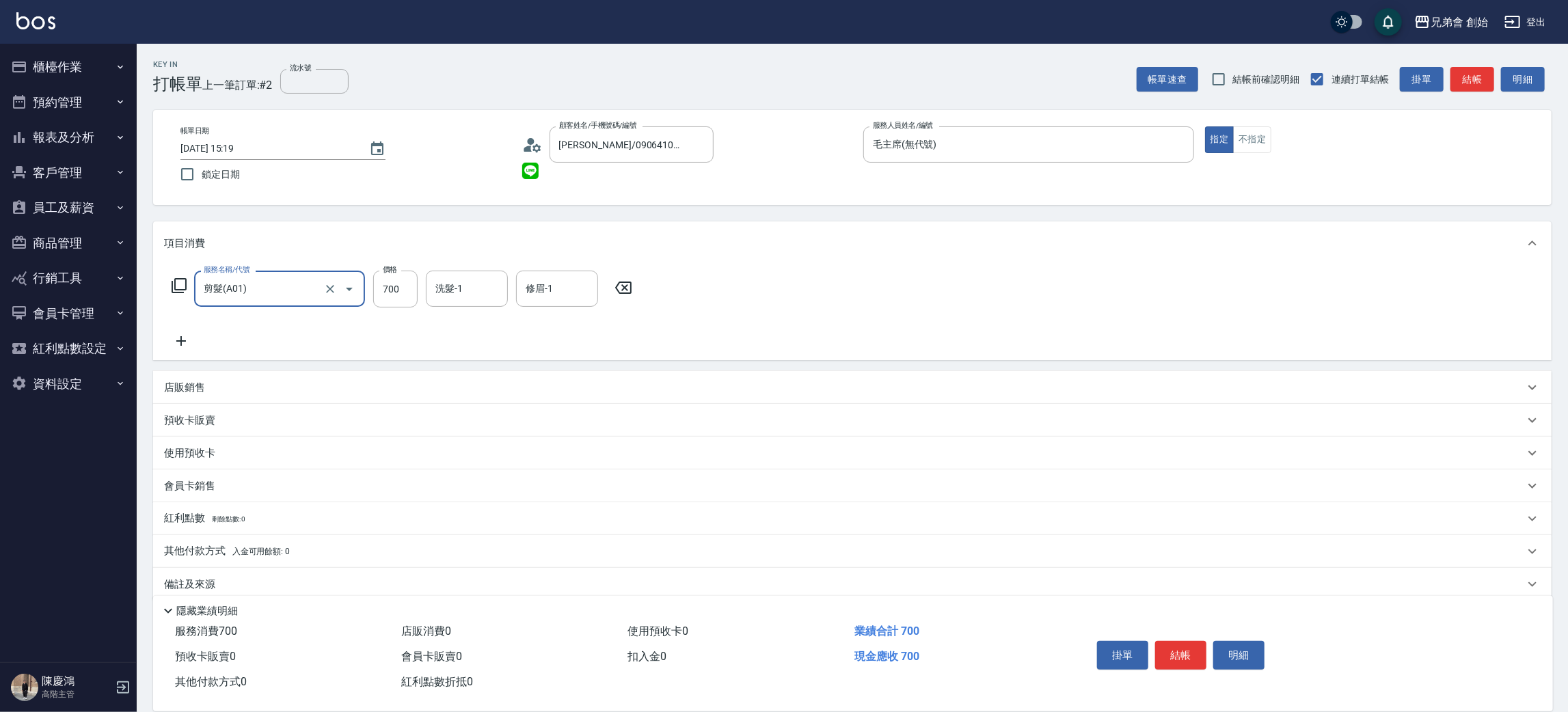
click at [421, 291] on div "服務名稱/代號 剪髮(A01) 服務名稱/代號 價格 700 價格 洗髮-1 洗髮-1 修眉-1 修眉-1" at bounding box center [402, 289] width 476 height 37
click at [400, 297] on input "700" at bounding box center [395, 289] width 44 height 37
type input "1000"
click at [463, 285] on input "洗髮-1" at bounding box center [467, 288] width 70 height 24
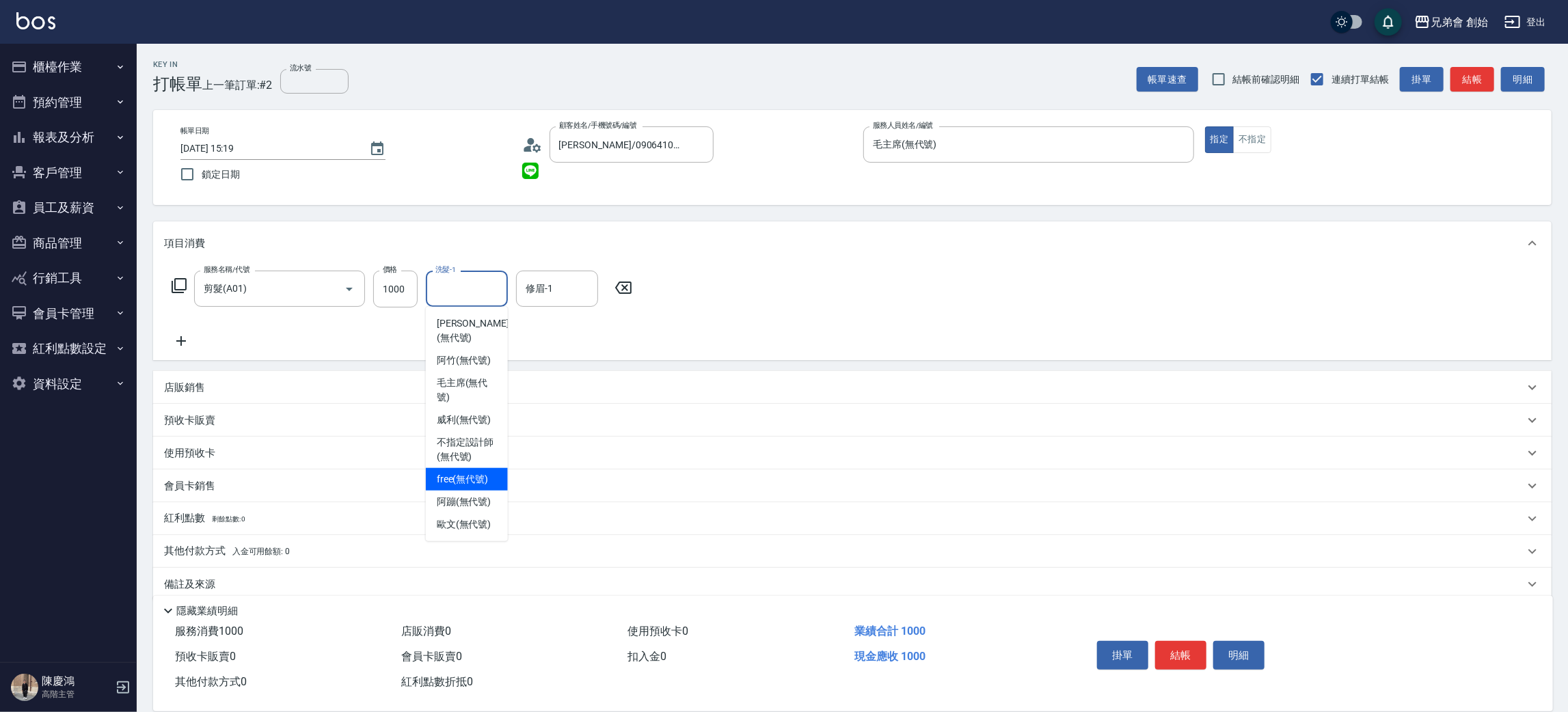
drag, startPoint x: 453, startPoint y: 461, endPoint x: 512, endPoint y: 342, distance: 132.8
click at [453, 472] on span "free (無代號)" at bounding box center [462, 479] width 52 height 14
type input "free(無代號)"
click at [548, 256] on div "項目消費" at bounding box center [852, 243] width 1398 height 43
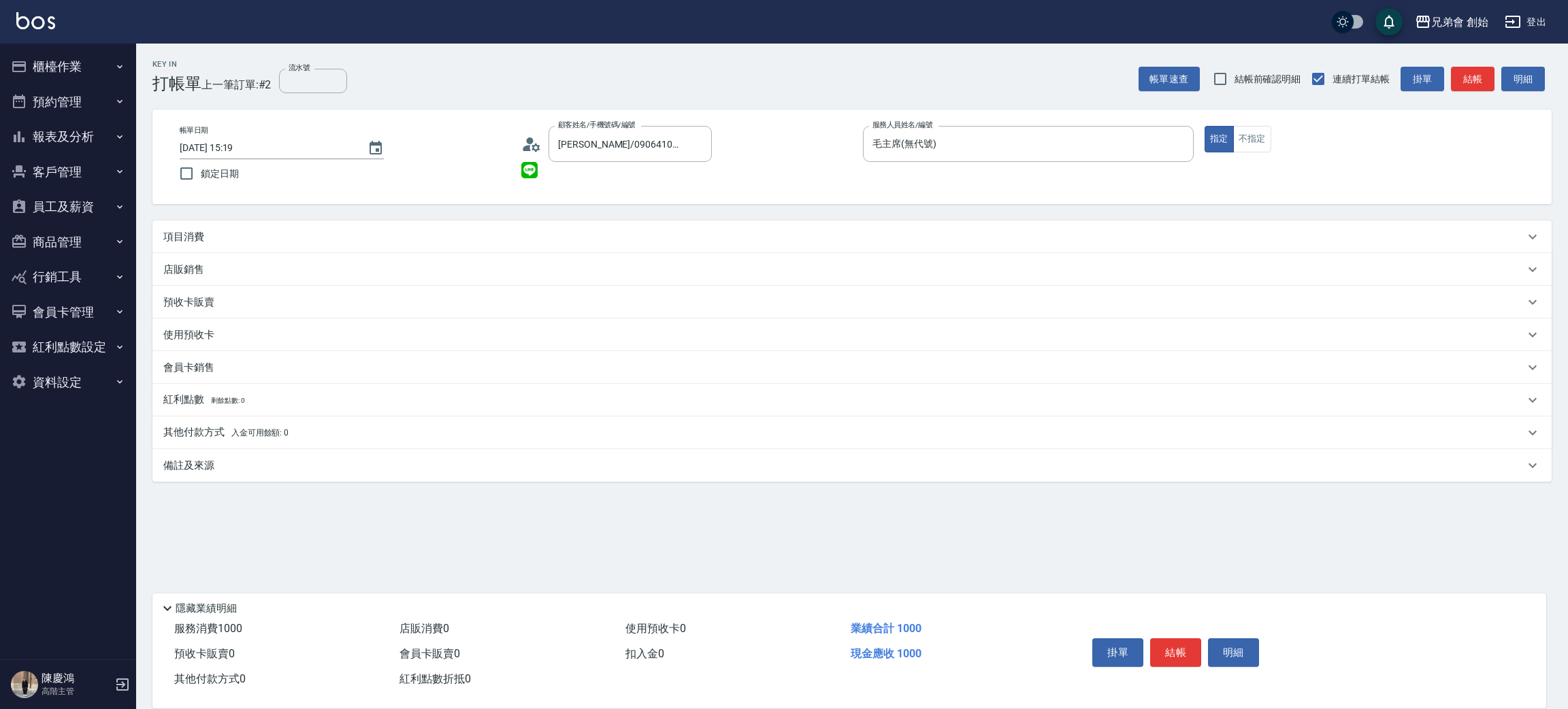
click at [544, 274] on div "店販銷售" at bounding box center [844, 269] width 1361 height 14
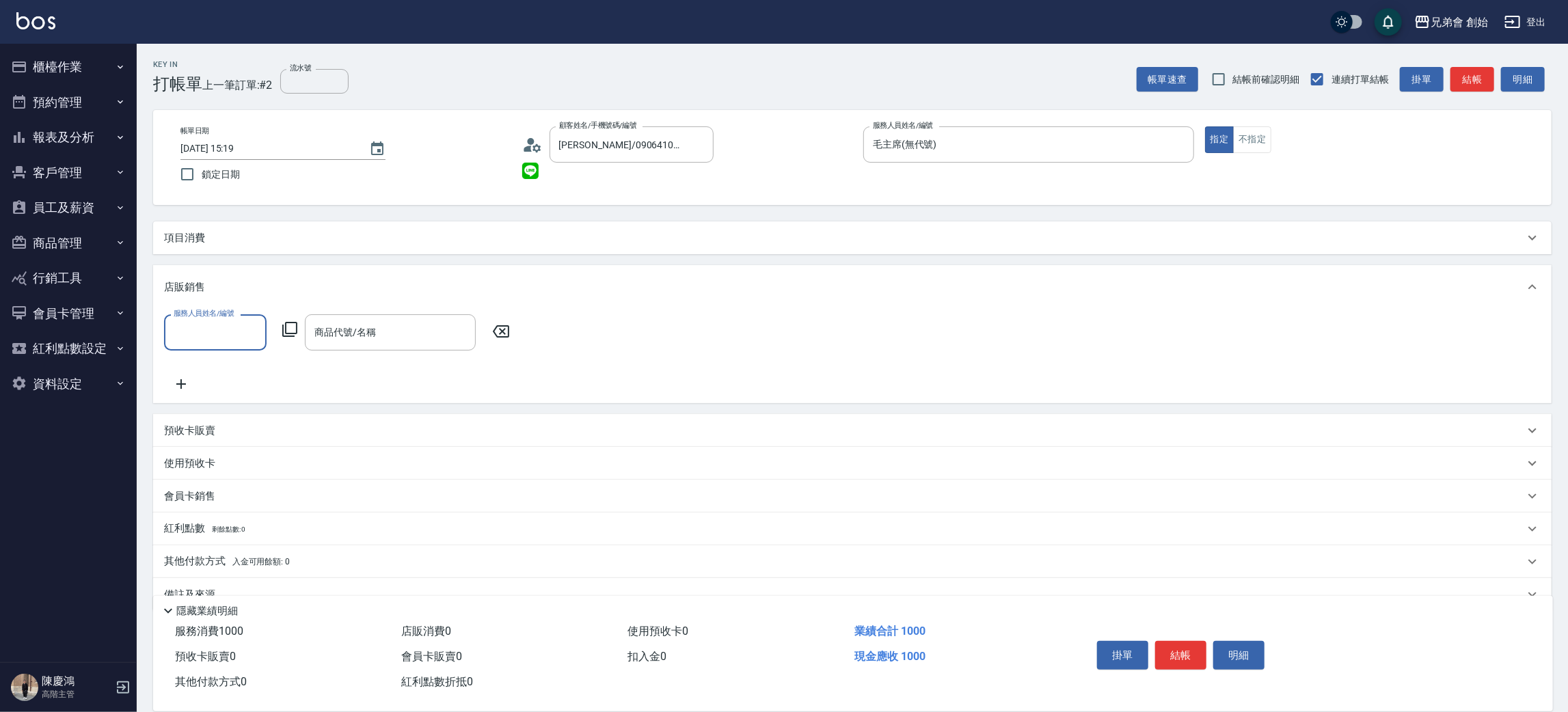
click at [548, 248] on div "項目消費" at bounding box center [852, 237] width 1398 height 33
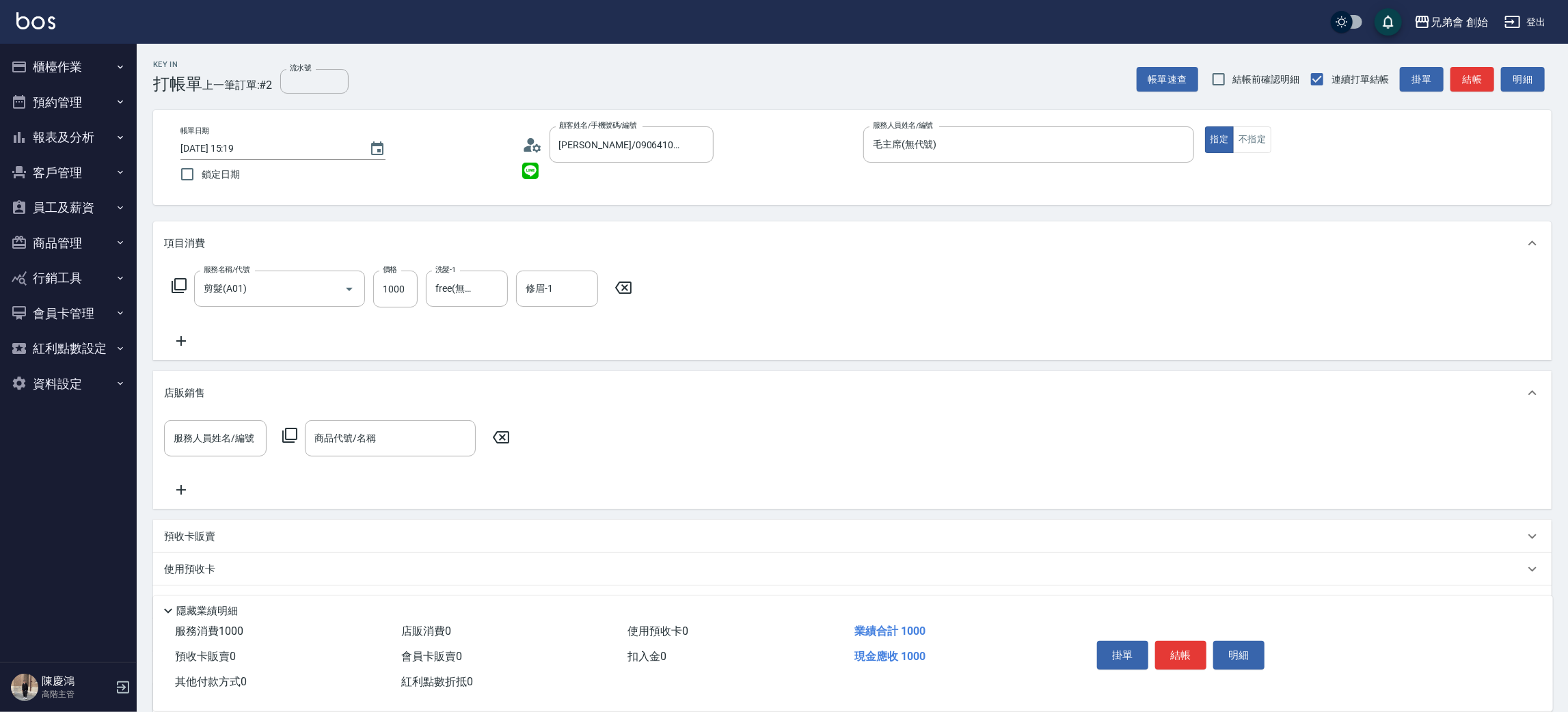
click at [554, 312] on div "服務名稱/代號 剪髮(A01) 服務名稱/代號 價格 1000 價格 洗髮-1 free(無代號) 洗髮-1 修眉-1 修眉-1" at bounding box center [402, 310] width 476 height 78
click at [554, 291] on input "修眉-1" at bounding box center [557, 288] width 70 height 24
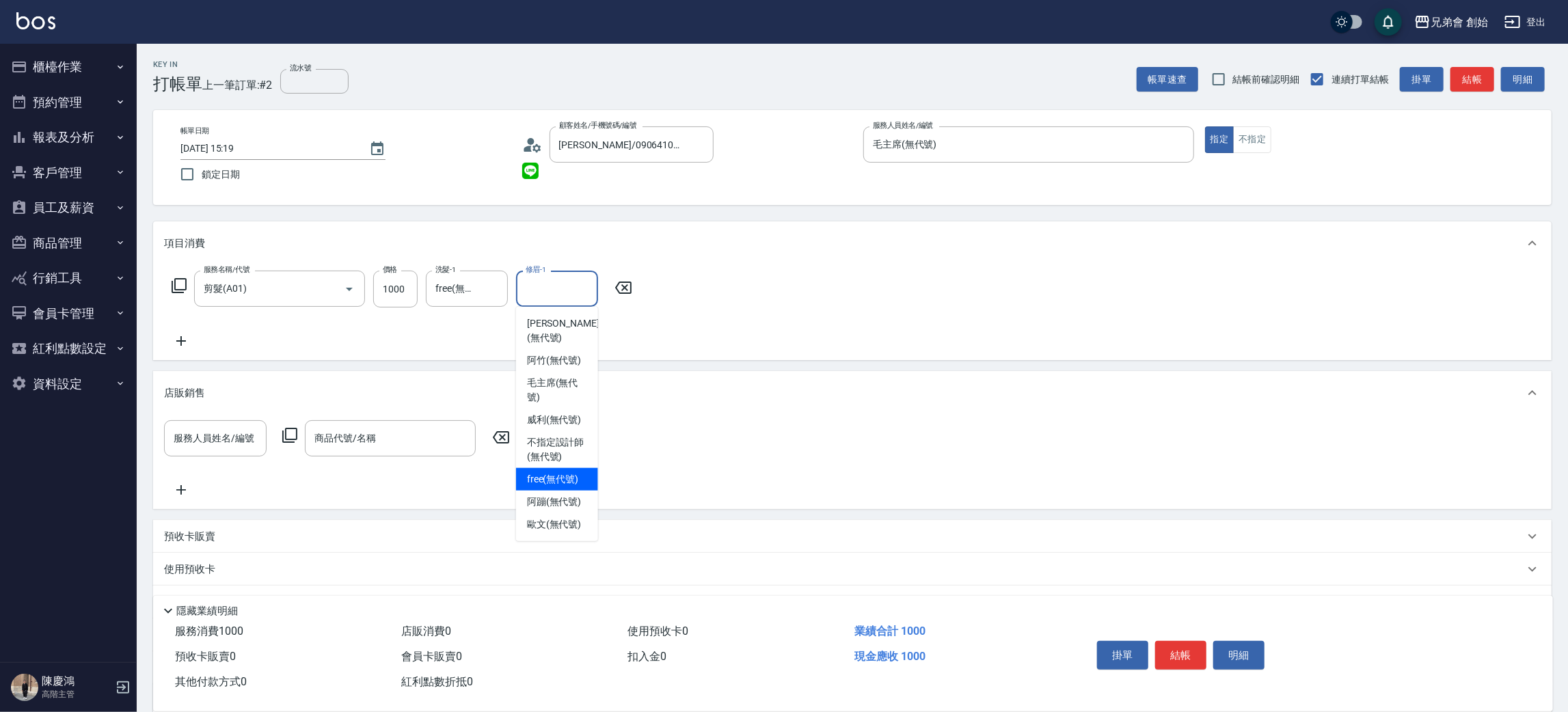
click at [527, 472] on span "free (無代號)" at bounding box center [553, 479] width 52 height 14
type input "free(無代號)"
click at [583, 285] on icon "Clear" at bounding box center [584, 289] width 13 height 13
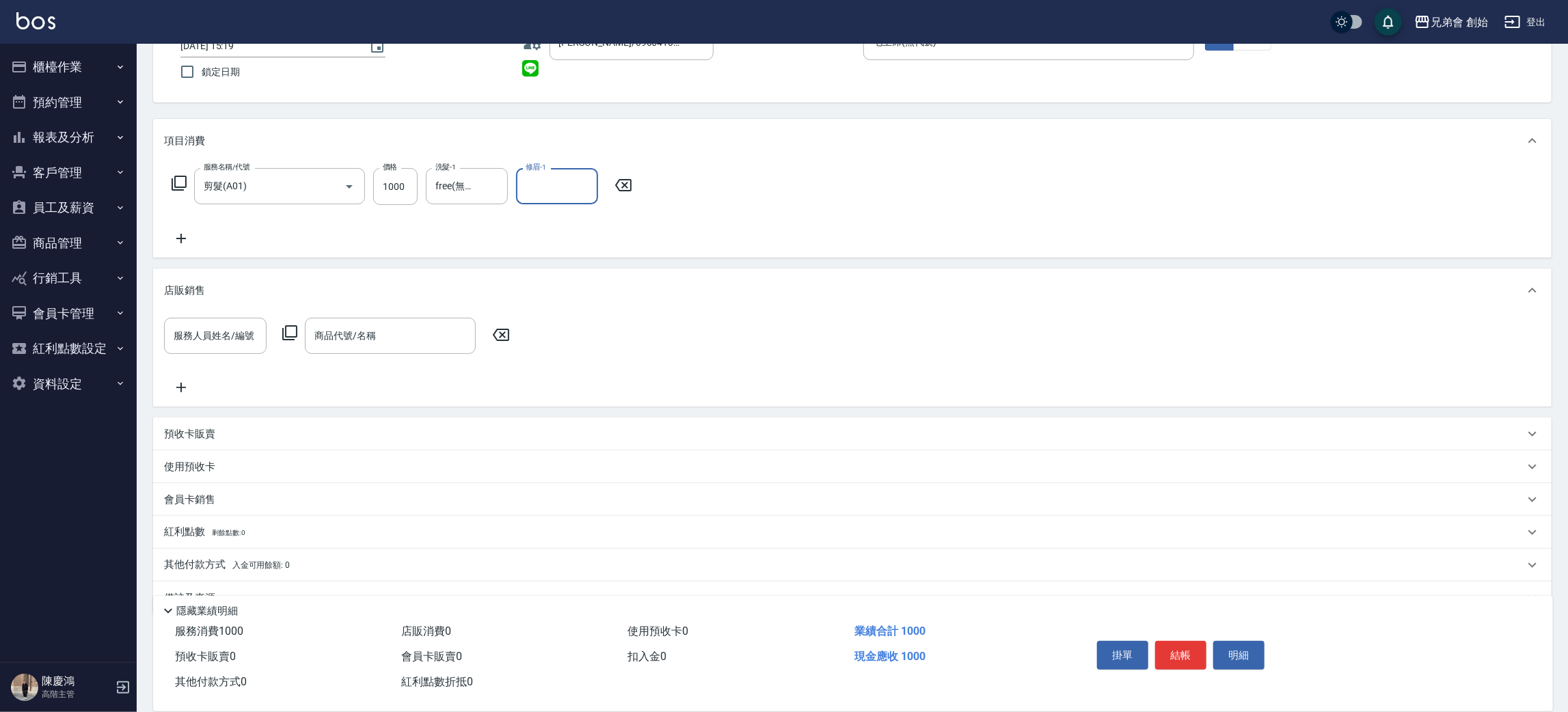
scroll to position [132, 0]
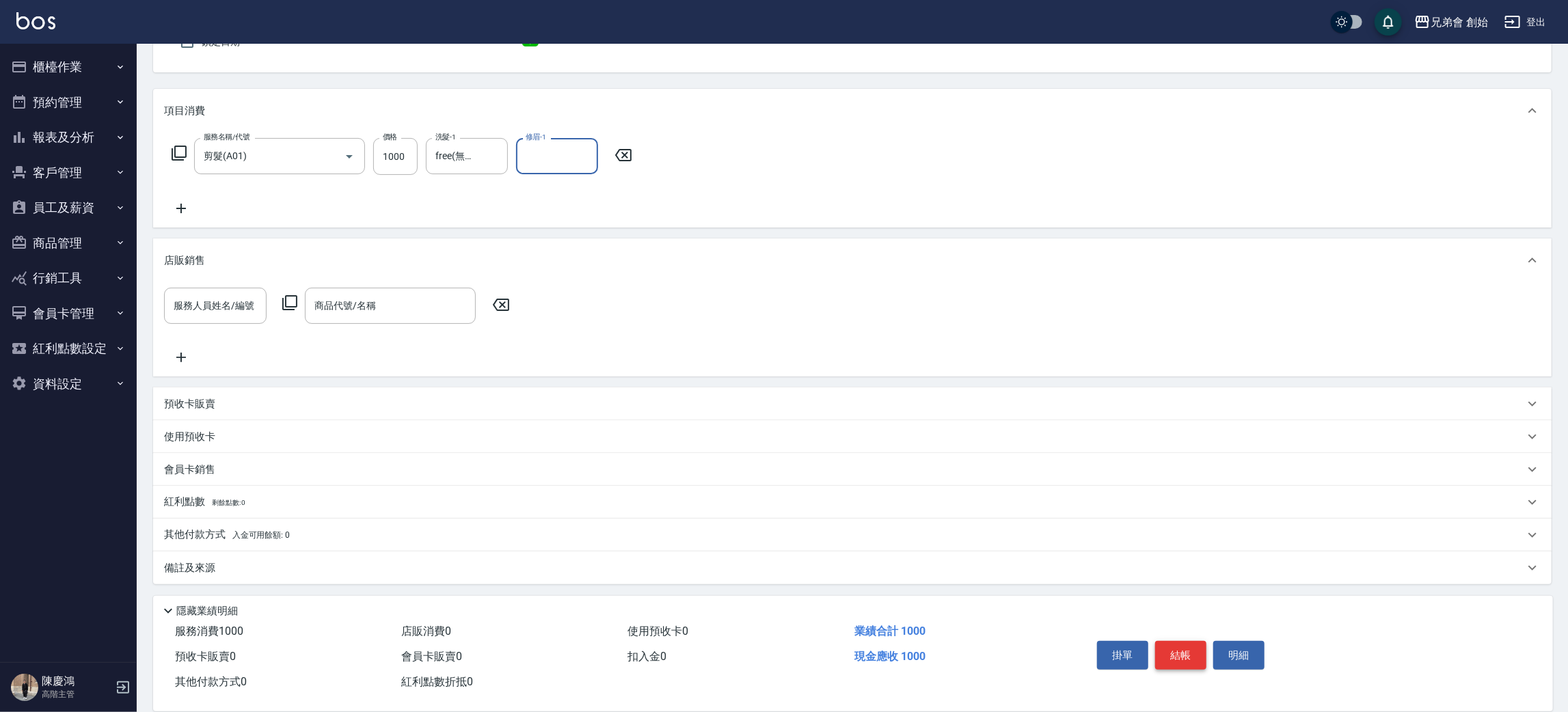
click at [1182, 646] on button "結帳" at bounding box center [1181, 655] width 51 height 28
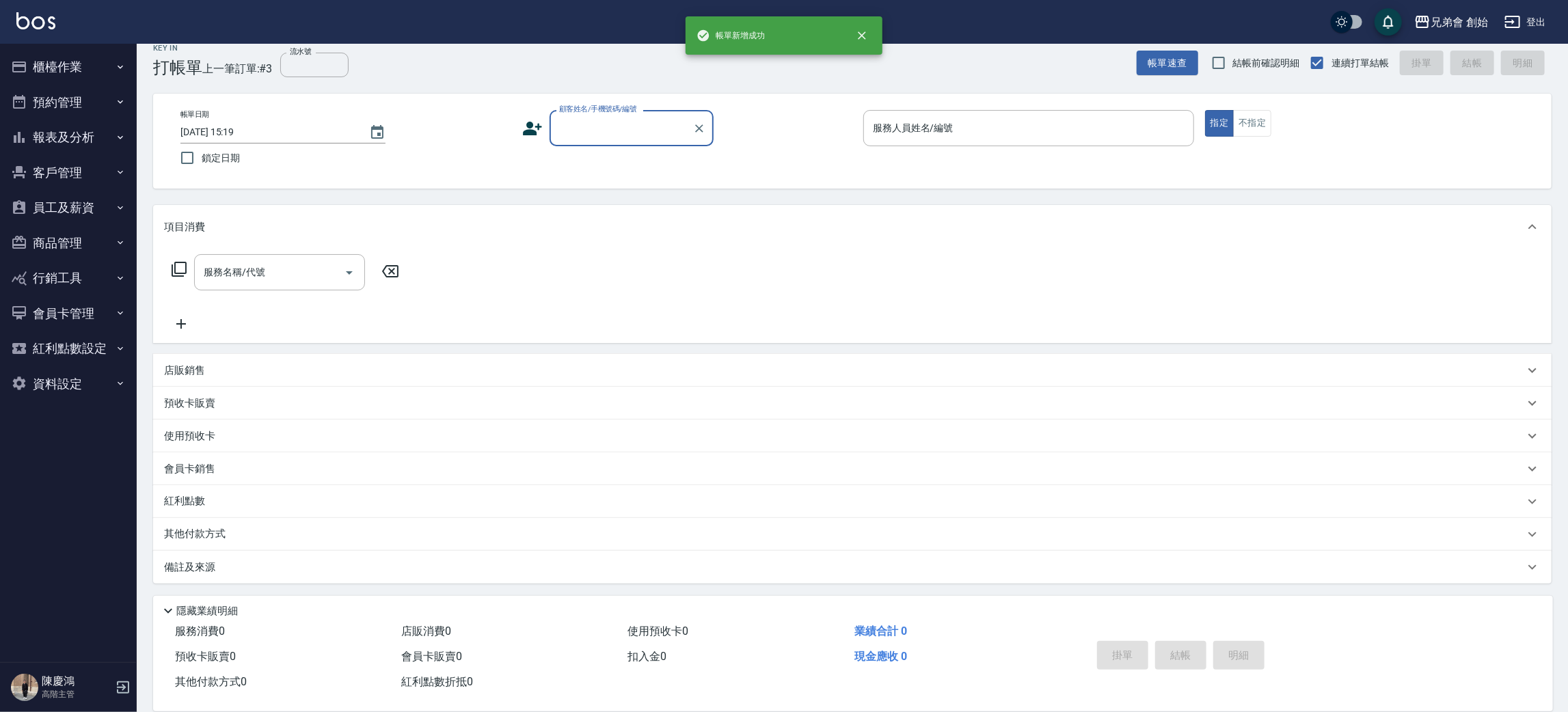
scroll to position [15, 0]
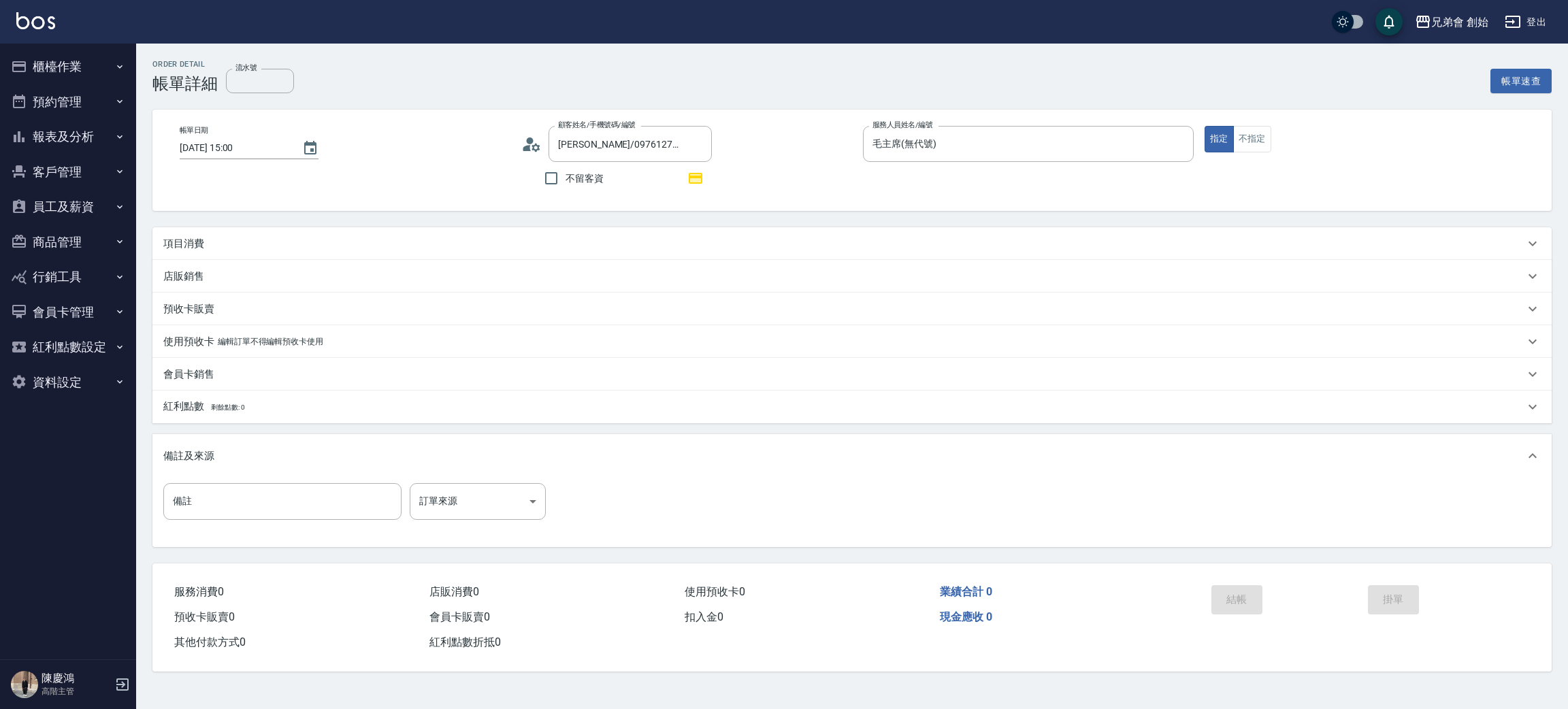
click at [197, 244] on p "項目消費" at bounding box center [183, 244] width 40 height 14
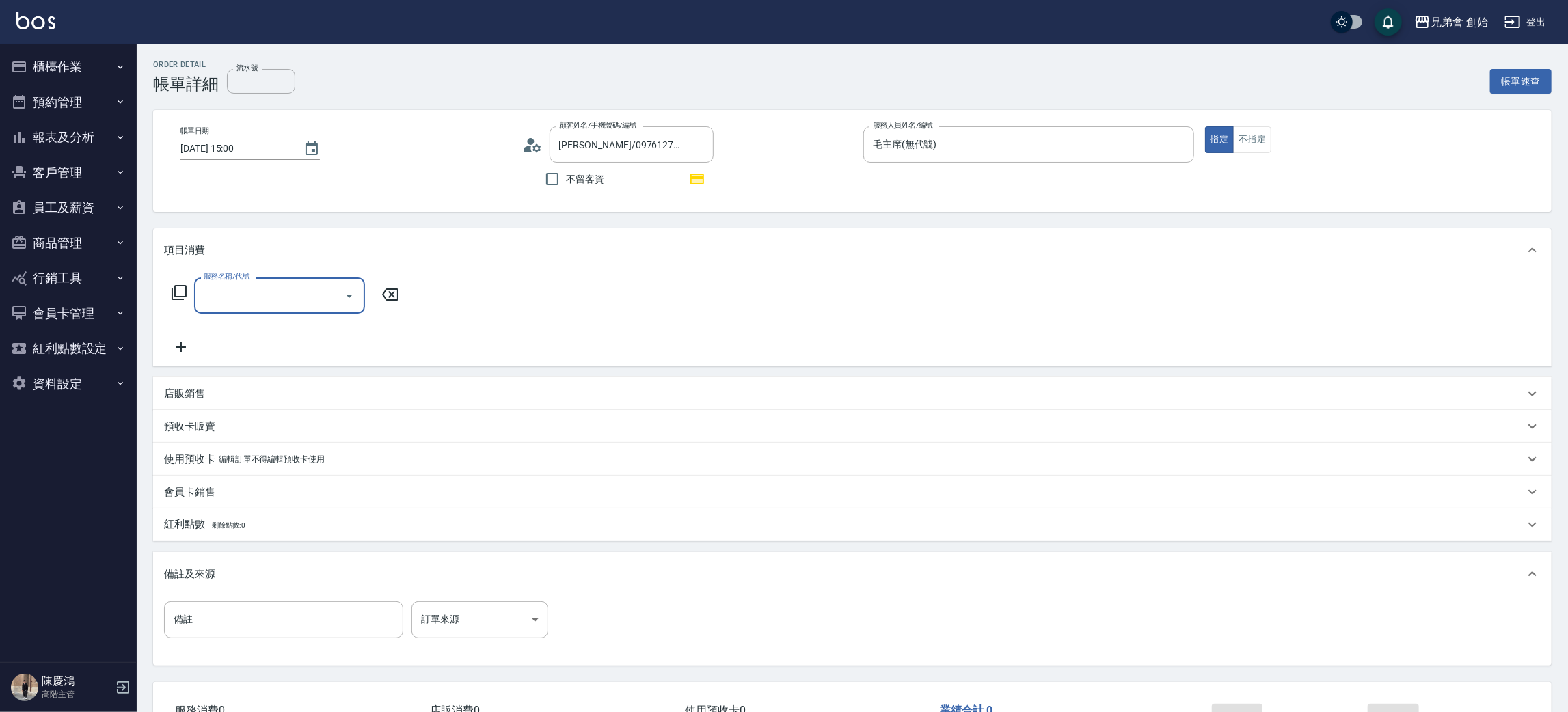
click at [248, 306] on input "服務名稱/代號" at bounding box center [269, 295] width 138 height 24
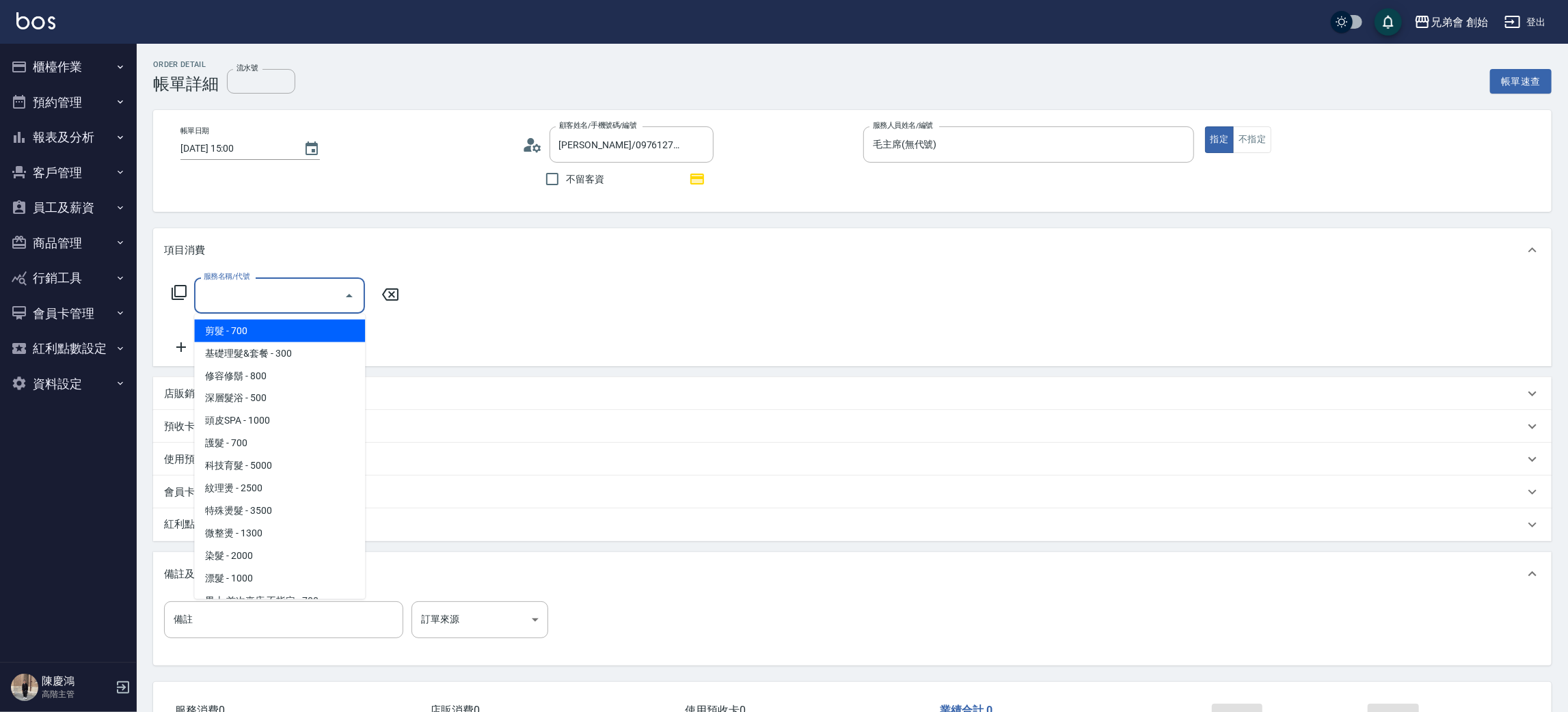
click at [253, 332] on span "剪髮 - 700" at bounding box center [279, 331] width 171 height 23
type input "剪髮(A01)"
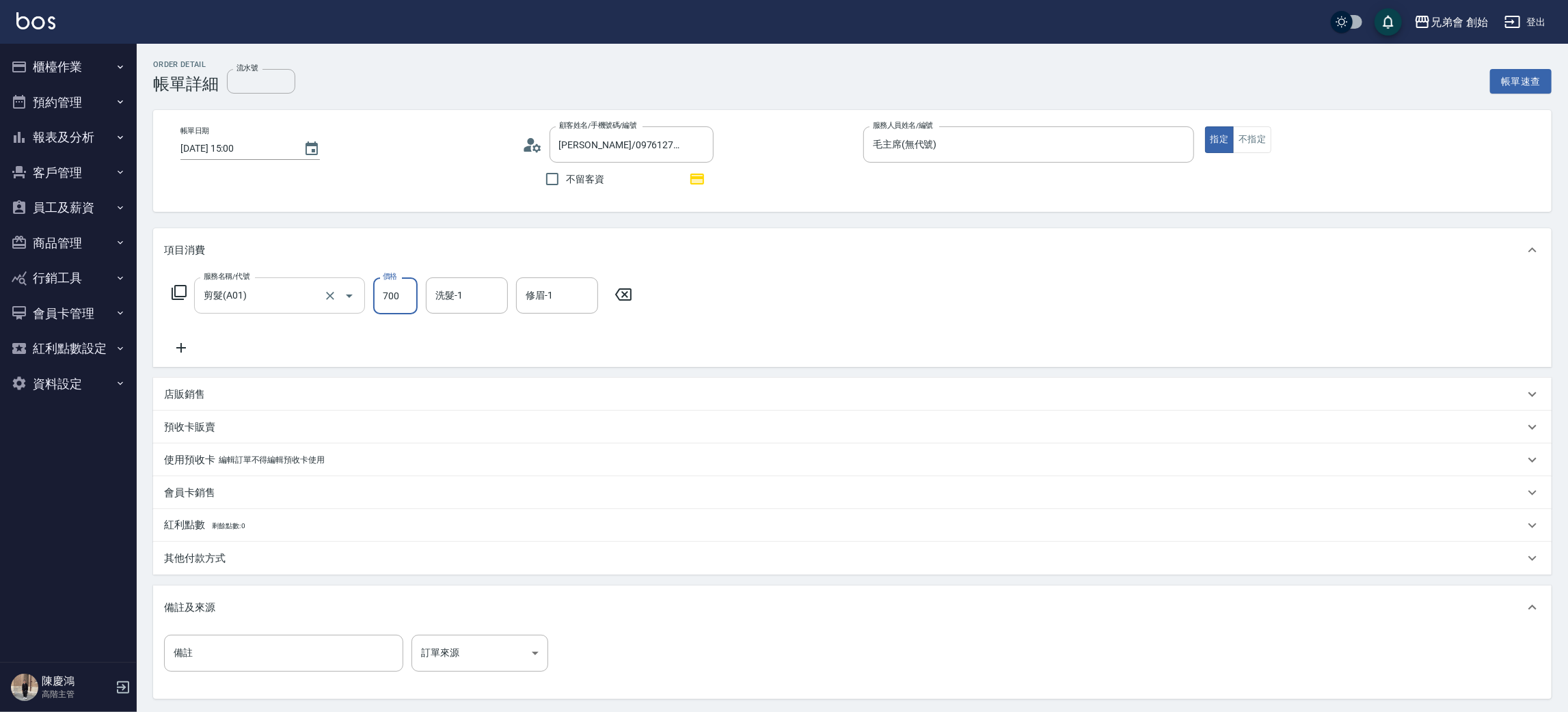
drag, startPoint x: 379, startPoint y: 297, endPoint x: 315, endPoint y: 312, distance: 65.7
click at [380, 297] on input "700" at bounding box center [395, 296] width 44 height 37
type input "1000"
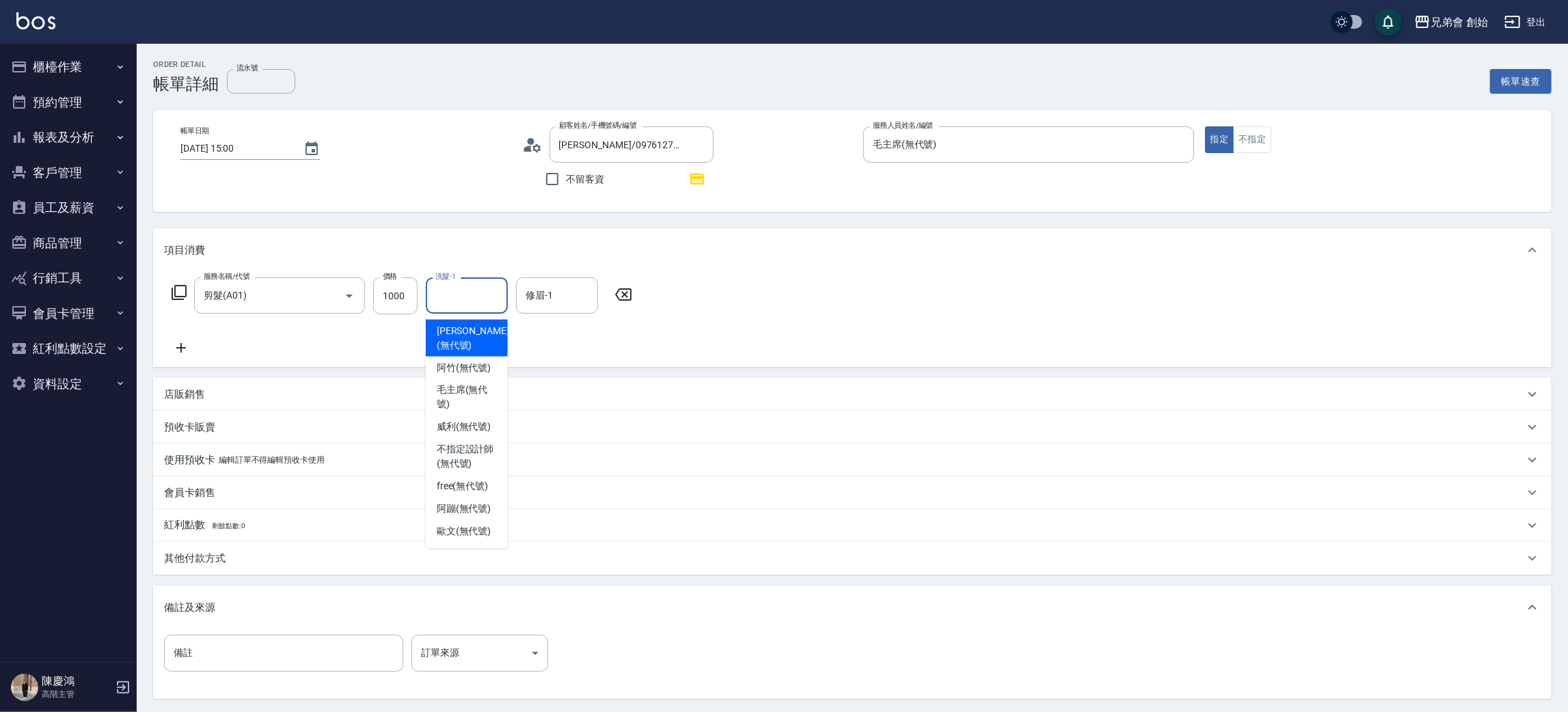
click at [488, 296] on input "洗髮-1" at bounding box center [467, 295] width 70 height 24
click at [458, 480] on span "free (無代號)" at bounding box center [462, 486] width 52 height 14
type input "free(無代號)"
click at [555, 300] on input "修眉-1" at bounding box center [557, 295] width 70 height 24
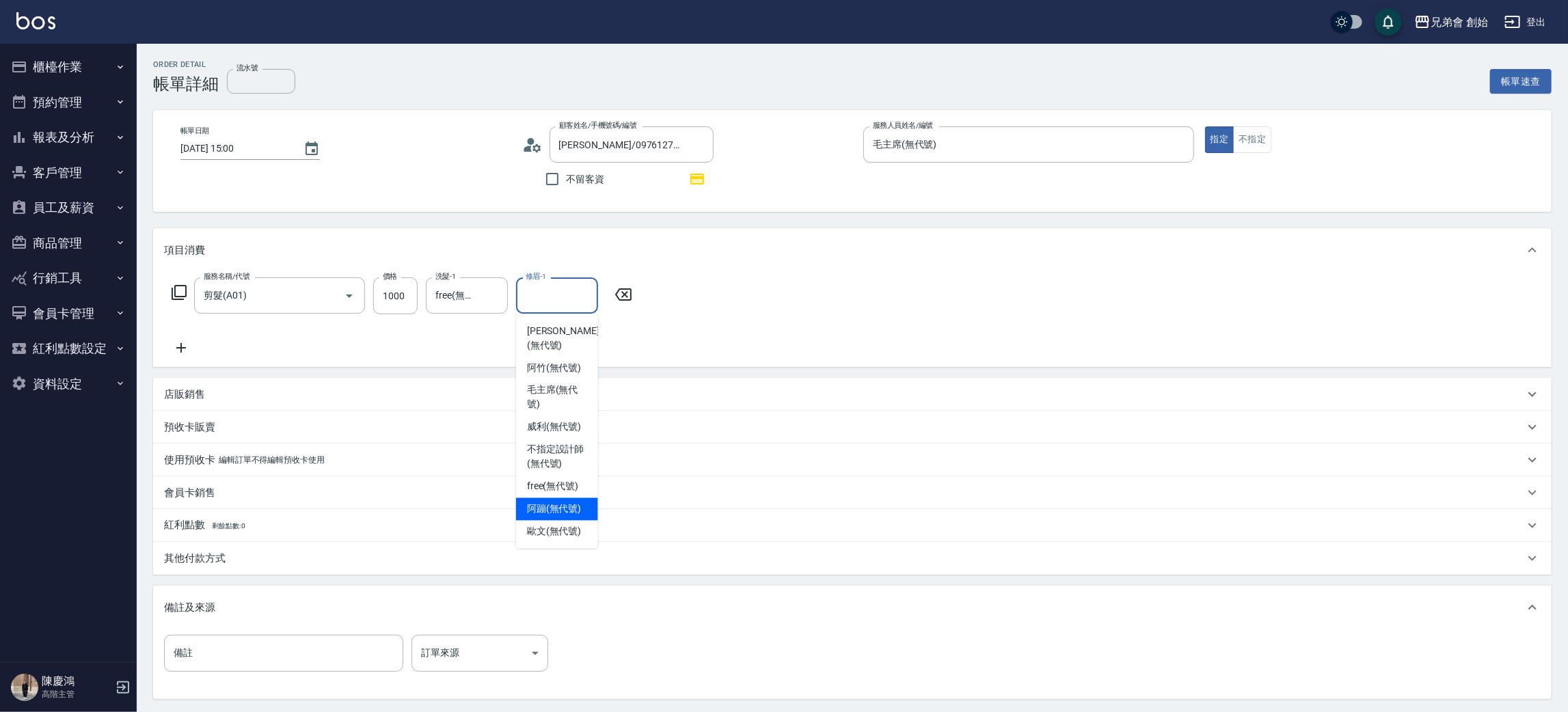
click at [551, 498] on div "阿蹦 (無代號)" at bounding box center [556, 509] width 82 height 23
drag, startPoint x: 538, startPoint y: 285, endPoint x: 547, endPoint y: 308, distance: 24.7
click at [539, 285] on input "阿蹦(無代號)" at bounding box center [547, 295] width 49 height 24
click at [577, 480] on span "free (無代號)" at bounding box center [553, 486] width 52 height 14
type input "free(無代號)"
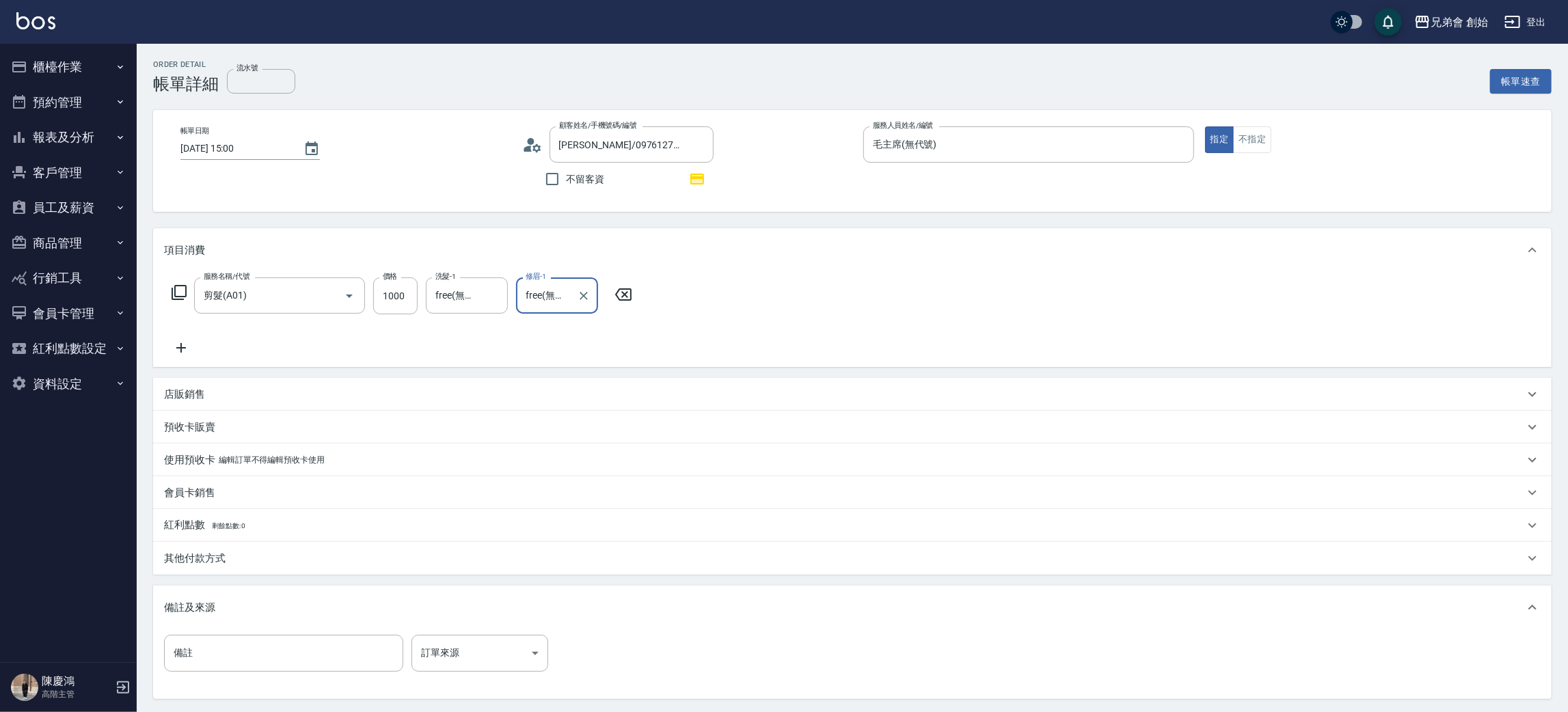
scroll to position [132, 0]
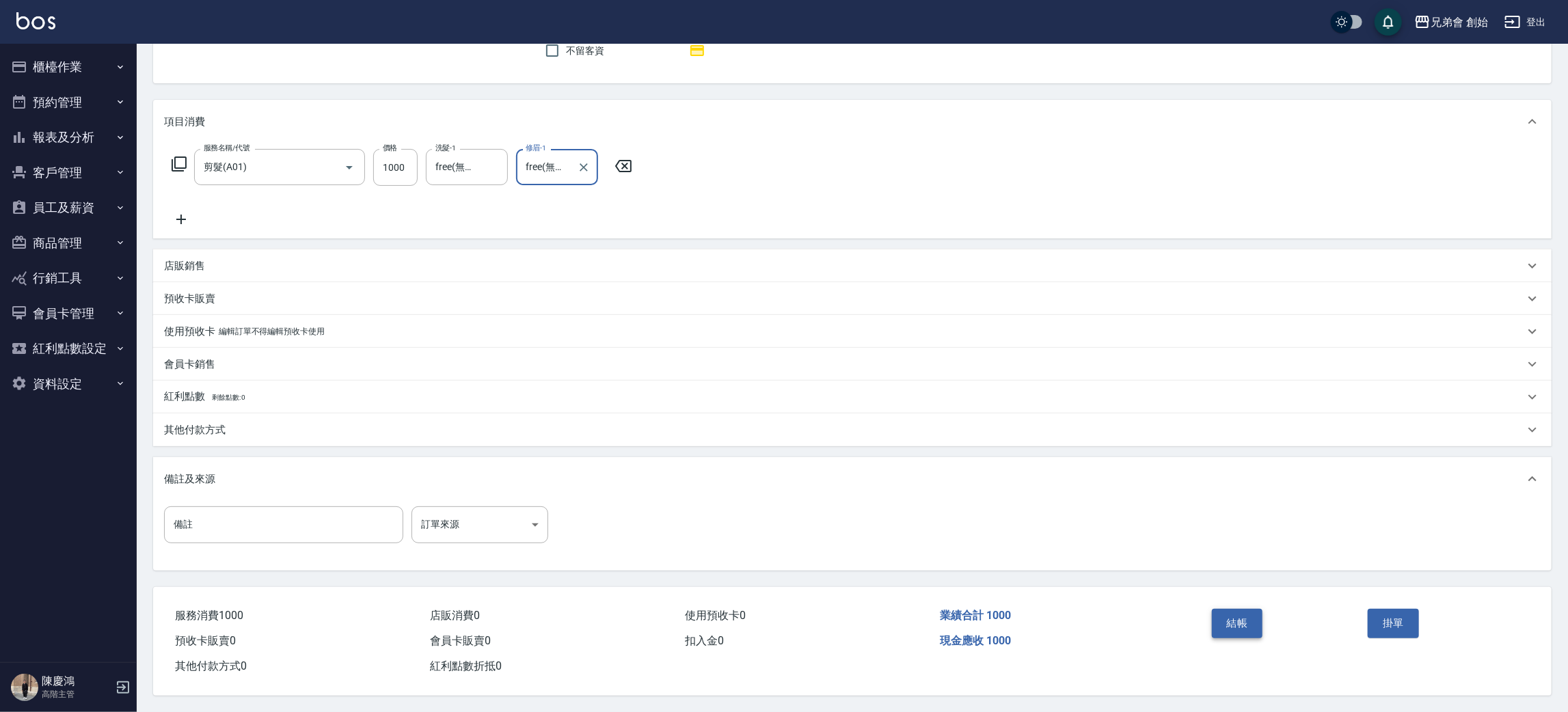
click at [1230, 631] on button "結帳" at bounding box center [1237, 623] width 51 height 28
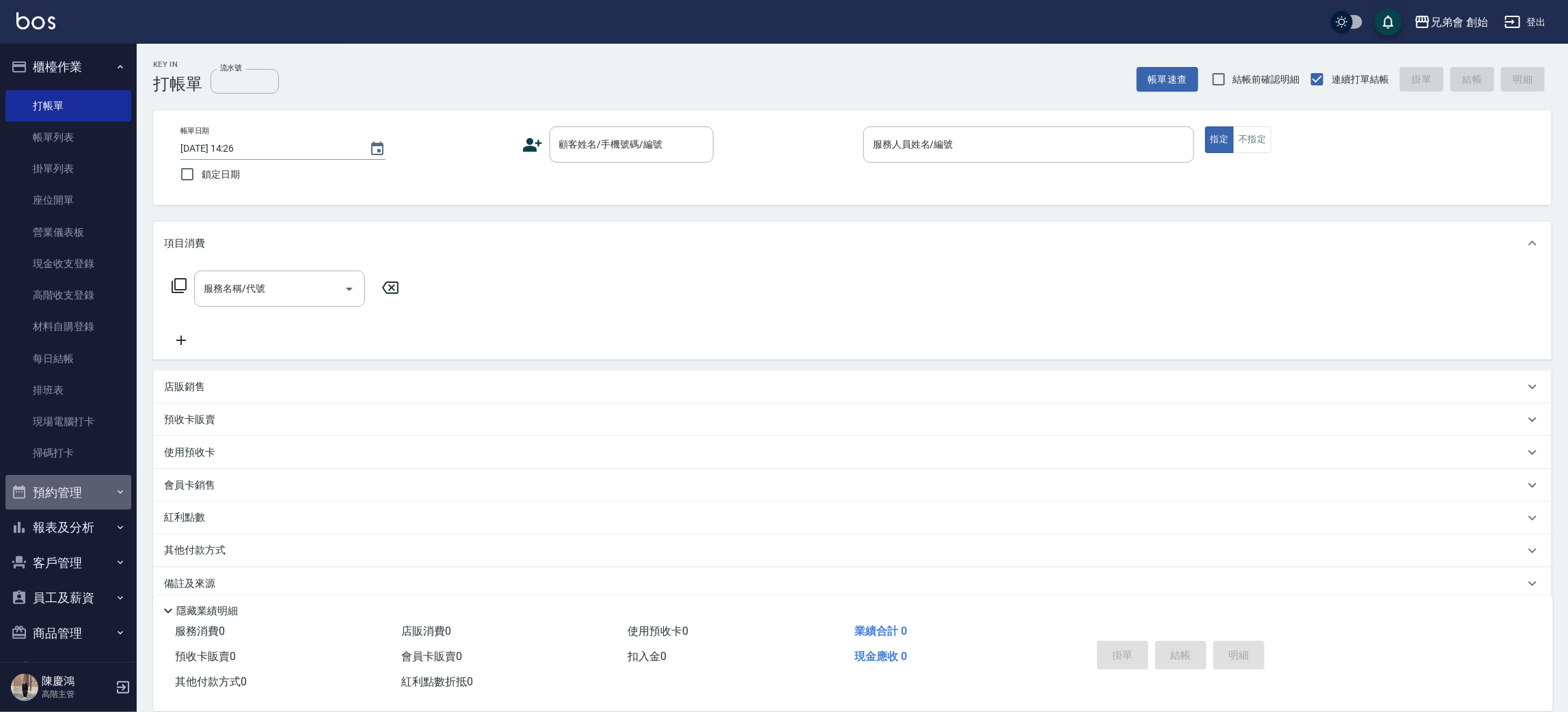
click at [72, 500] on button "預約管理" at bounding box center [68, 493] width 126 height 36
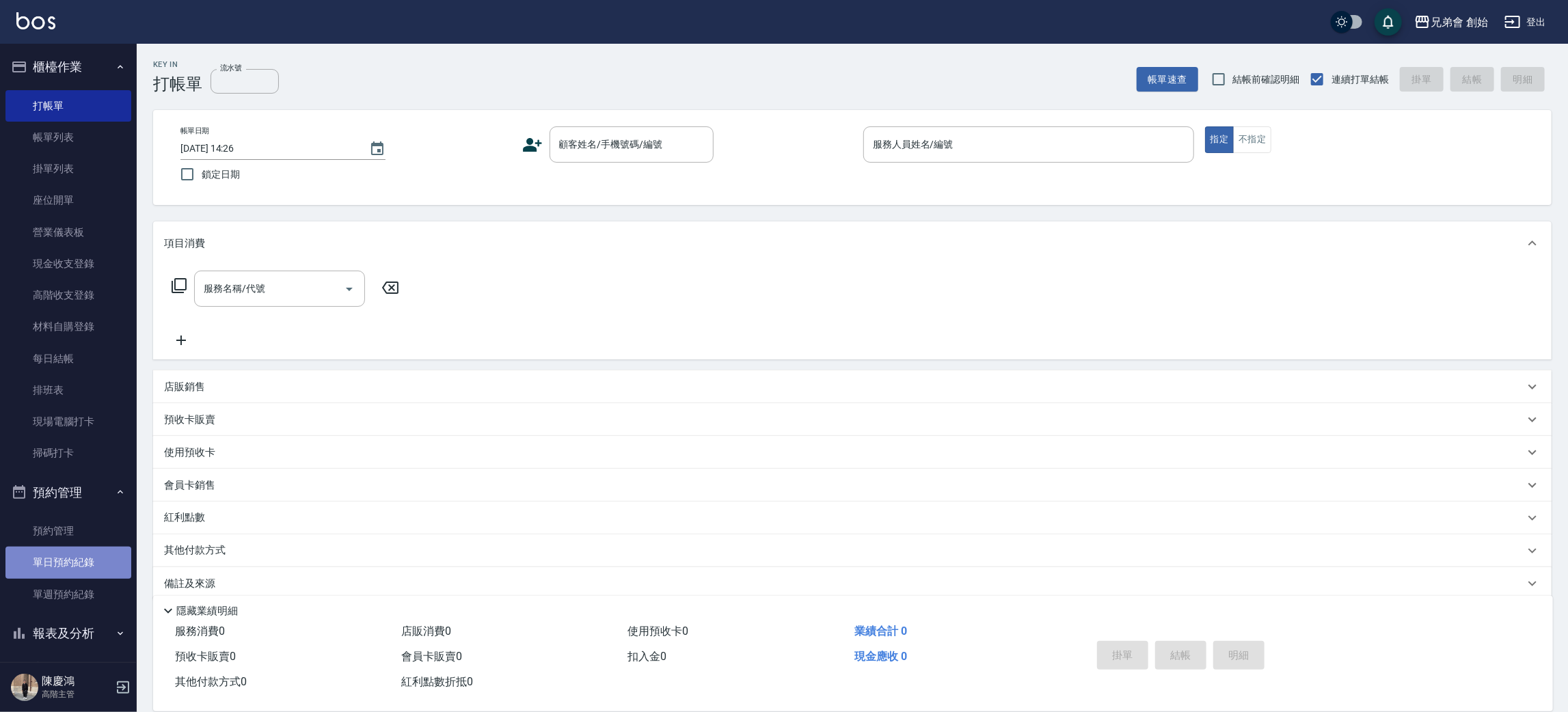
click at [76, 566] on link "單日預約紀錄" at bounding box center [68, 562] width 126 height 31
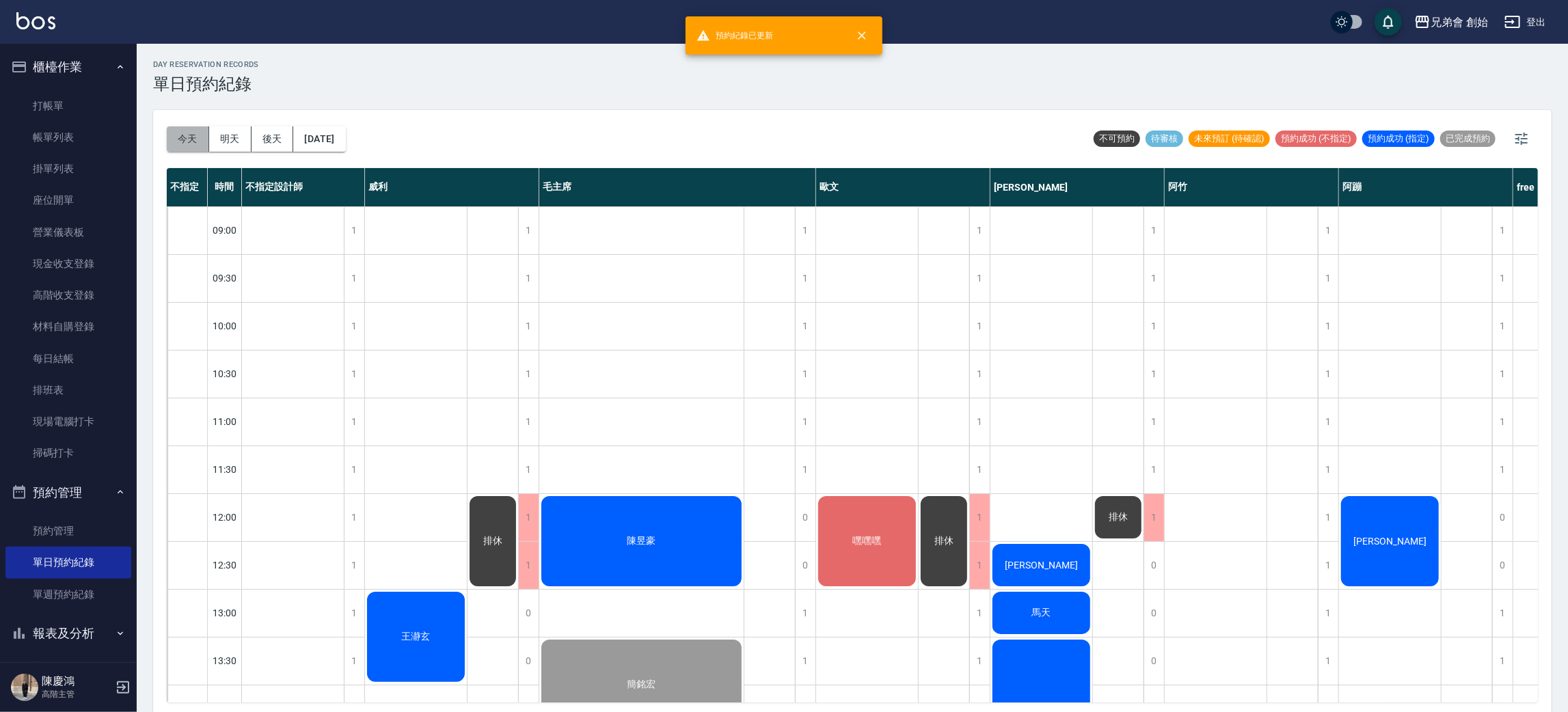
click at [179, 138] on button "今天" at bounding box center [188, 139] width 43 height 25
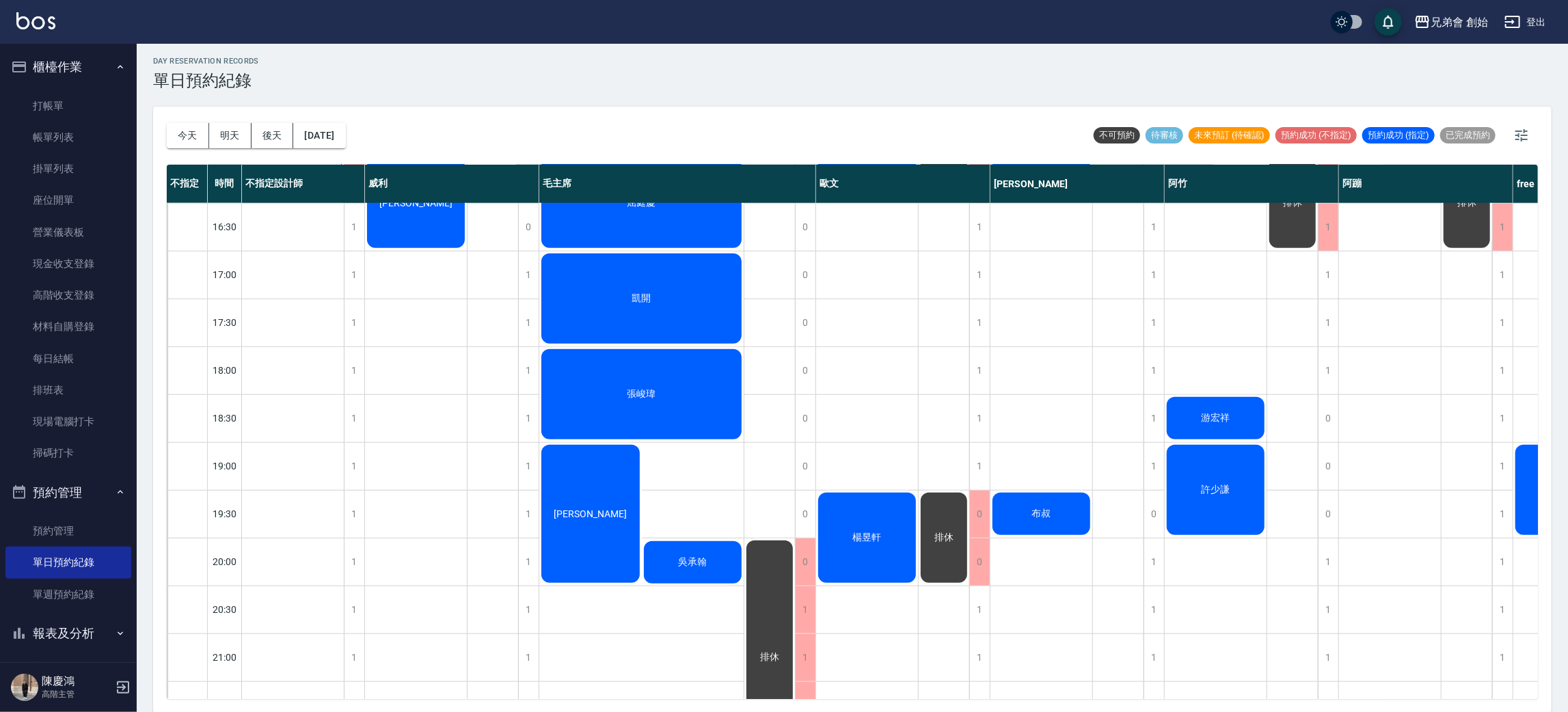
scroll to position [907, 0]
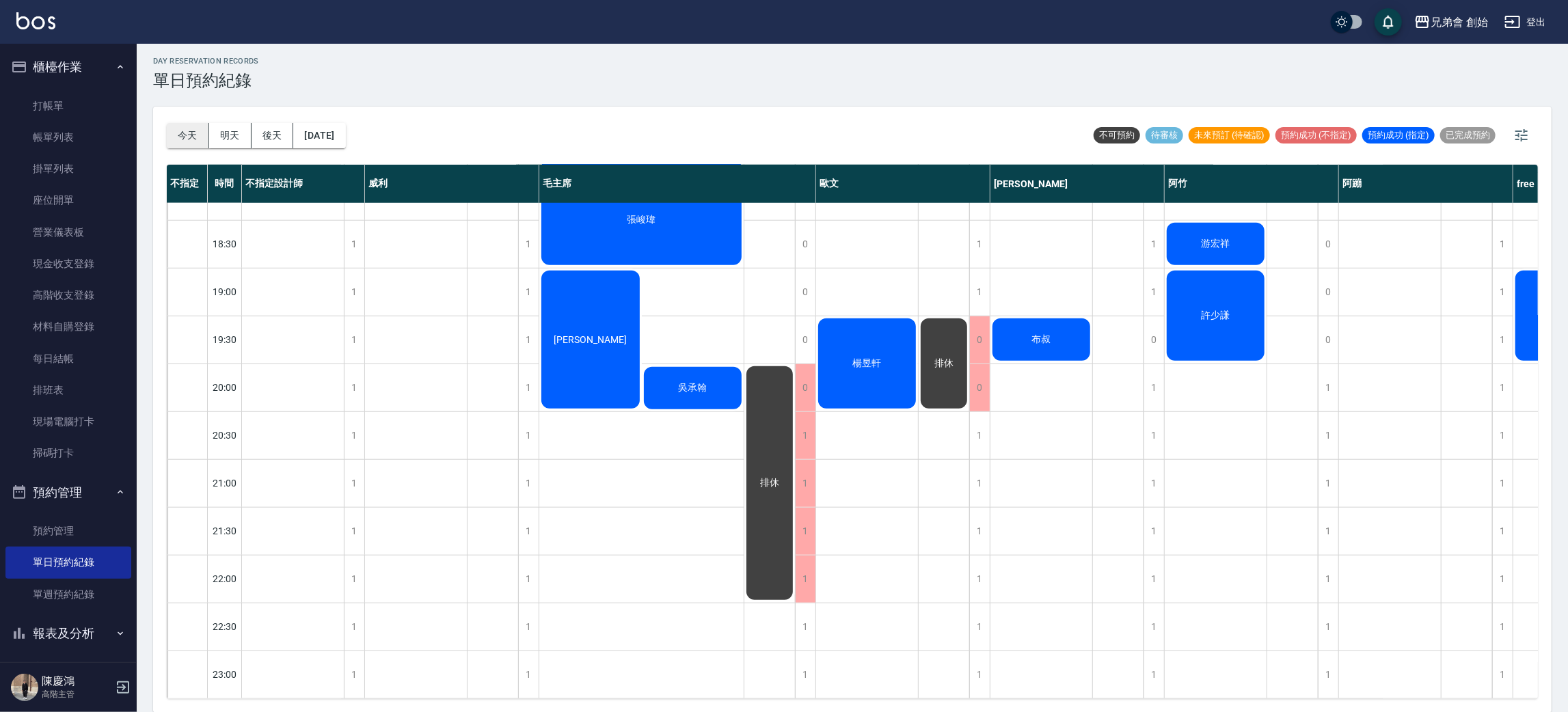
click at [199, 123] on button "今天" at bounding box center [188, 135] width 43 height 25
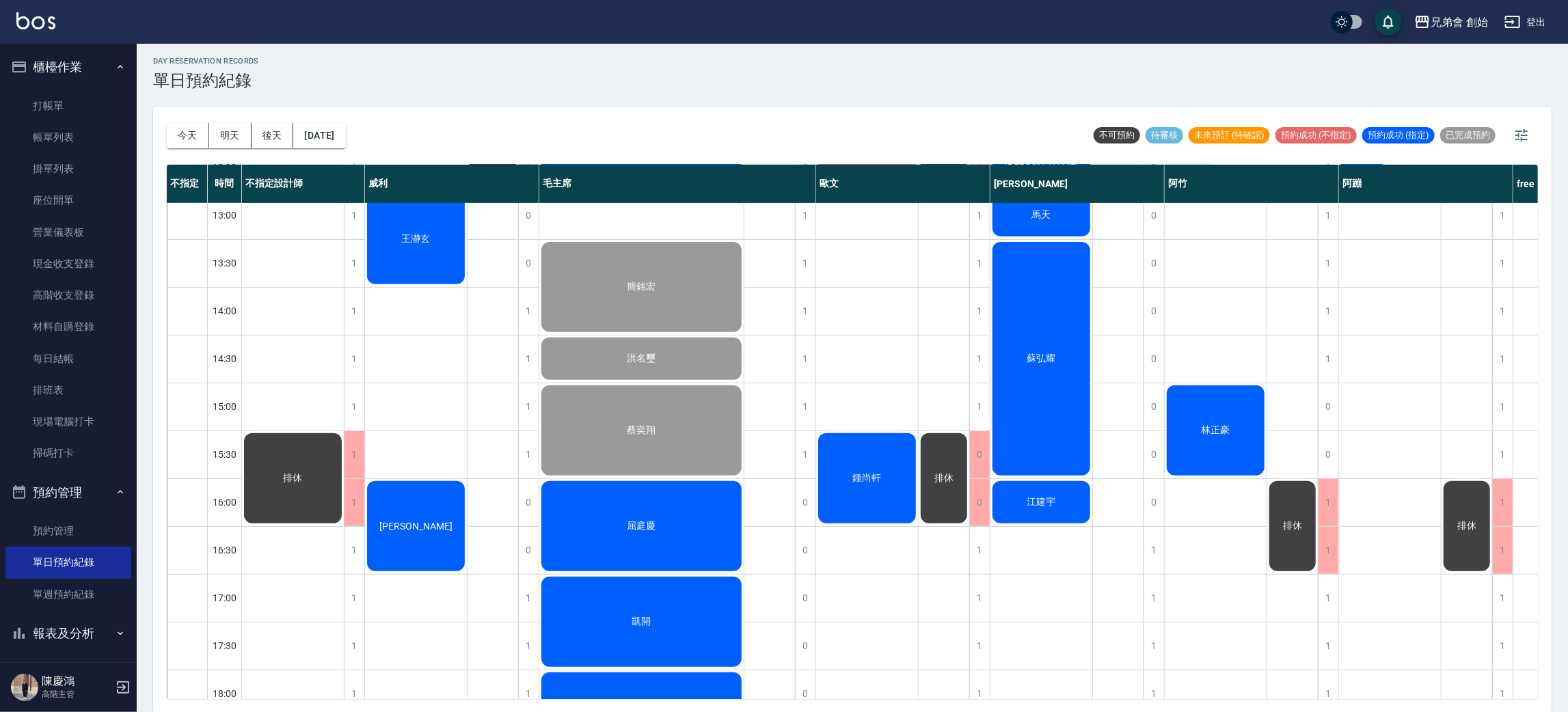
scroll to position [497, 0]
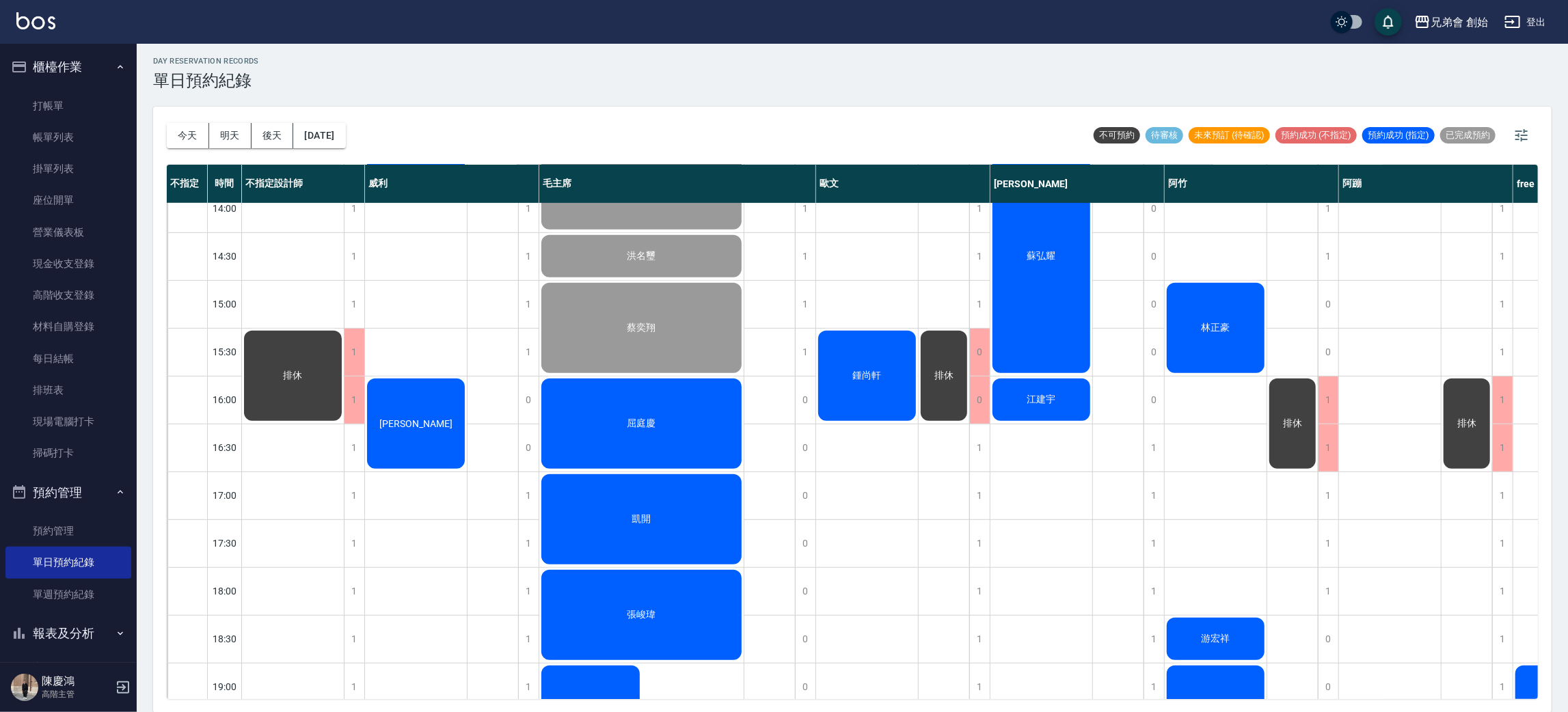
click at [179, 121] on div "[DATE] [DATE] [DATE] [DATE]" at bounding box center [257, 136] width 179 height 59
click at [179, 123] on button "今天" at bounding box center [188, 135] width 43 height 25
click at [236, 147] on div "[DATE] [DATE] [DATE] [DATE]" at bounding box center [257, 136] width 179 height 59
click at [236, 135] on button "明天" at bounding box center [230, 135] width 43 height 25
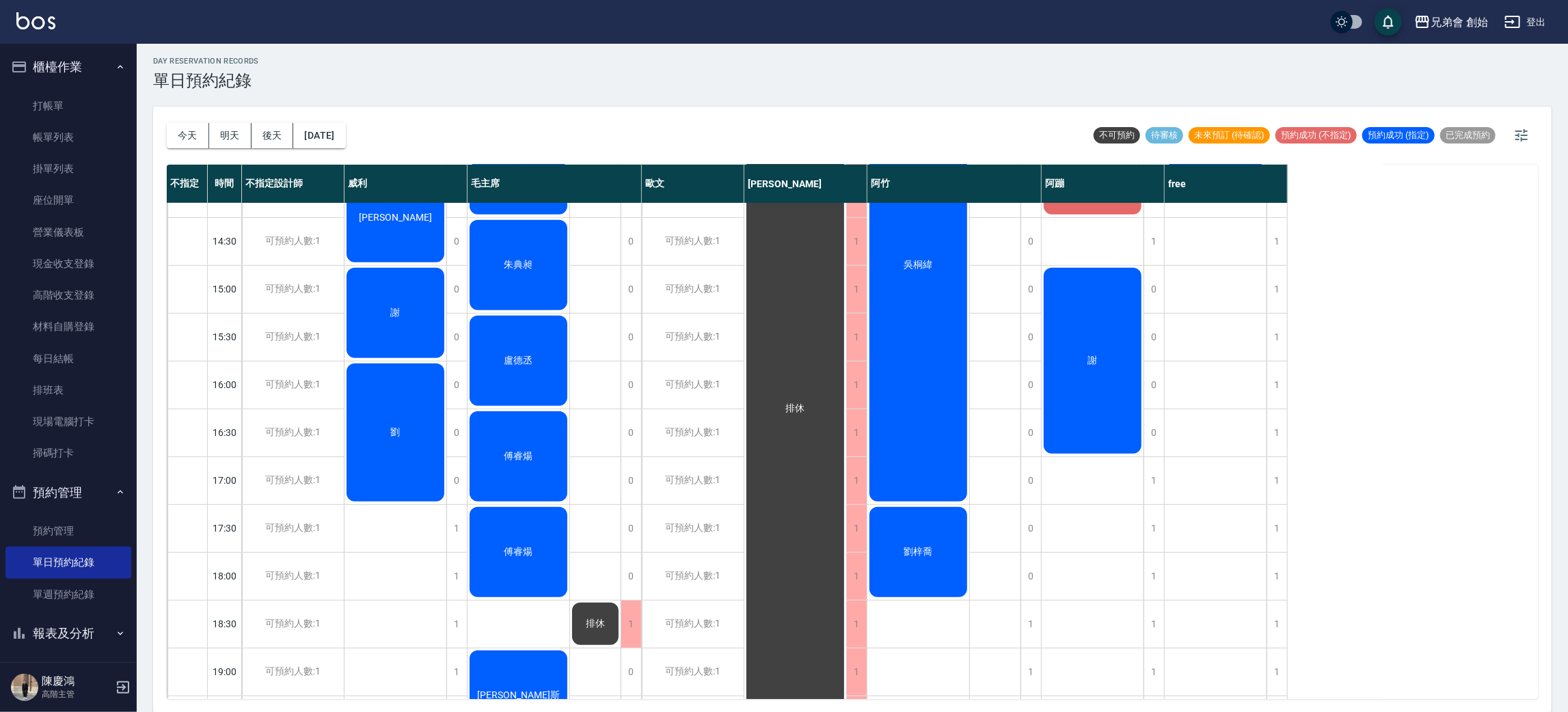
scroll to position [307, 0]
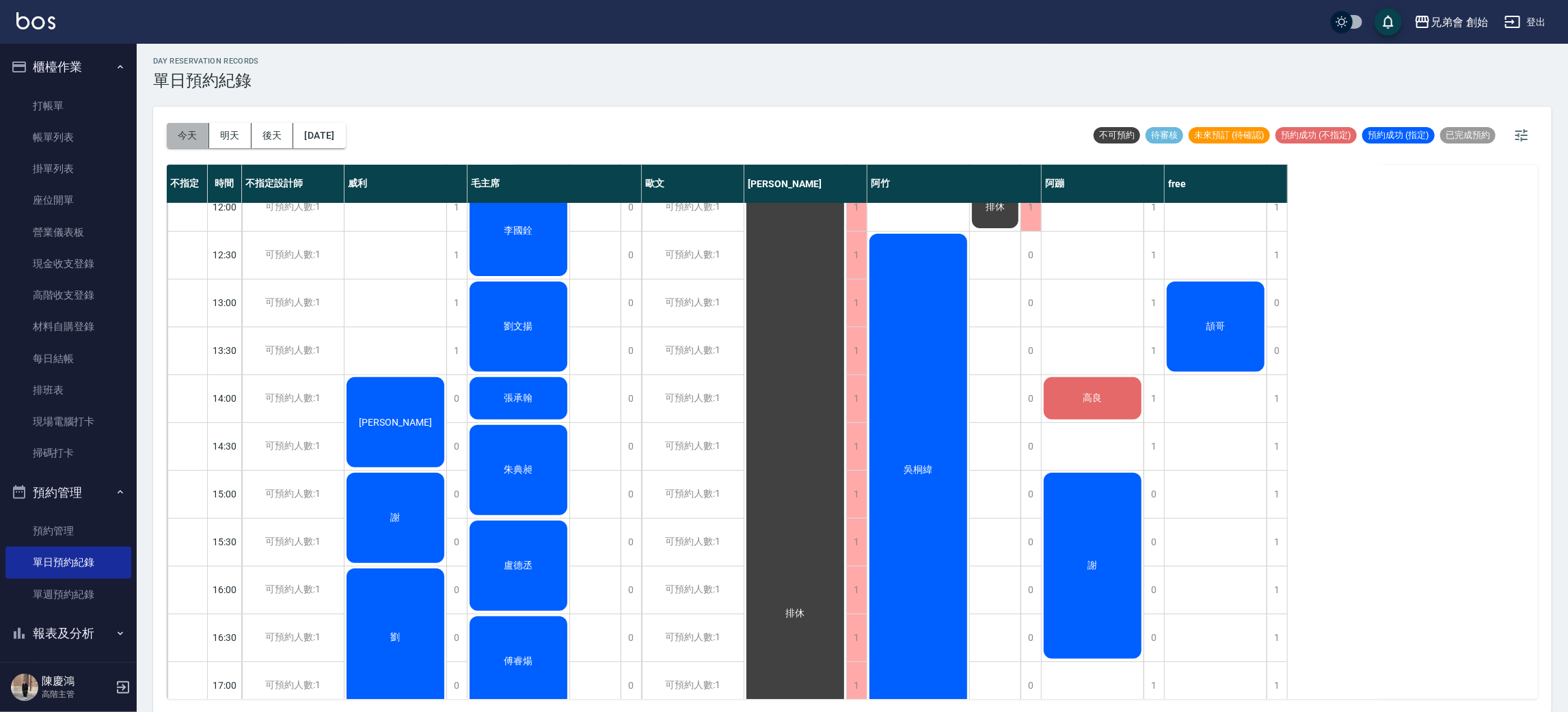
click at [198, 142] on button "今天" at bounding box center [188, 135] width 43 height 25
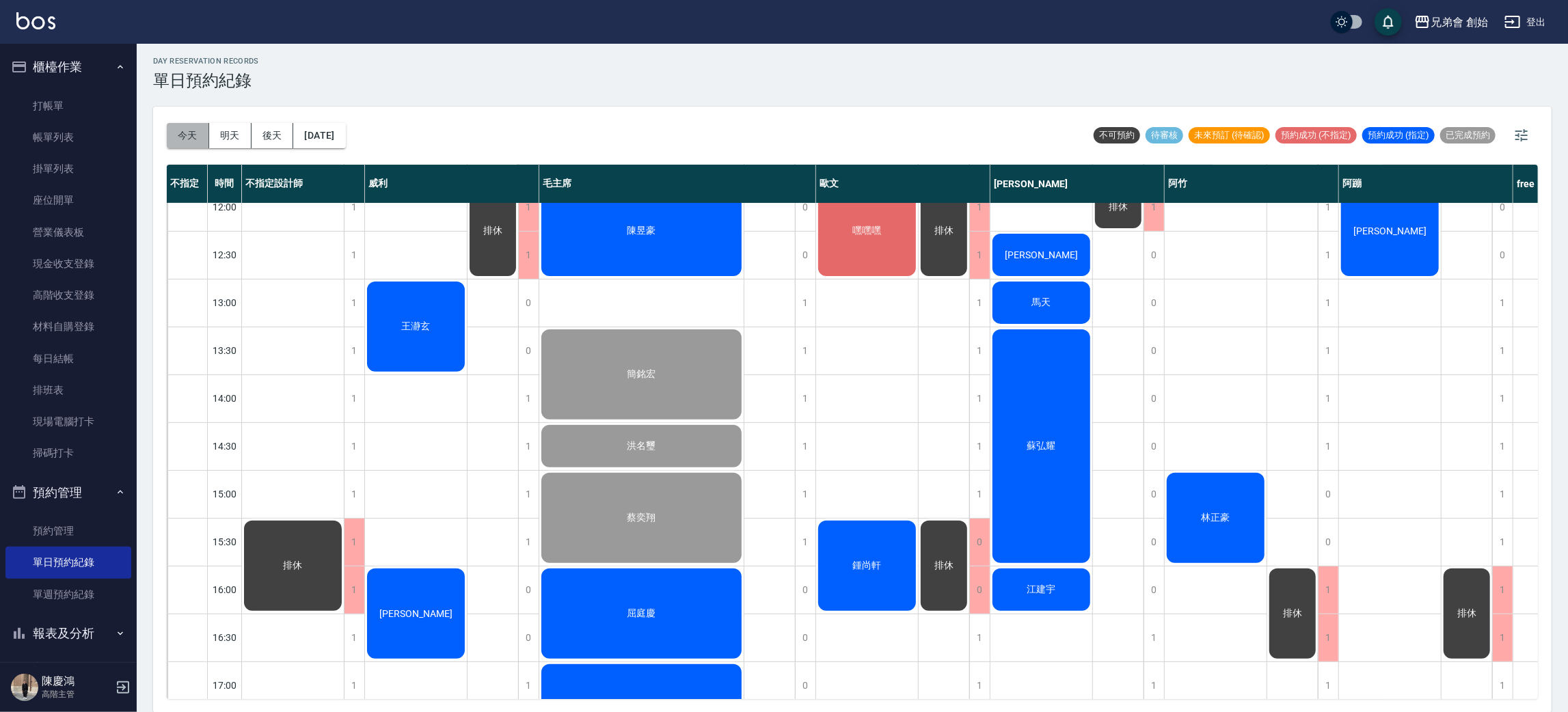
click at [179, 130] on button "今天" at bounding box center [188, 135] width 43 height 25
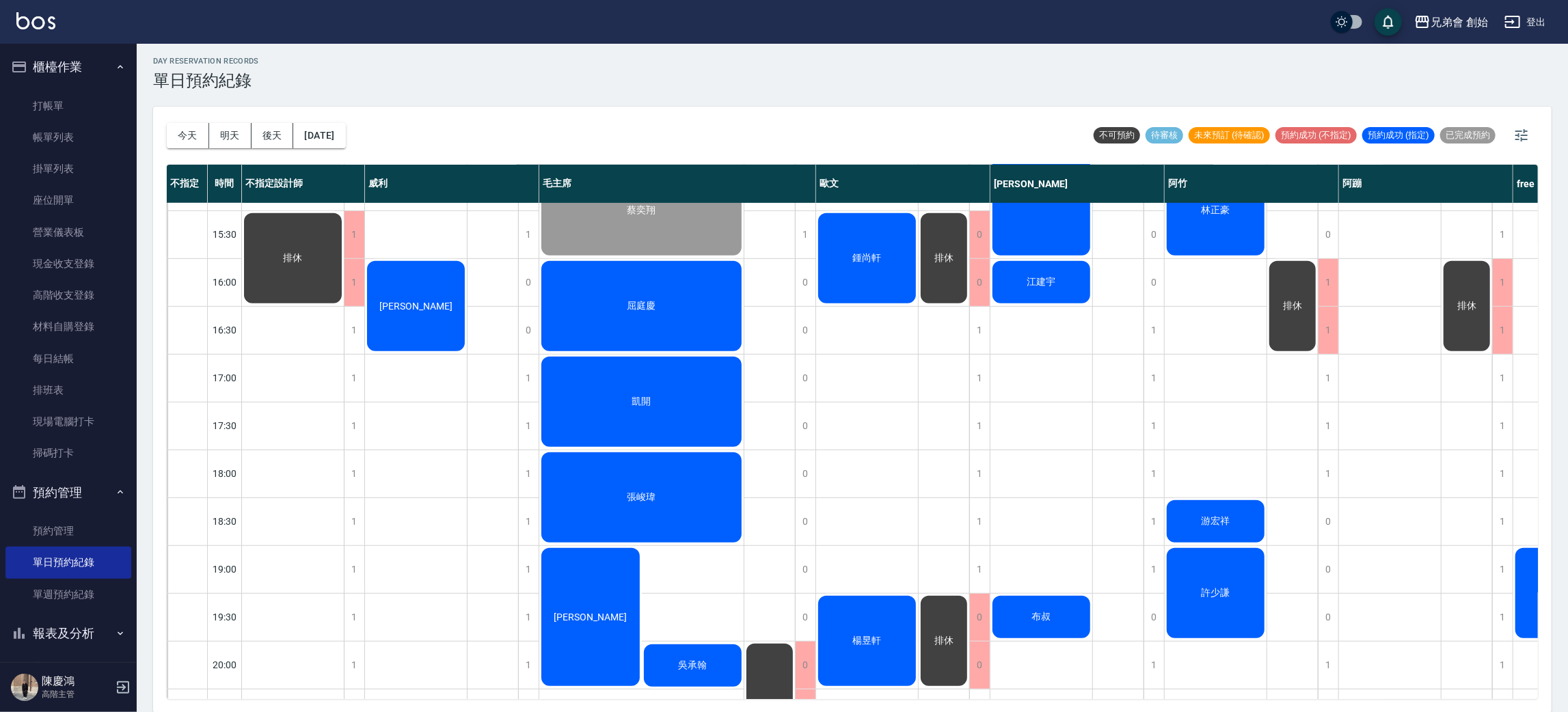
scroll to position [410, 0]
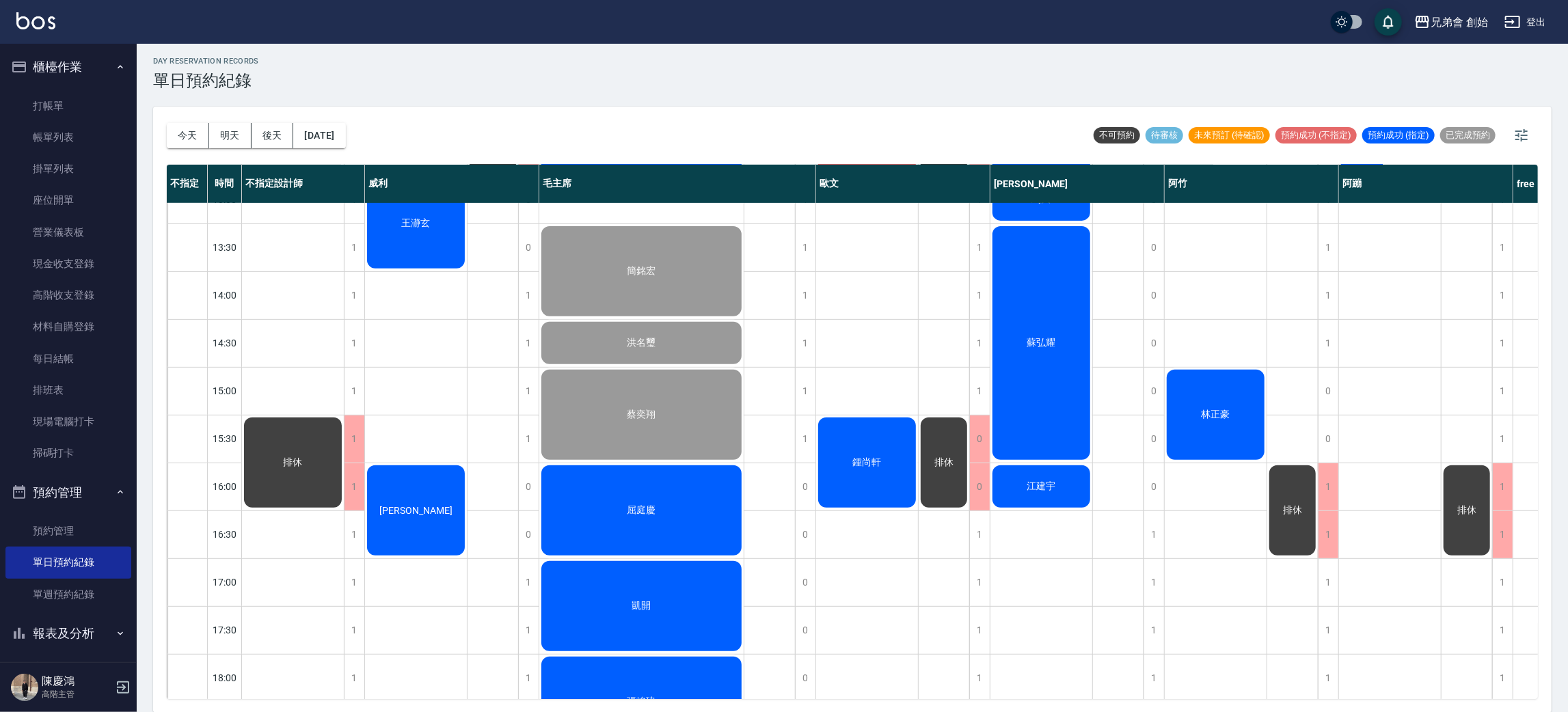
click at [1252, 379] on div "林正豪" at bounding box center [1216, 415] width 102 height 94
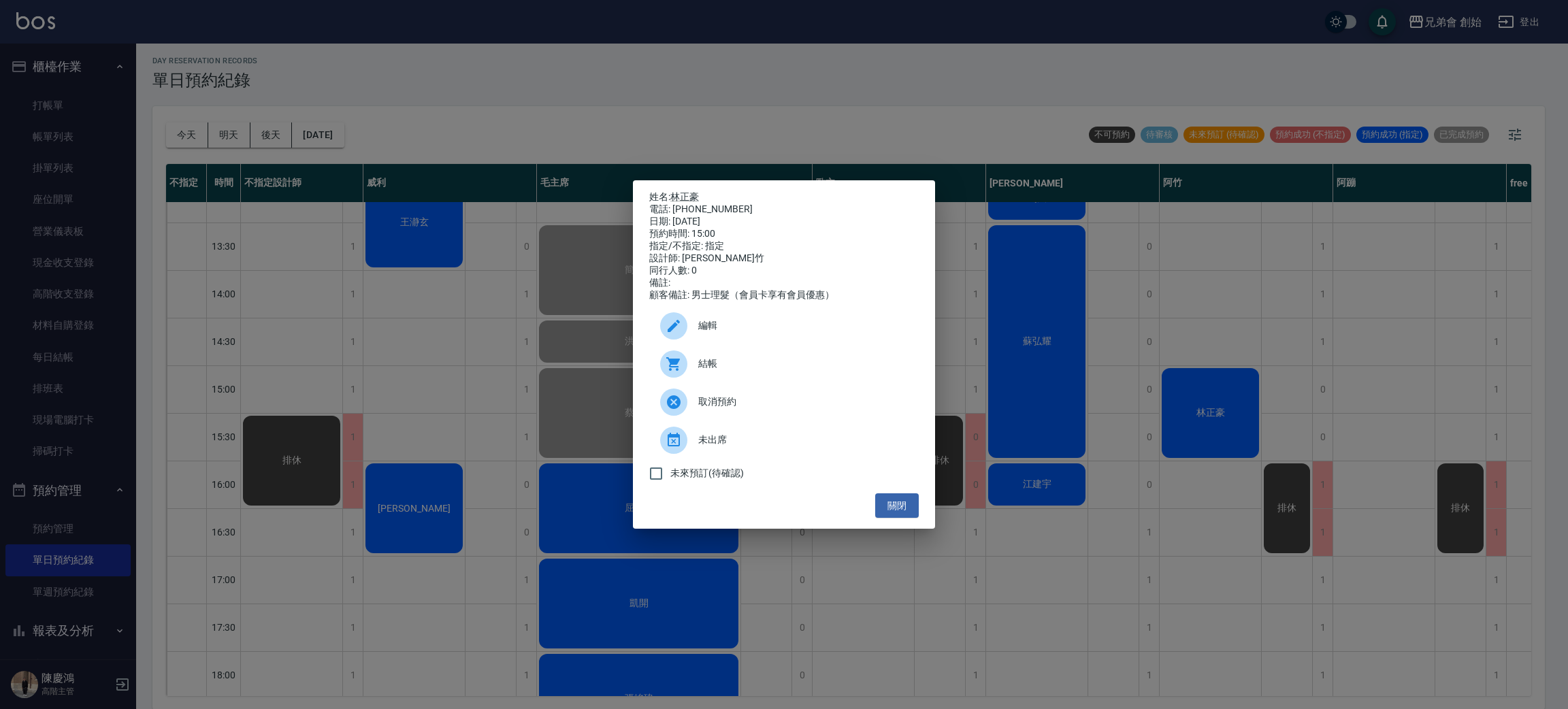
click at [794, 354] on div "結帳" at bounding box center [784, 364] width 270 height 39
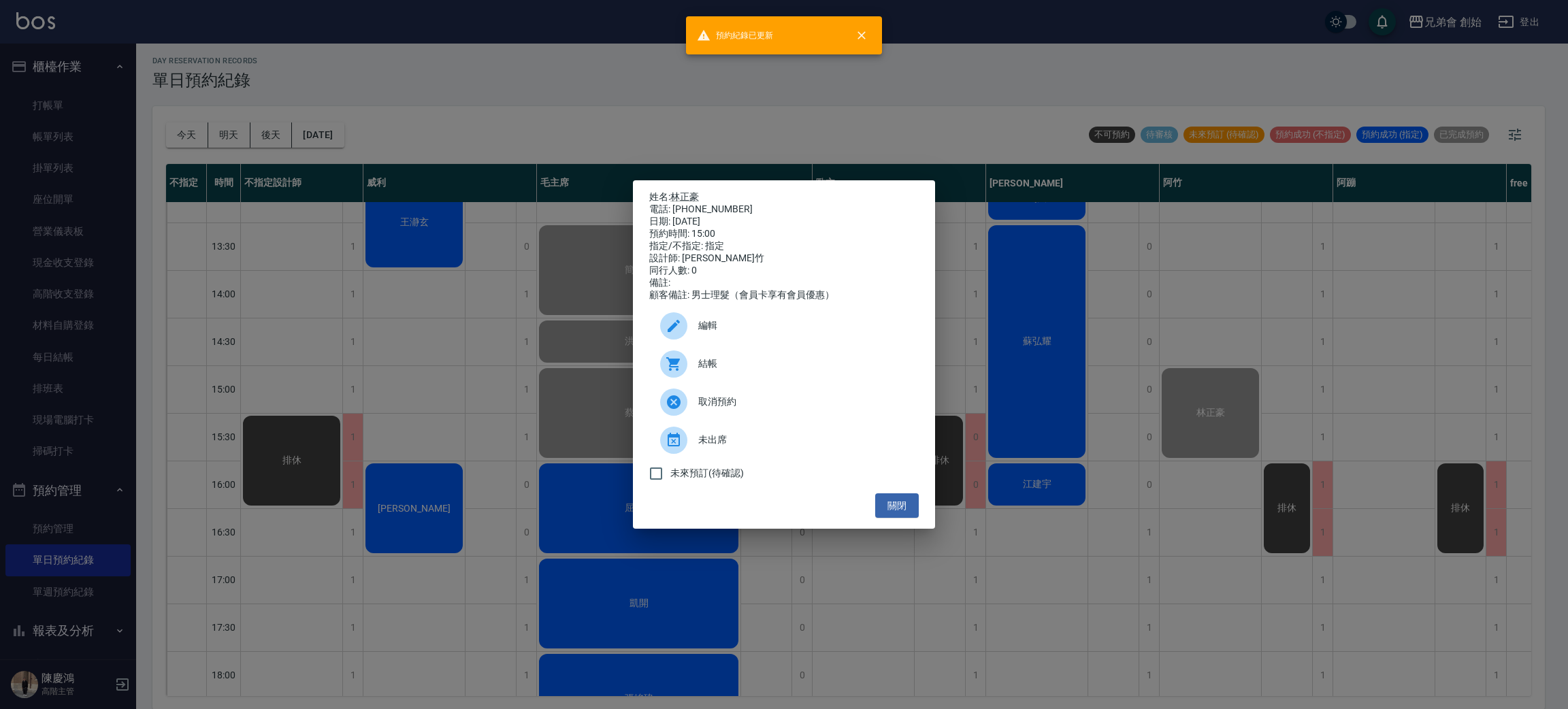
click at [1367, 370] on div "姓名: 林正豪 電話: 0916198110 日期: 2025/09/05 預約時間: 15:00 指定/不指定: 指定 設計師: 阿竹 同行人數: 0 備註…" at bounding box center [784, 354] width 1568 height 709
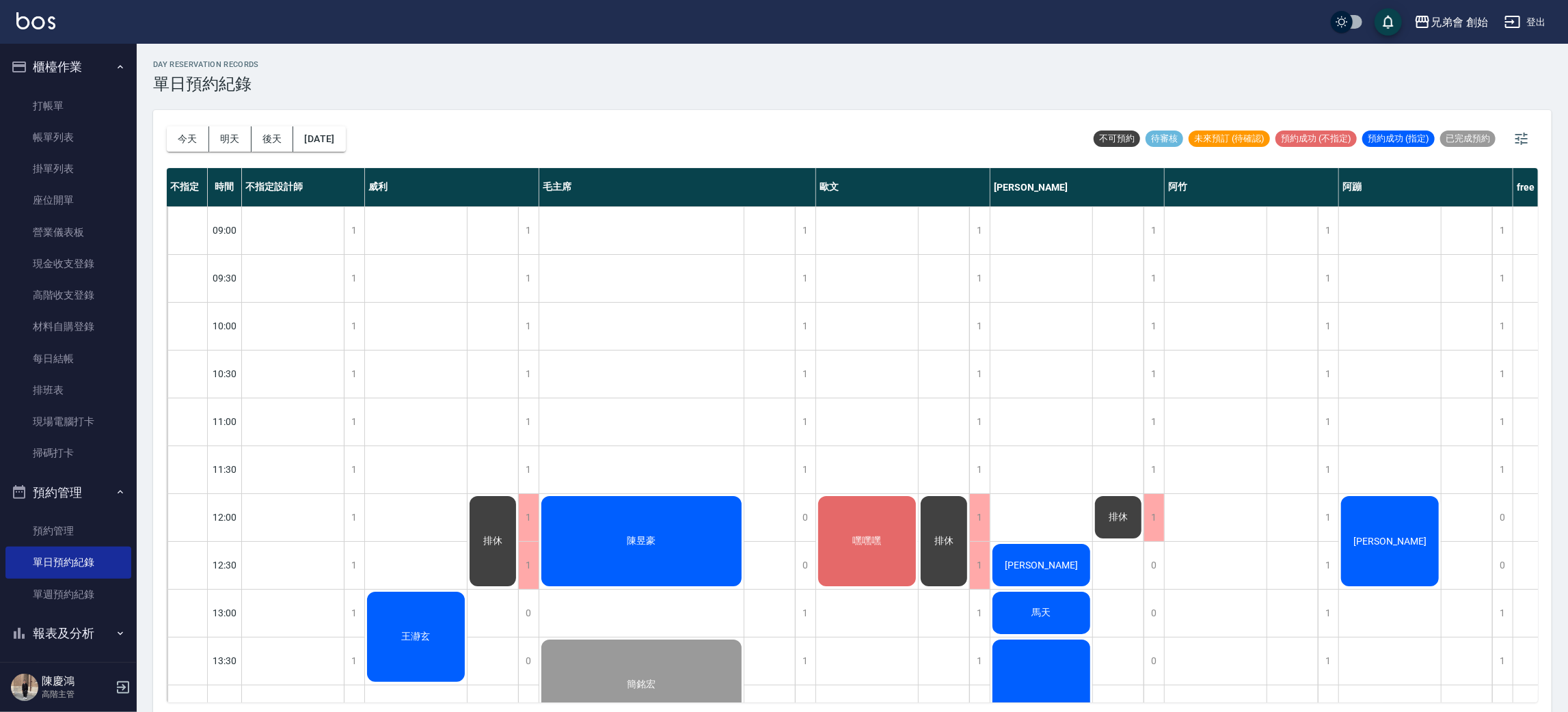
scroll to position [205, 0]
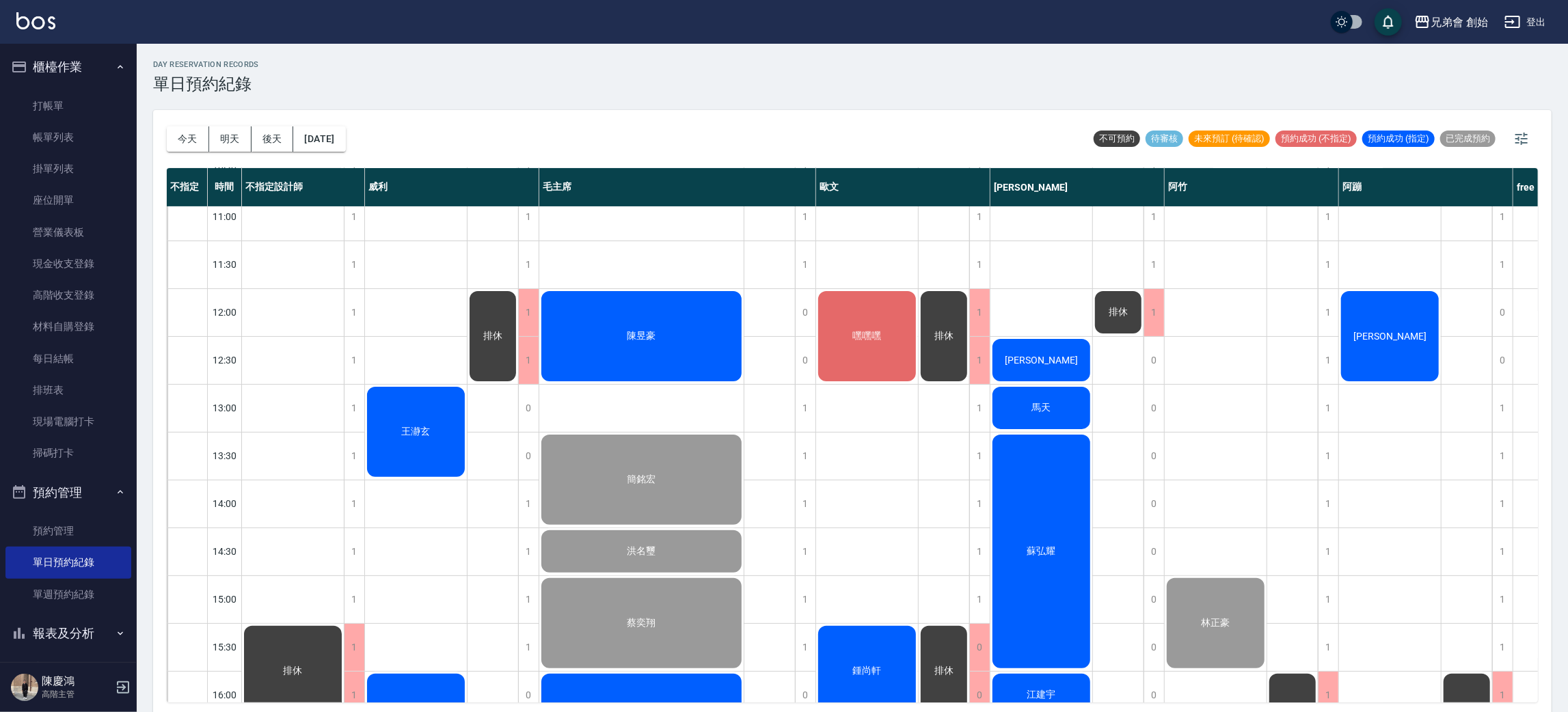
click at [1054, 407] on div "馬天" at bounding box center [1041, 407] width 102 height 46
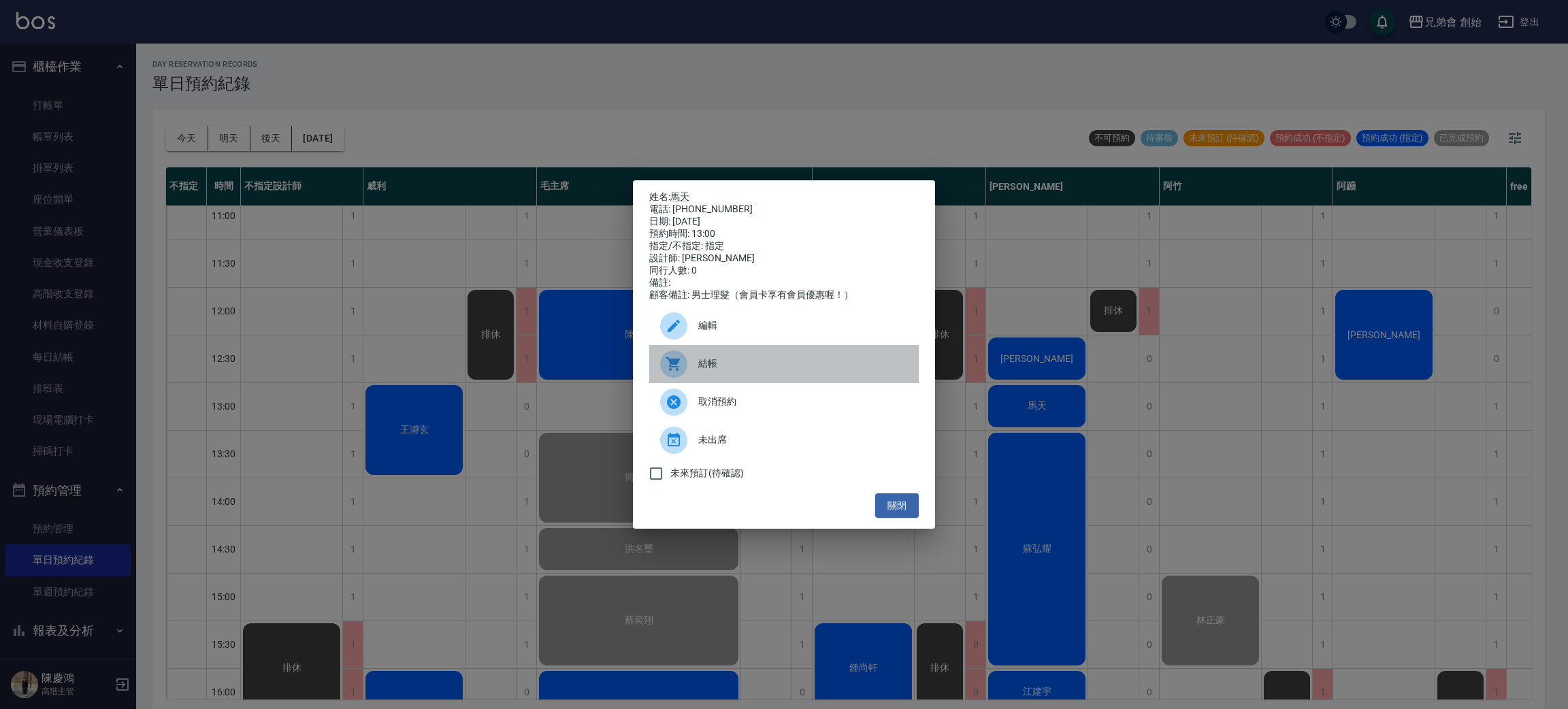
click at [808, 365] on span "結帳" at bounding box center [802, 363] width 210 height 14
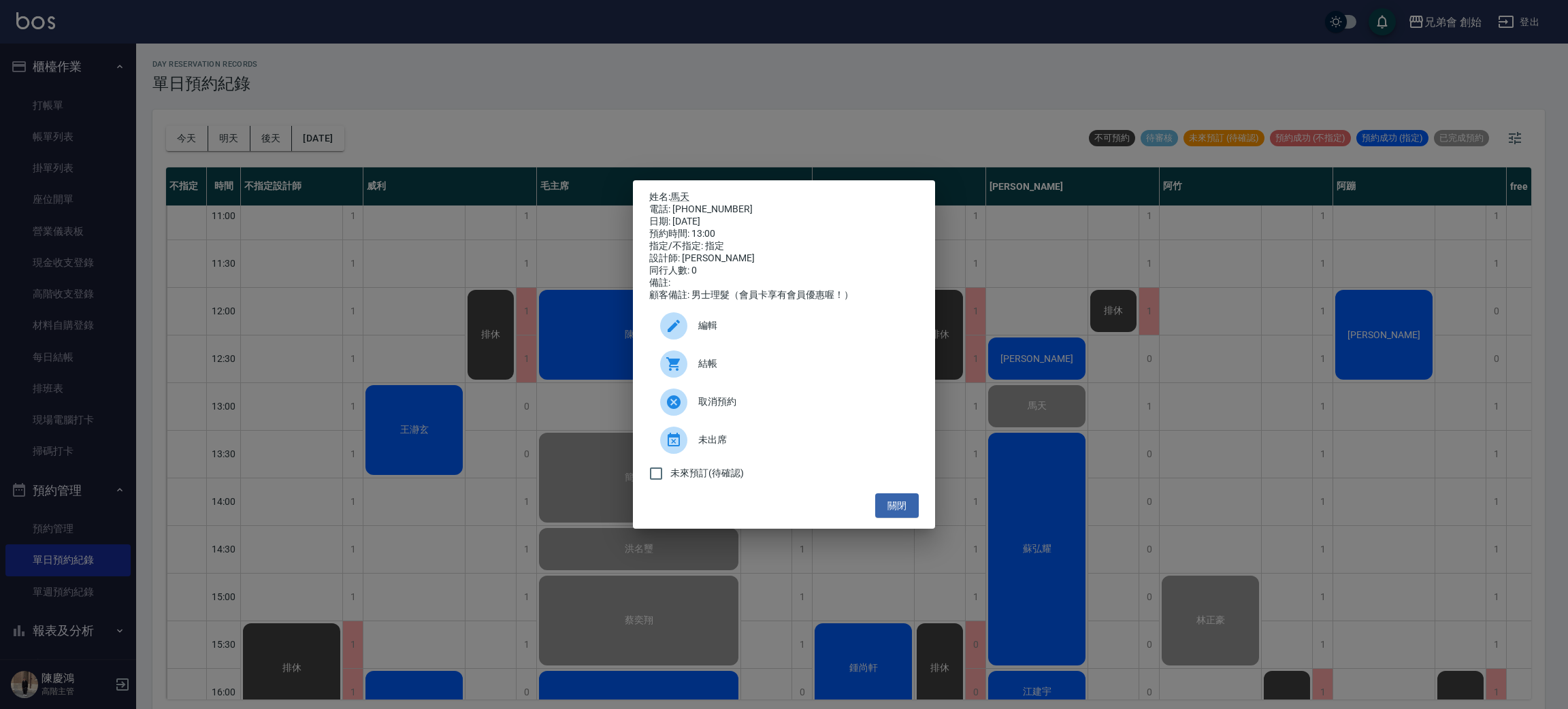
click at [1016, 94] on div "姓名: 馬天 電話: 0925236920 日期: 2025/09/05 預約時間: 13:00 指定/不指定: 指定 設計師: 潘潘 同行人數: 0 備註:…" at bounding box center [784, 354] width 1568 height 709
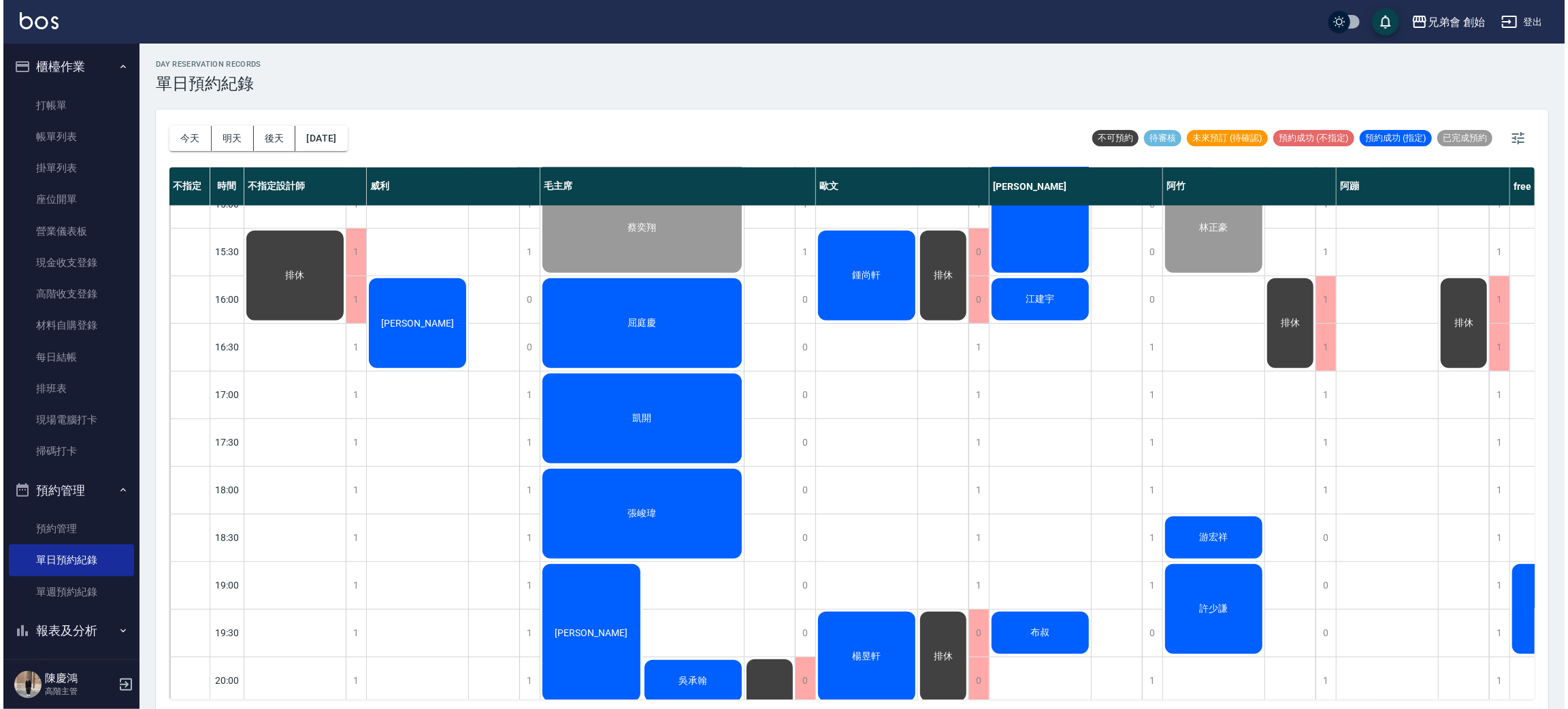
scroll to position [495, 0]
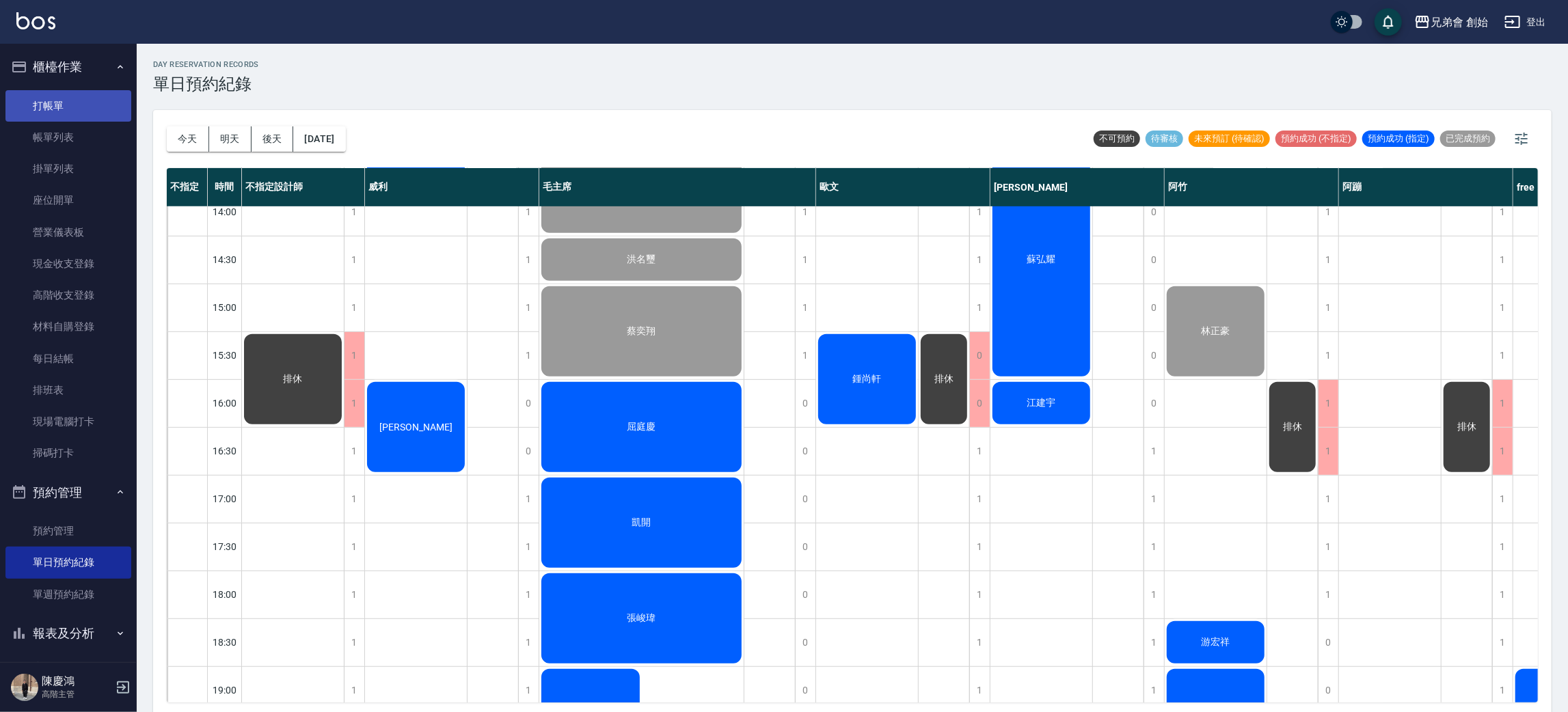
drag, startPoint x: 77, startPoint y: 110, endPoint x: 84, endPoint y: 101, distance: 11.4
click at [77, 110] on link "打帳單" at bounding box center [68, 106] width 126 height 31
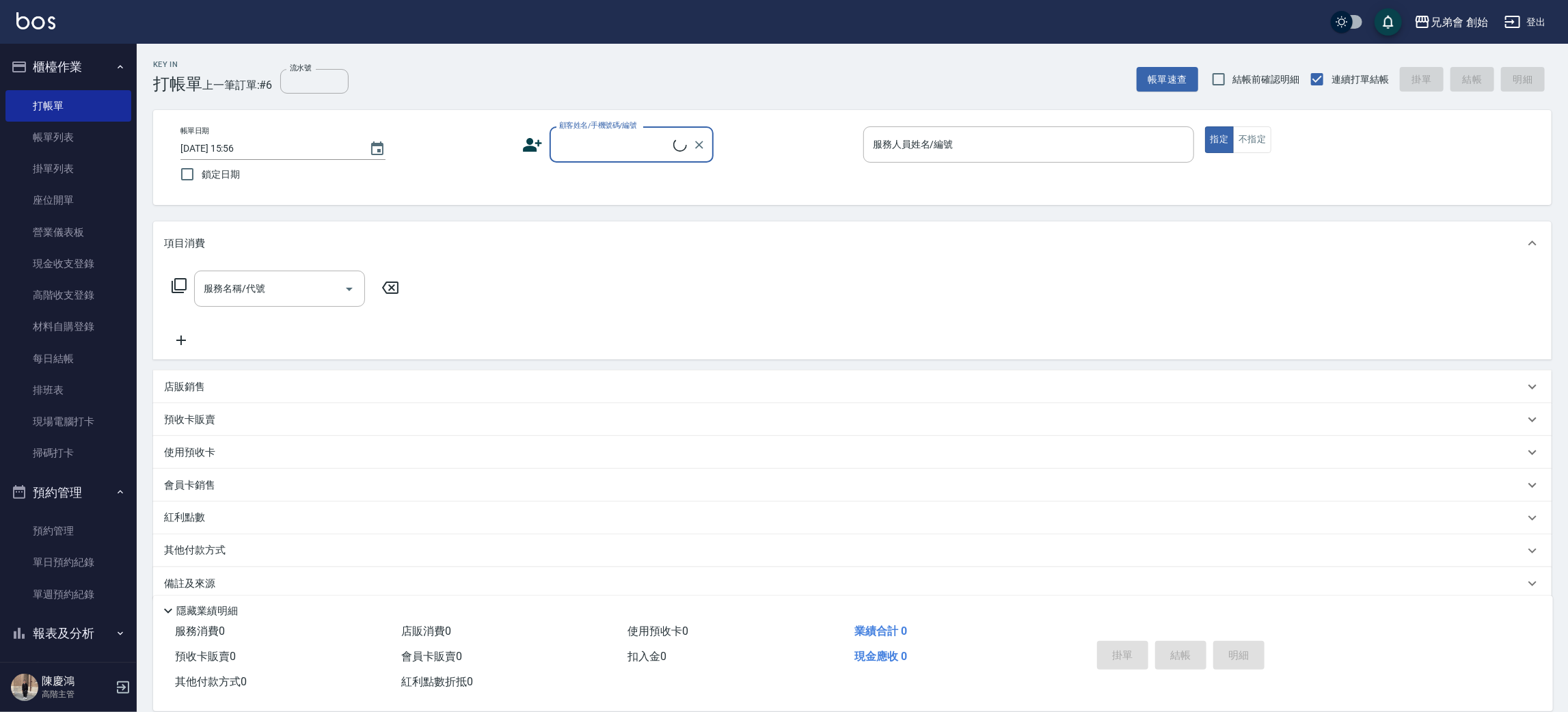
click at [626, 154] on input "顧客姓名/手機號碼/編號" at bounding box center [614, 144] width 117 height 24
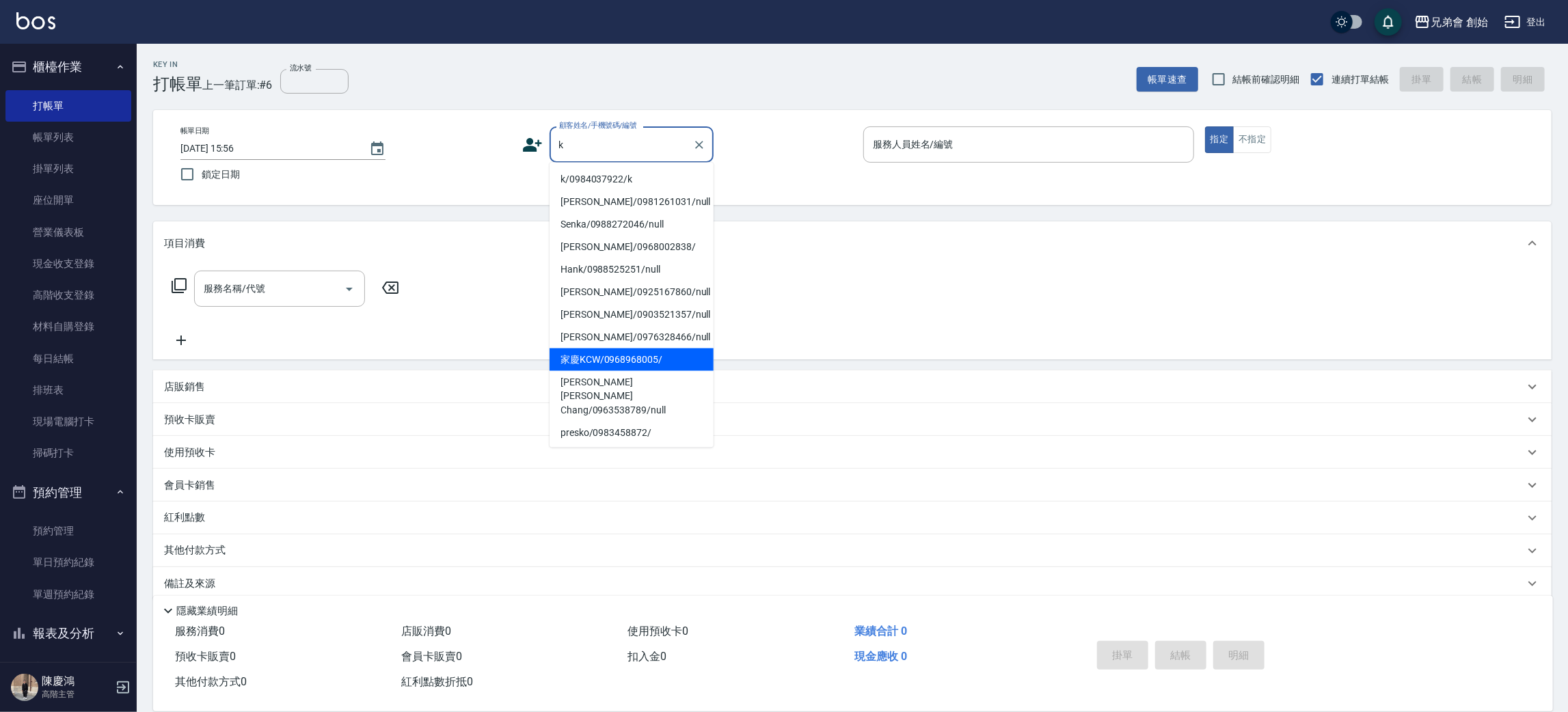
click at [665, 357] on li "家慶KCW/0968968005/" at bounding box center [632, 360] width 164 height 23
type input "家慶KCW/0968968005/"
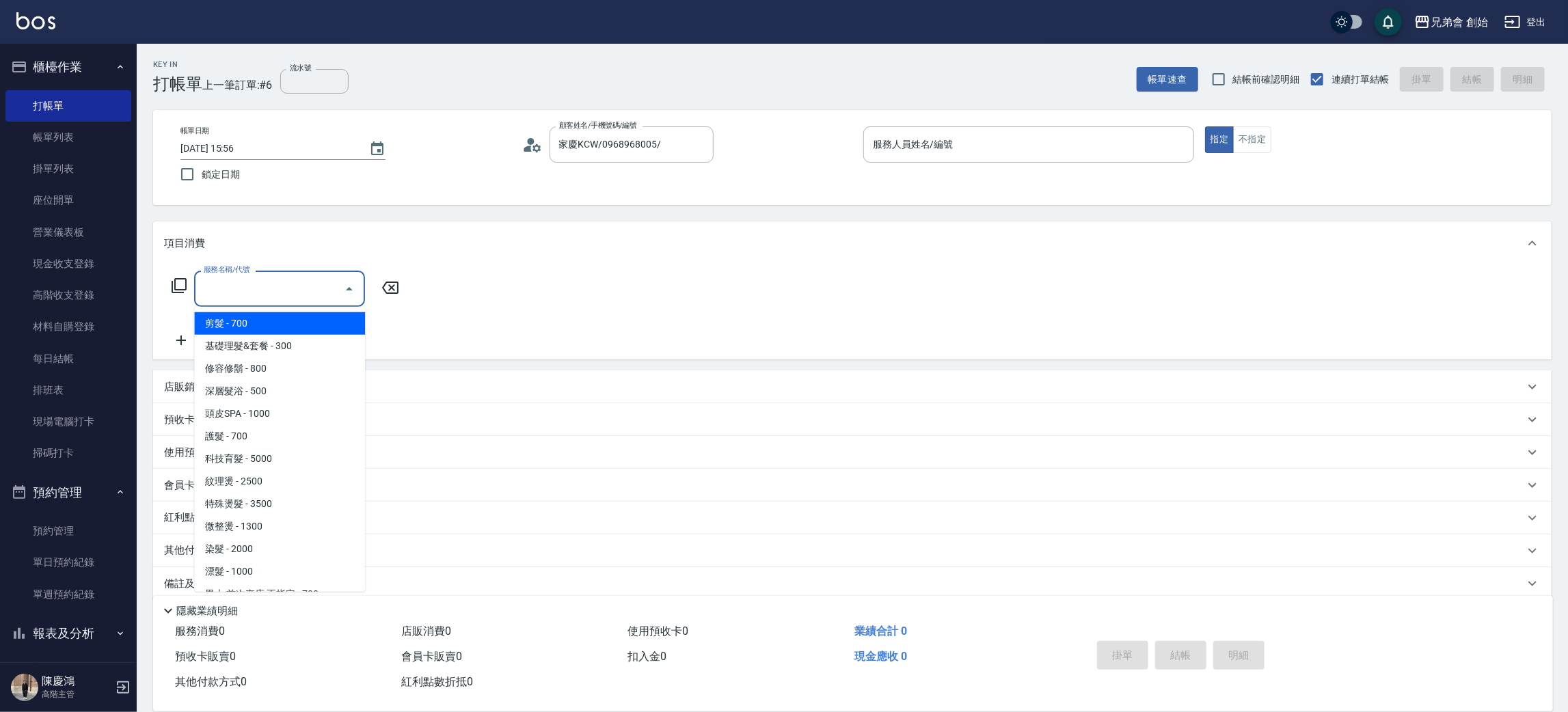
click at [284, 290] on input "服務名稱/代號" at bounding box center [269, 288] width 138 height 24
click at [296, 334] on ul "剪髮 - 700 基礎理髮&套餐 - 300 修容修鬍 - 800 深層髮浴 - 500 頭皮SPA - 1000 護髮 - 700 科技育髮 - 5000 …" at bounding box center [279, 449] width 171 height 285
click at [310, 338] on span "基礎理髮&套餐 - 300" at bounding box center [279, 347] width 171 height 23
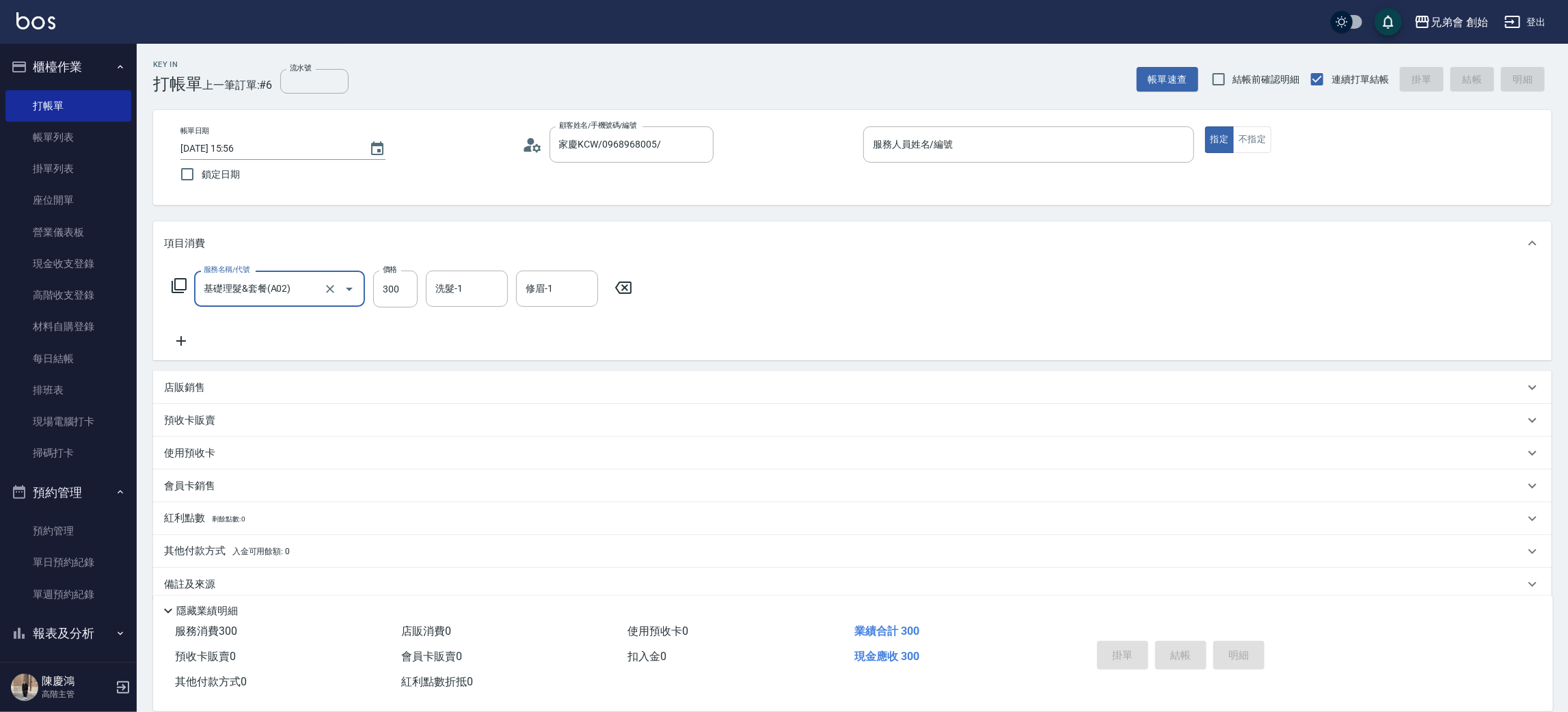
click at [320, 296] on div at bounding box center [339, 289] width 39 height 36
click at [300, 285] on input "基礎理髮&套餐(A02)" at bounding box center [260, 288] width 120 height 24
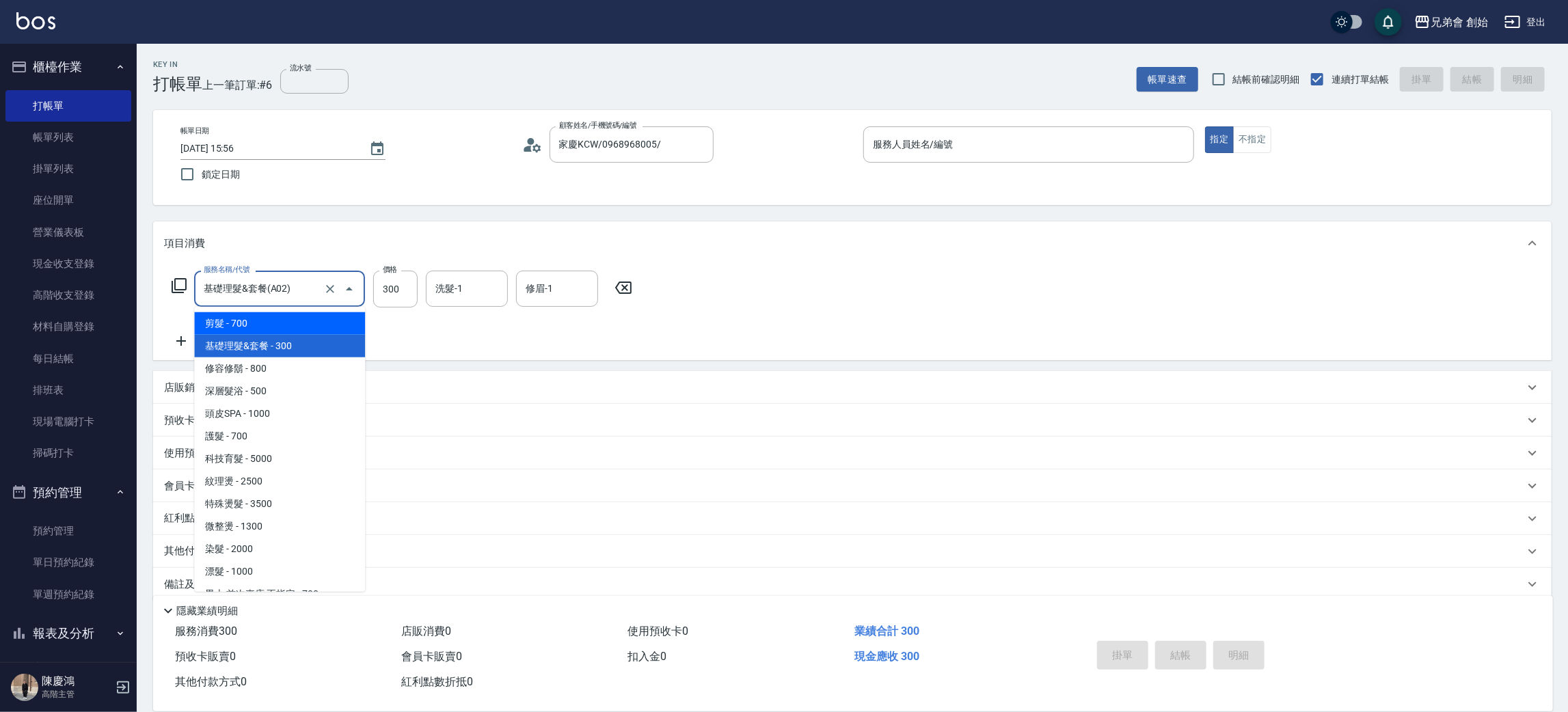
drag, startPoint x: 269, startPoint y: 338, endPoint x: 277, endPoint y: 322, distance: 17.9
click at [271, 331] on ul "剪髮 - 700 基礎理髮&套餐 - 300 修容修鬍 - 800 深層髮浴 - 500 頭皮SPA - 1000 護髮 - 700 科技育髮 - 5000 …" at bounding box center [279, 449] width 171 height 285
click at [281, 318] on span "剪髮 - 700" at bounding box center [279, 324] width 171 height 23
type input "剪髮(A01)"
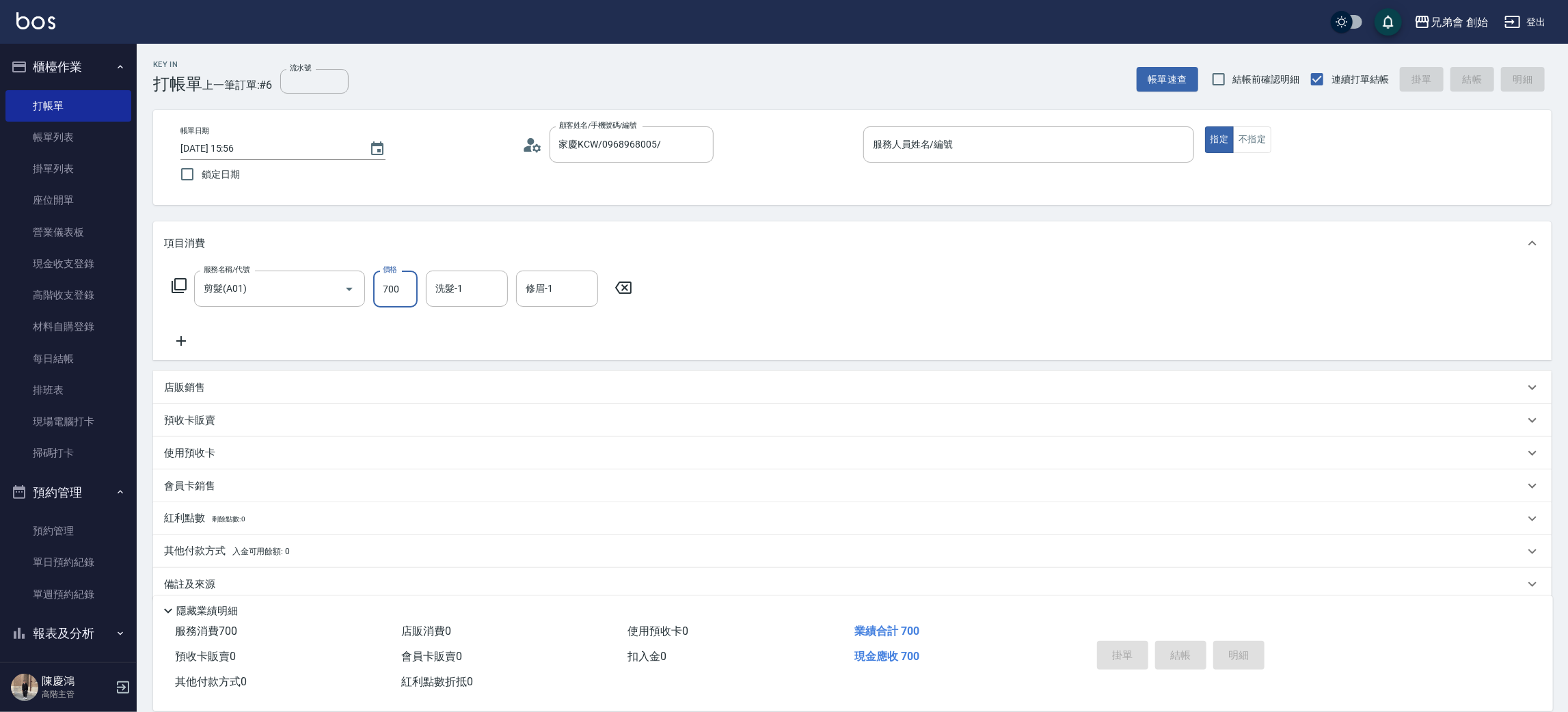
click at [396, 293] on input "700" at bounding box center [395, 289] width 44 height 37
type input "0"
drag, startPoint x: 1017, startPoint y: 123, endPoint x: 1022, endPoint y: 129, distance: 7.8
click at [1020, 127] on div "帳單日期 2025/09/05 15:56 鎖定日期 顧客姓名/手機號碼/編號 家慶KCW/0968968005/ 顧客姓名/手機號碼/編號 服務人員姓名/編…" at bounding box center [852, 157] width 1398 height 95
click at [1022, 135] on input "服務人員姓名/編號" at bounding box center [1028, 144] width 318 height 24
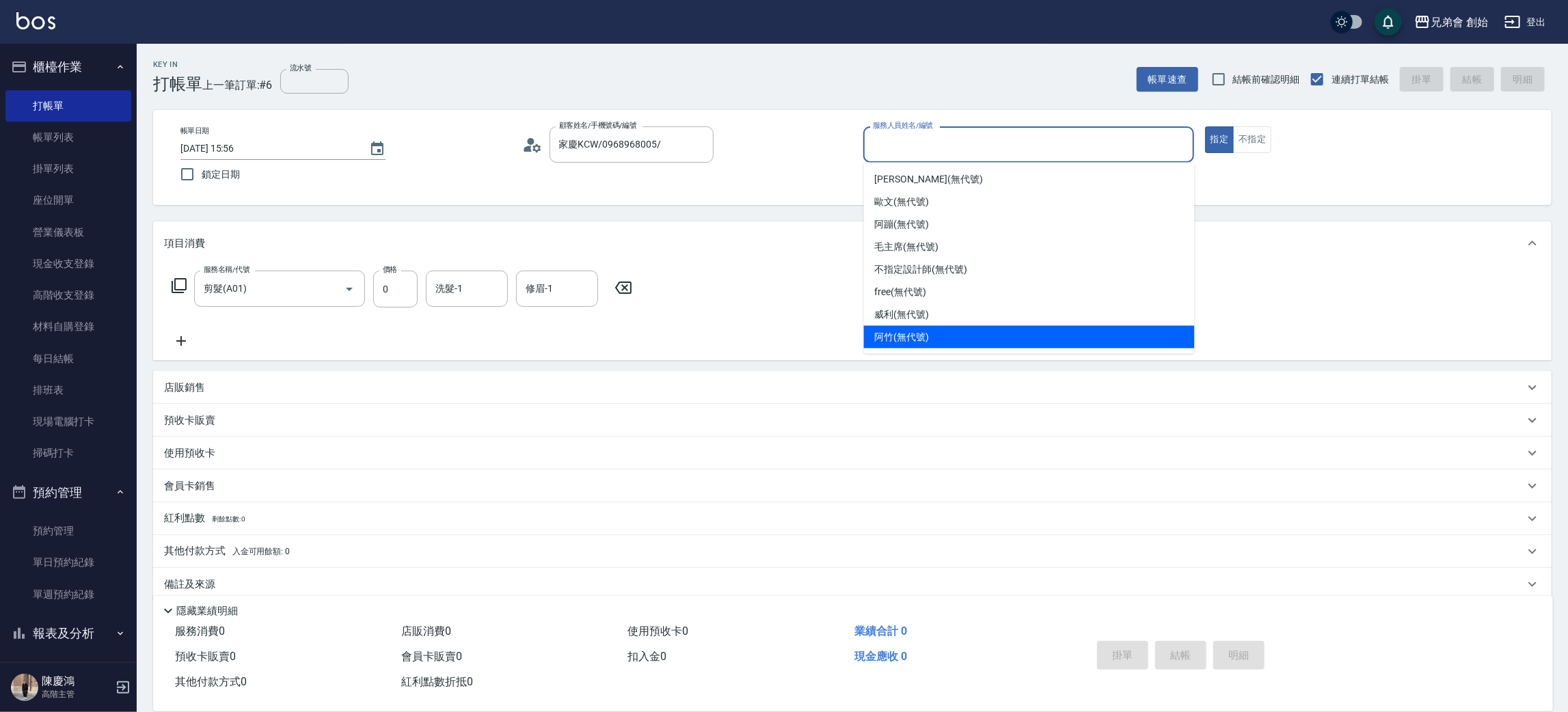
click at [965, 342] on div "阿竹 (無代號)" at bounding box center [1030, 337] width 331 height 23
type input "阿竹 (無代號)"
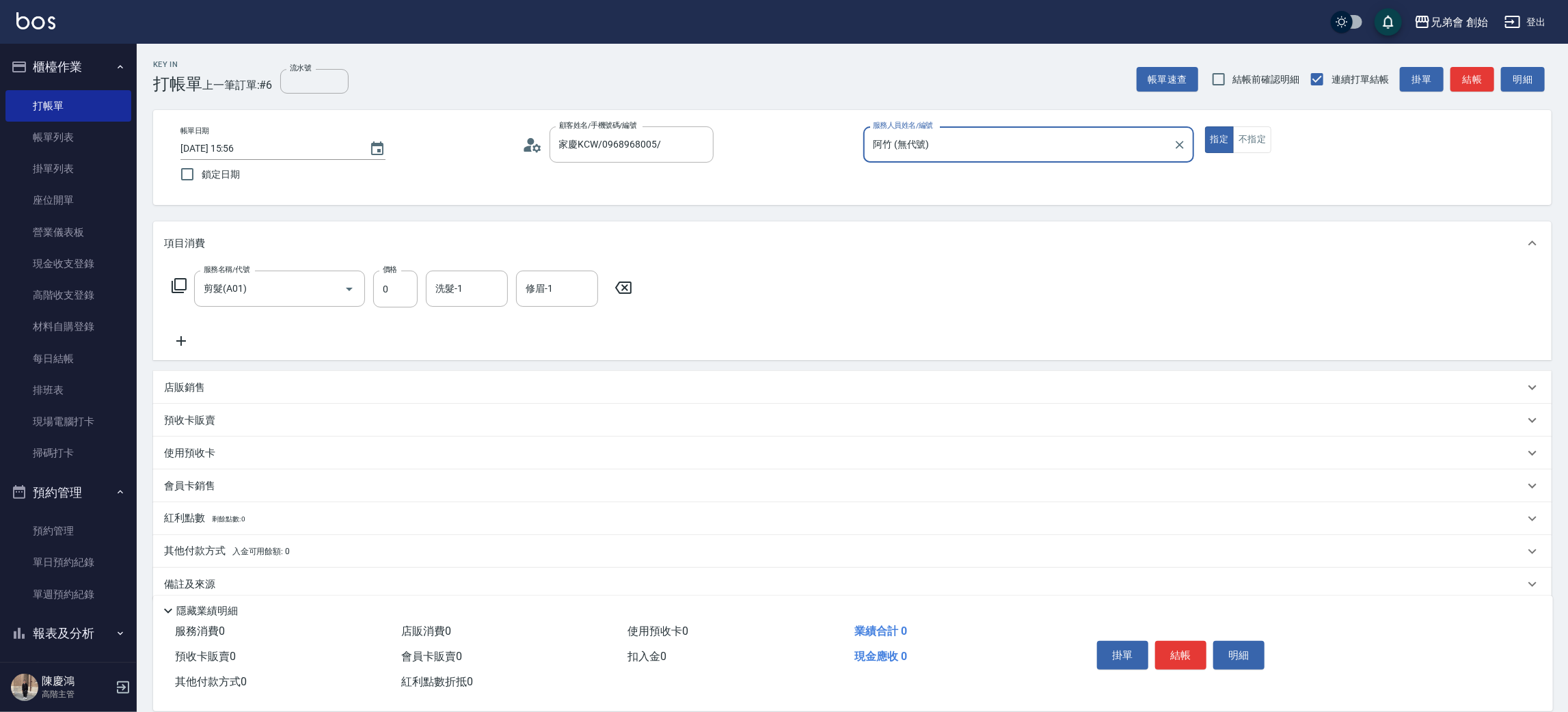
drag, startPoint x: 1467, startPoint y: 69, endPoint x: 1462, endPoint y: 76, distance: 8.6
click at [1467, 70] on button "結帳" at bounding box center [1472, 79] width 43 height 25
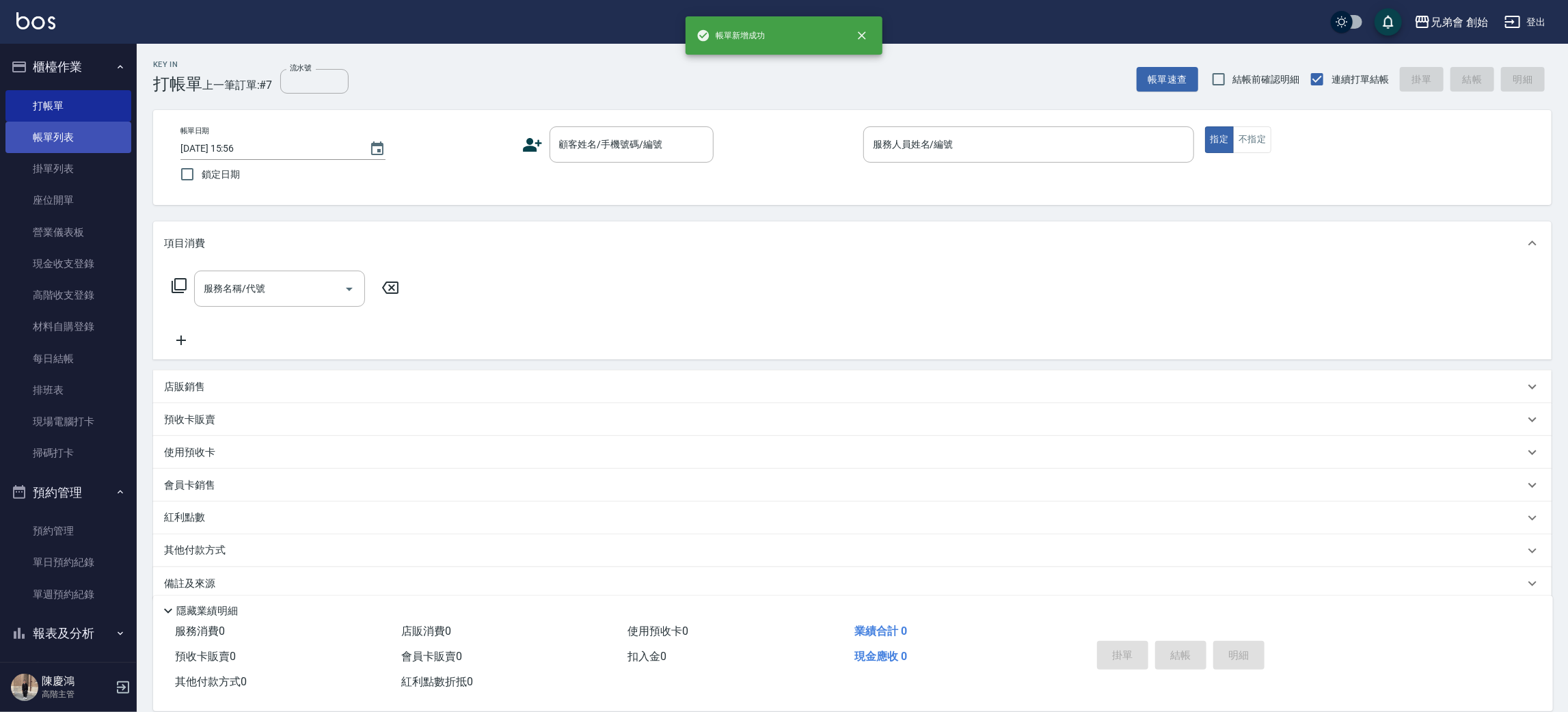
click at [110, 135] on link "帳單列表" at bounding box center [68, 137] width 126 height 31
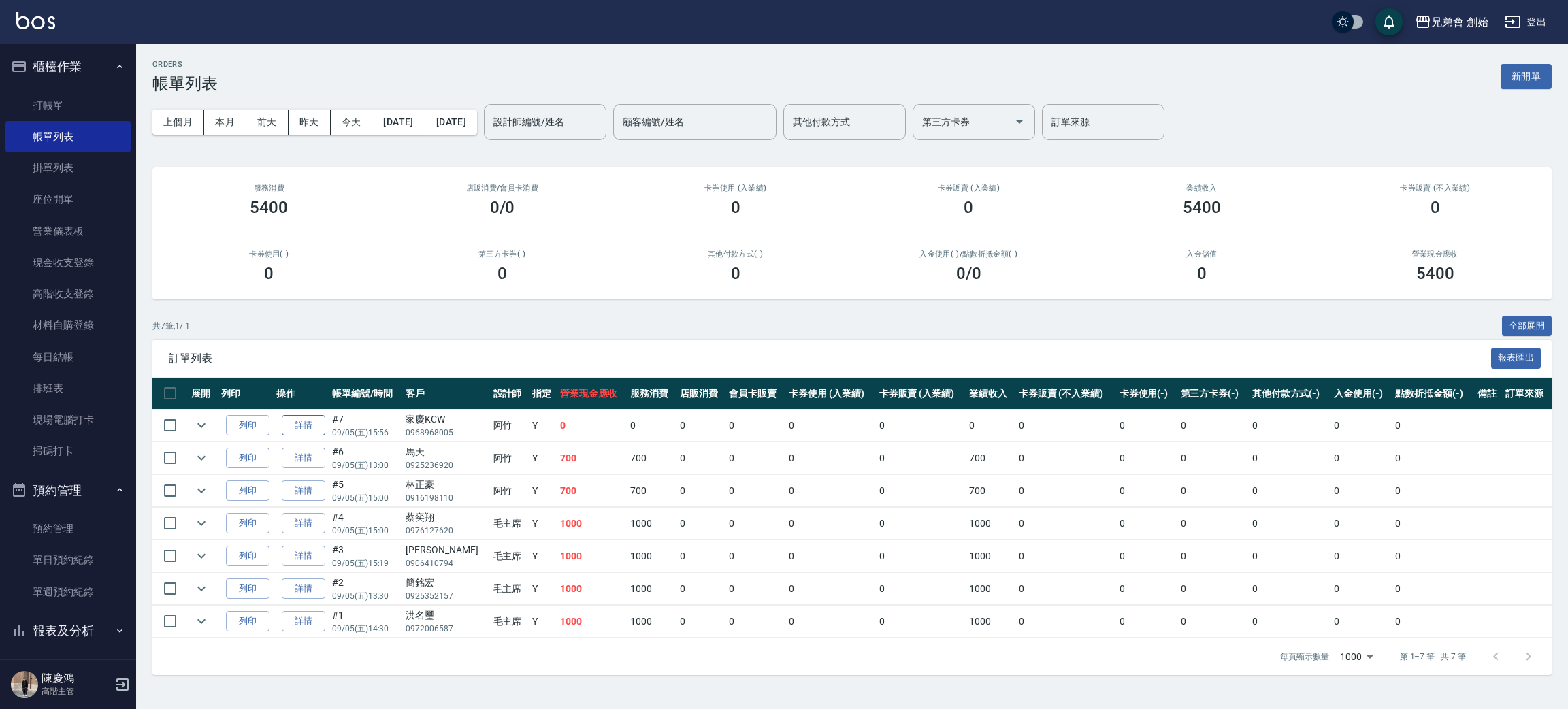
click at [295, 423] on link "詳情" at bounding box center [304, 425] width 43 height 21
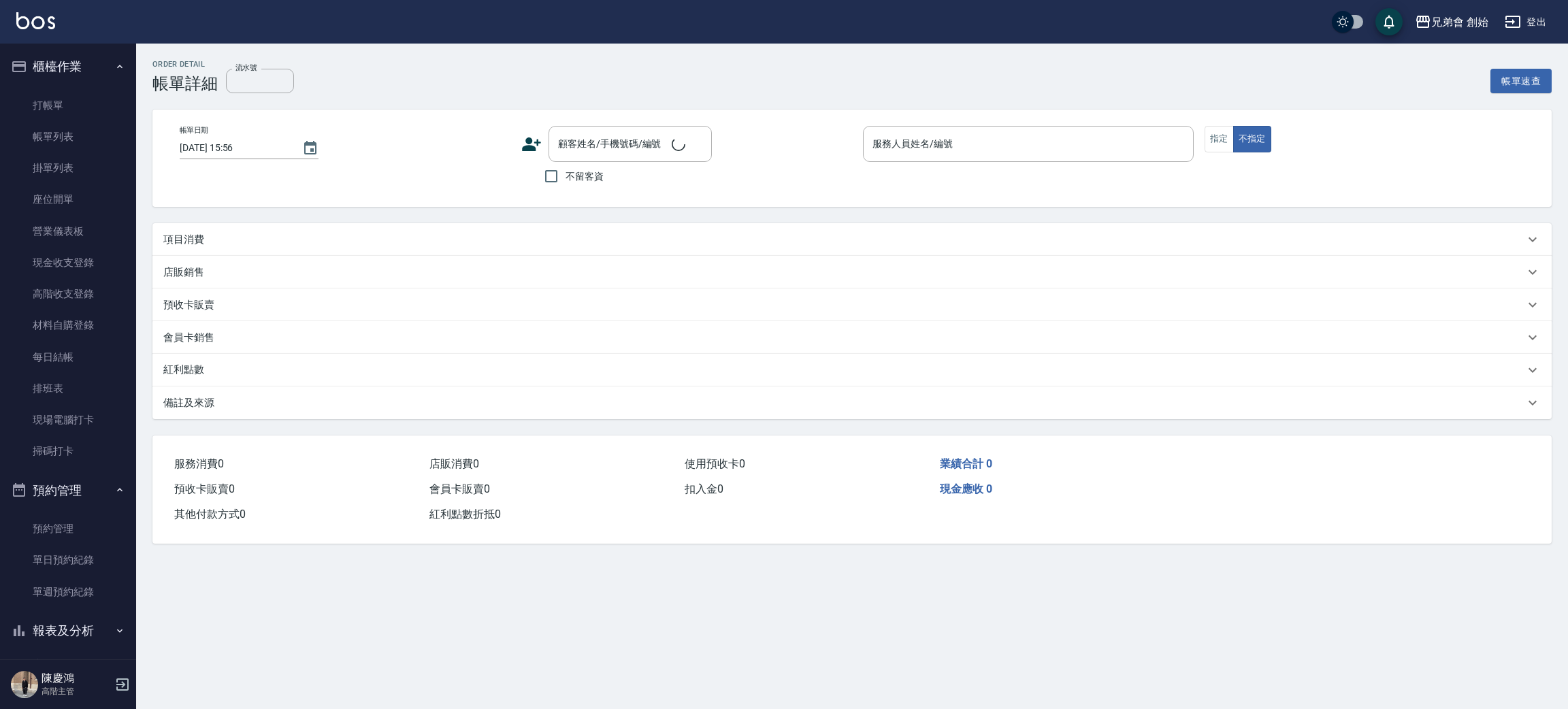
type input "阿竹 (無代號)"
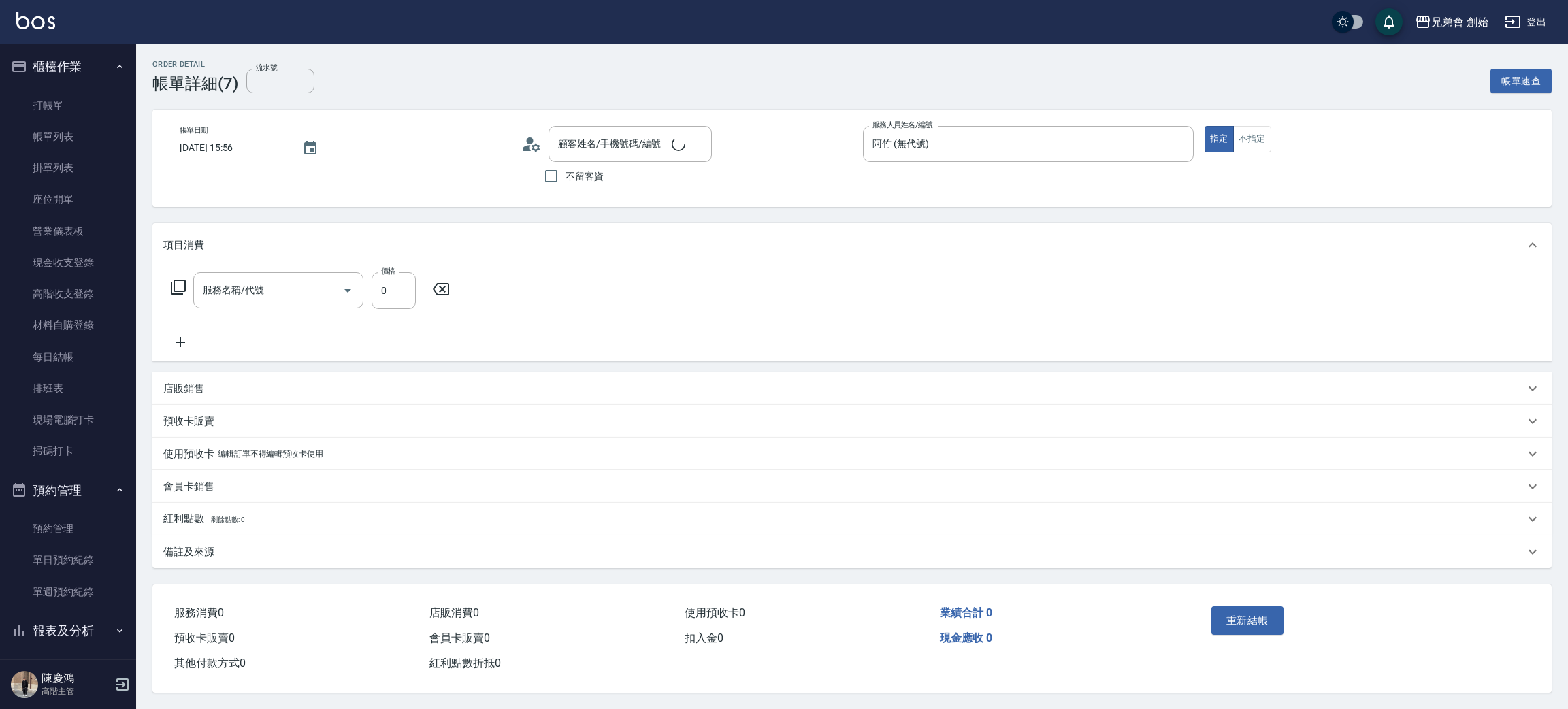
type input "家慶KCW/0968968005/"
type input "剪髮(A01)"
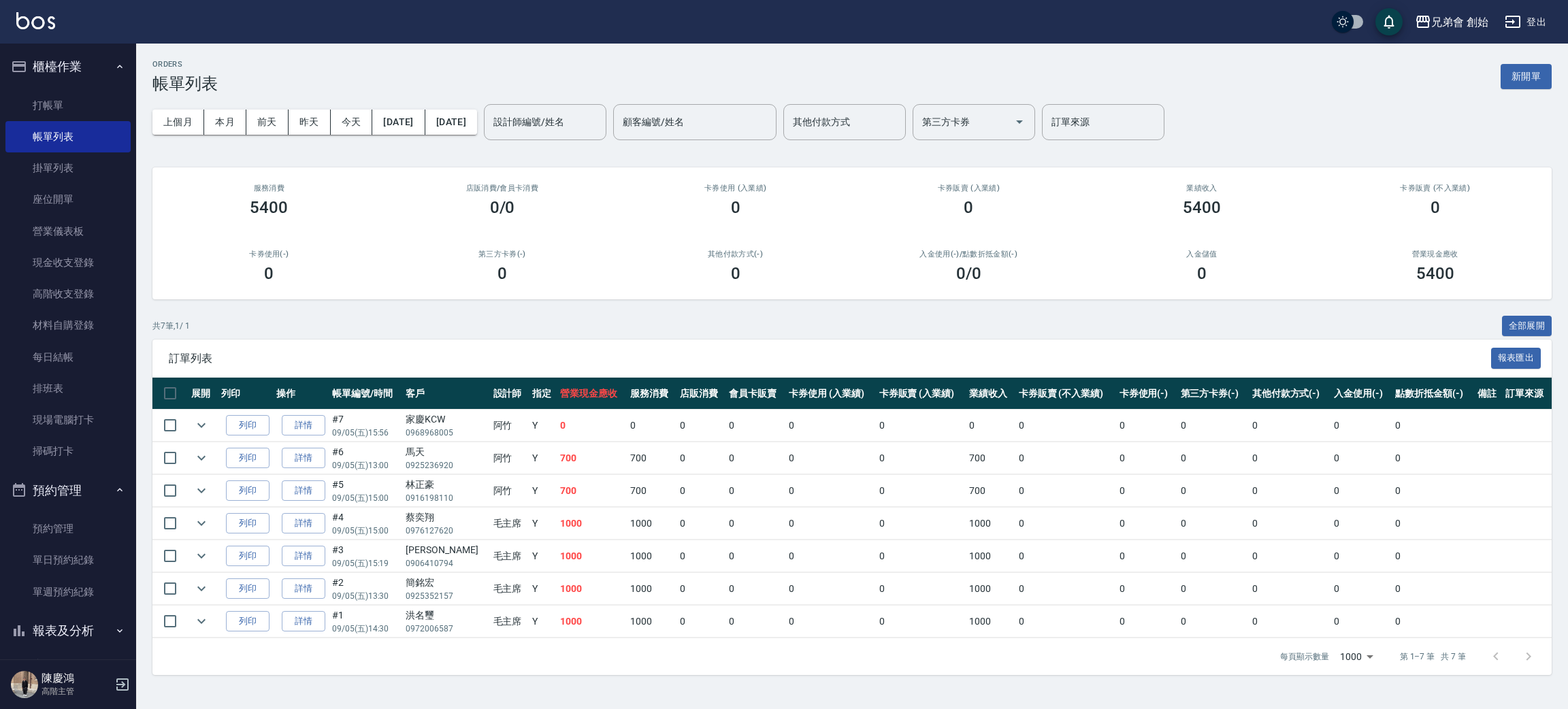
scroll to position [248, 0]
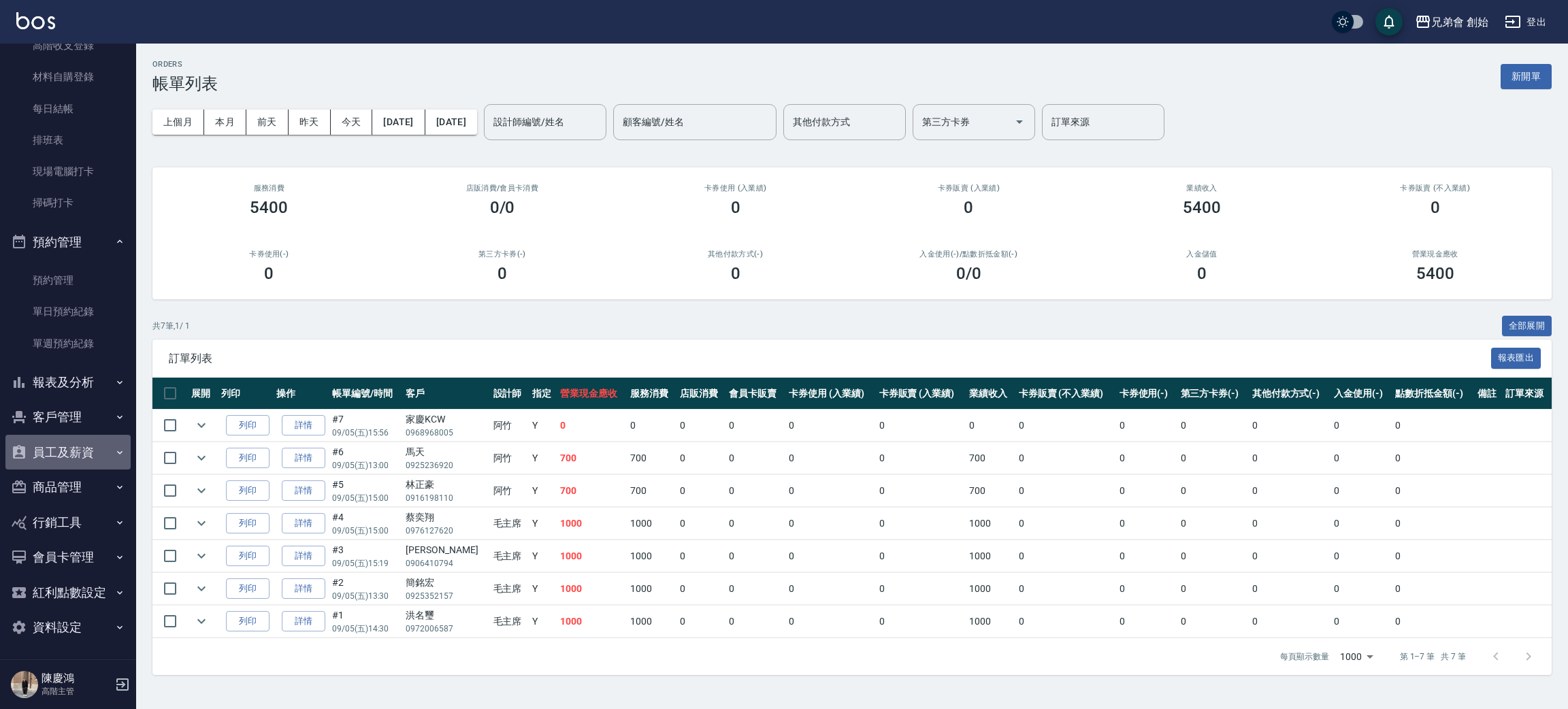
click at [80, 450] on button "員工及薪資" at bounding box center [68, 452] width 125 height 36
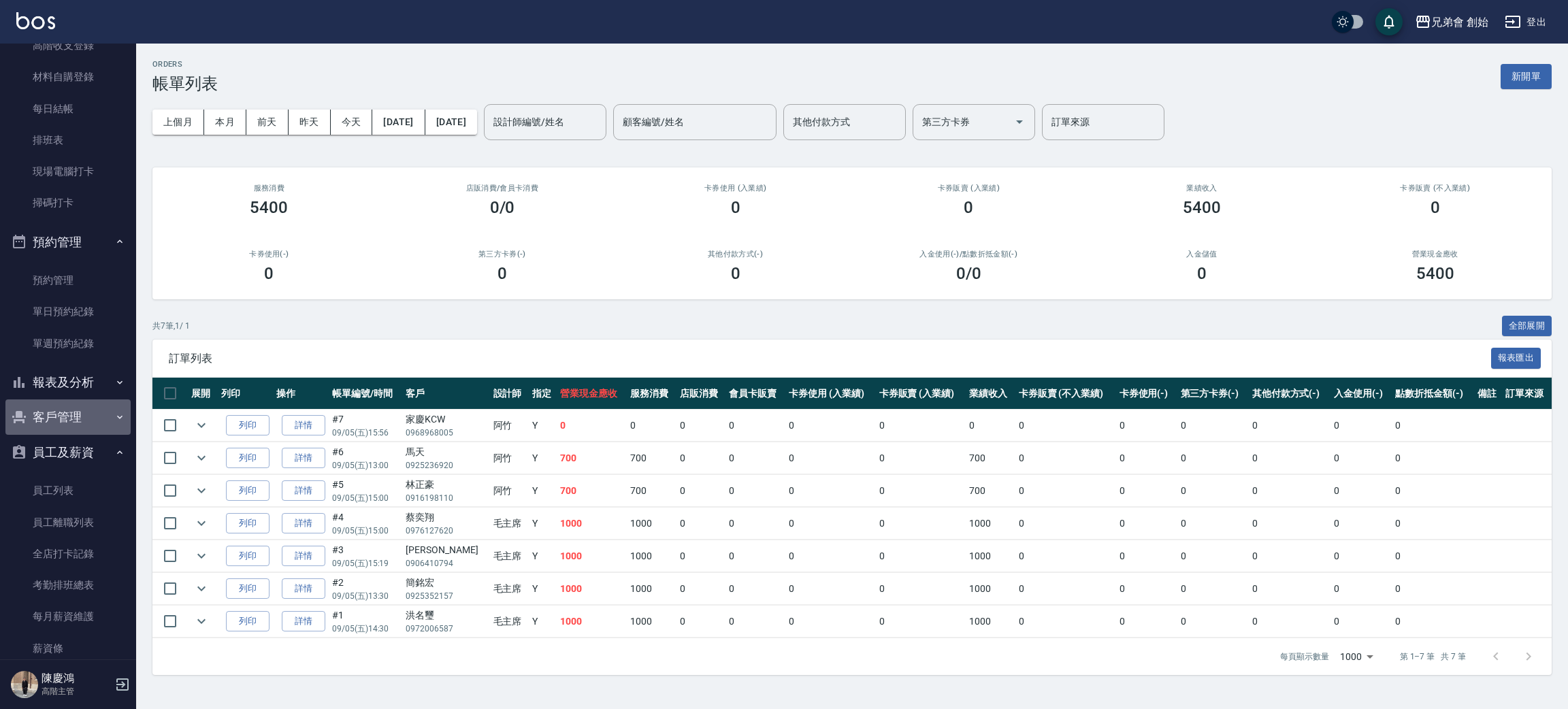
click at [80, 412] on button "客戶管理" at bounding box center [68, 418] width 125 height 36
click at [80, 455] on link "客戶列表" at bounding box center [68, 455] width 125 height 31
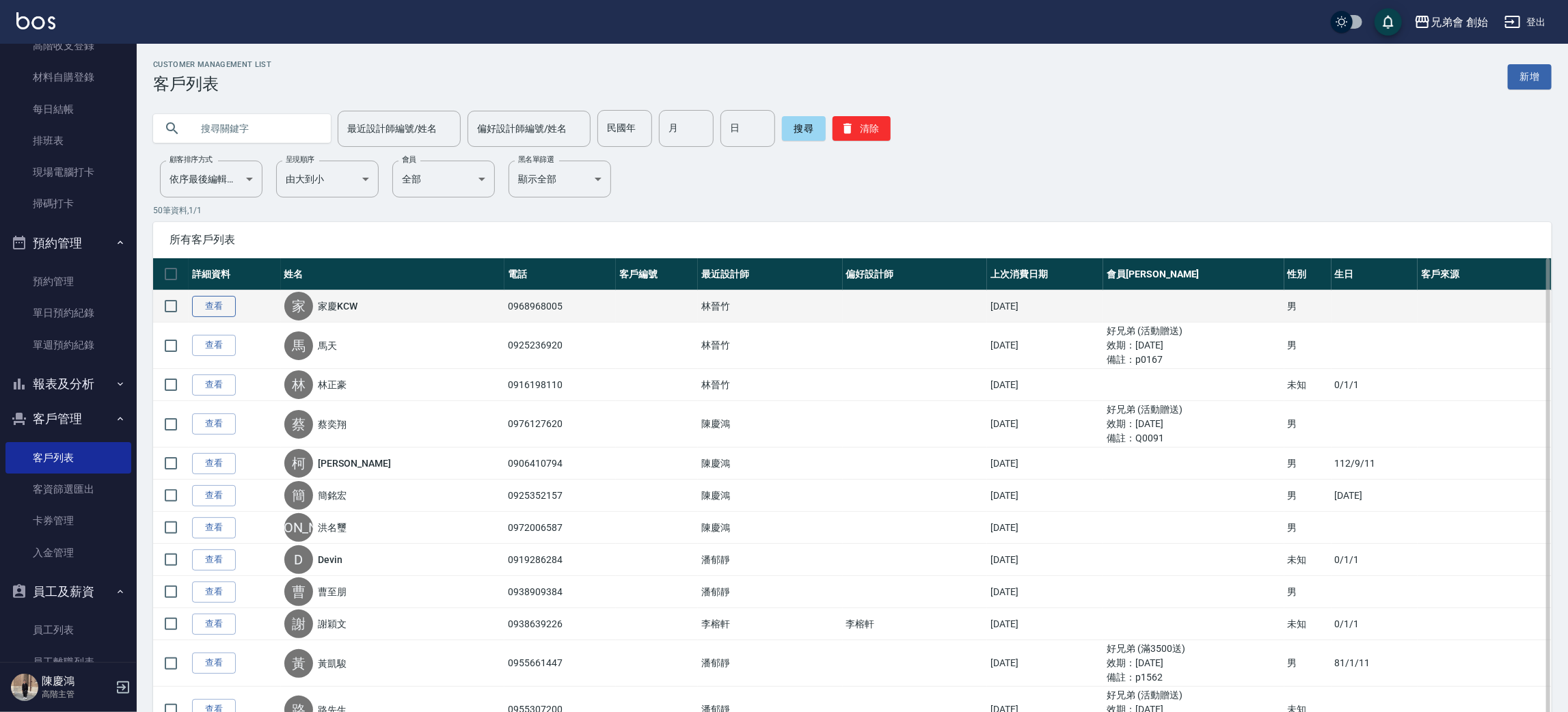
click at [208, 297] on link "查看" at bounding box center [213, 306] width 43 height 21
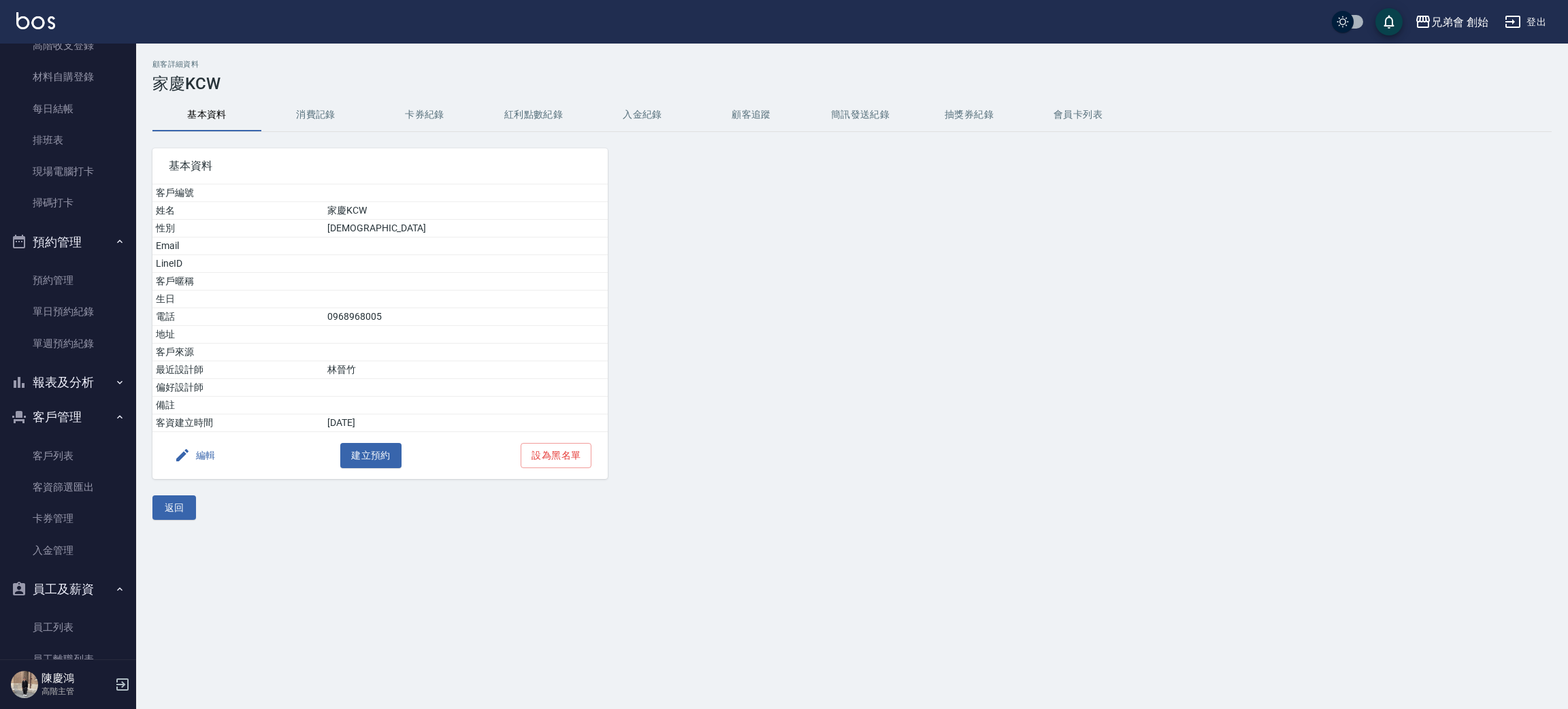
click at [311, 112] on button "消費記錄" at bounding box center [316, 115] width 109 height 33
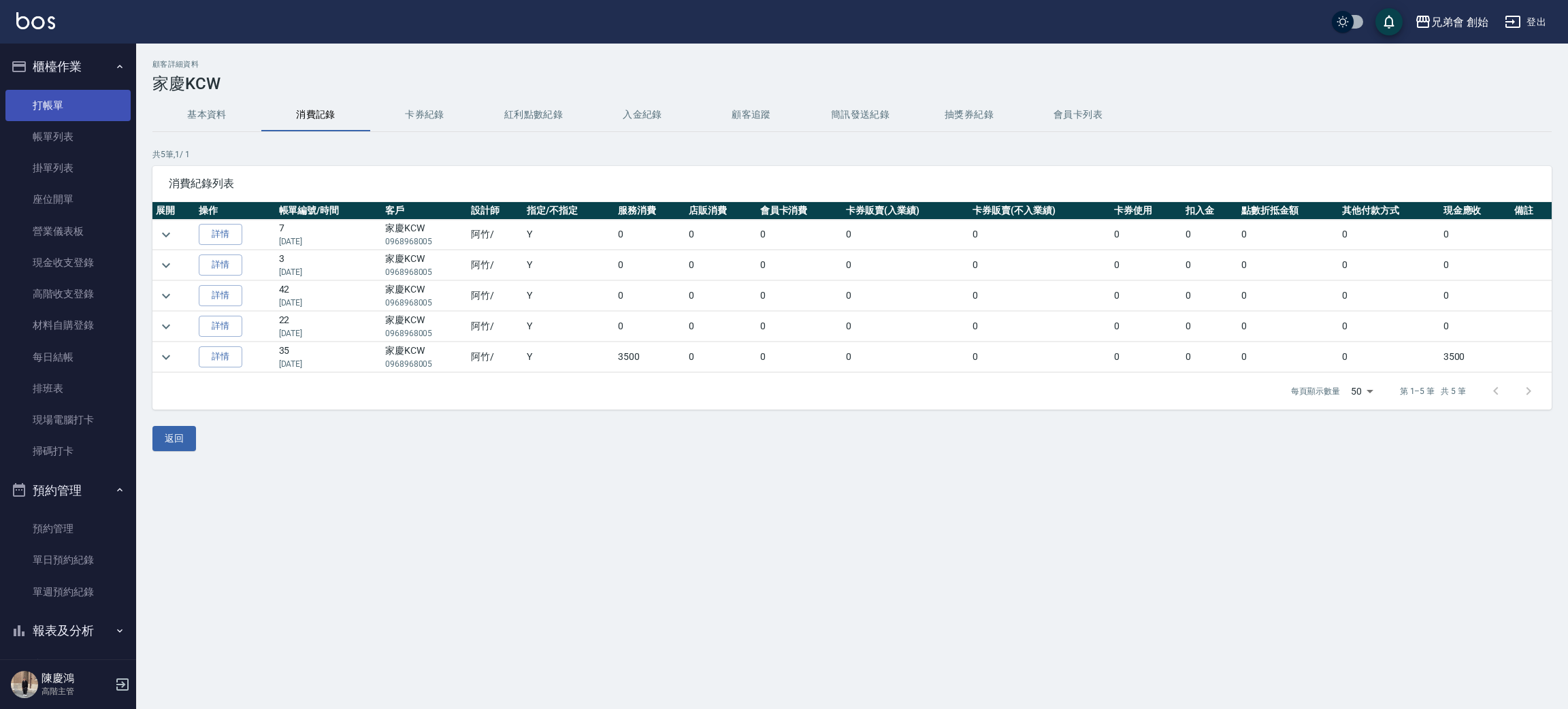
click at [89, 106] on link "打帳單" at bounding box center [68, 105] width 125 height 31
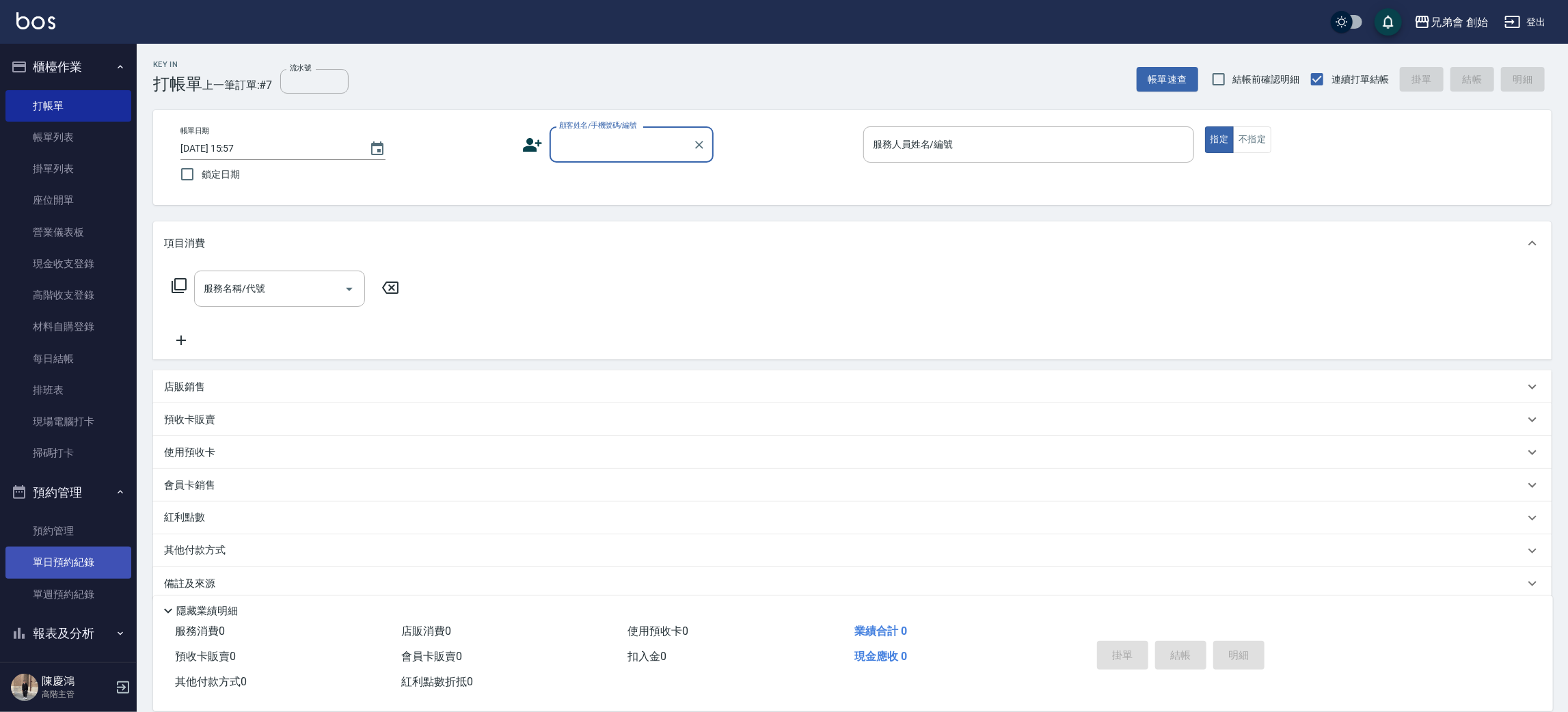
click at [39, 557] on link "單日預約紀錄" at bounding box center [68, 562] width 126 height 31
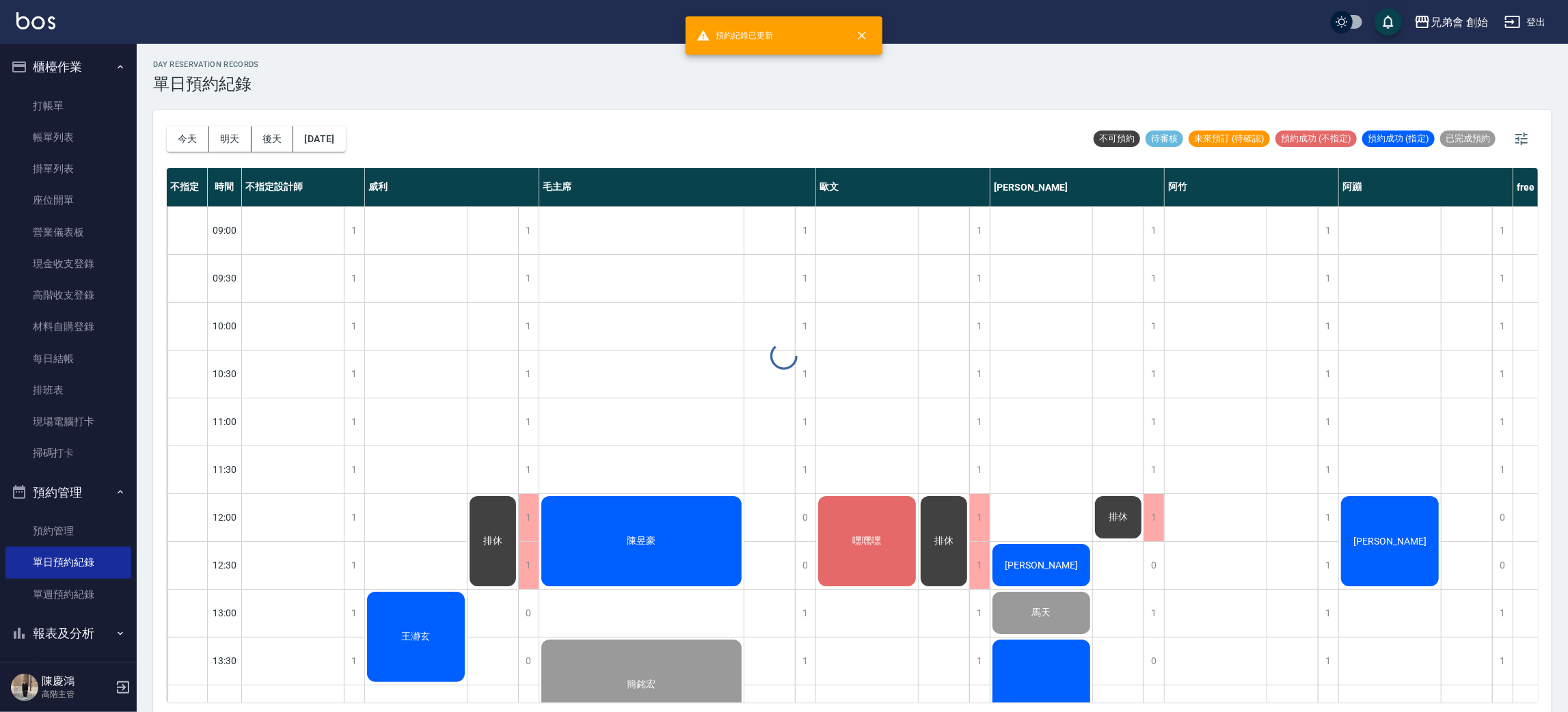
click at [189, 141] on div at bounding box center [784, 356] width 1568 height 712
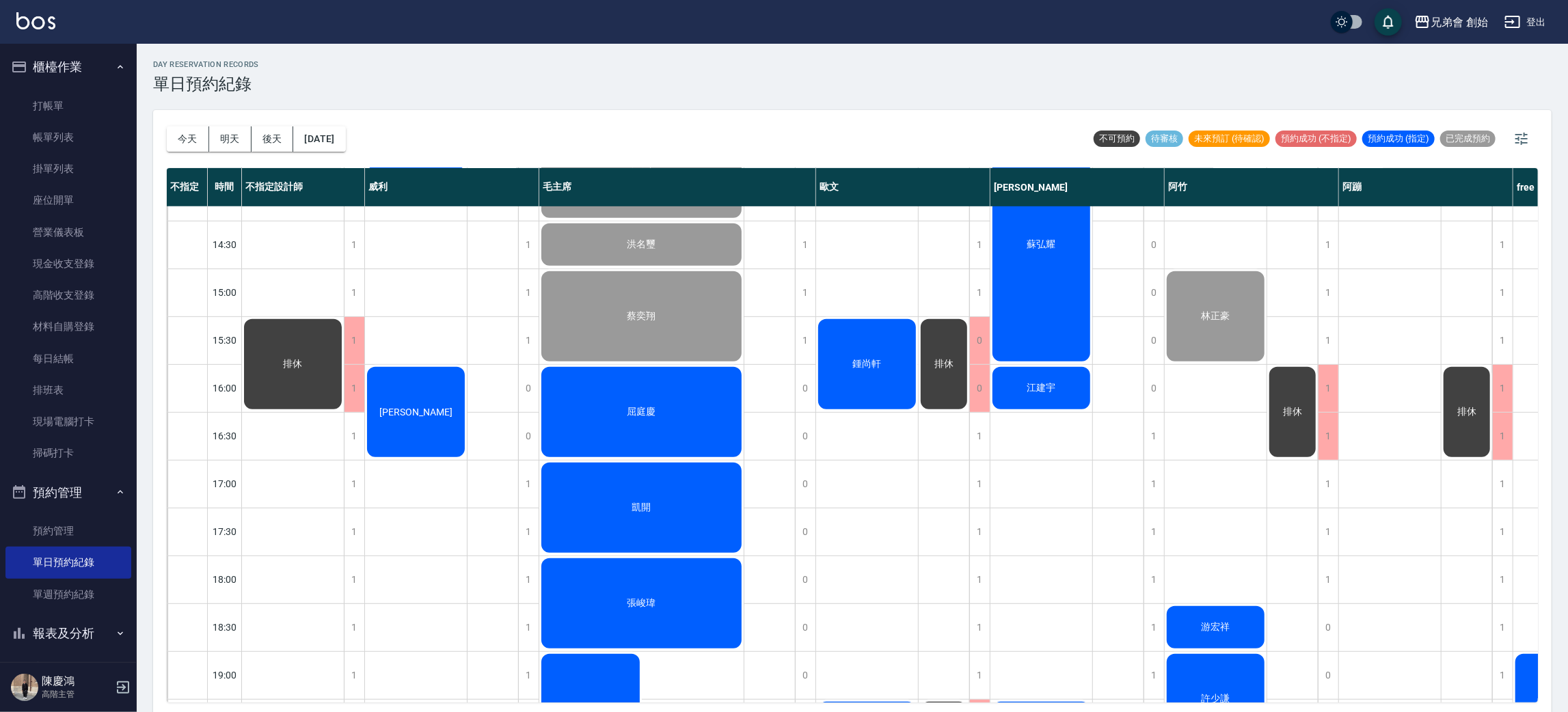
scroll to position [614, 0]
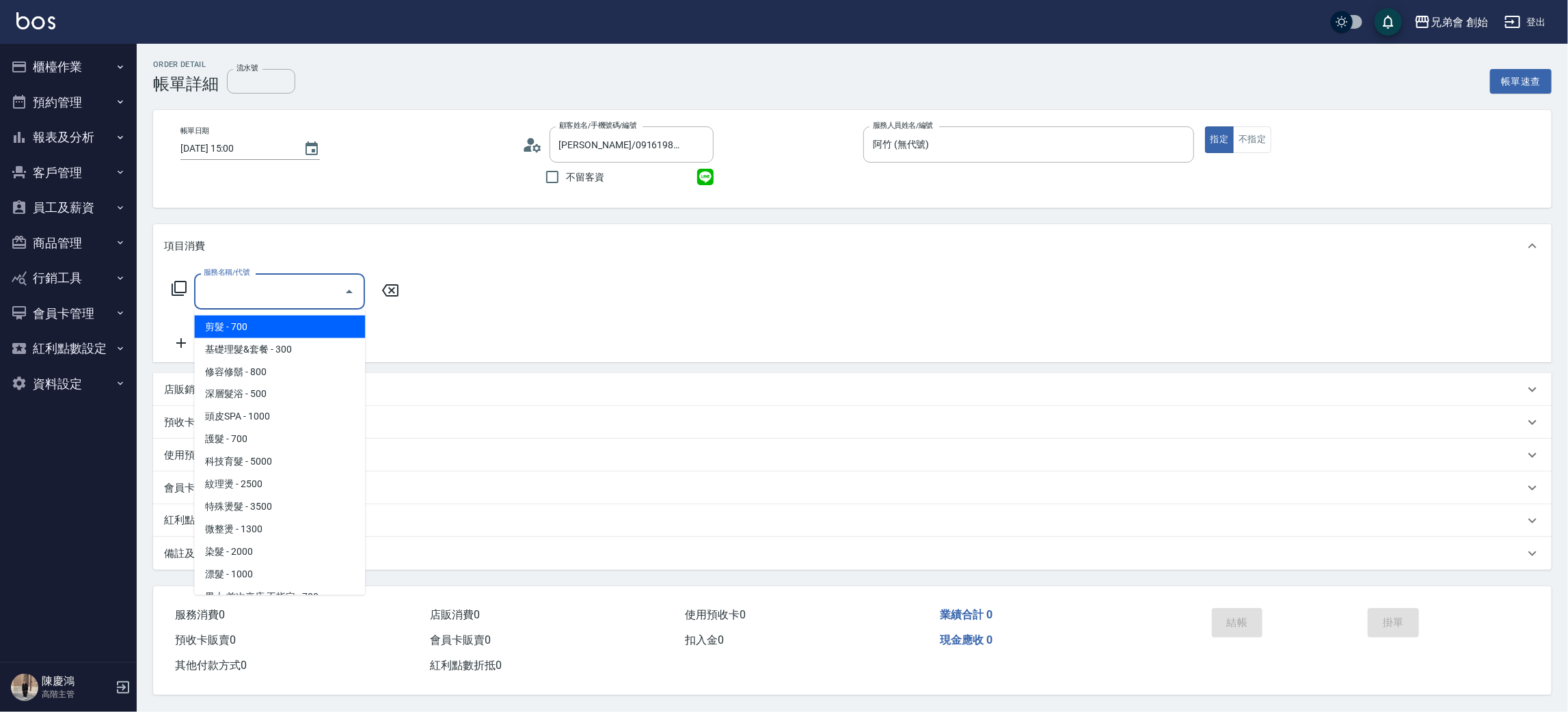
drag, startPoint x: 294, startPoint y: 328, endPoint x: 469, endPoint y: 380, distance: 182.6
click at [298, 326] on span "剪髮 - 700" at bounding box center [279, 327] width 171 height 23
type input "剪髮(A01)"
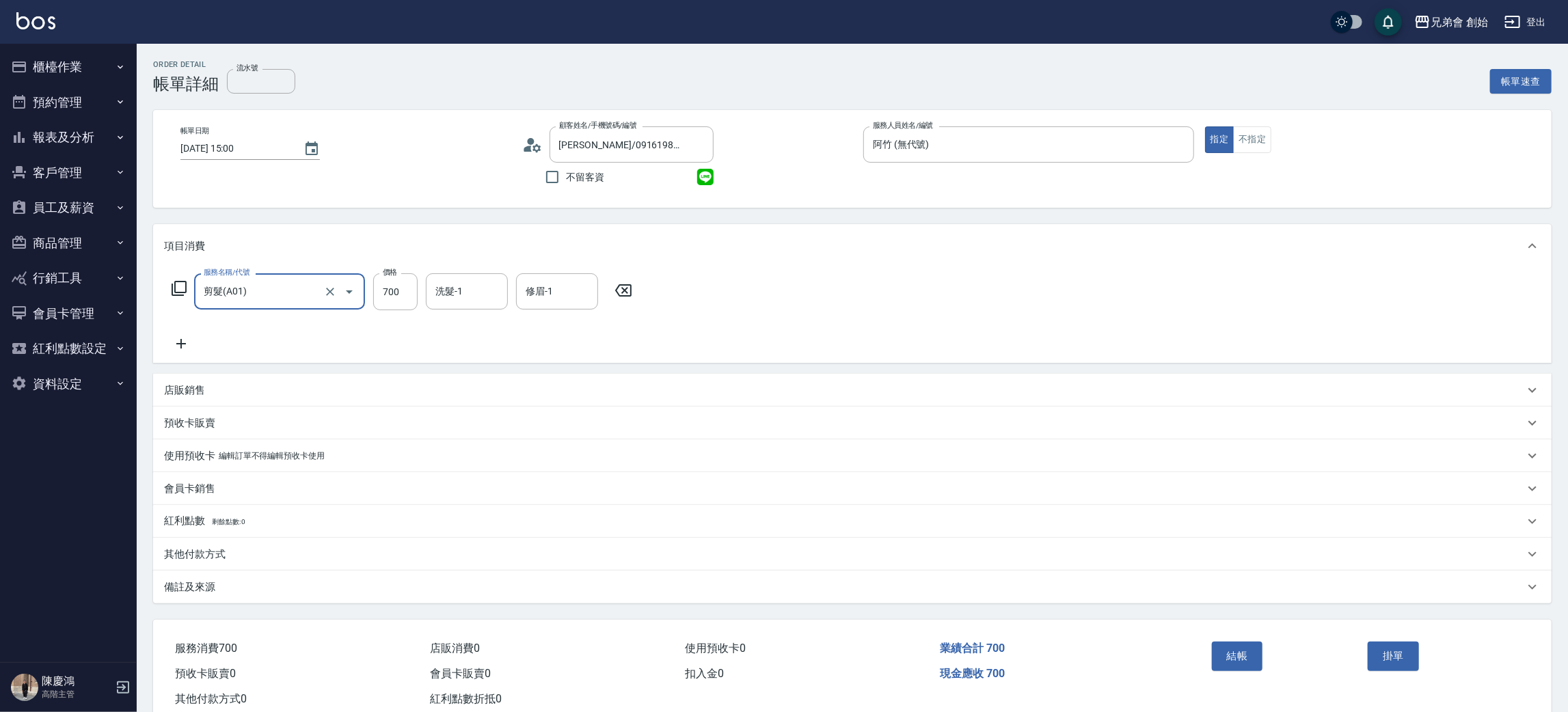
drag, startPoint x: 1243, startPoint y: 678, endPoint x: 1220, endPoint y: 651, distance: 35.5
click at [1241, 676] on div "結帳" at bounding box center [1285, 666] width 157 height 59
click at [1245, 657] on button "結帳" at bounding box center [1237, 655] width 51 height 28
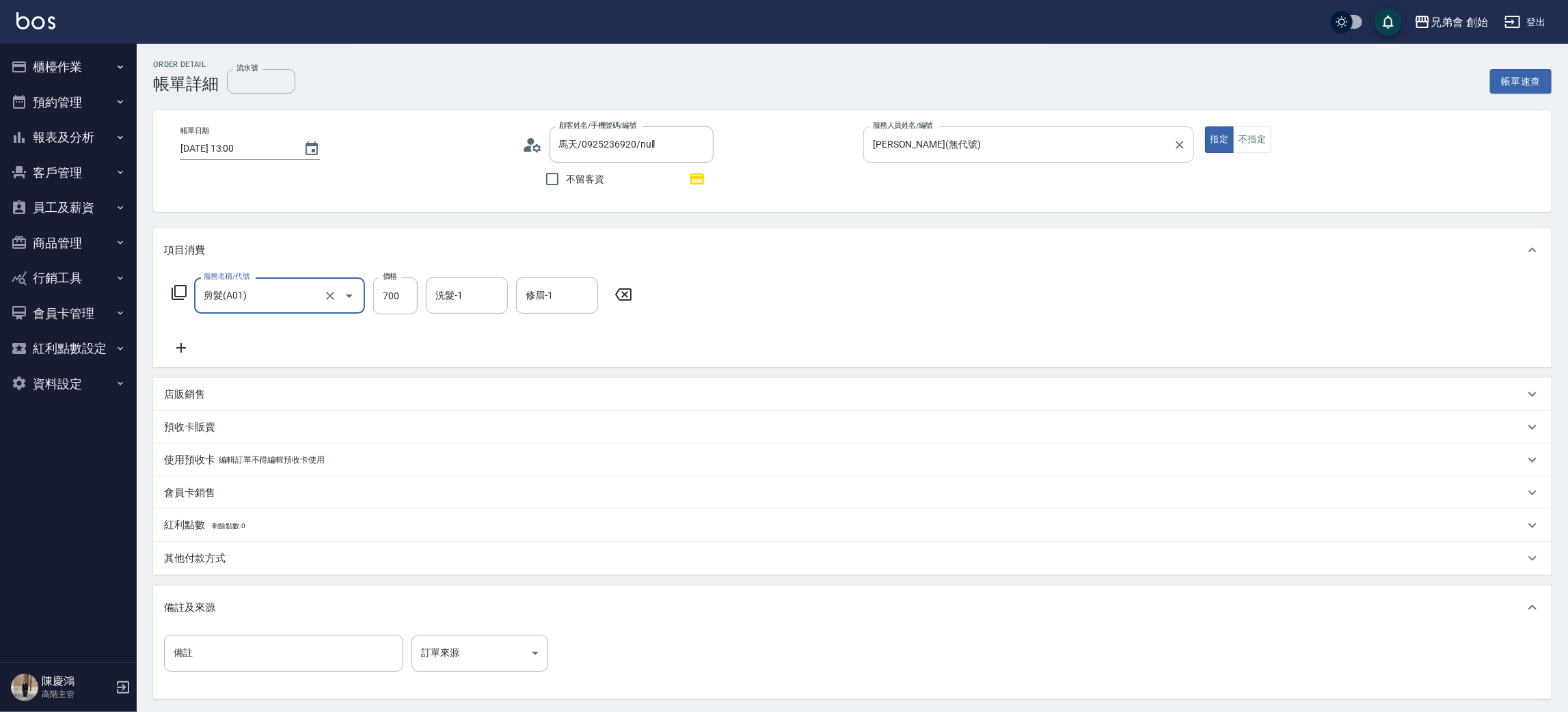
click at [958, 142] on input "[PERSON_NAME](無代號)" at bounding box center [1017, 144] width 298 height 24
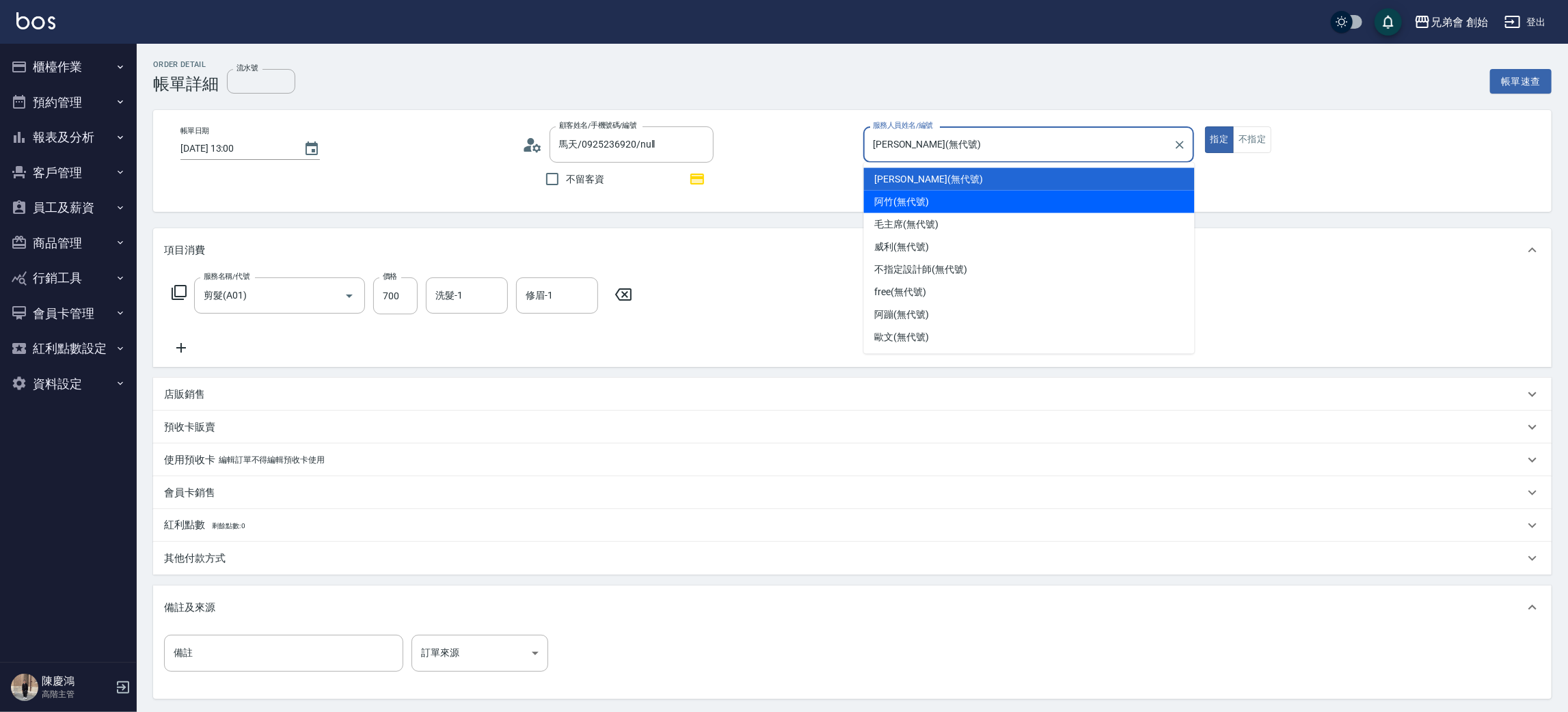
click at [954, 203] on div "阿竹 (無代號)" at bounding box center [1030, 202] width 331 height 23
type input "阿竹 (無代號)"
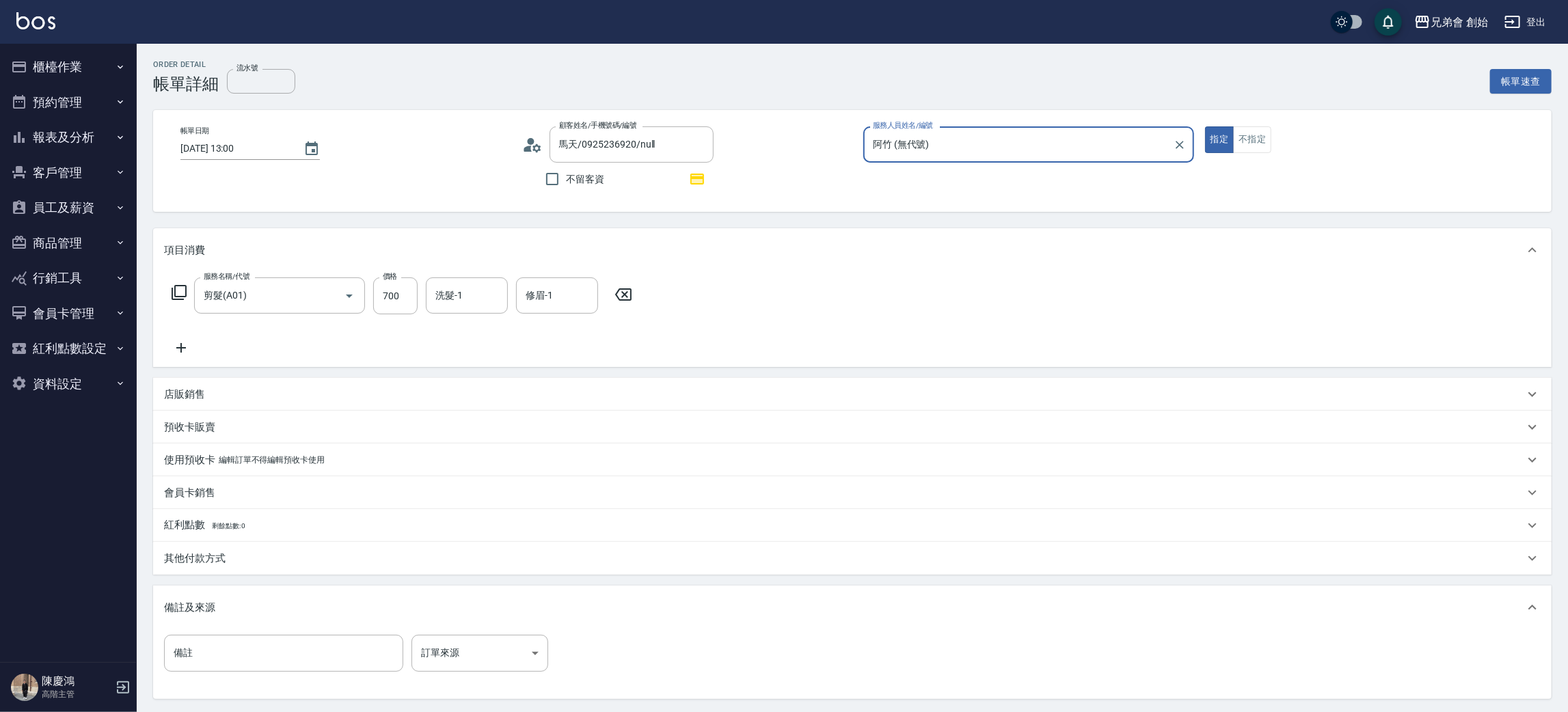
scroll to position [132, 0]
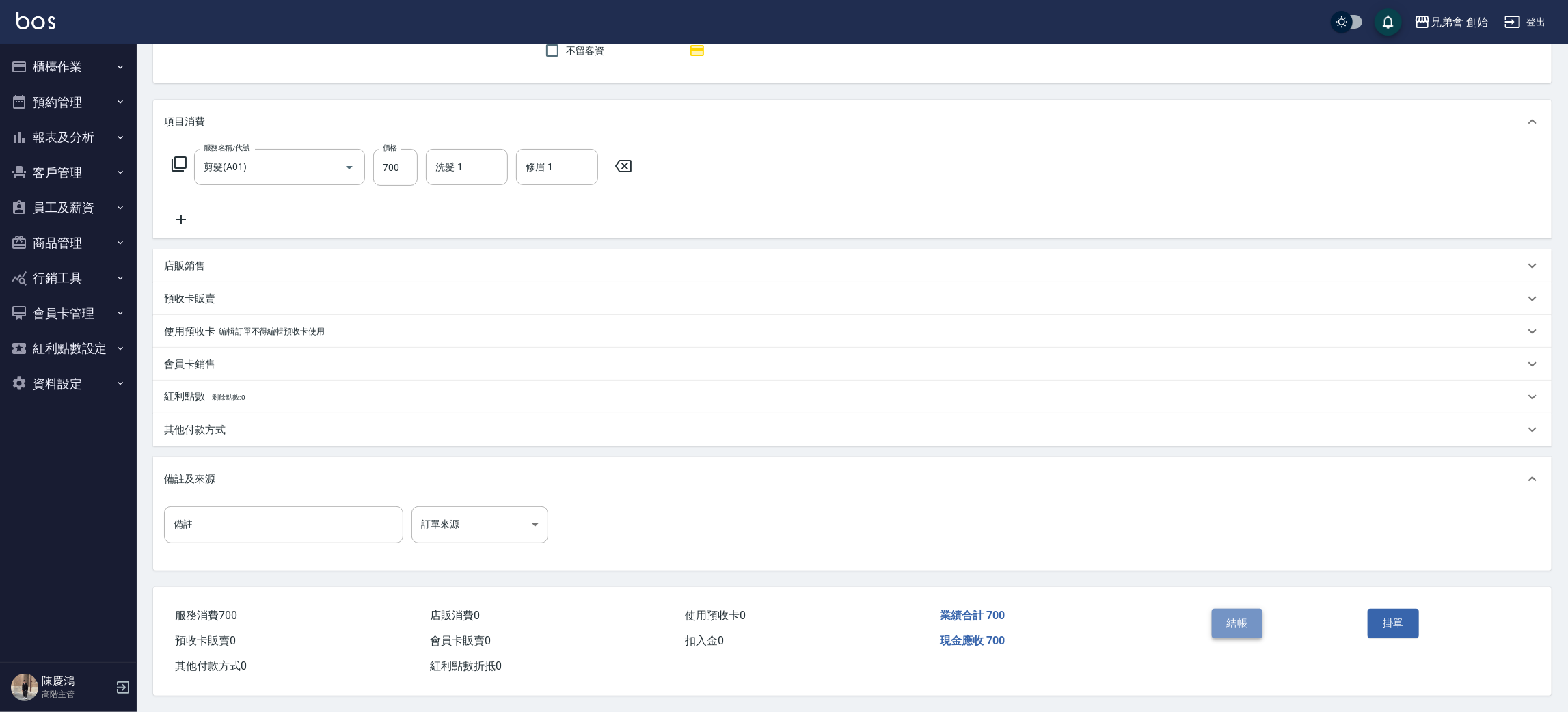
click at [1218, 614] on button "結帳" at bounding box center [1237, 623] width 51 height 28
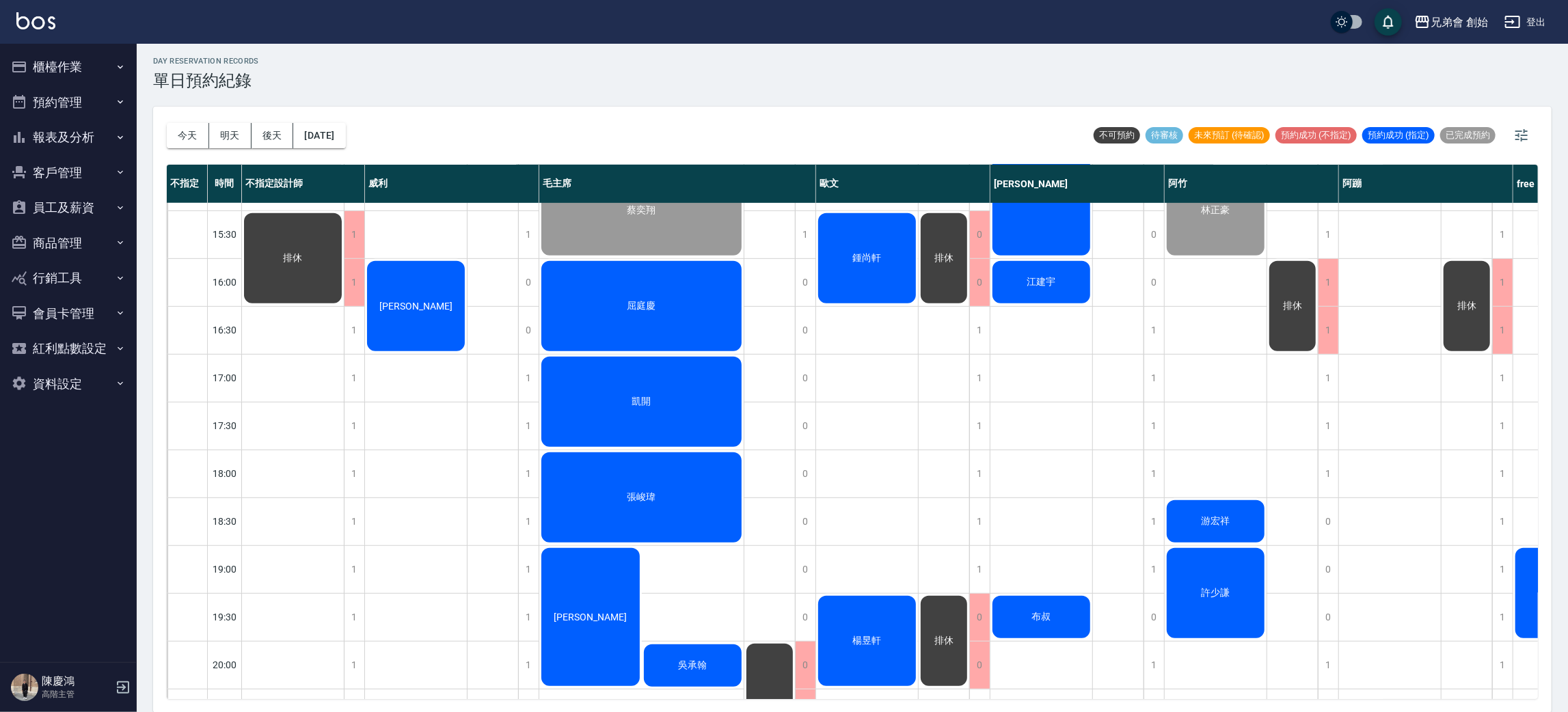
scroll to position [820, 0]
